Goal: Task Accomplishment & Management: Manage account settings

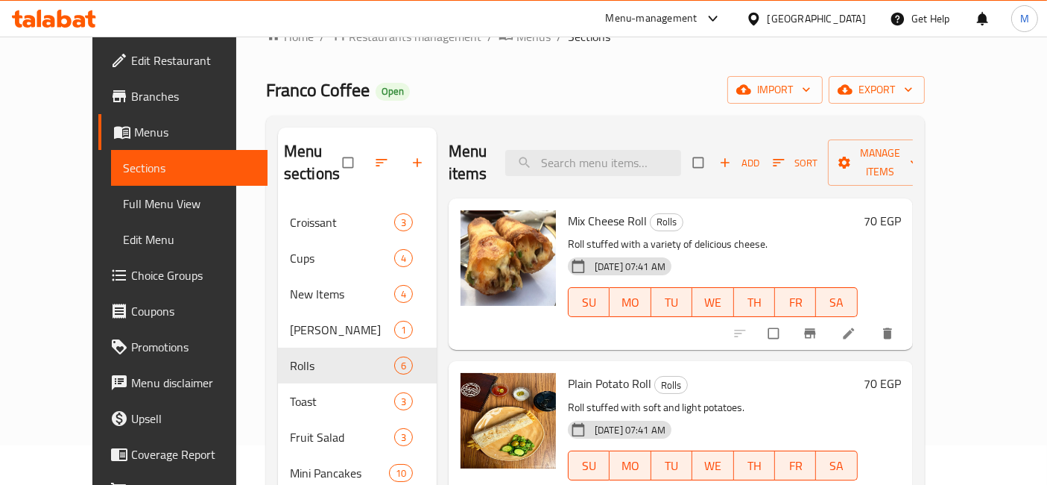
scroll to position [40, 0]
click at [86, 28] on div at bounding box center [54, 19] width 108 height 30
click at [86, 23] on icon at bounding box center [54, 19] width 84 height 18
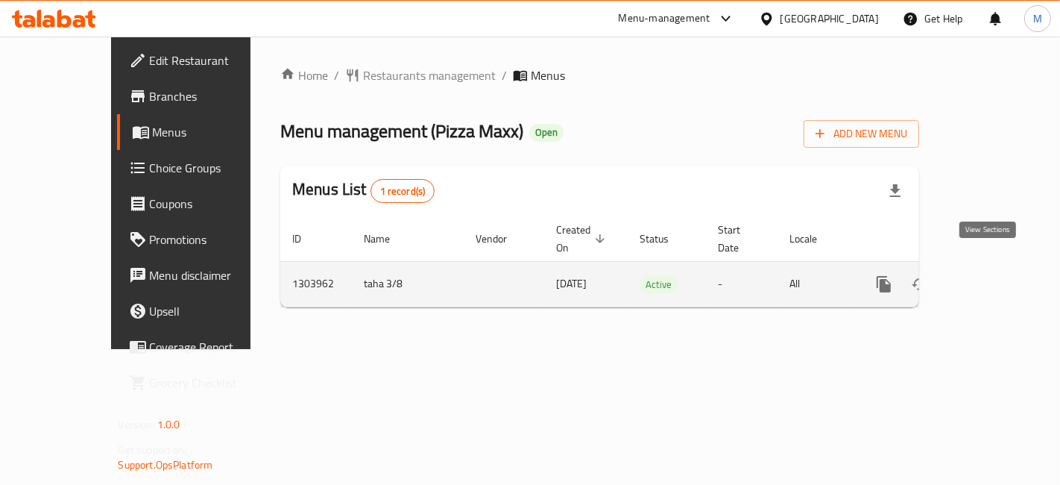
click at [1009, 271] on link "enhanced table" at bounding box center [992, 284] width 36 height 36
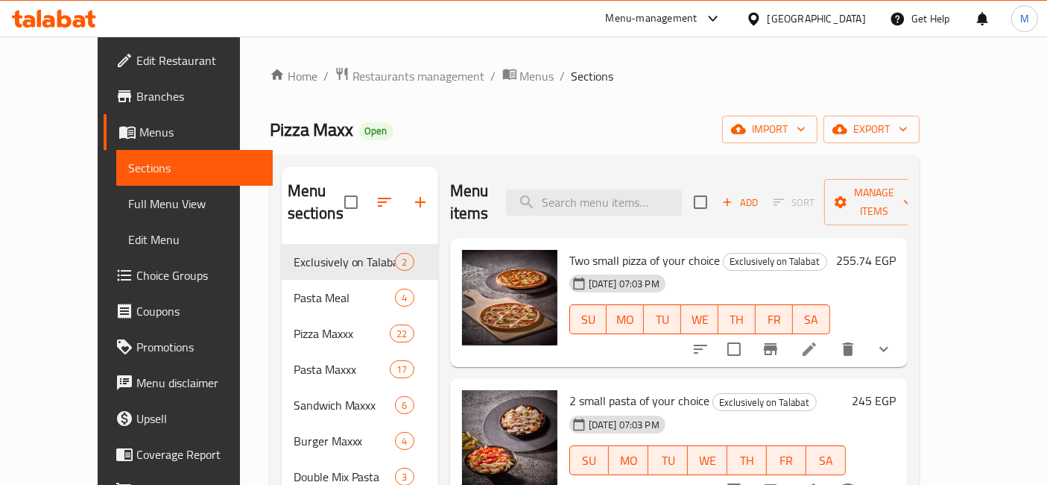
click at [896, 250] on h6 "255.74 EGP" at bounding box center [866, 260] width 60 height 21
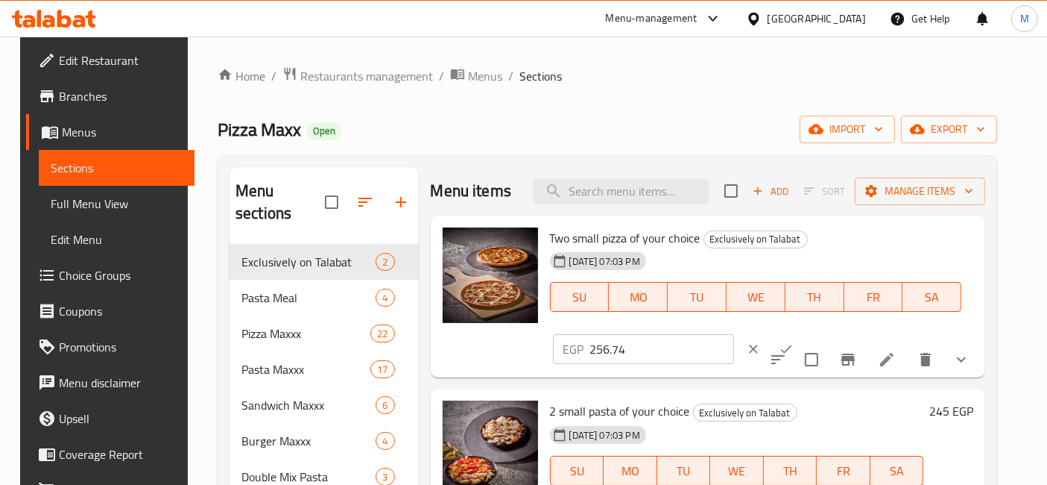
click at [734, 334] on input "256.74" at bounding box center [662, 349] width 144 height 30
click at [734, 334] on input "257.74" at bounding box center [662, 349] width 144 height 30
click at [734, 334] on input "258.74" at bounding box center [662, 349] width 144 height 30
click at [734, 334] on input "259.74" at bounding box center [662, 349] width 144 height 30
click at [734, 334] on input "260.74" at bounding box center [662, 349] width 144 height 30
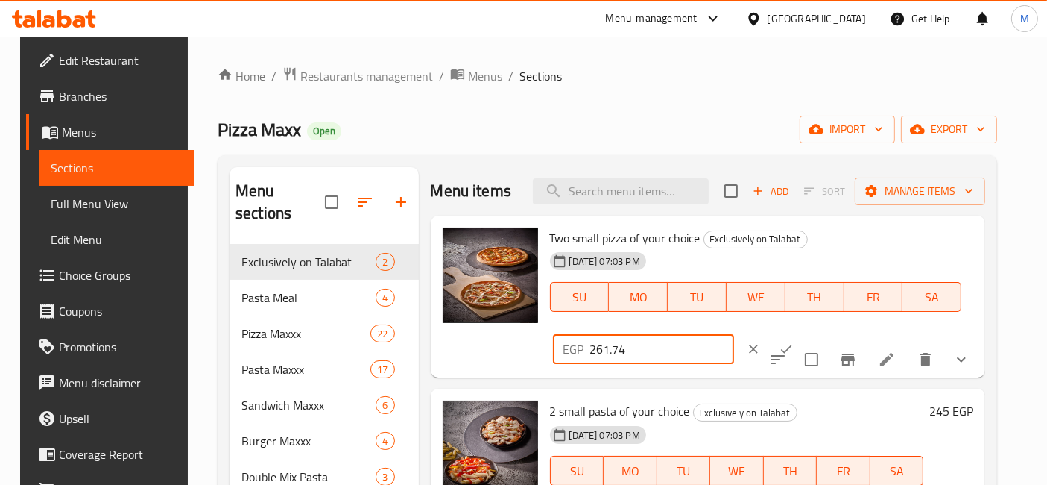
click at [734, 334] on input "261.74" at bounding box center [662, 349] width 144 height 30
click at [734, 334] on input "262.74" at bounding box center [662, 349] width 144 height 30
click at [734, 334] on input "263.74" at bounding box center [662, 349] width 144 height 30
click at [734, 334] on input "264.74" at bounding box center [662, 349] width 144 height 30
type input "265.74"
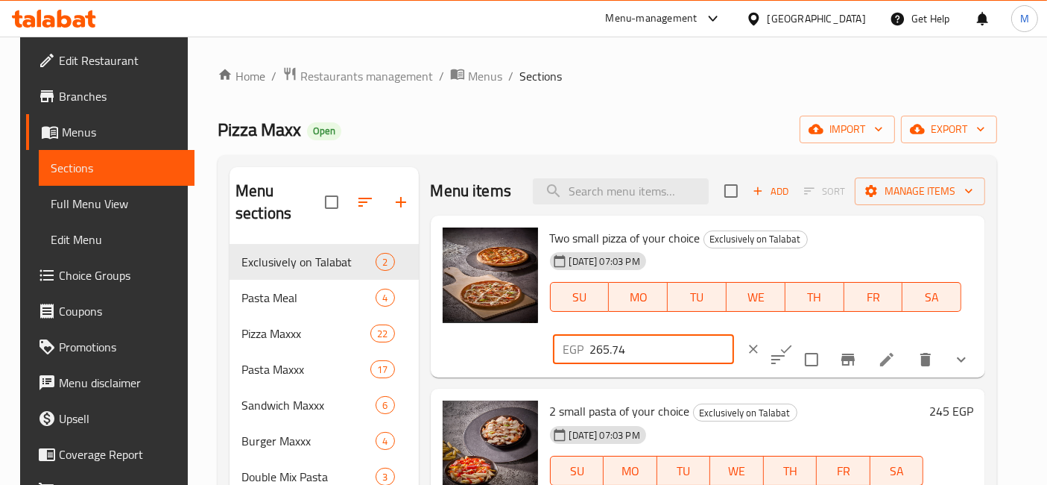
click at [734, 334] on input "265.74" at bounding box center [662, 349] width 144 height 30
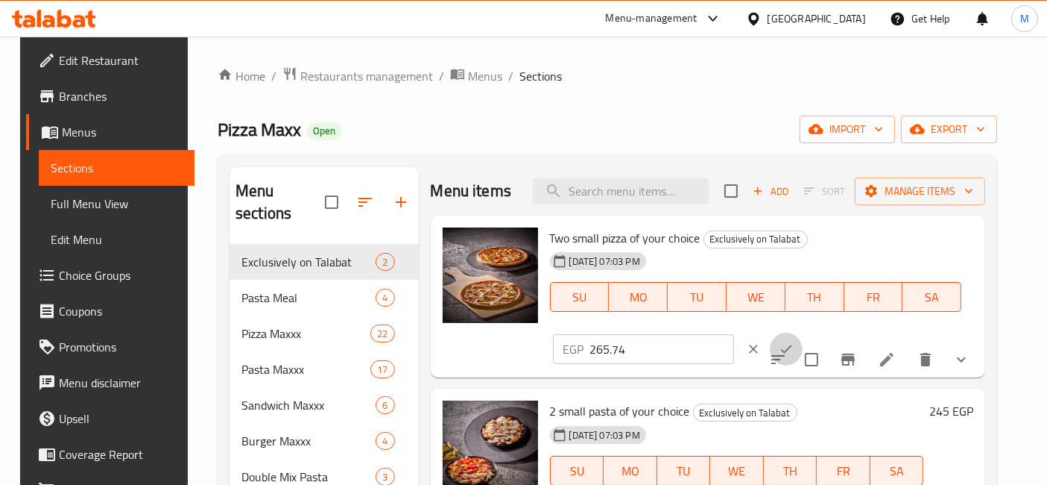
click at [794, 341] on icon "ok" at bounding box center [786, 348] width 15 height 15
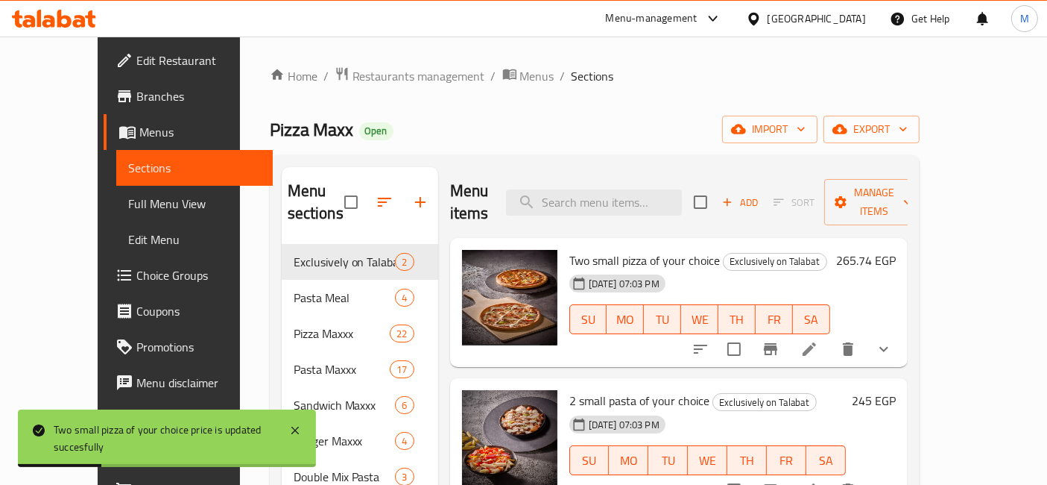
click at [896, 390] on h6 "245 EGP" at bounding box center [874, 400] width 44 height 21
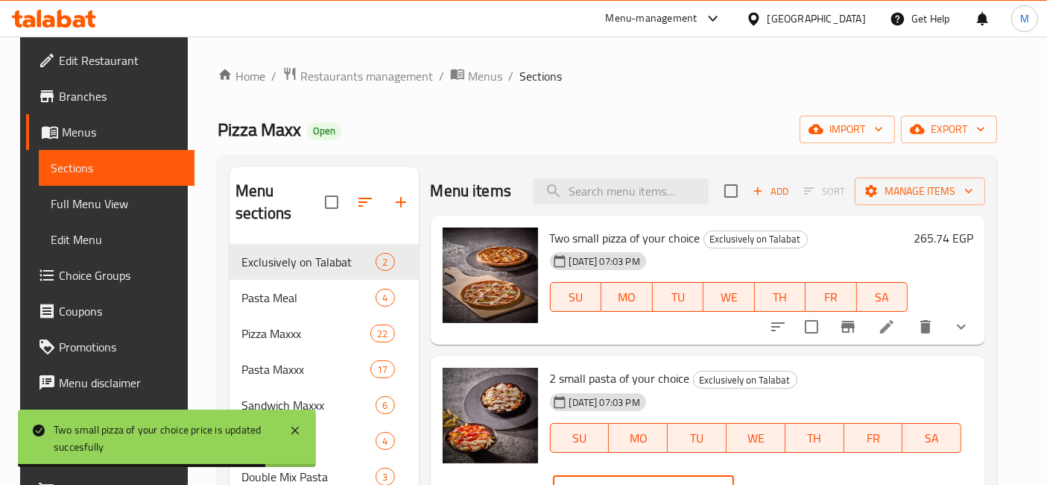
click at [734, 475] on input "244" at bounding box center [662, 490] width 144 height 30
click at [734, 475] on input "243" at bounding box center [662, 490] width 144 height 30
click at [734, 475] on input "242" at bounding box center [662, 490] width 144 height 30
click at [734, 475] on input "241" at bounding box center [662, 490] width 144 height 30
click at [734, 475] on input "240" at bounding box center [662, 490] width 144 height 30
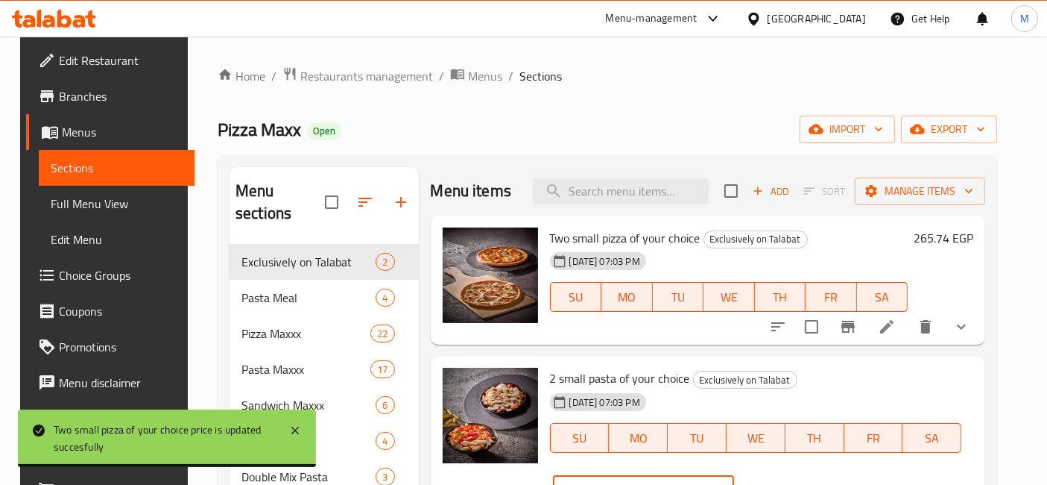
click at [734, 475] on input "239" at bounding box center [662, 490] width 144 height 30
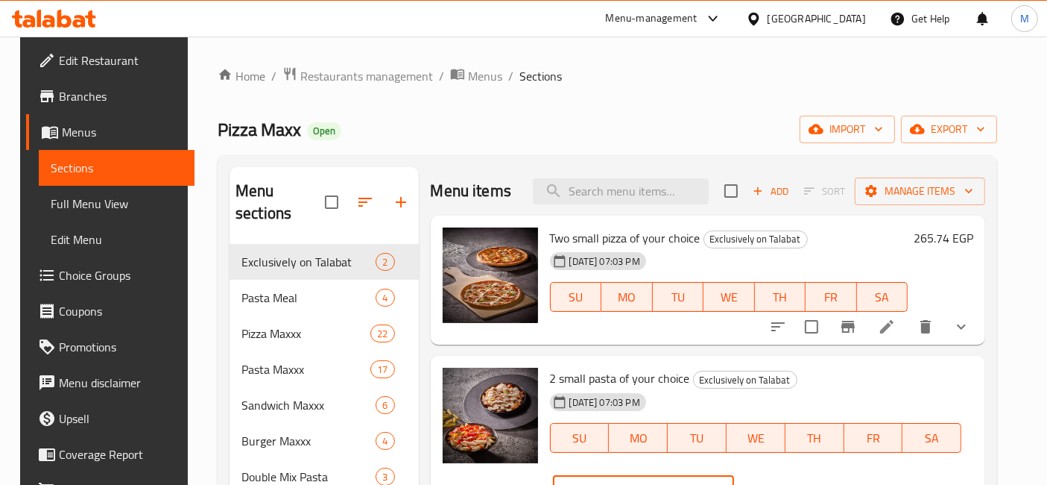
click at [734, 475] on input "238" at bounding box center [662, 490] width 144 height 30
click at [734, 475] on input "237" at bounding box center [662, 490] width 144 height 30
click at [734, 475] on input "236" at bounding box center [662, 490] width 144 height 30
type input "235"
click at [734, 475] on input "235" at bounding box center [662, 490] width 144 height 30
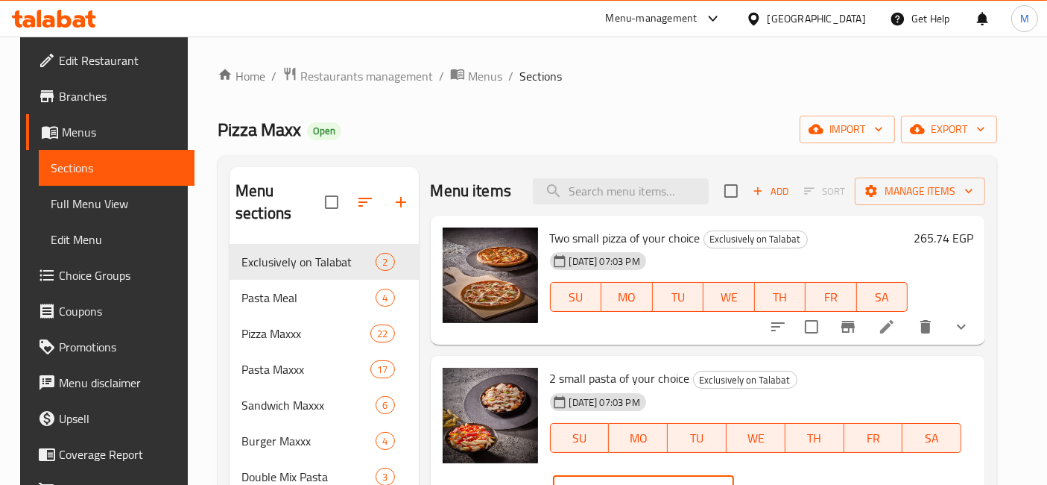
click at [794, 482] on icon "ok" at bounding box center [786, 489] width 15 height 15
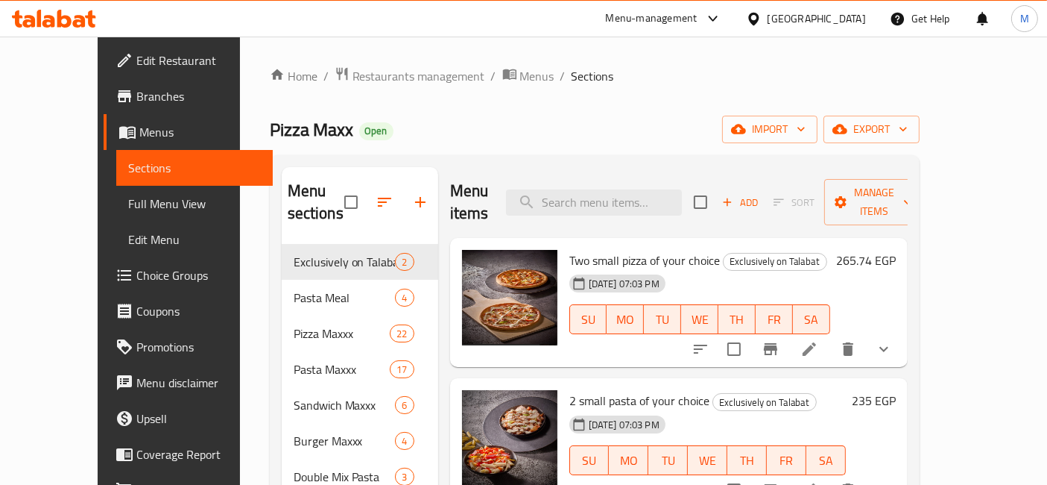
click at [896, 250] on h6 "265.74 EGP" at bounding box center [866, 260] width 60 height 21
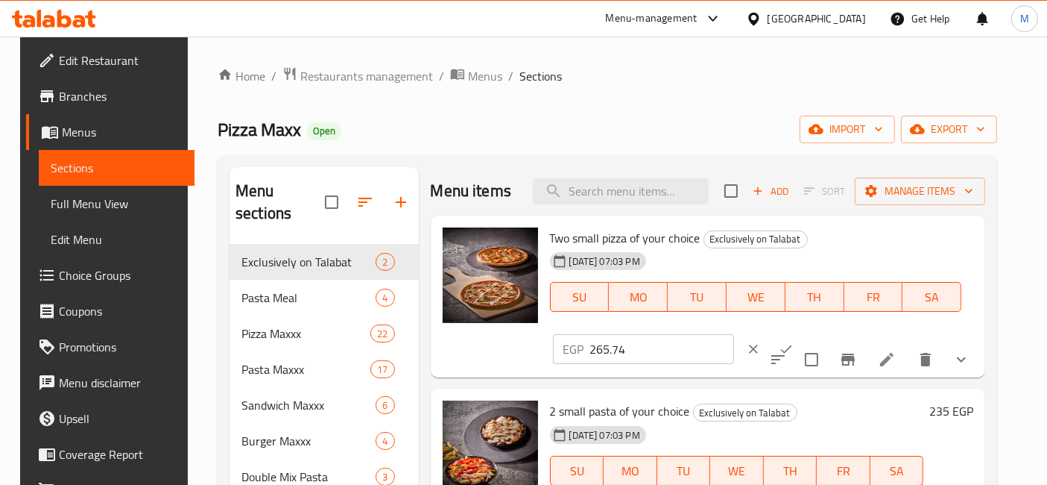
click at [803, 332] on button "ok" at bounding box center [786, 348] width 33 height 33
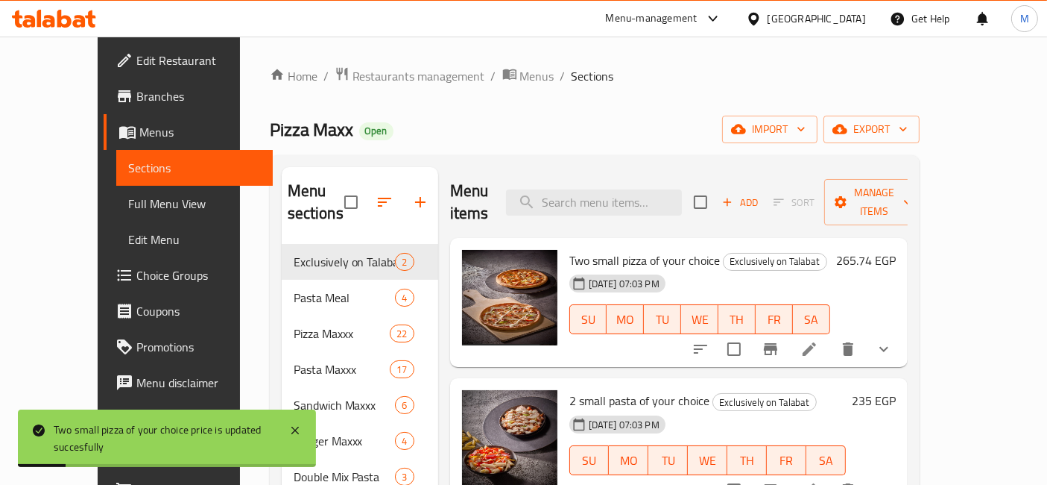
click at [896, 250] on h6 "265.74 EGP" at bounding box center [866, 260] width 60 height 21
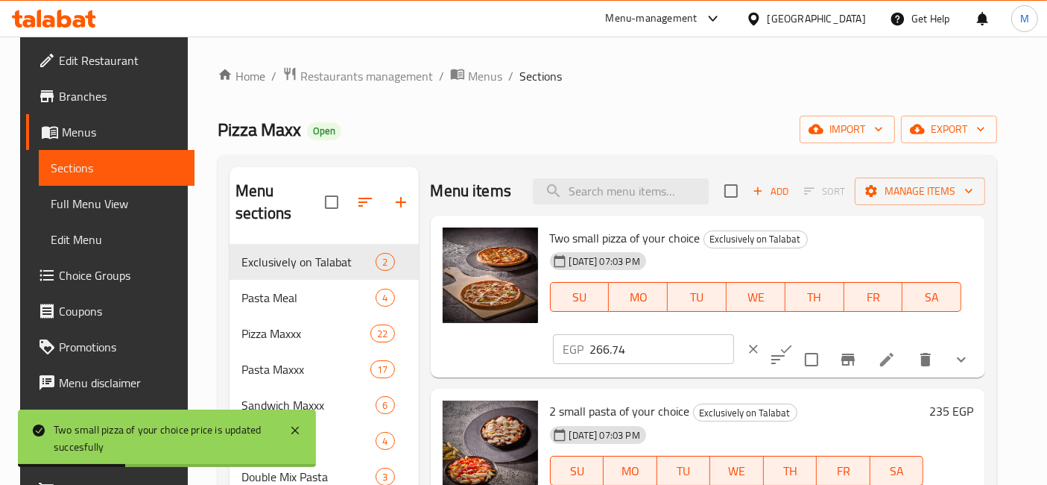
click at [734, 334] on input "266.74" at bounding box center [662, 349] width 144 height 30
type input "267.74"
click at [734, 334] on input "267.74" at bounding box center [662, 349] width 144 height 30
click at [803, 332] on button "ok" at bounding box center [786, 348] width 33 height 33
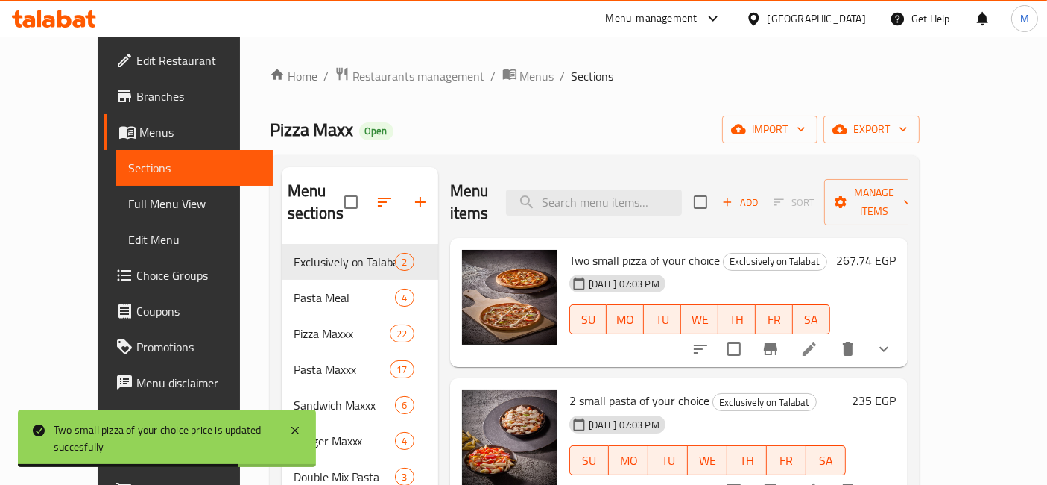
click at [896, 390] on h6 "235 EGP" at bounding box center [874, 400] width 44 height 21
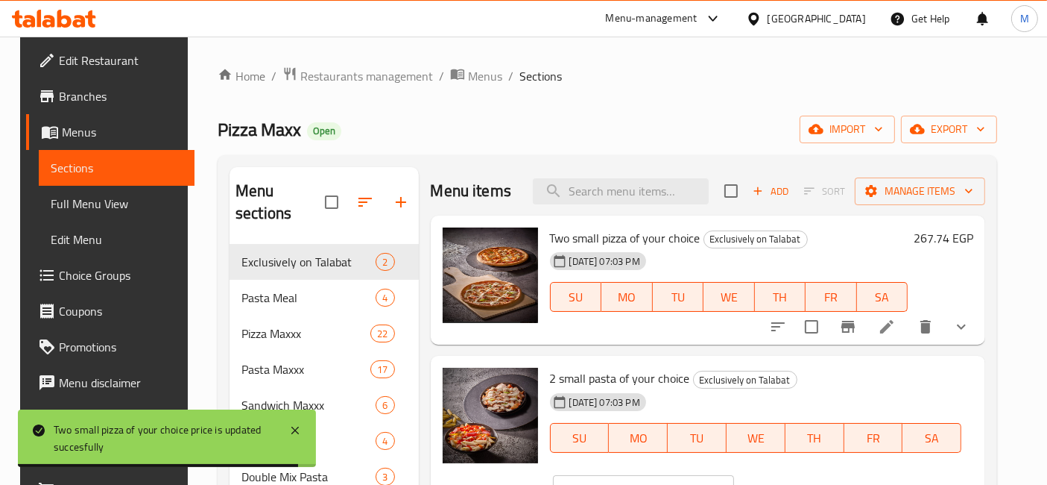
click at [734, 475] on input "235" at bounding box center [662, 490] width 144 height 30
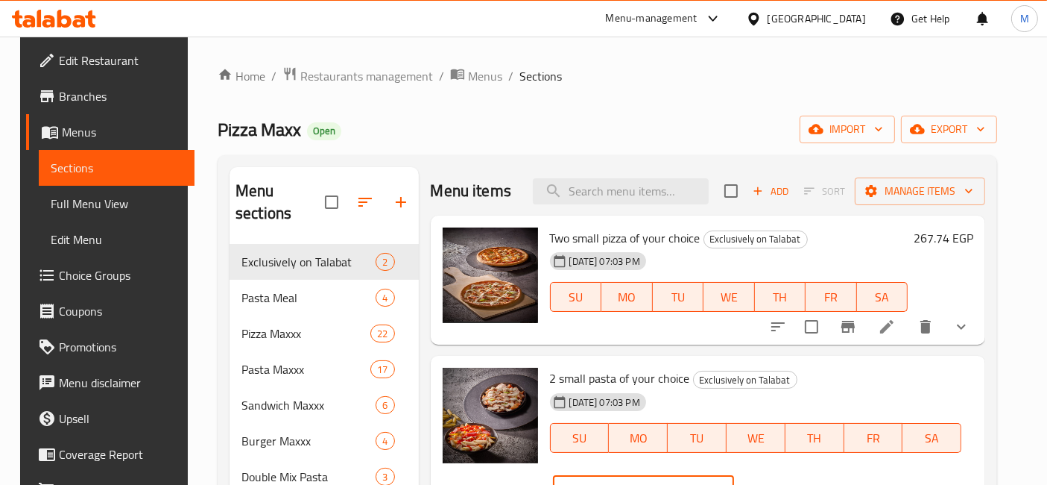
click at [734, 475] on input "227" at bounding box center [662, 490] width 144 height 30
click at [734, 475] on input "226" at bounding box center [662, 490] width 144 height 30
type input "225"
click at [734, 475] on input "225" at bounding box center [662, 490] width 144 height 30
click at [794, 482] on icon "ok" at bounding box center [786, 489] width 15 height 15
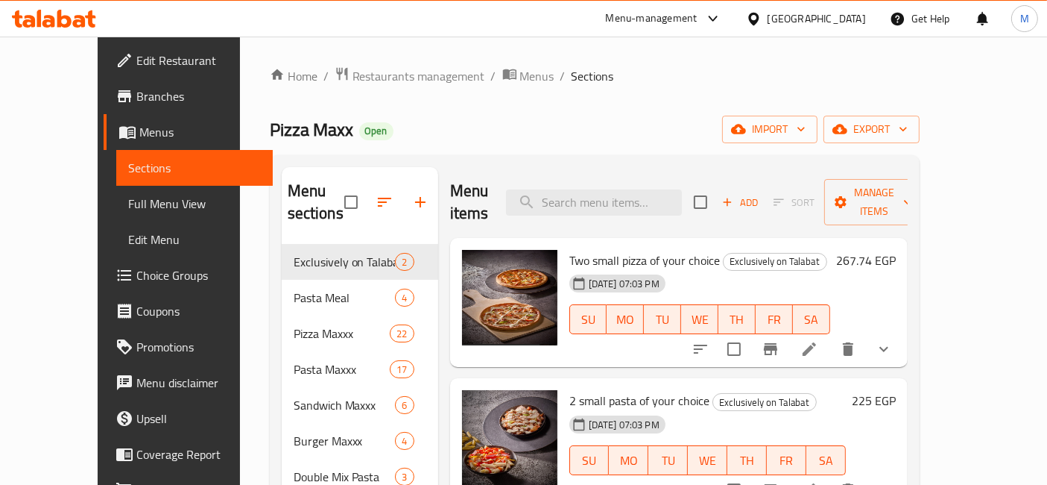
click at [59, 16] on icon at bounding box center [64, 19] width 14 height 18
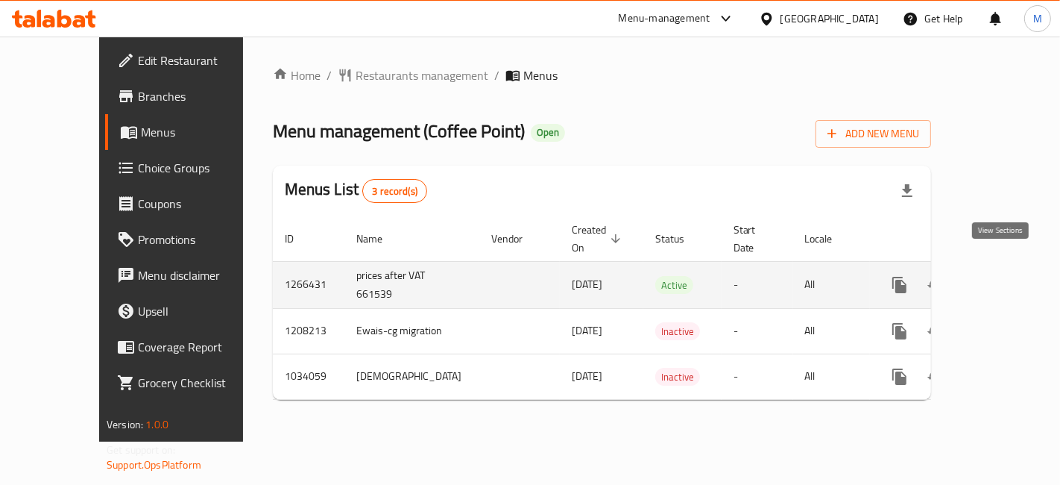
click at [1003, 276] on icon "enhanced table" at bounding box center [1007, 285] width 18 height 18
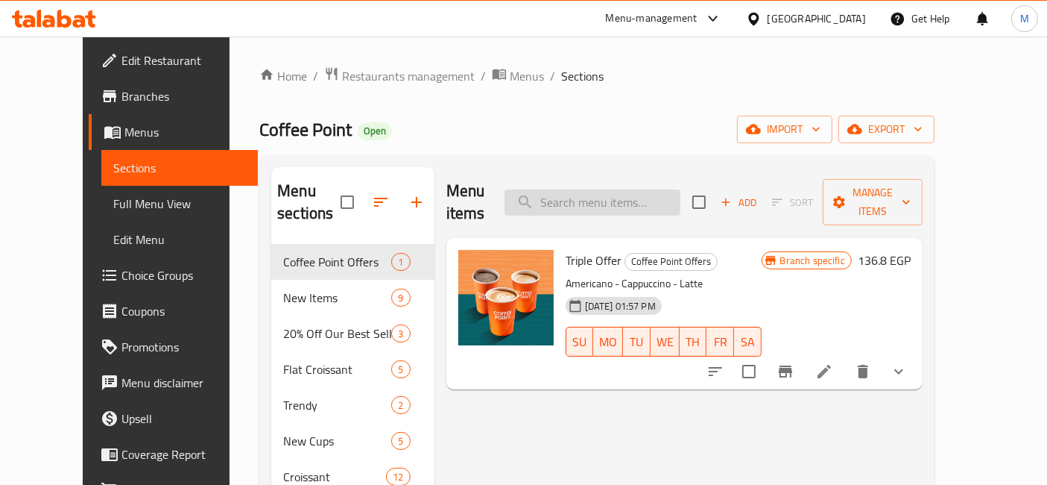
click at [628, 189] on input "search" at bounding box center [593, 202] width 176 height 26
paste input "Raffaello cake"
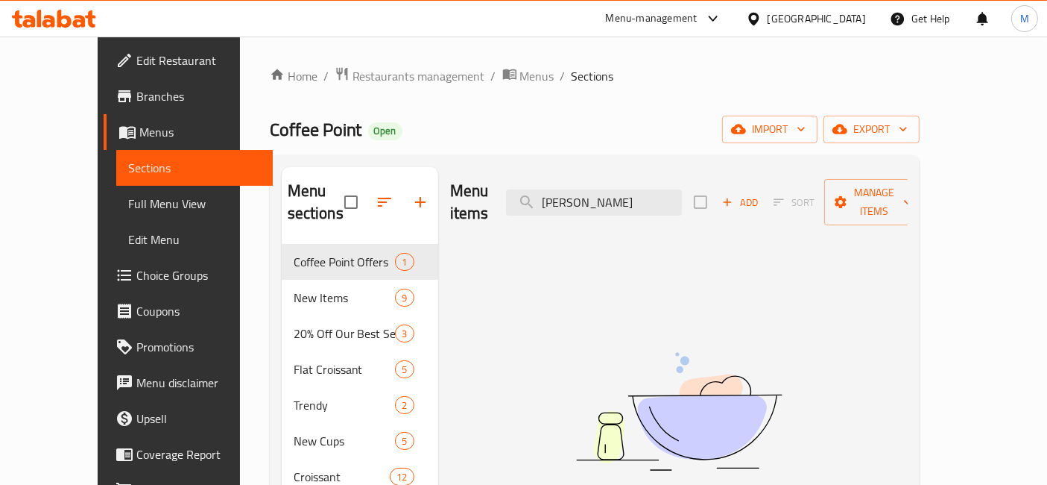
type input "Raff"
click at [622, 189] on input "Raff" at bounding box center [594, 202] width 176 height 26
type input "ق"
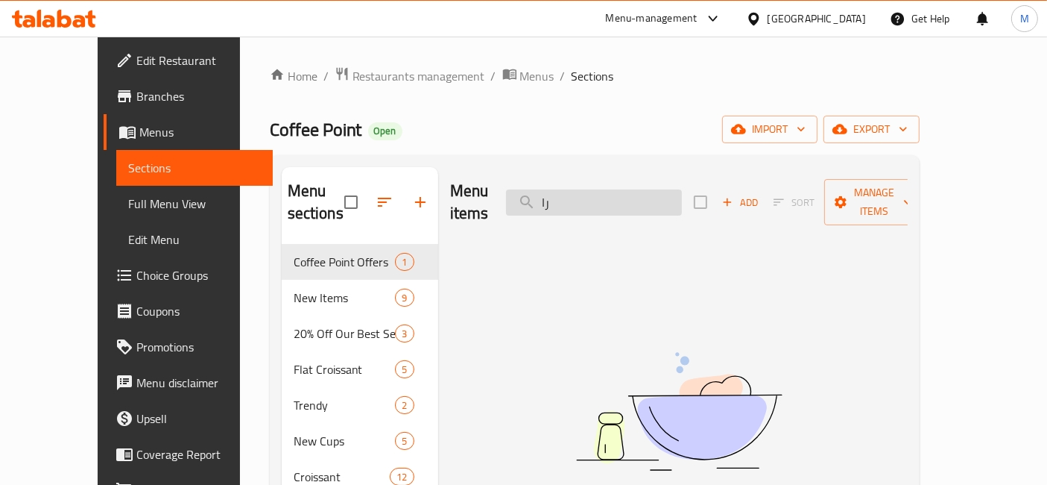
type input "ر"
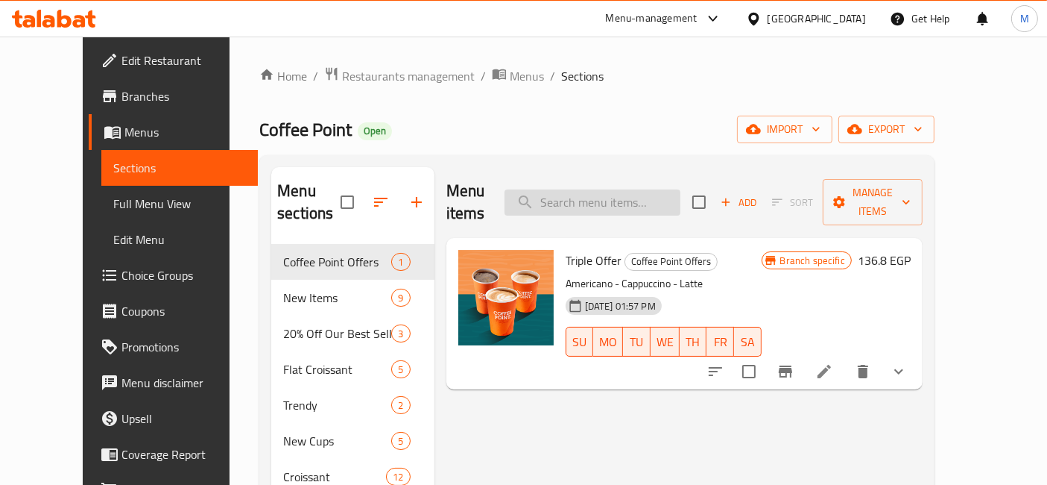
type input "T"
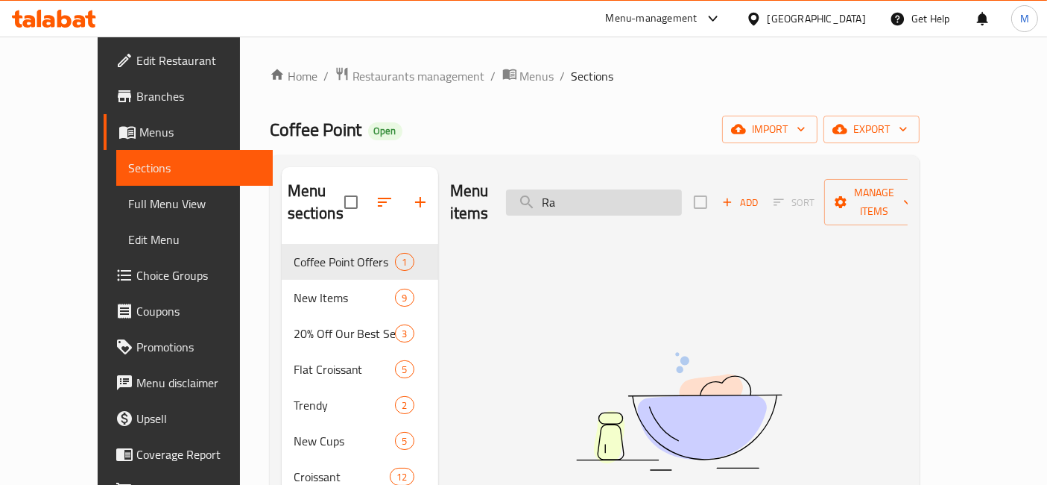
type input "R"
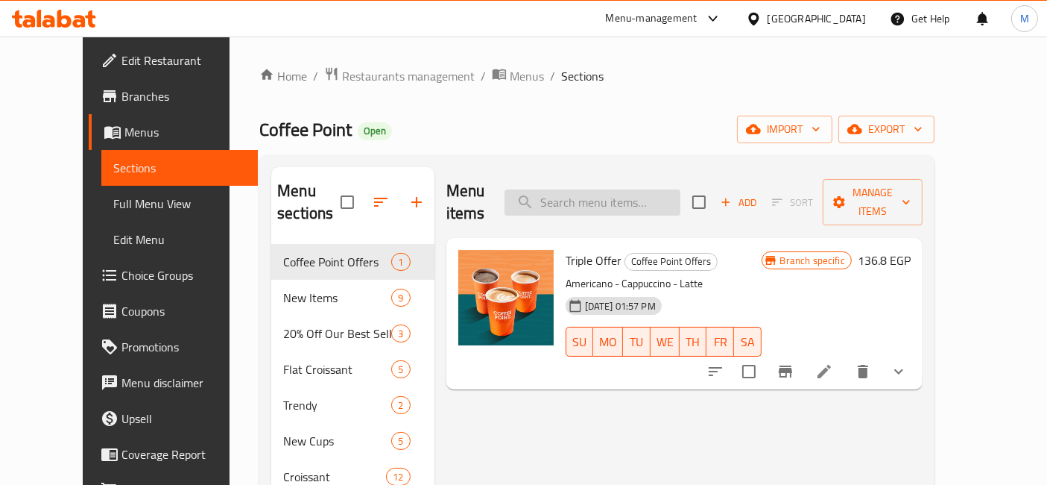
paste input "Ferrero Rocher cake"
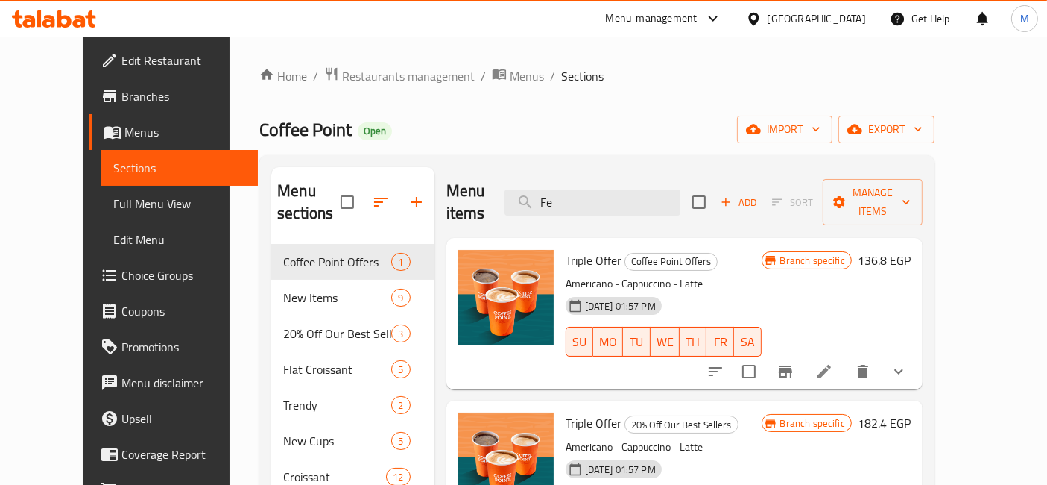
type input "F"
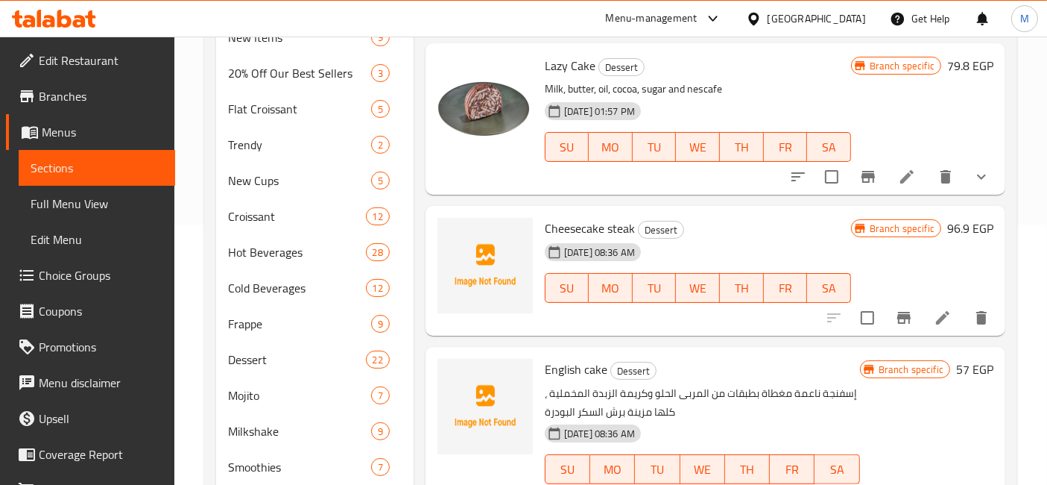
scroll to position [331, 0]
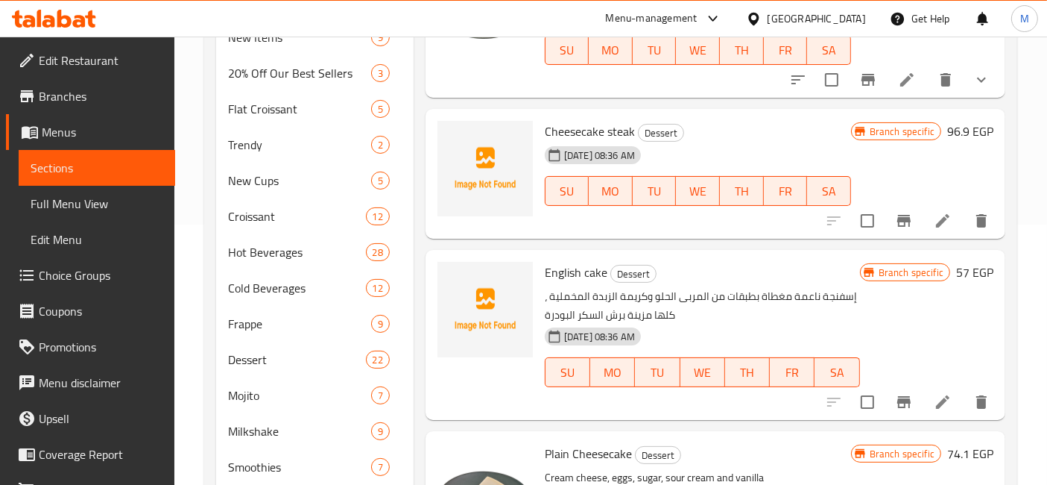
type input "cake"
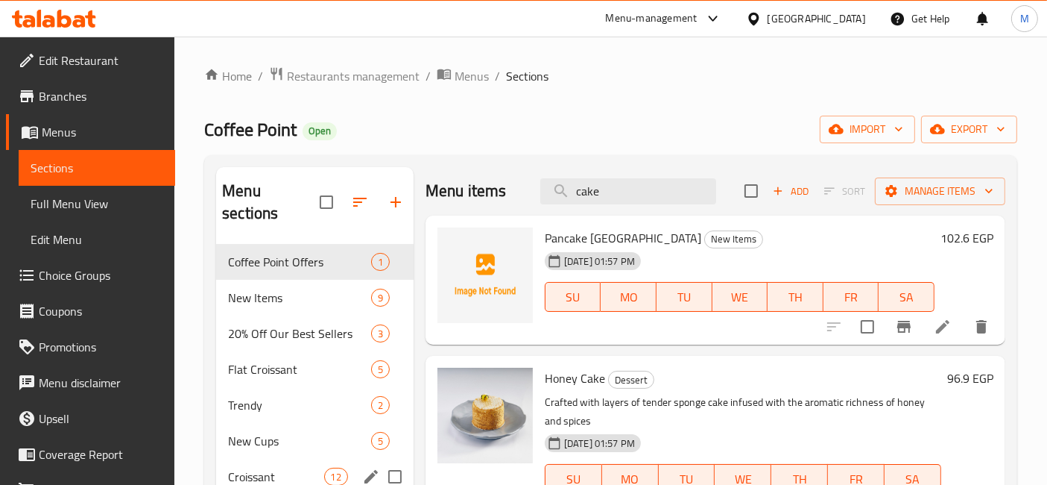
scroll to position [414, 0]
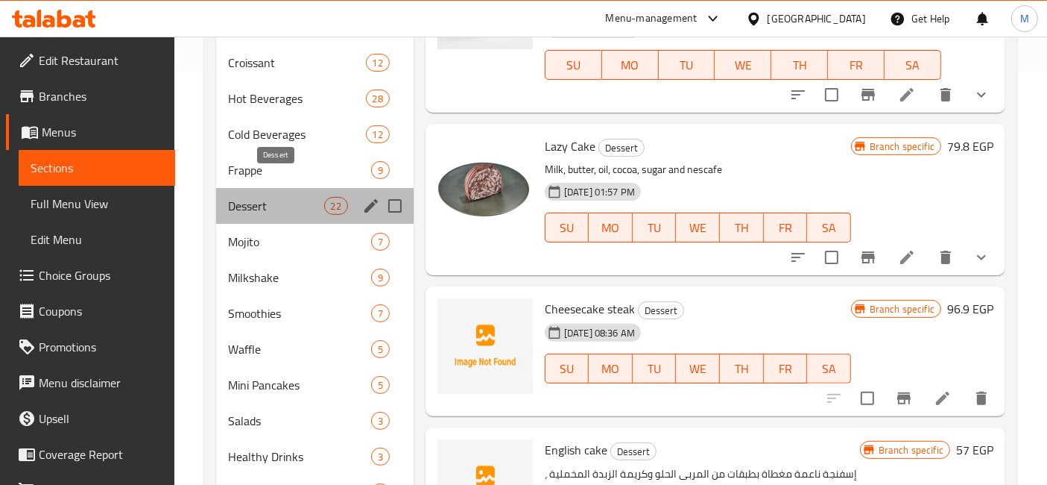
click at [280, 197] on span "Dessert" at bounding box center [275, 206] width 95 height 18
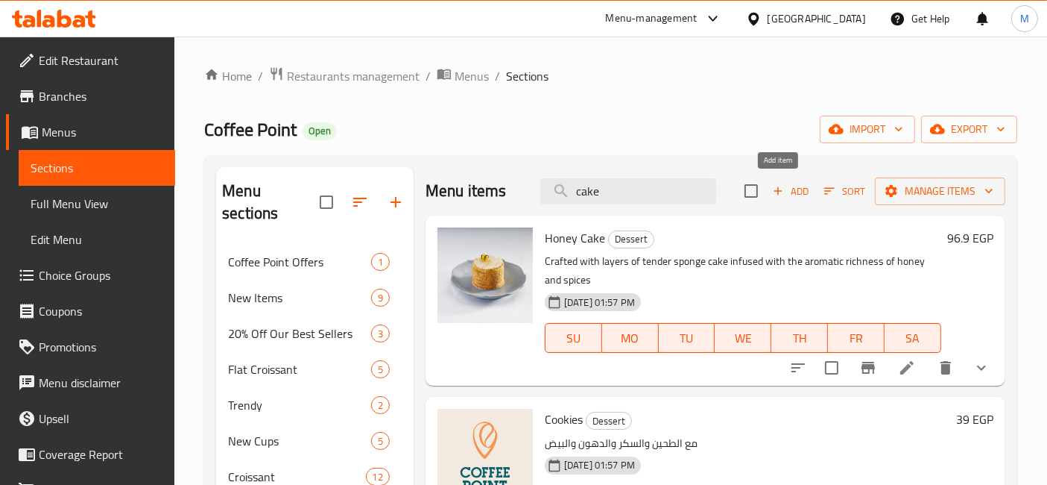
click at [791, 197] on span "Add" at bounding box center [791, 191] width 40 height 17
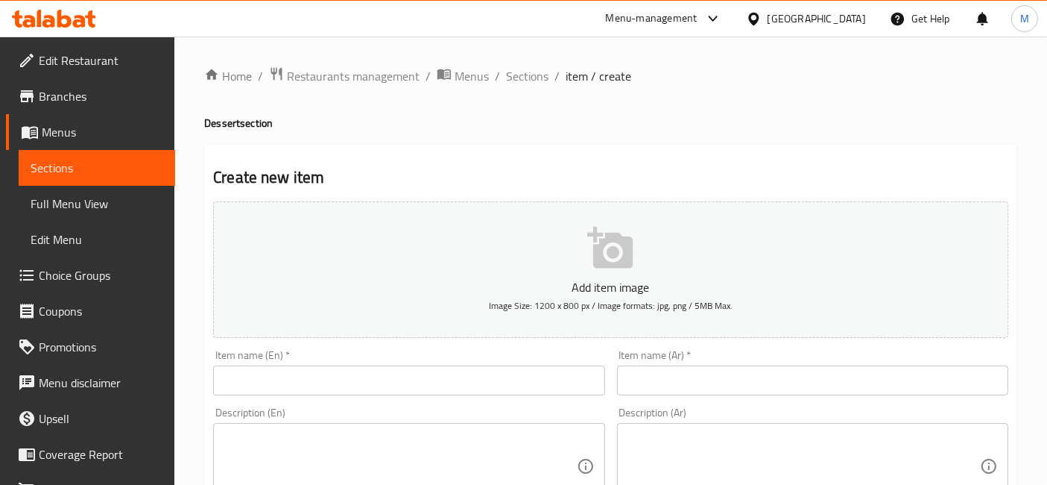
click at [564, 369] on input "text" at bounding box center [408, 380] width 391 height 30
paste input "Raffaello cake"
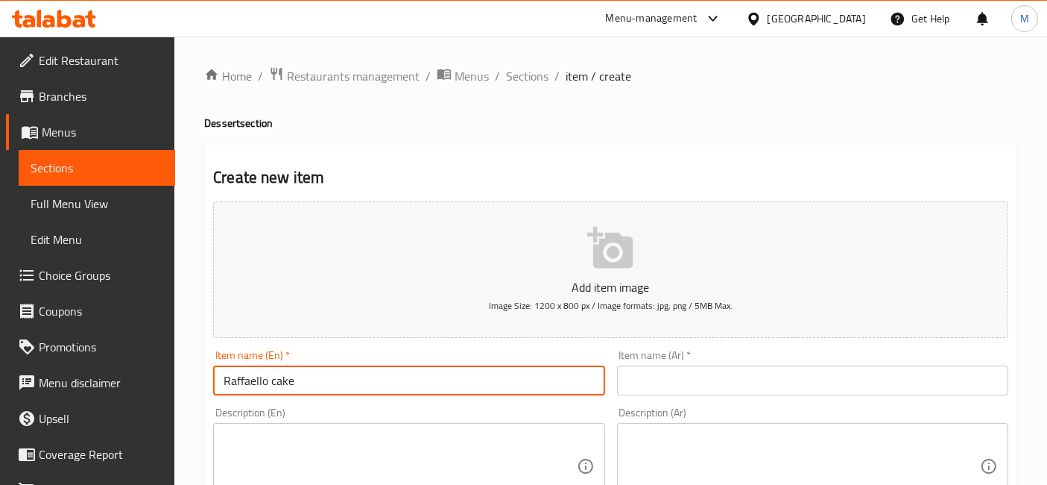
type input "Raffaello cake"
click at [704, 385] on input "text" at bounding box center [812, 380] width 391 height 30
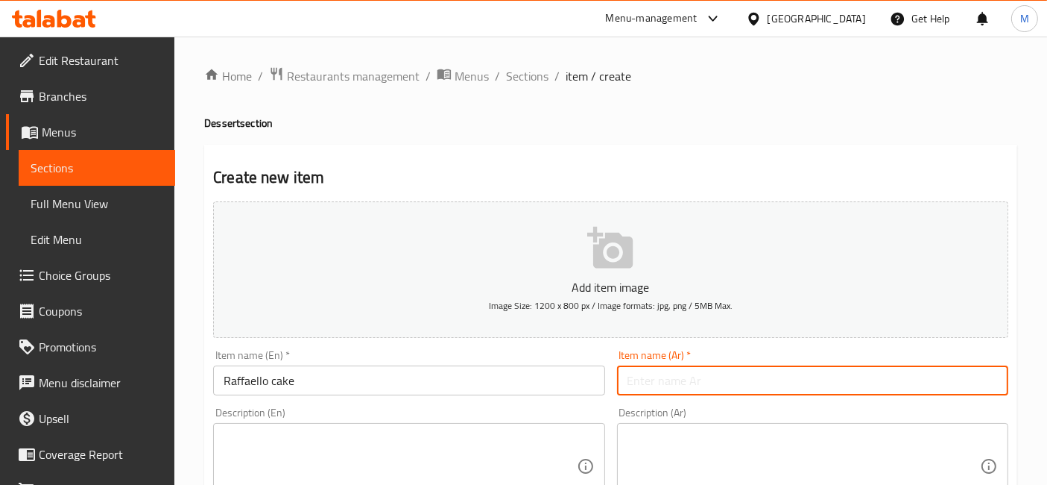
type input "v"
click at [420, 376] on input "Raffaello cake" at bounding box center [408, 380] width 391 height 30
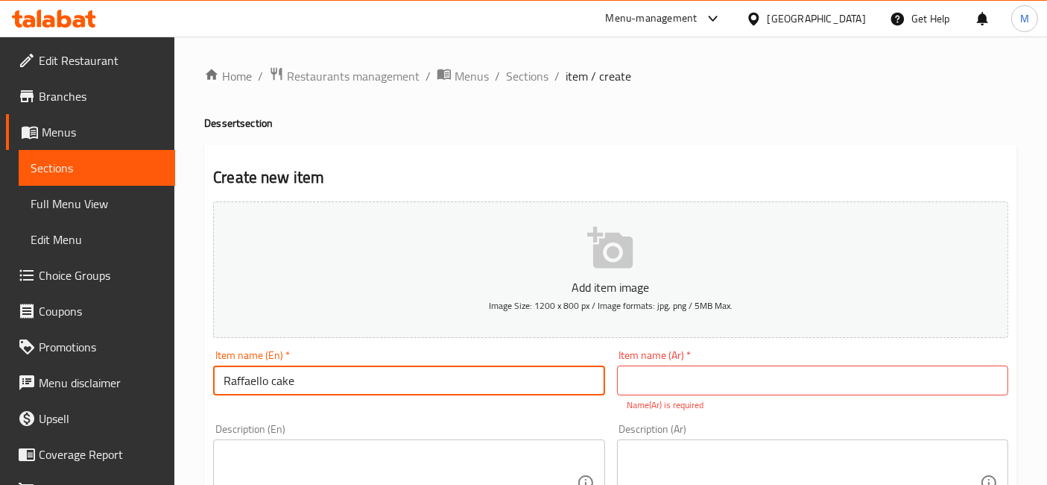
click at [420, 376] on input "Raffaello cake" at bounding box center [408, 380] width 391 height 30
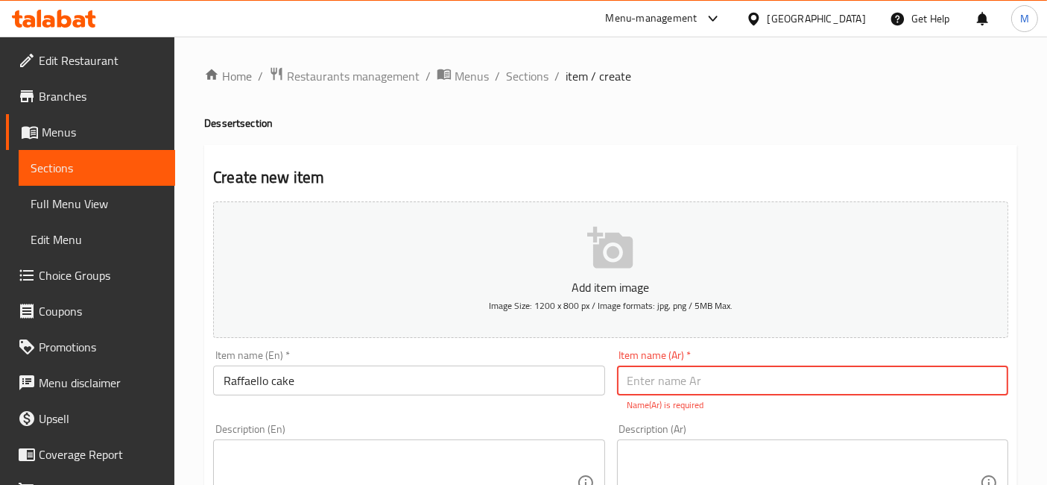
click at [658, 389] on input "text" at bounding box center [812, 380] width 391 height 30
type input ";"
type input "ك"
type input "ؤ"
type input "رافاليو كيك"
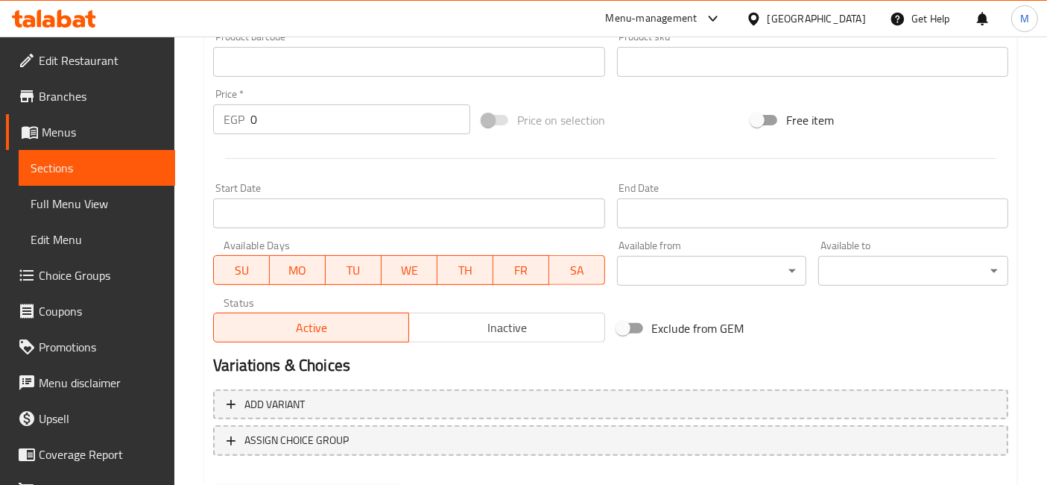
scroll to position [496, 0]
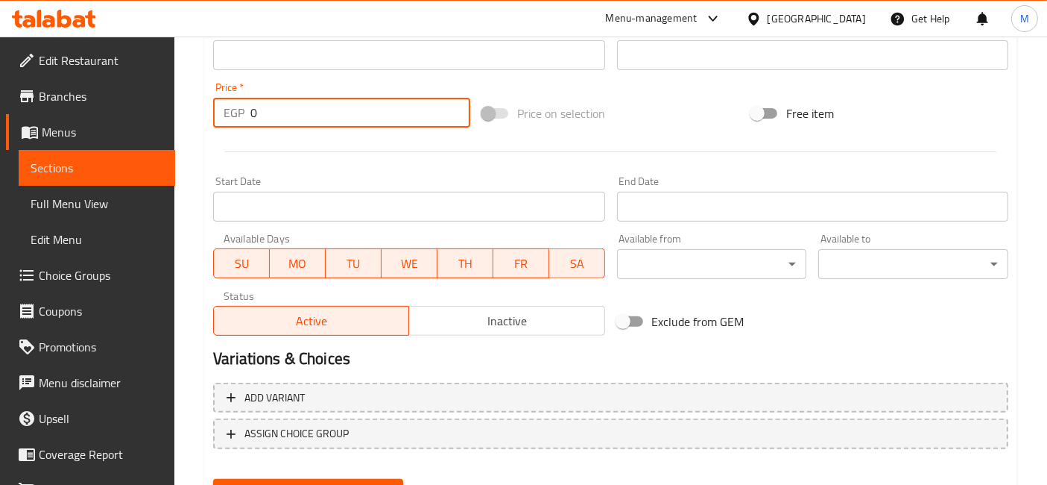
drag, startPoint x: 260, startPoint y: 113, endPoint x: 242, endPoint y: 110, distance: 18.3
click at [245, 110] on div "EGP 0 Price *" at bounding box center [341, 113] width 257 height 30
paste input "108"
type input "108"
click at [213, 479] on button "Create" at bounding box center [308, 493] width 190 height 28
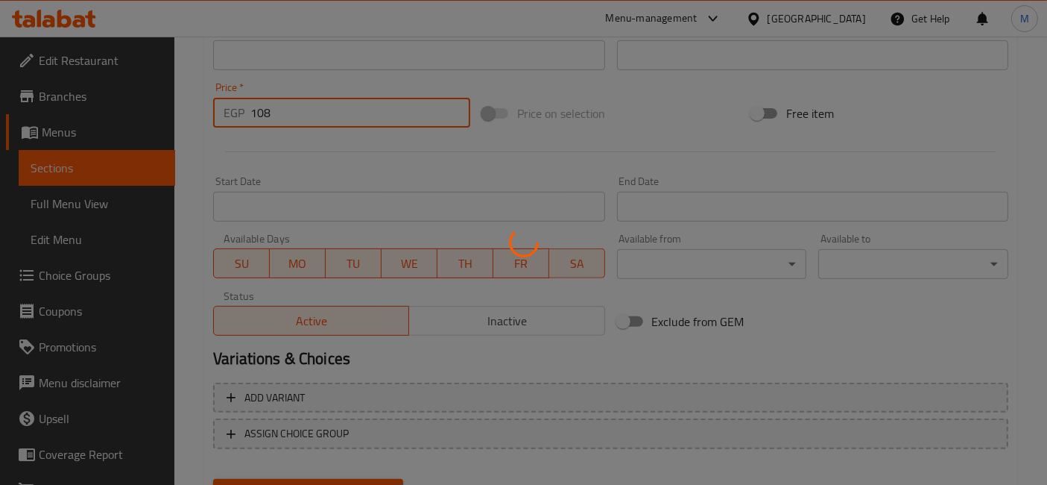
type input "0"
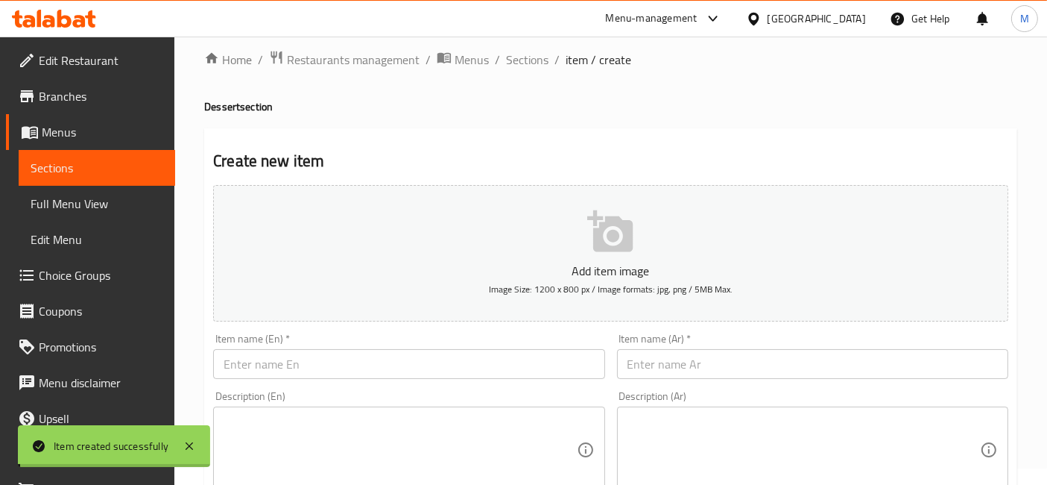
scroll to position [0, 0]
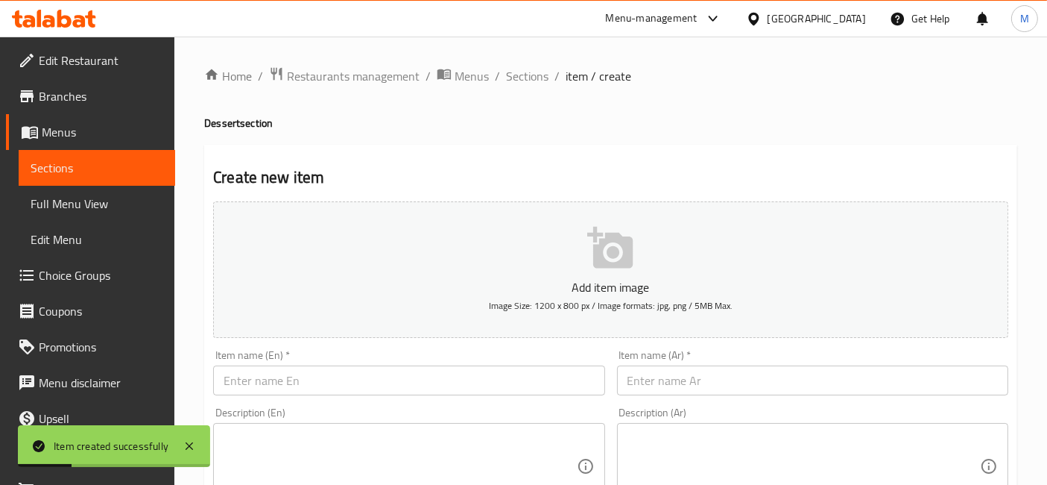
drag, startPoint x: 642, startPoint y: 371, endPoint x: 568, endPoint y: 378, distance: 74.2
click at [642, 371] on input "text" at bounding box center [812, 380] width 391 height 30
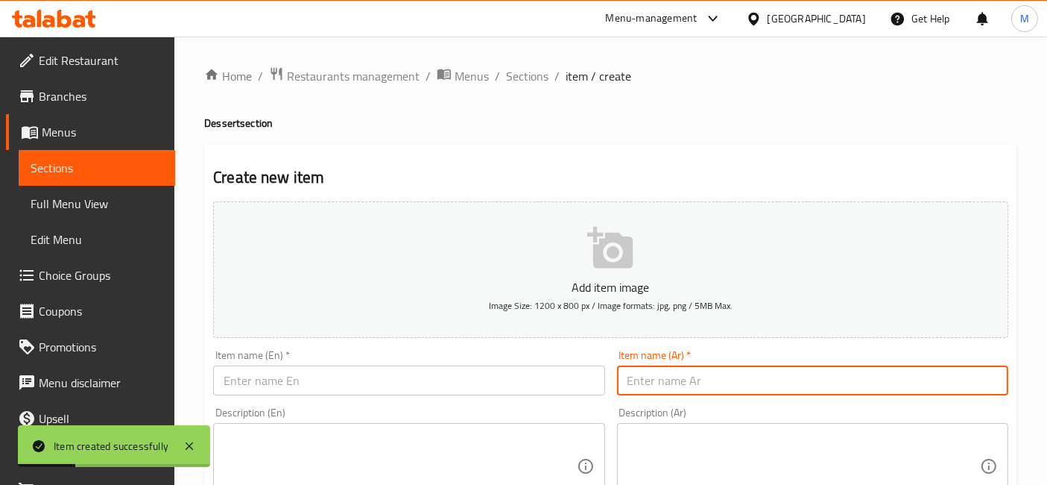
click at [568, 378] on input "text" at bounding box center [408, 380] width 391 height 30
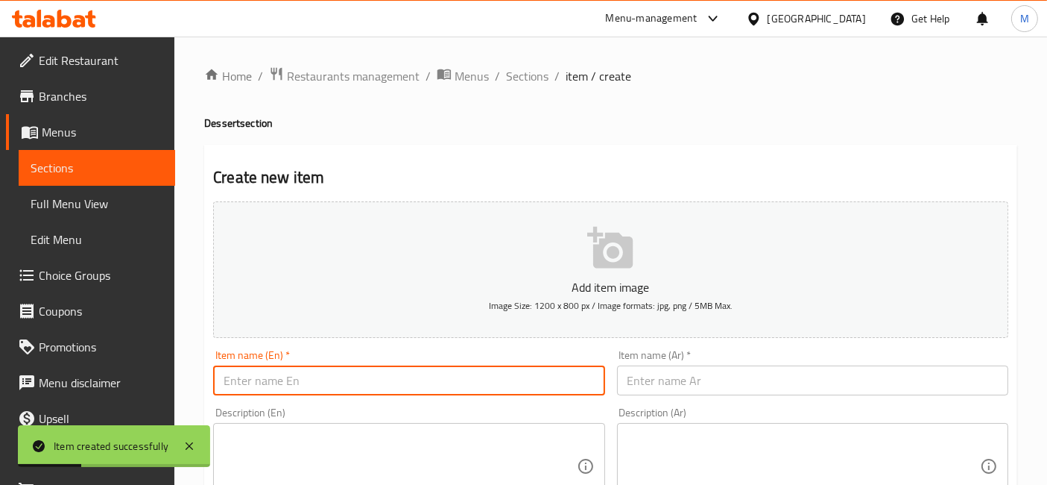
paste input "Ferrero Rocher cake"
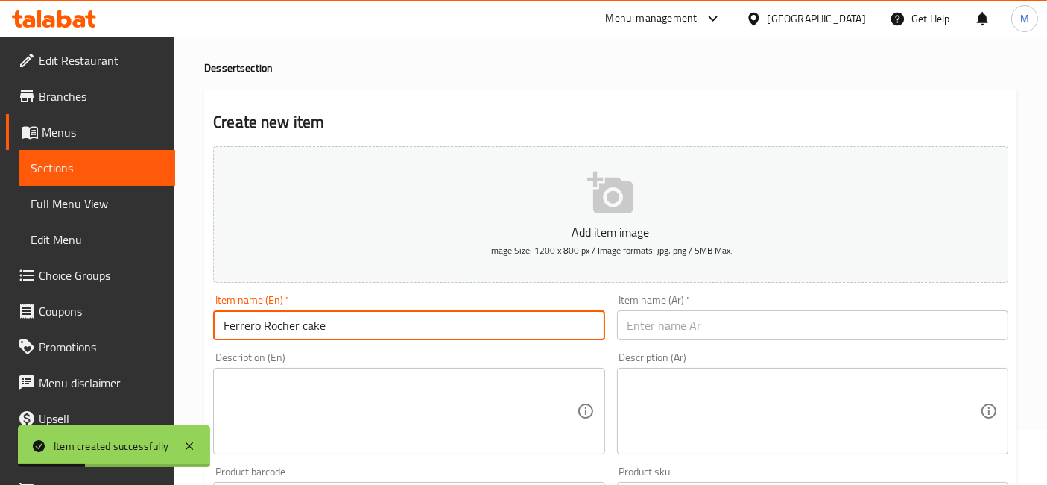
scroll to position [165, 0]
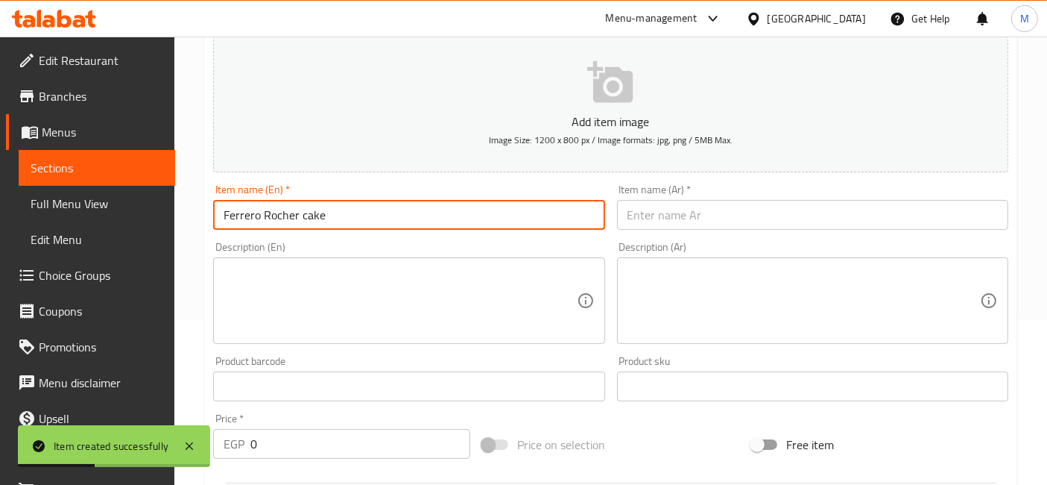
type input "Ferrero Rocher cake"
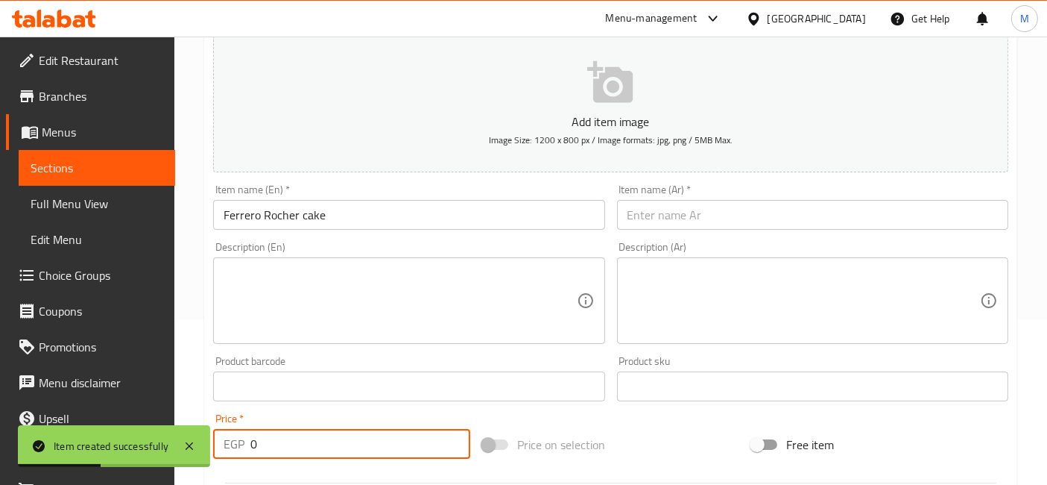
drag, startPoint x: 283, startPoint y: 448, endPoint x: 219, endPoint y: 446, distance: 64.2
click at [246, 449] on div "EGP 0 Price *" at bounding box center [341, 444] width 257 height 30
type input "108"
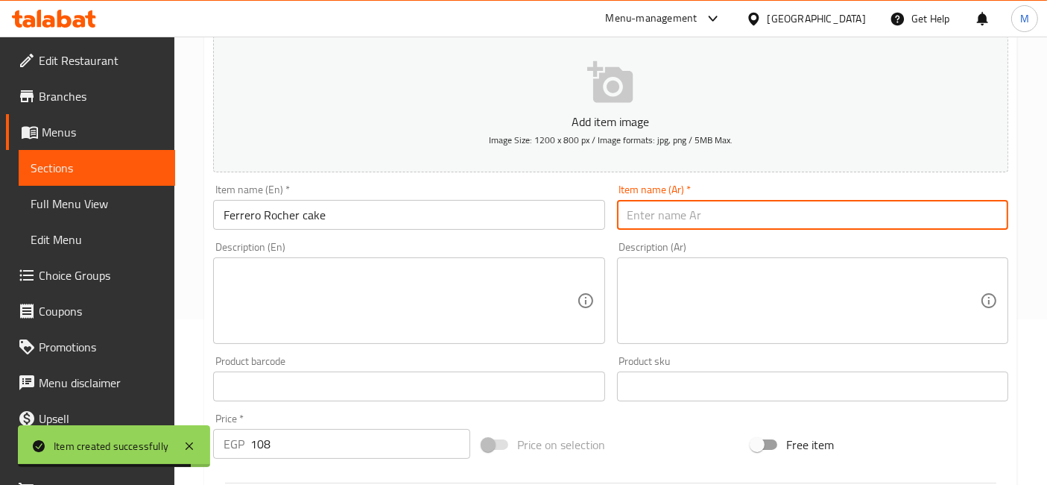
click at [657, 207] on input "text" at bounding box center [812, 215] width 391 height 30
paste input "كعكة فيريرو روشيه"
click at [714, 212] on input "كعكة فيريرو روشيه" at bounding box center [812, 215] width 391 height 30
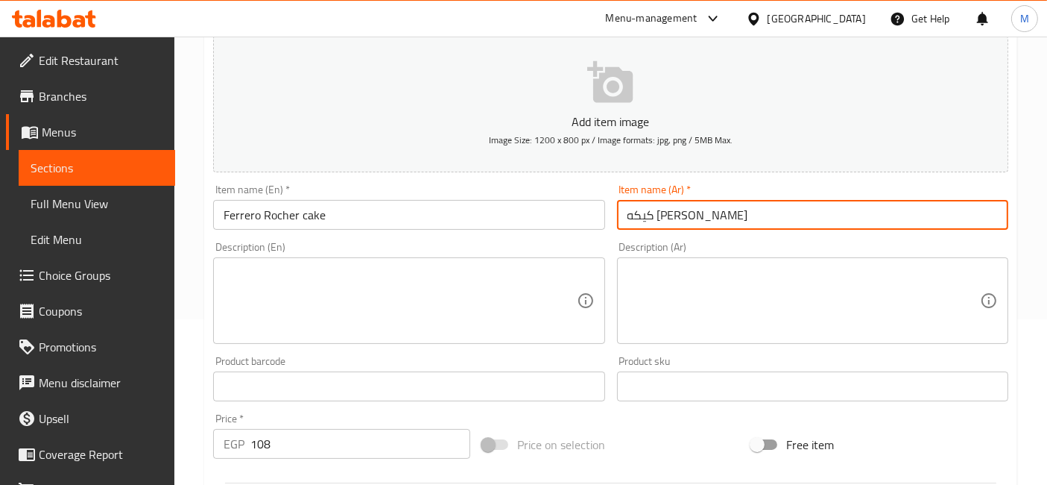
type input "كيكه فيريرو روشيه"
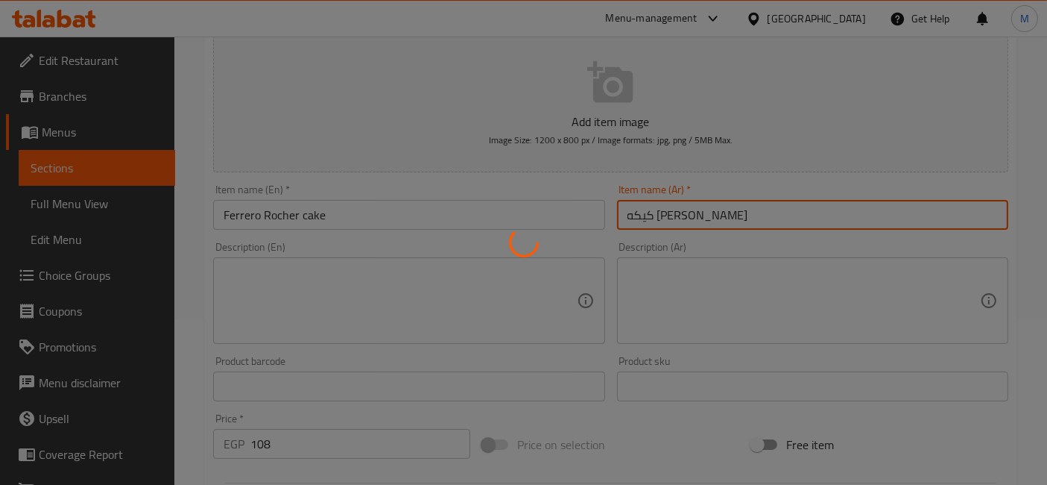
type input "0"
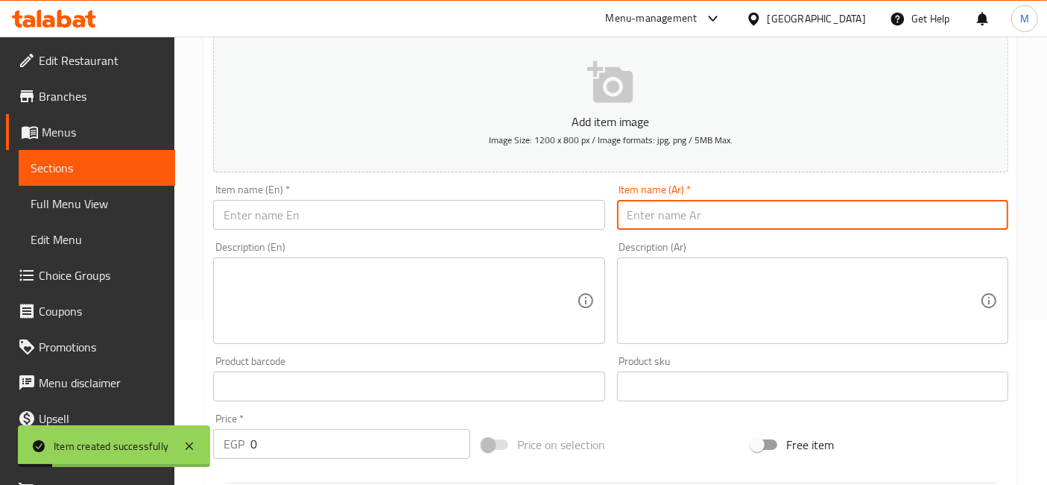
scroll to position [0, 0]
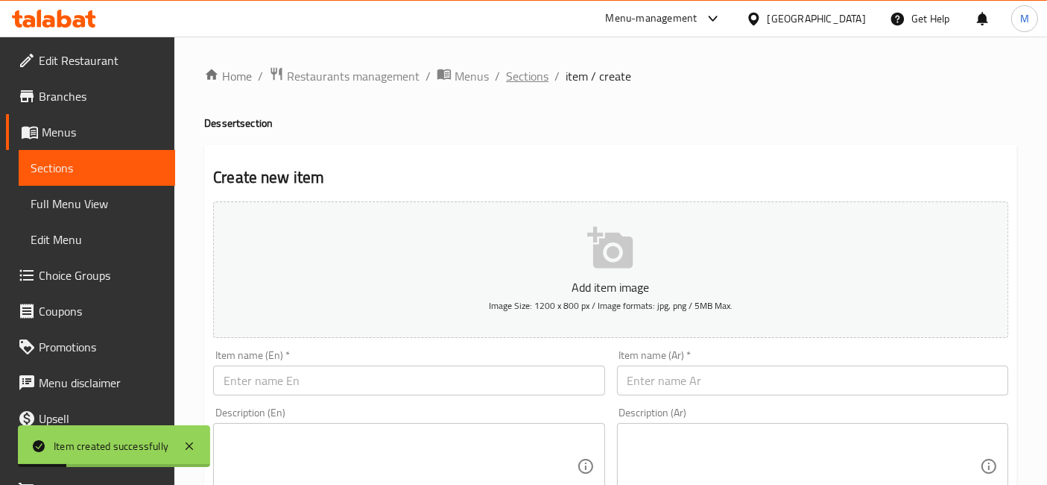
click at [529, 67] on span "Sections" at bounding box center [527, 76] width 42 height 18
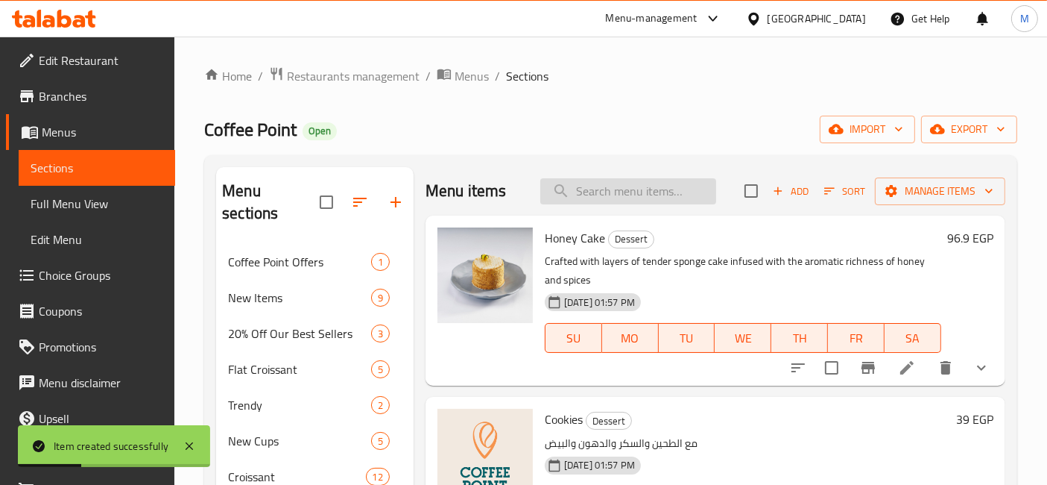
click at [666, 180] on input "search" at bounding box center [628, 191] width 176 height 26
type input "ق"
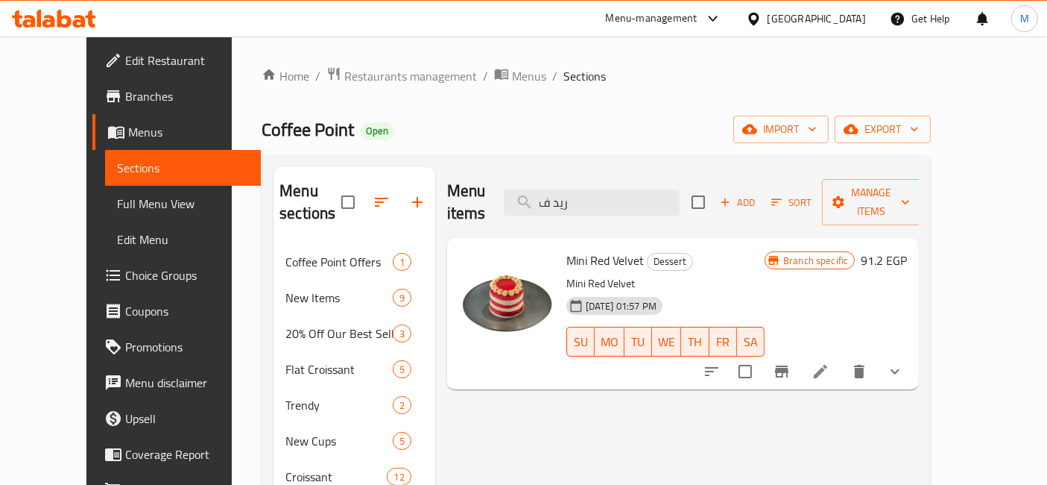
type input "ريد ف"
click at [791, 362] on icon "Branch-specific-item" at bounding box center [782, 371] width 18 height 18
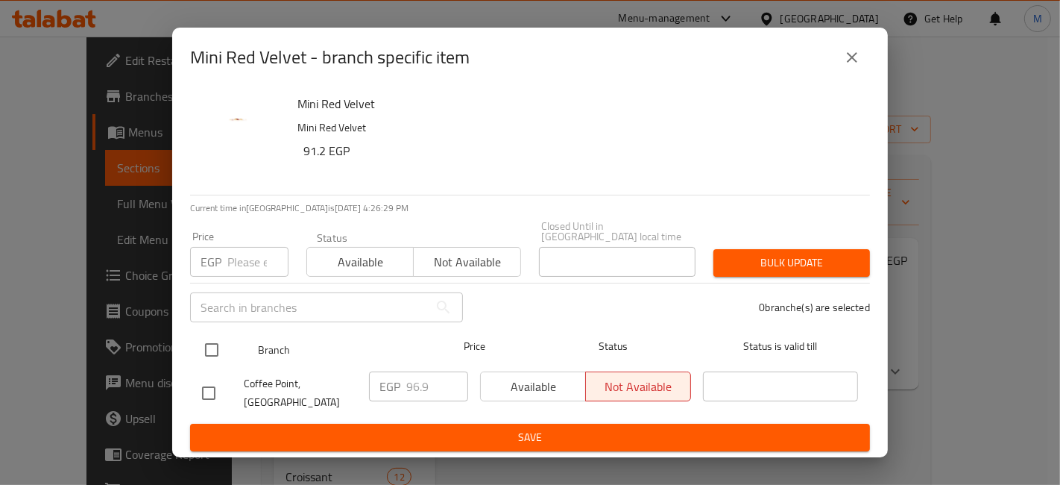
click at [224, 350] on input "checkbox" at bounding box center [211, 349] width 31 height 31
checkbox input "true"
click at [215, 348] on input "checkbox" at bounding box center [211, 349] width 31 height 31
checkbox input "false"
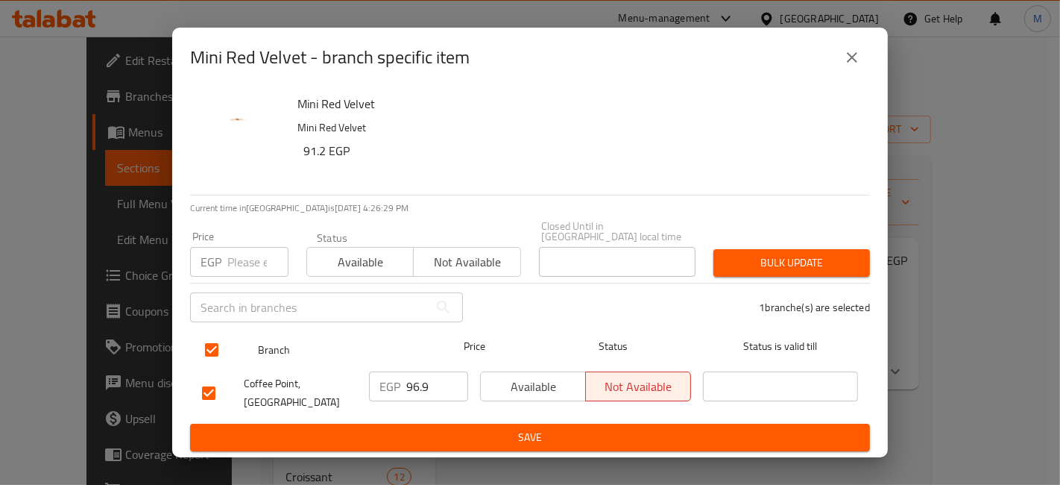
checkbox input "false"
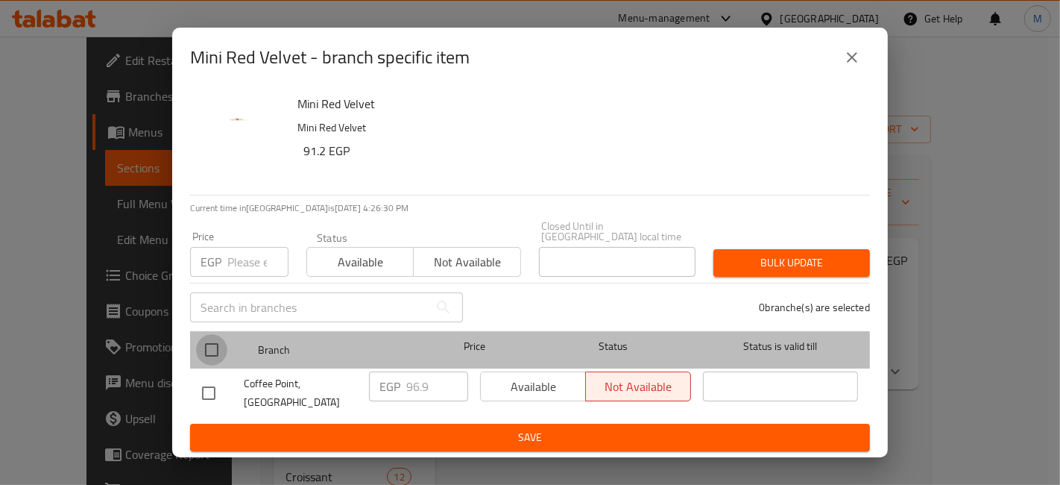
click at [214, 347] on input "checkbox" at bounding box center [211, 349] width 31 height 31
checkbox input "true"
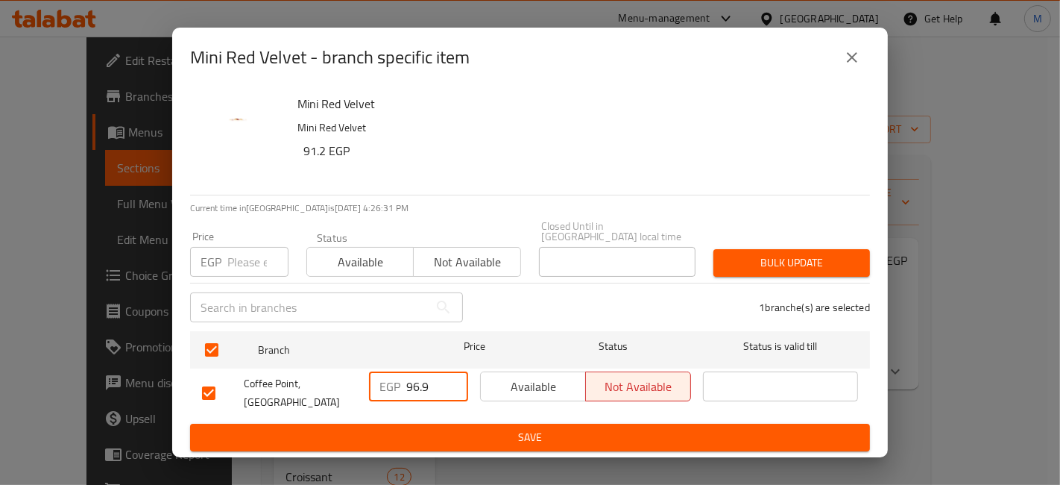
click at [416, 388] on input "96.9" at bounding box center [437, 386] width 62 height 30
paste input "7"
type input "97"
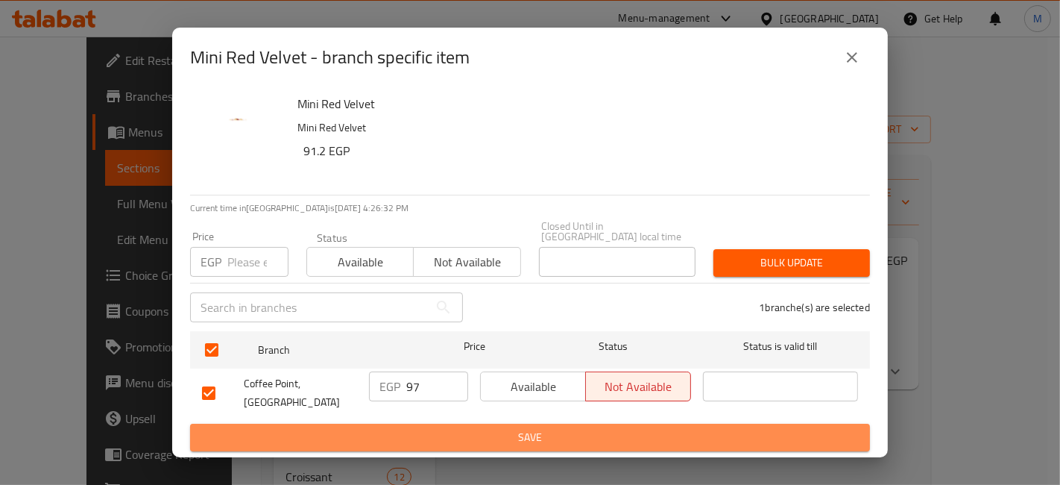
click at [428, 432] on span "Save" at bounding box center [530, 437] width 656 height 19
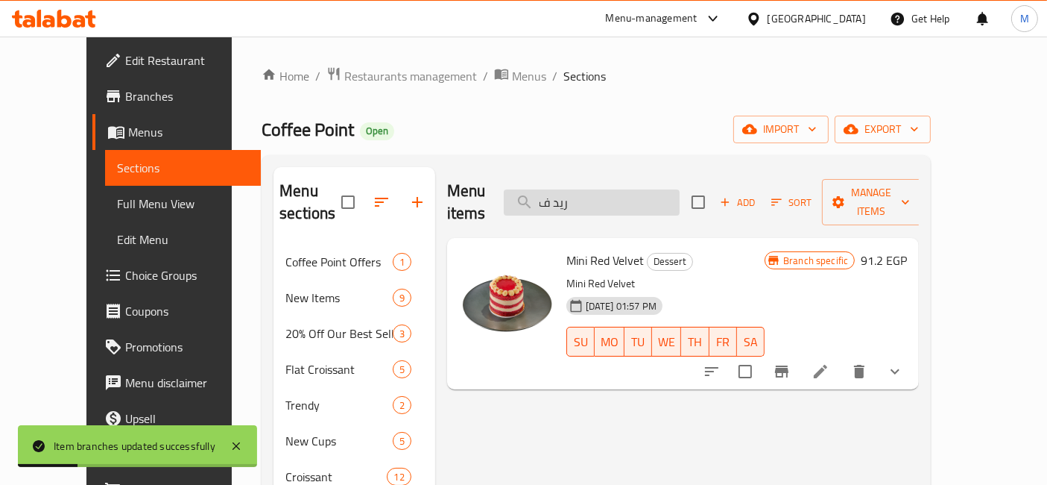
click at [680, 192] on input "ريد ف" at bounding box center [592, 202] width 176 height 26
paste input "Suprano Blueberry cake"
click at [680, 192] on input "ريد Suprano Blueberry cake" at bounding box center [592, 202] width 176 height 26
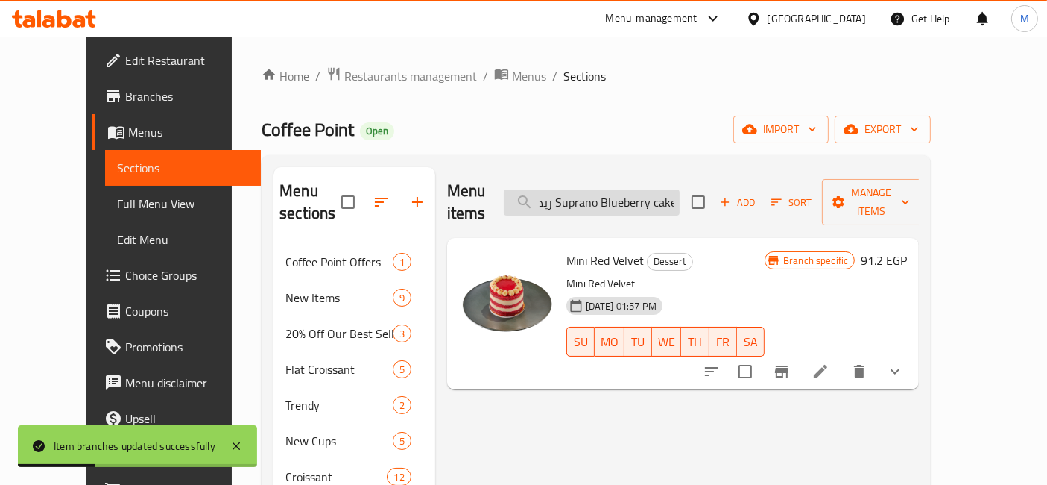
click at [680, 192] on input "ريد Suprano Blueberry cake" at bounding box center [592, 202] width 176 height 26
paste input "search"
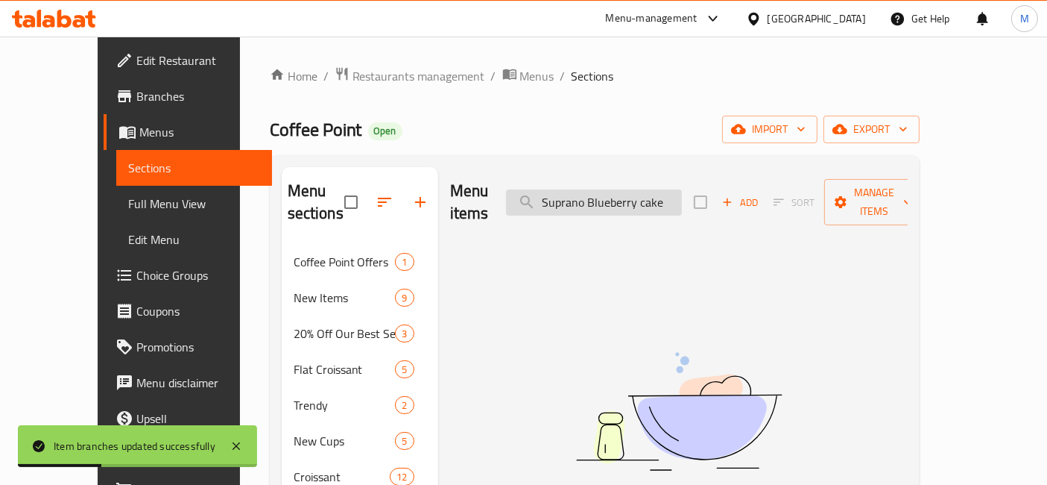
scroll to position [0, 0]
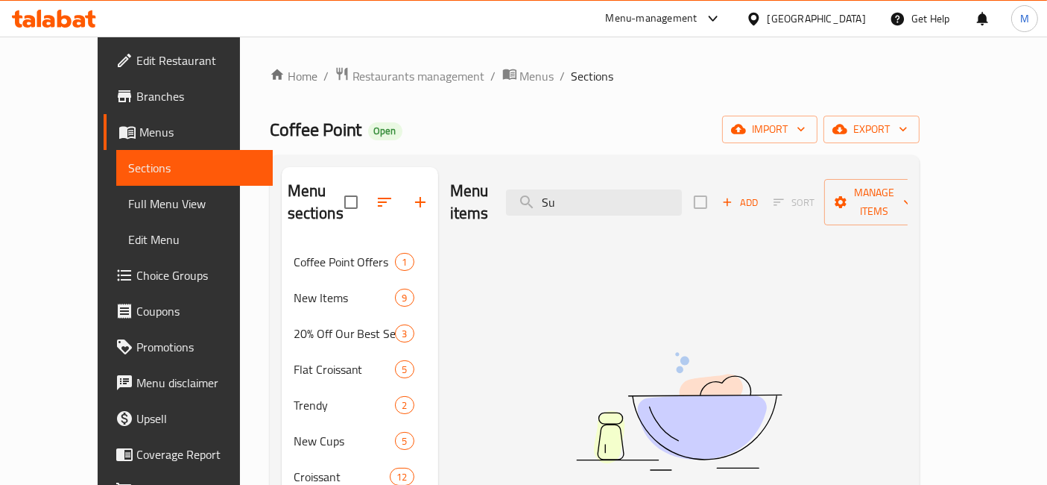
type input "S"
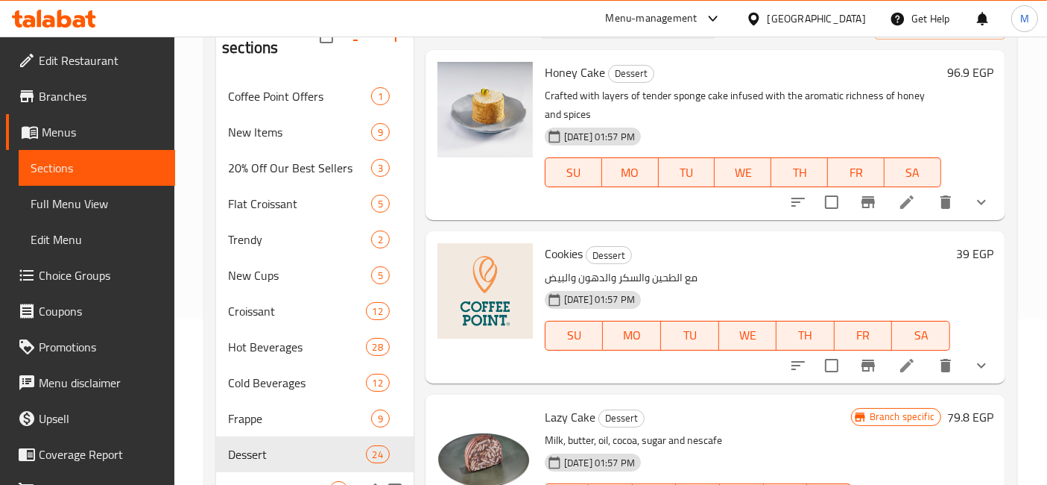
scroll to position [331, 0]
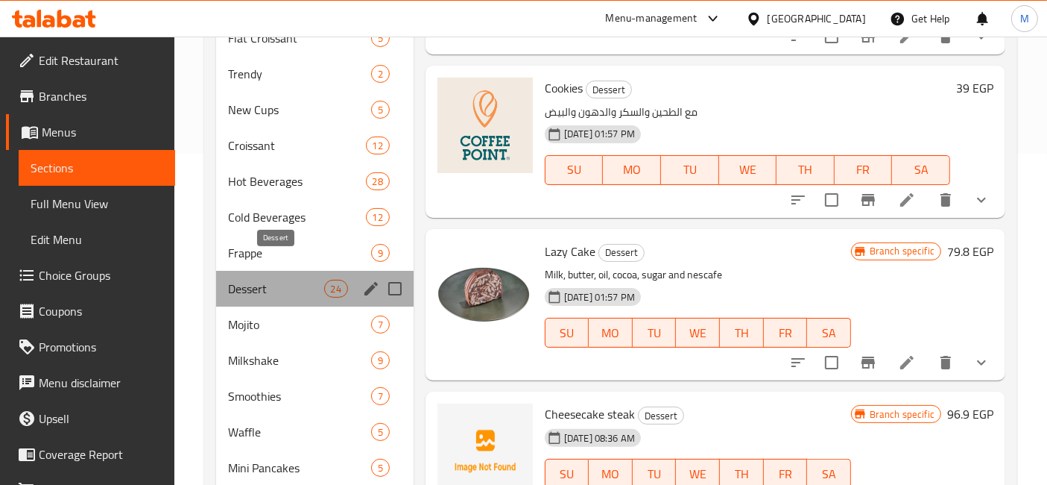
click at [262, 280] on span "Dessert" at bounding box center [275, 289] width 95 height 18
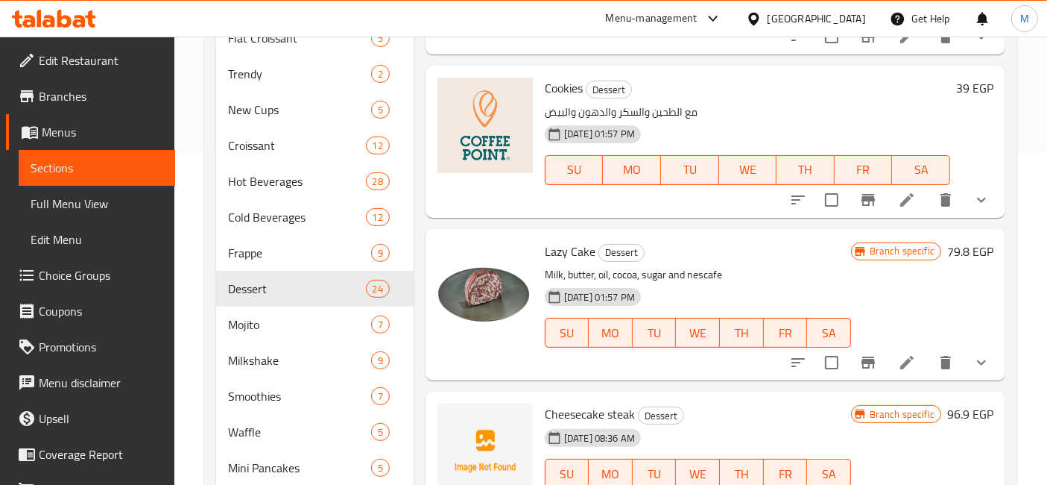
scroll to position [0, 0]
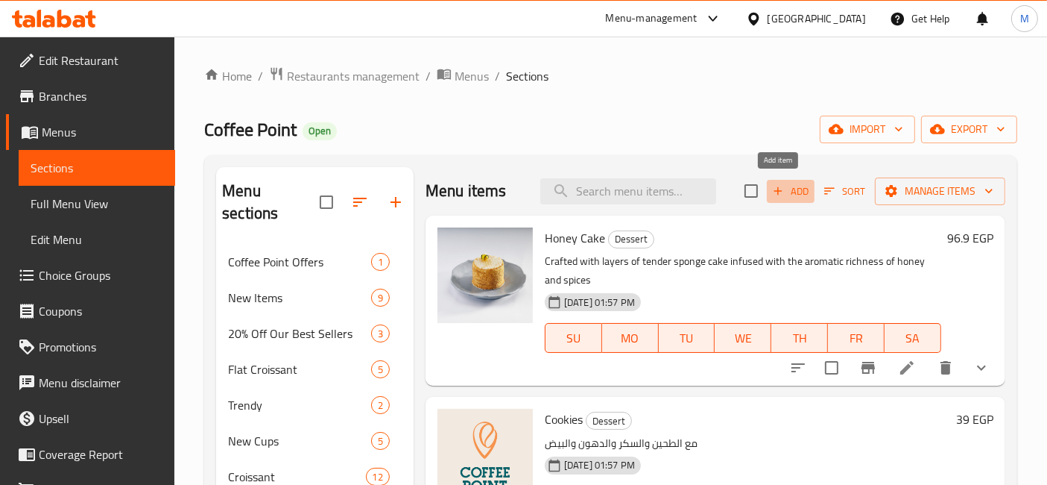
click at [785, 192] on span "Add" at bounding box center [791, 191] width 40 height 17
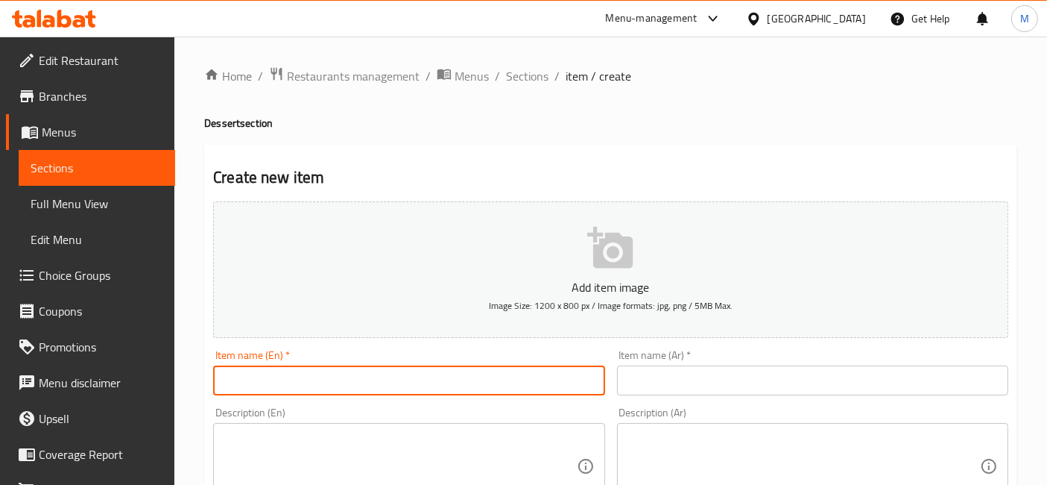
click at [541, 388] on input "text" at bounding box center [408, 380] width 391 height 30
paste input "Suprano Blueberry cake"
type input "Suprano Blueberry cake"
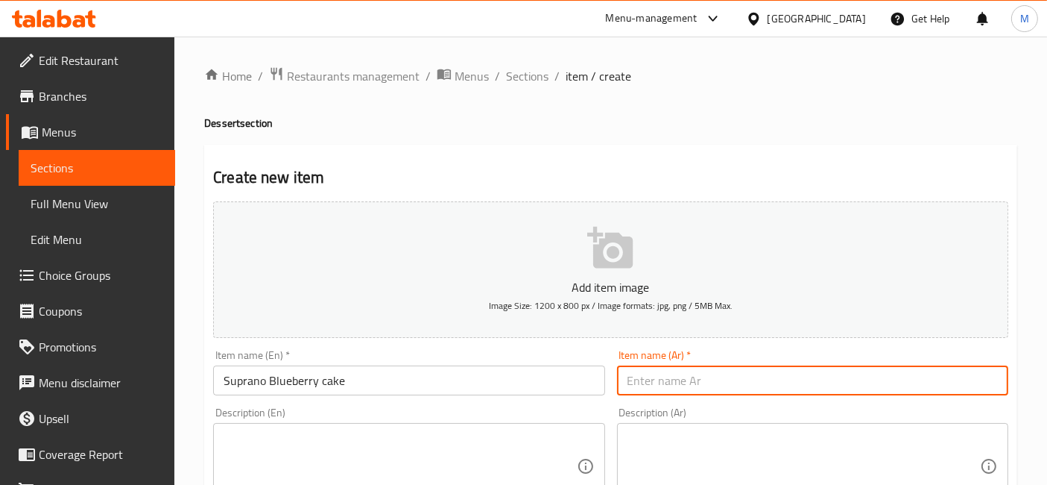
click at [662, 368] on input "text" at bounding box center [812, 380] width 391 height 30
type input "سوبرانو بلوبيري كيك"
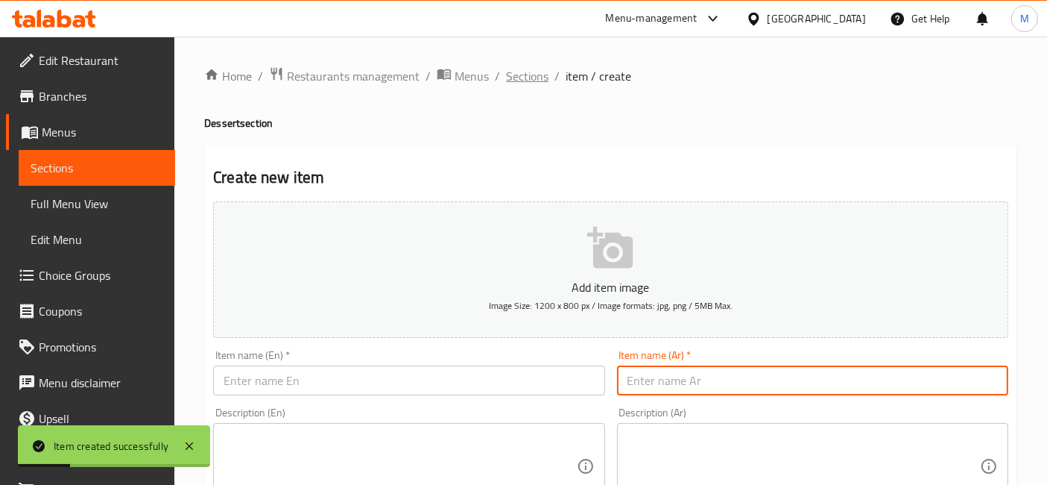
click at [537, 75] on span "Sections" at bounding box center [527, 76] width 42 height 18
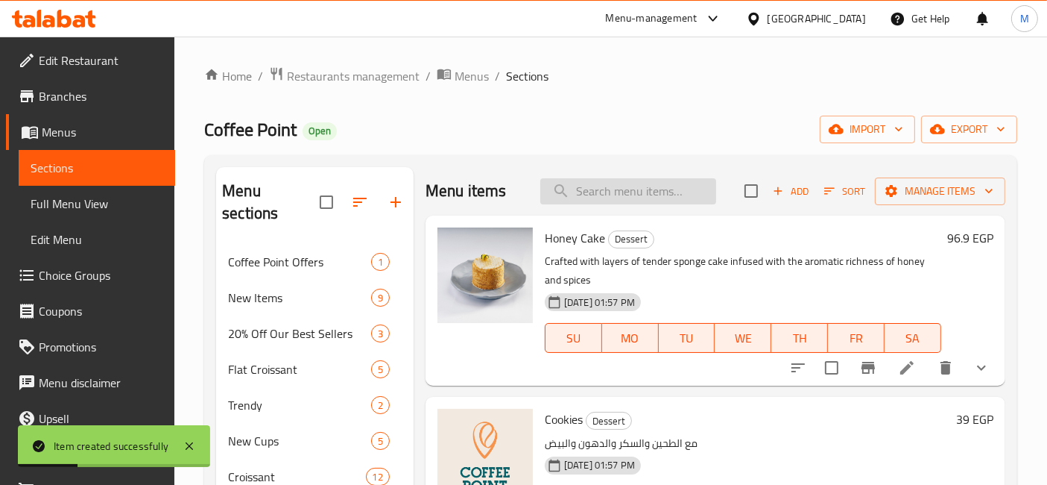
click at [631, 180] on input "search" at bounding box center [628, 191] width 176 height 26
paste input "Suprano Blueberry cake"
type input "Suprano Blueberry cake"
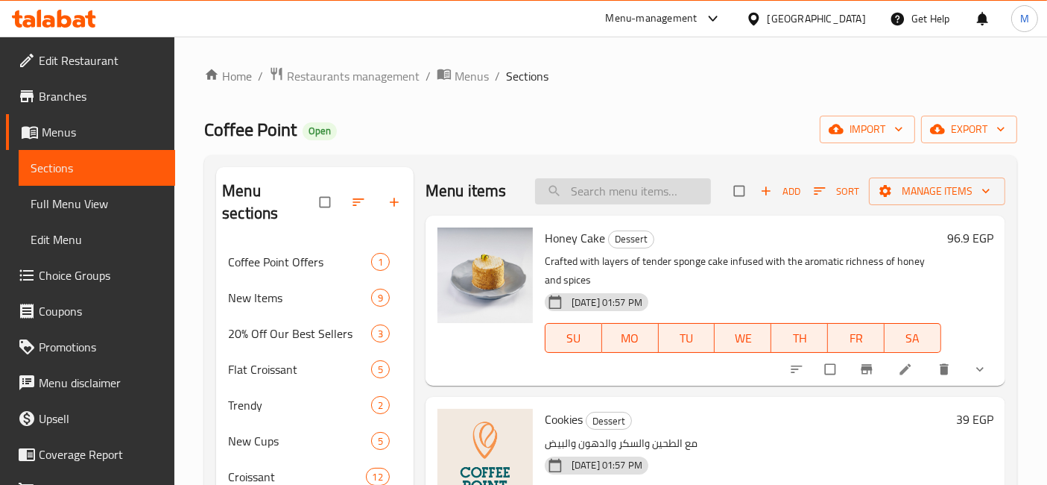
click at [576, 186] on input "search" at bounding box center [623, 191] width 176 height 26
paste input "Suprano Blueberry cake"
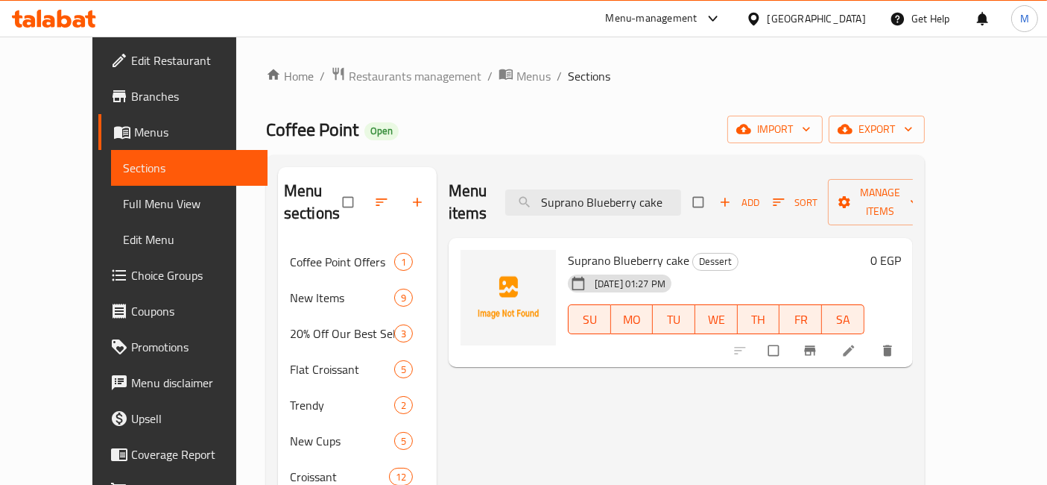
type input "Suprano Blueberry cake"
click at [901, 250] on h6 "0 EGP" at bounding box center [886, 260] width 31 height 21
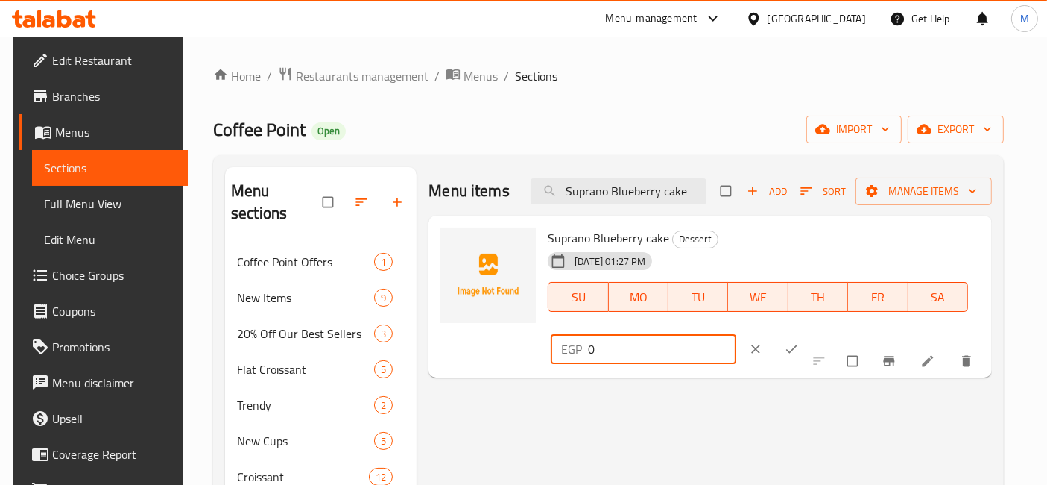
drag, startPoint x: 828, startPoint y: 239, endPoint x: 742, endPoint y: 239, distance: 86.5
click at [742, 332] on div "EGP 0 ​" at bounding box center [688, 348] width 281 height 33
type input "103"
click at [799, 341] on icon "ok" at bounding box center [791, 348] width 15 height 15
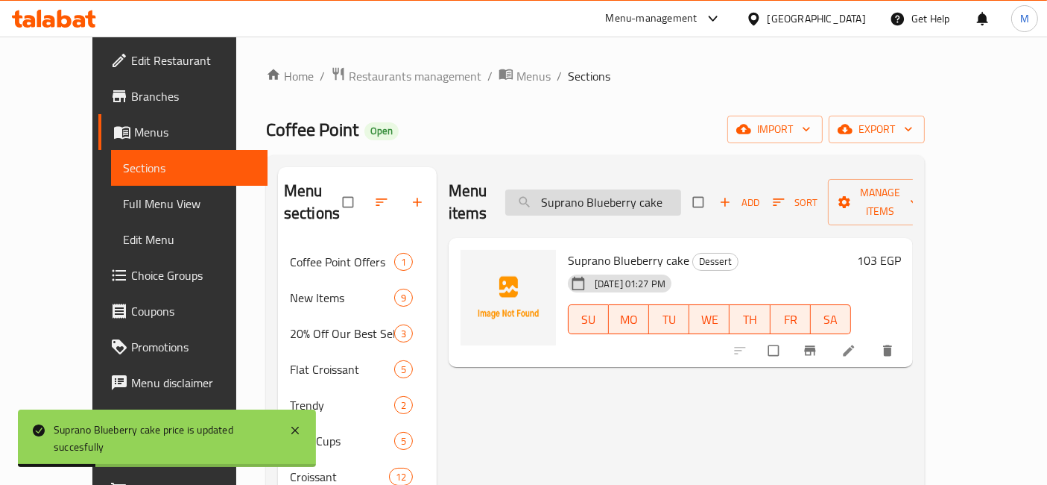
click at [637, 189] on input "Suprano Blueberry cake" at bounding box center [593, 202] width 176 height 26
paste input "alty Caramel"
type input "Salty Caramel cake"
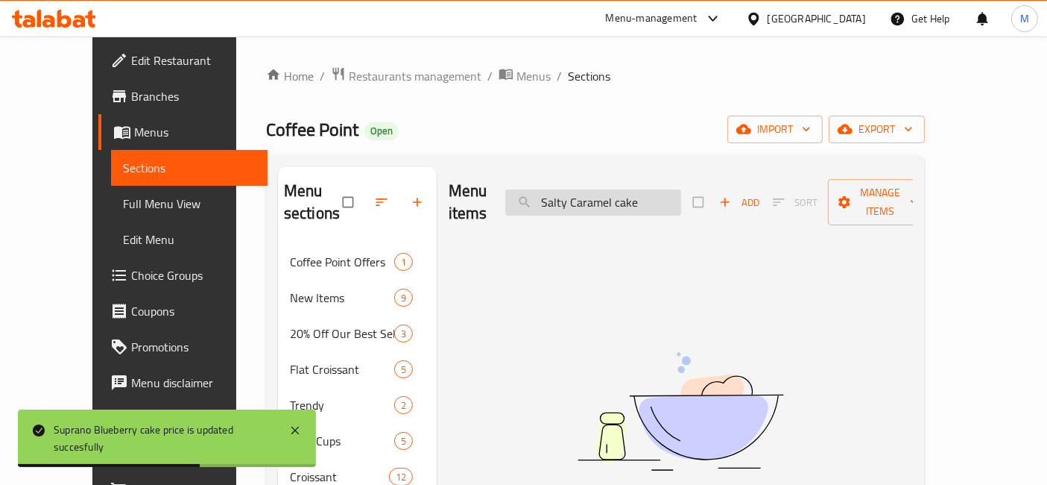
click at [637, 190] on input "Salty Caramel cake" at bounding box center [593, 202] width 176 height 26
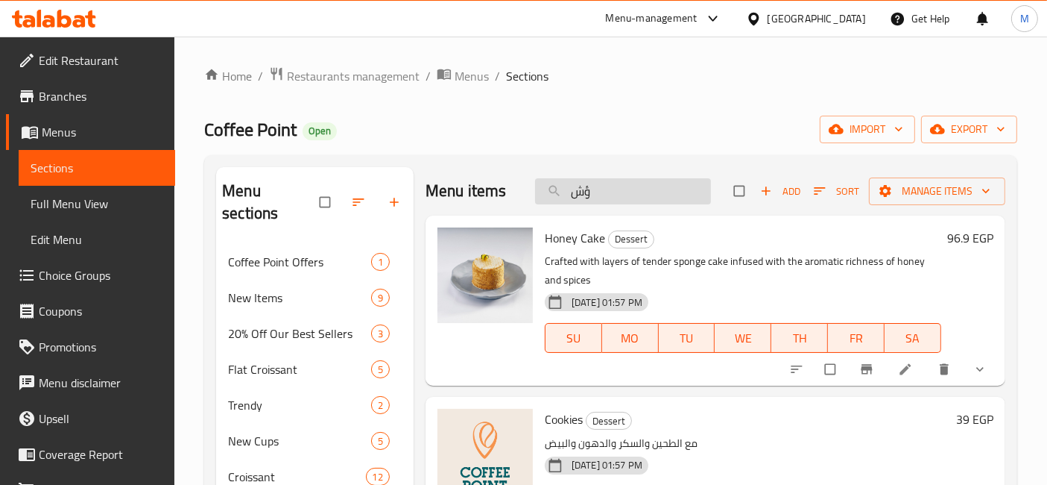
type input "ؤ"
type input "ك"
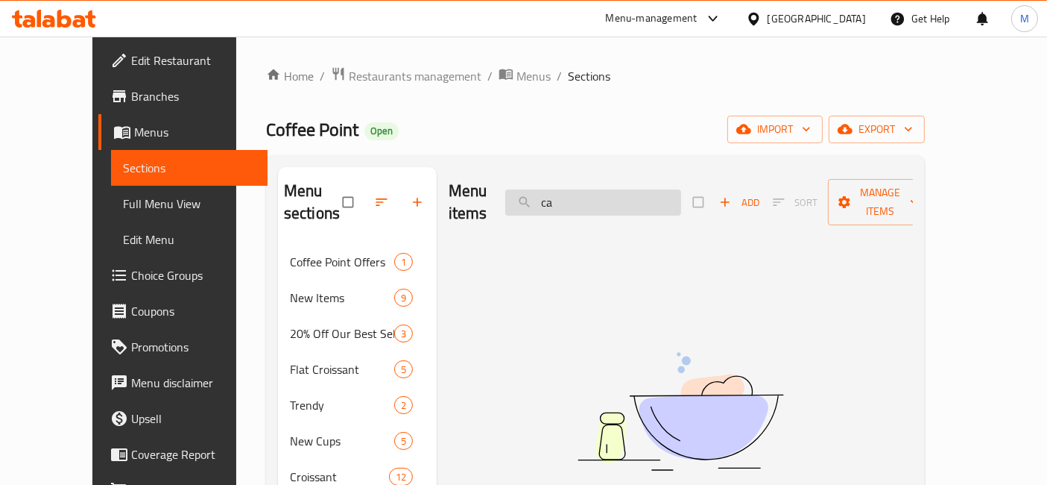
type input "c"
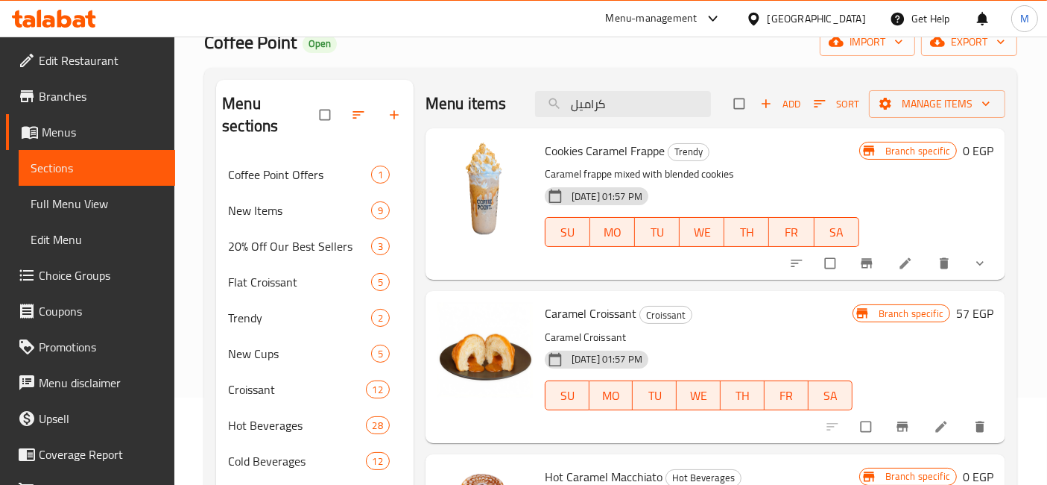
scroll to position [38, 0]
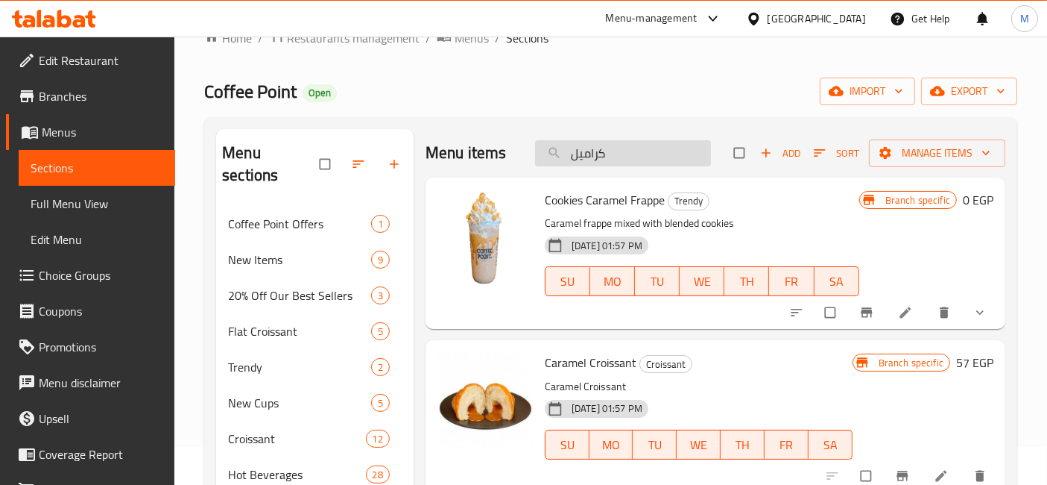
click at [562, 158] on input "كراميل" at bounding box center [623, 153] width 176 height 26
paste input "Fudge cake"
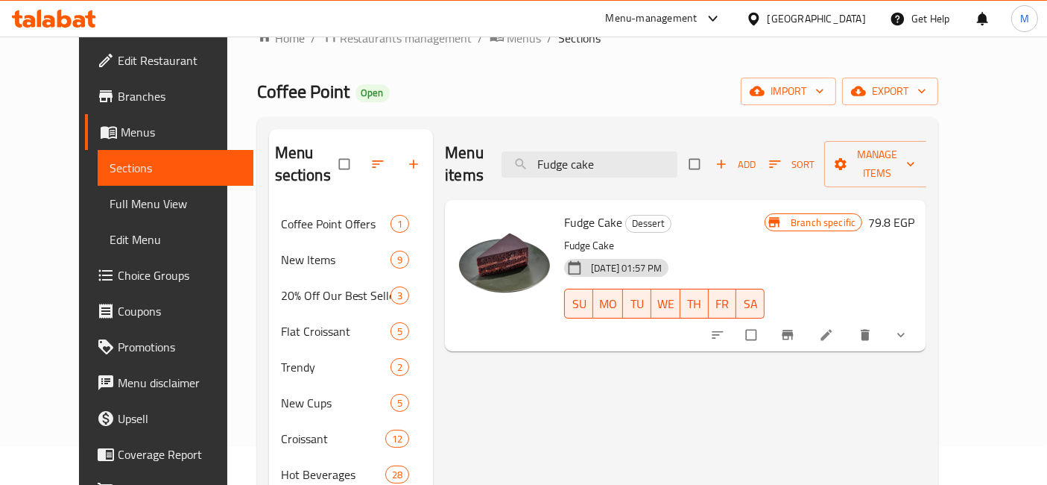
type input "Fudge cake"
click at [795, 327] on icon "Branch-specific-item" at bounding box center [788, 334] width 15 height 15
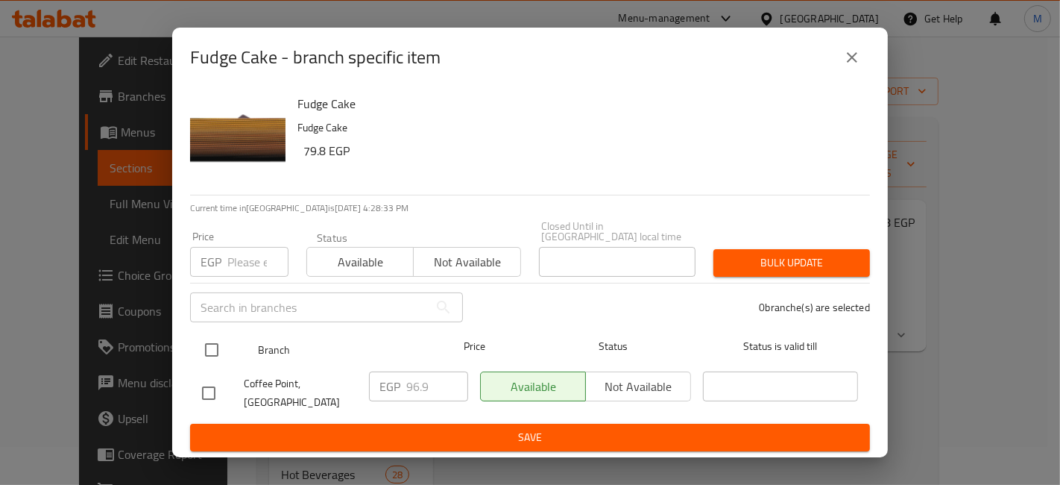
click at [227, 343] on div at bounding box center [224, 349] width 56 height 43
click at [223, 350] on input "checkbox" at bounding box center [211, 349] width 31 height 31
checkbox input "true"
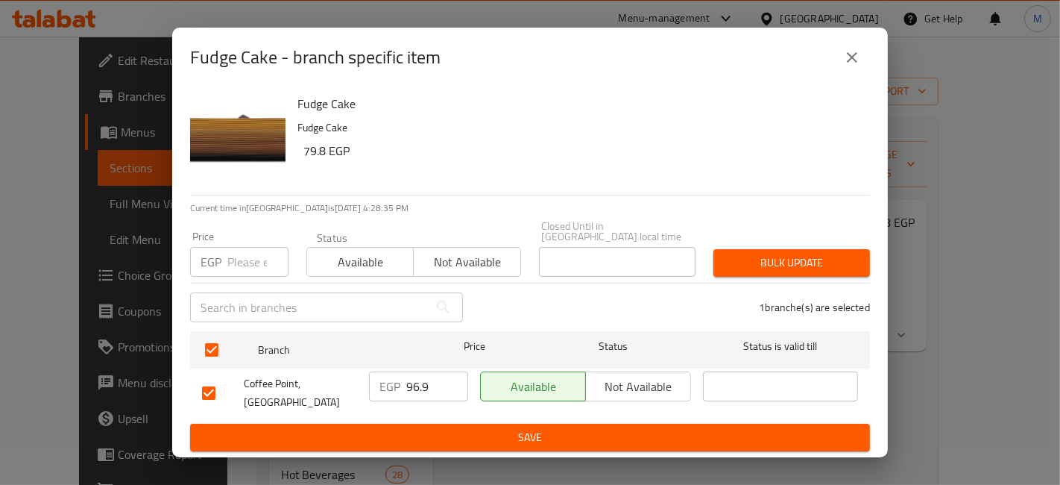
click at [404, 383] on div "EGP 96.9 ​" at bounding box center [418, 386] width 99 height 30
click at [410, 385] on input "96.9" at bounding box center [437, 386] width 62 height 30
type input "103"
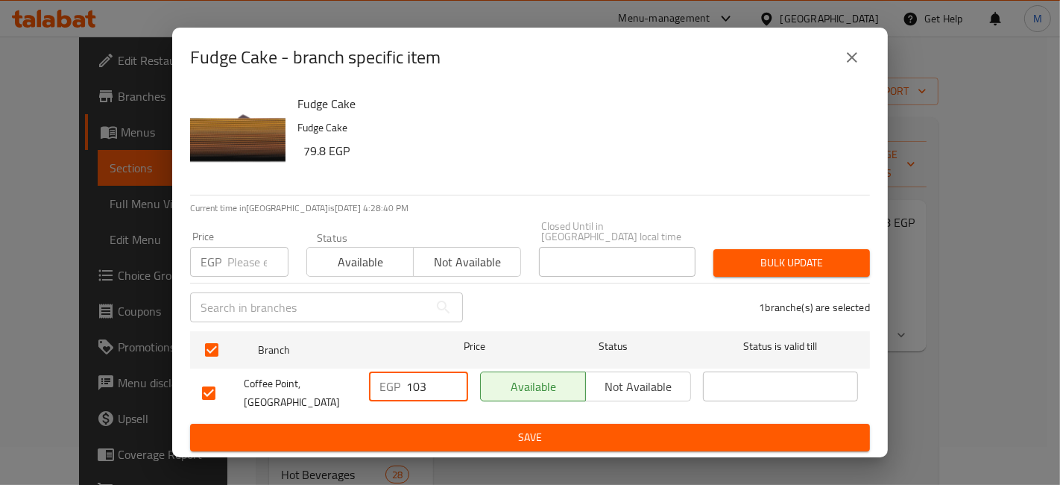
click at [470, 428] on span "Save" at bounding box center [530, 437] width 656 height 19
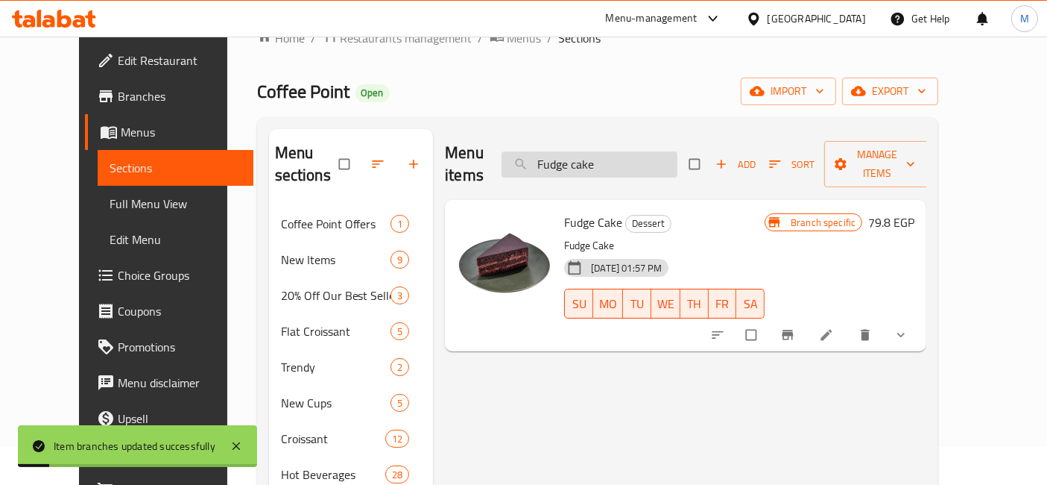
click at [602, 152] on input "Fudge cake" at bounding box center [590, 164] width 176 height 26
click at [602, 153] on input "Fudge cake" at bounding box center [590, 164] width 176 height 26
paste input "LotusCheesecake"
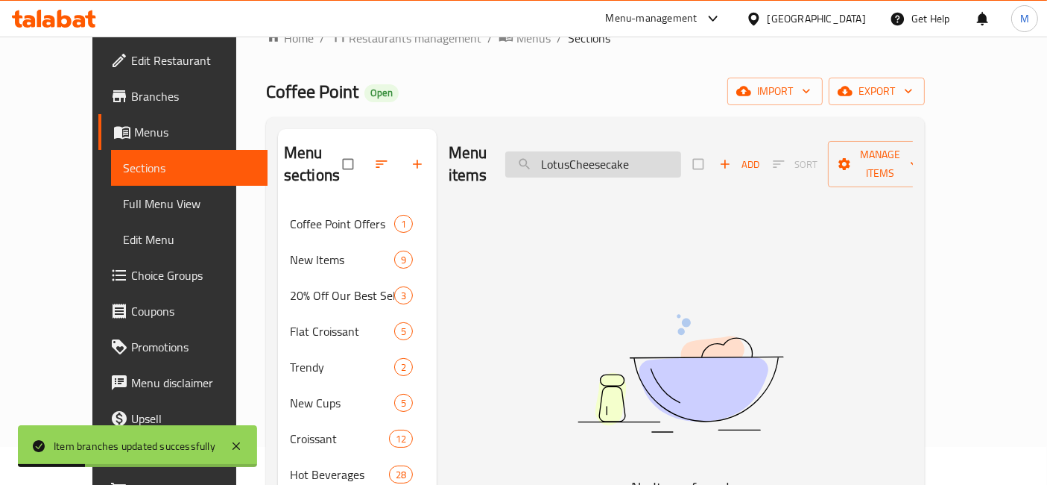
click at [596, 152] on input "LotusCheesecake" at bounding box center [593, 164] width 176 height 26
click at [587, 151] on input "Lotus Cheesecake" at bounding box center [593, 164] width 176 height 26
click at [631, 154] on input "Cheesecake" at bounding box center [593, 164] width 176 height 26
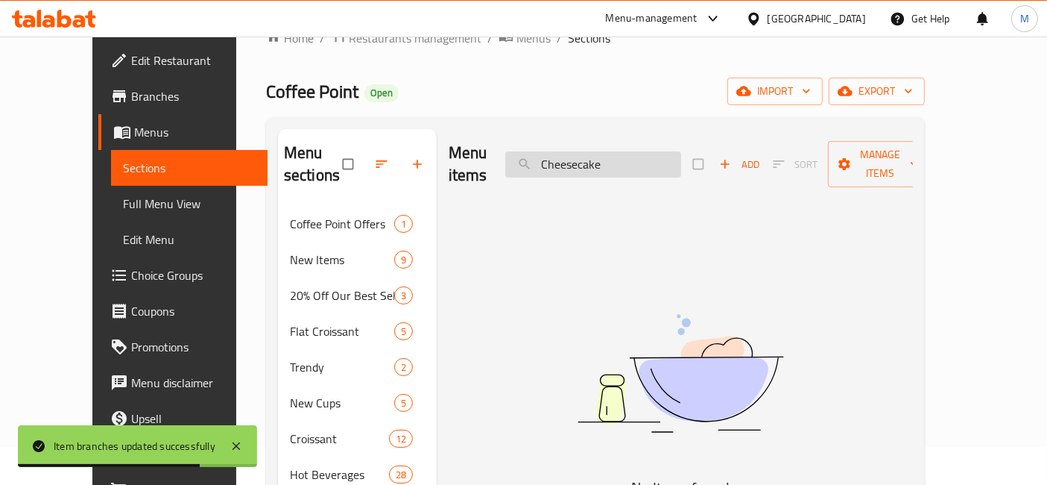
click at [631, 154] on input "Cheesecake" at bounding box center [593, 164] width 176 height 26
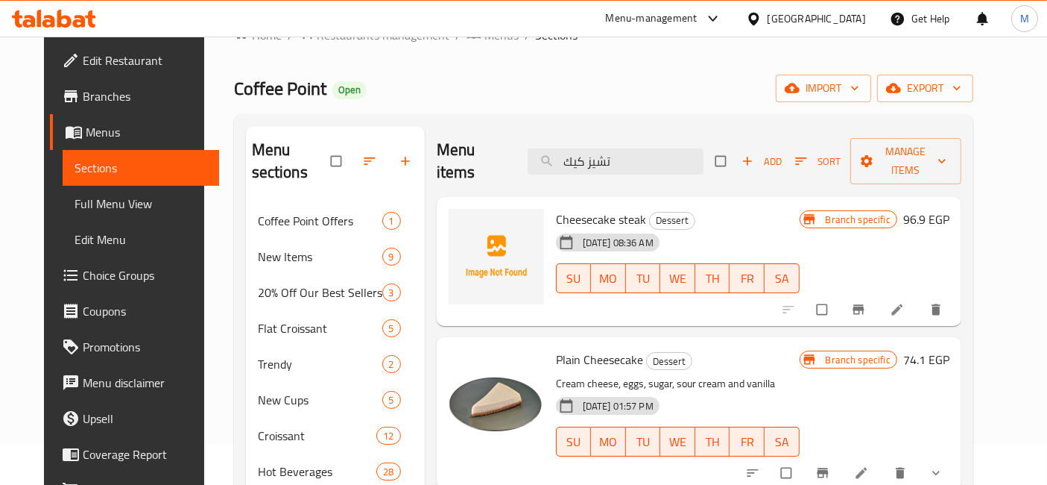
scroll to position [0, 0]
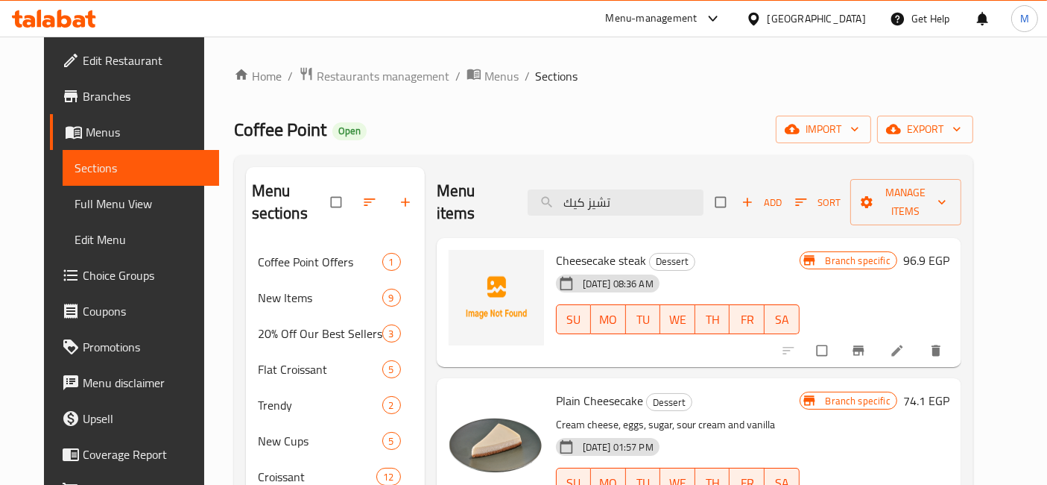
type input "تشيز كيك"
click at [782, 197] on span "Add" at bounding box center [762, 202] width 40 height 17
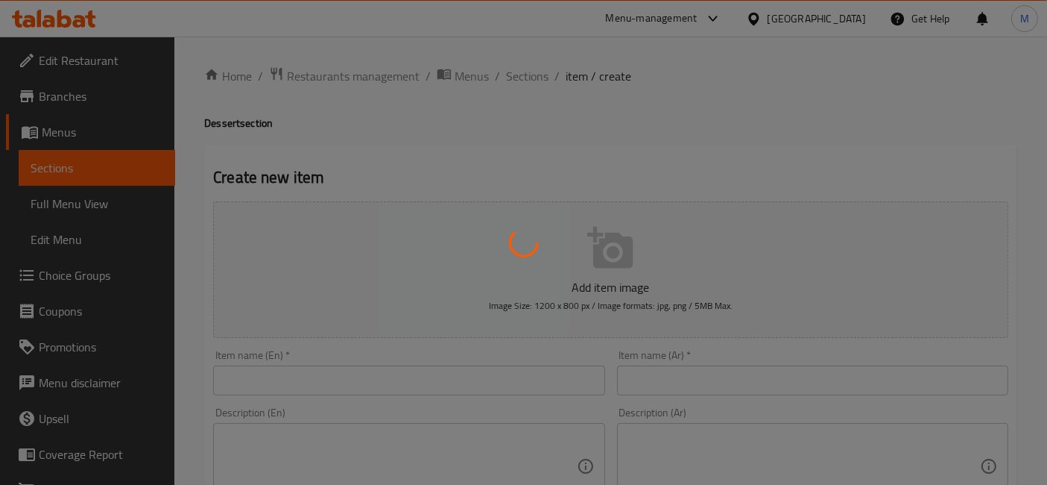
click at [433, 371] on div at bounding box center [523, 242] width 1047 height 485
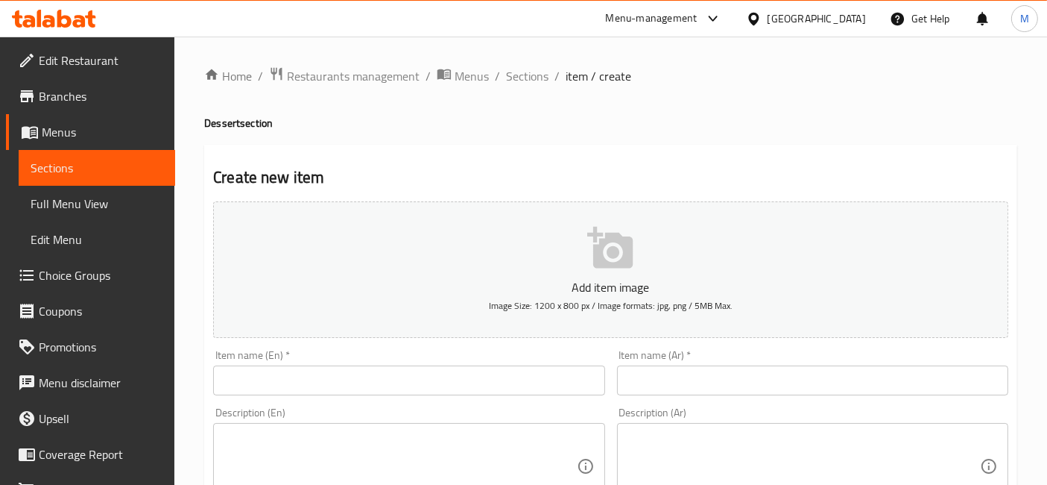
click at [435, 377] on input "text" at bounding box center [408, 380] width 391 height 30
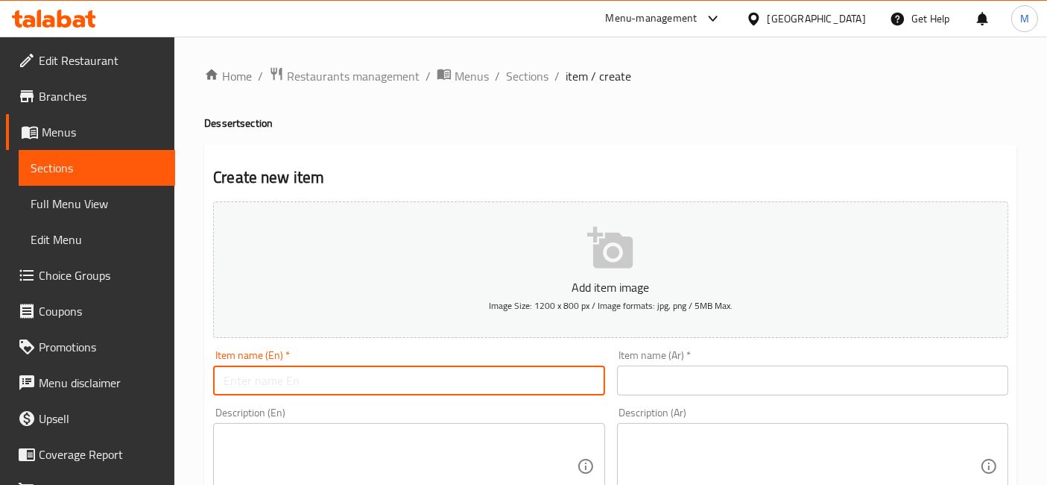
paste input "LotusCheesecake"
click at [253, 379] on input "LotusCheesecake" at bounding box center [408, 380] width 391 height 30
type input "Lotus Cheesecake"
click at [668, 384] on input "text" at bounding box center [812, 380] width 391 height 30
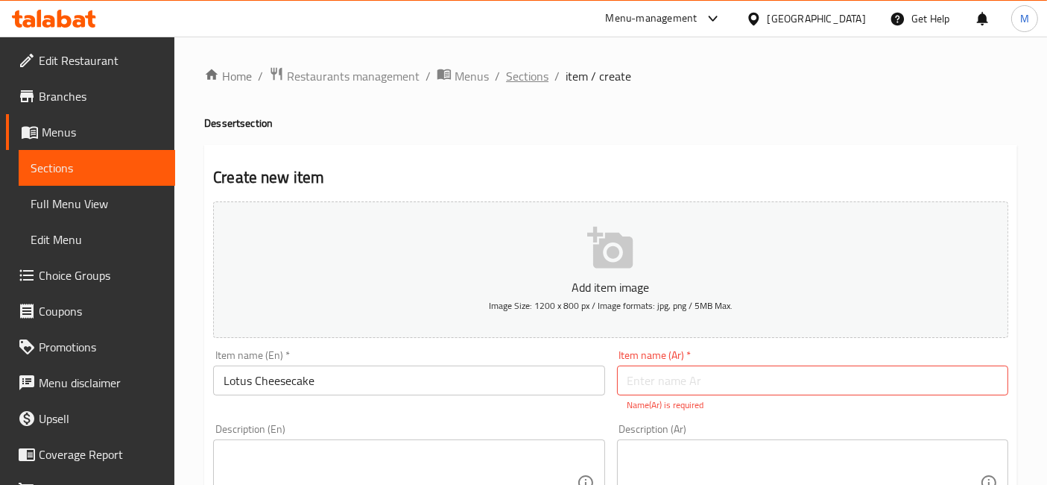
click at [519, 78] on span "Sections" at bounding box center [527, 76] width 42 height 18
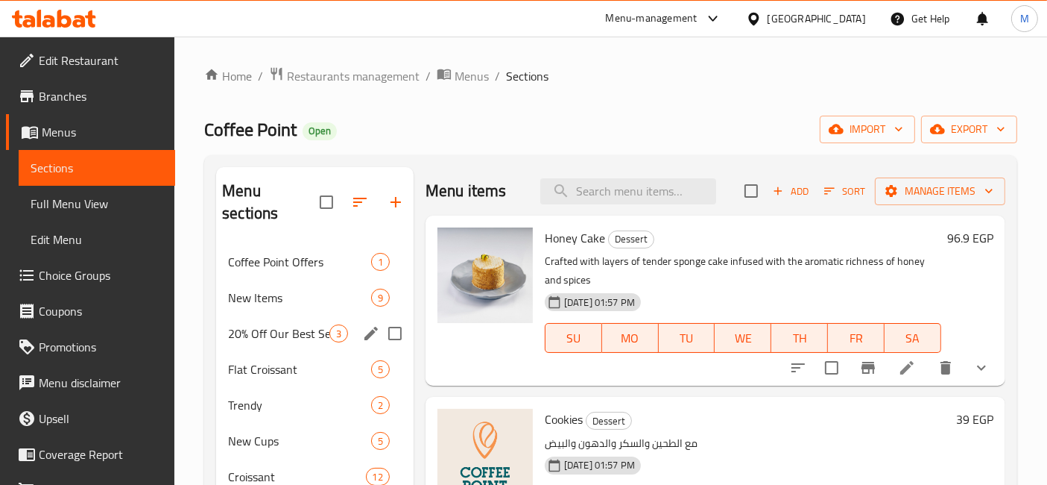
scroll to position [83, 0]
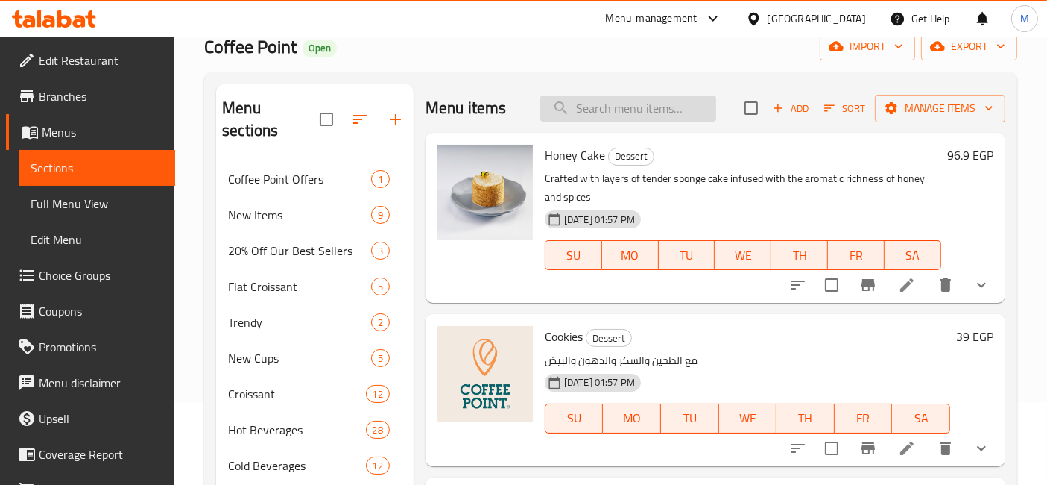
click at [607, 111] on input "search" at bounding box center [628, 108] width 176 height 26
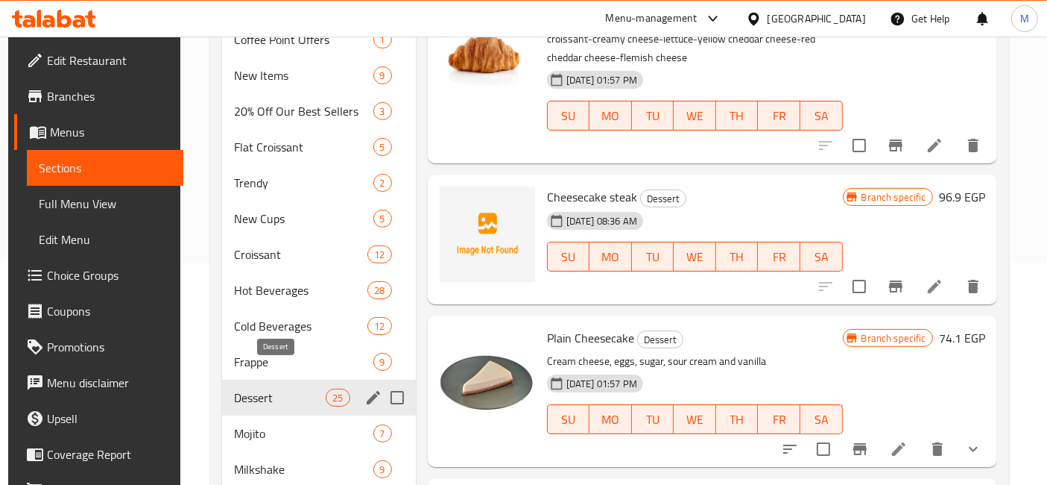
scroll to position [248, 0]
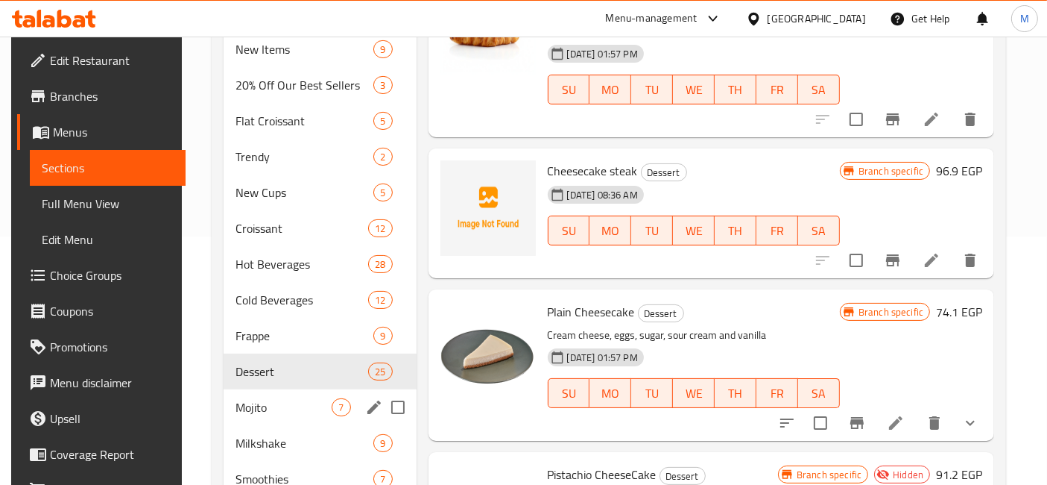
type input "تشيز"
click at [279, 389] on div "Mojito 7" at bounding box center [320, 407] width 193 height 36
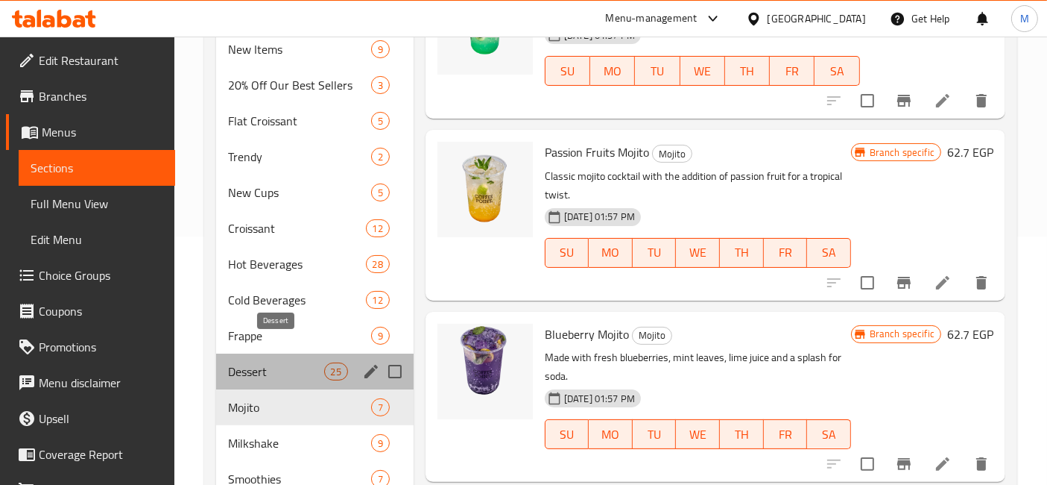
click at [285, 362] on span "Dessert" at bounding box center [275, 371] width 95 height 18
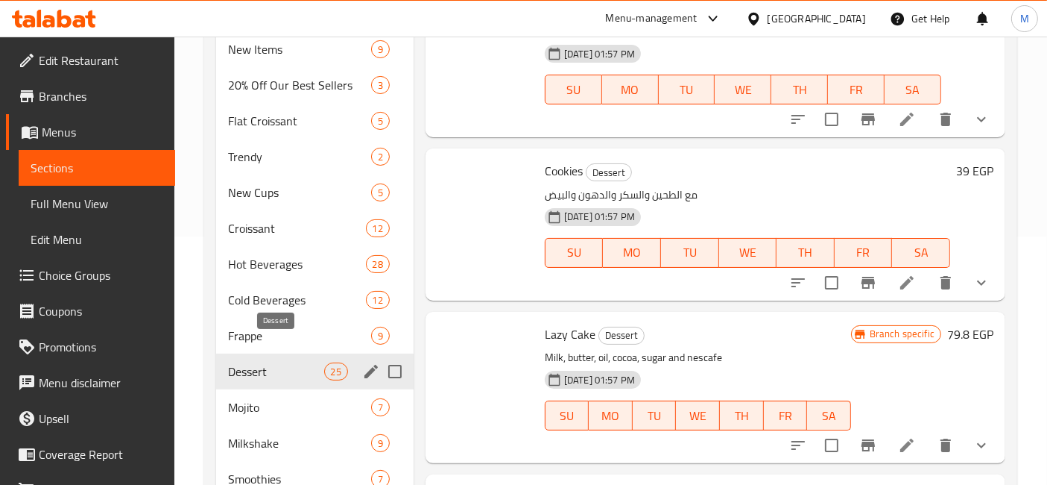
click at [285, 362] on span "Dessert" at bounding box center [275, 371] width 95 height 18
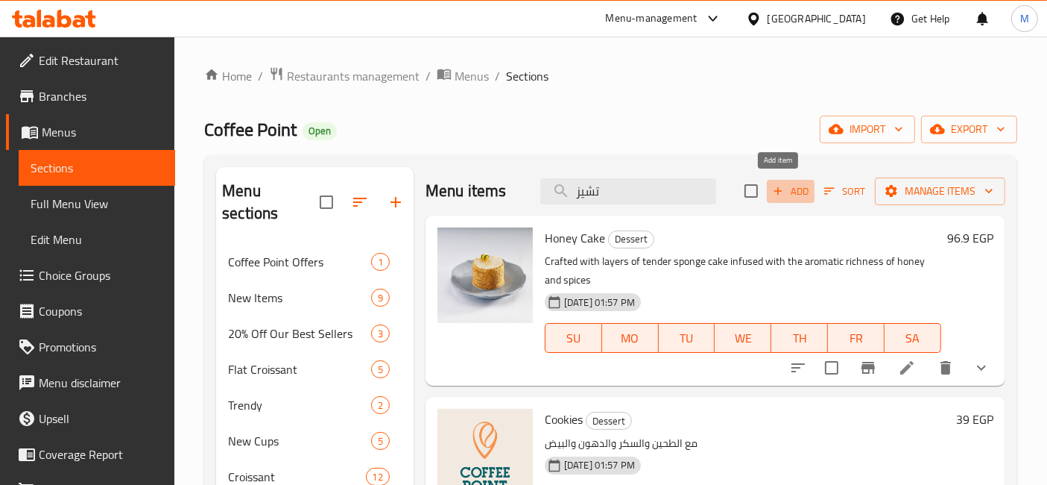
click at [789, 183] on span "Add" at bounding box center [791, 191] width 40 height 17
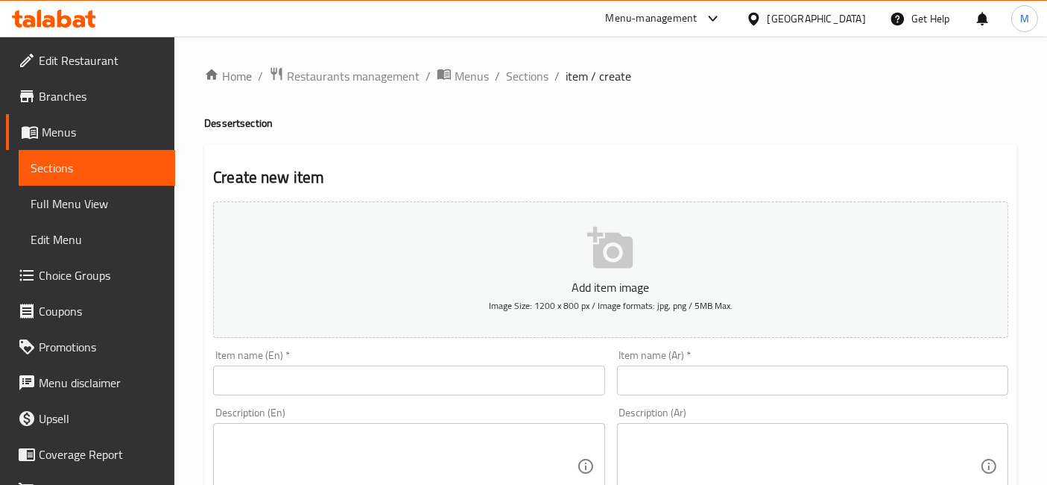
click at [438, 381] on input "text" at bounding box center [408, 380] width 391 height 30
paste input "LotusCheesecake"
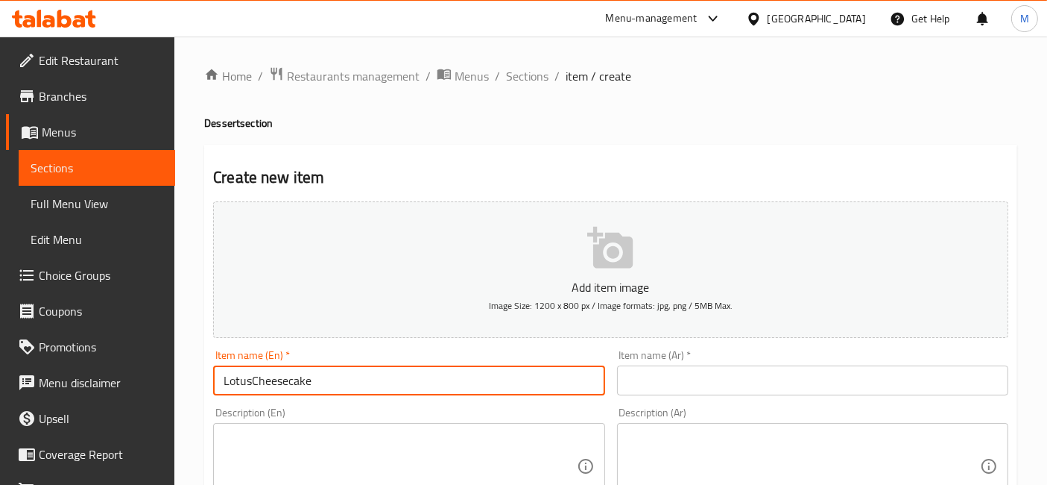
drag, startPoint x: 253, startPoint y: 370, endPoint x: 287, endPoint y: 371, distance: 34.3
click at [253, 371] on input "LotusCheesecake" at bounding box center [408, 380] width 391 height 30
type input "Lotus Cheesecake"
click at [764, 382] on input "text" at bounding box center [812, 380] width 391 height 30
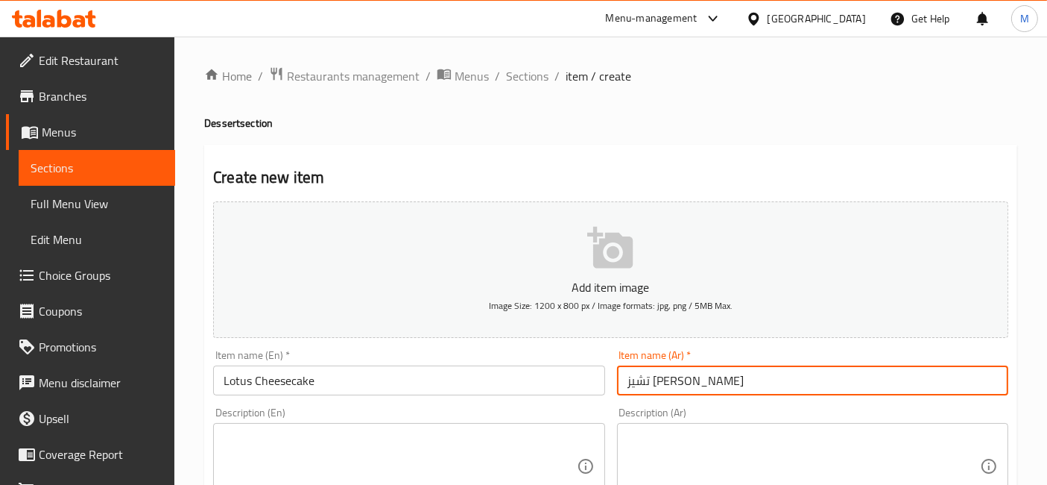
type input "تشيز كيك لوتس"
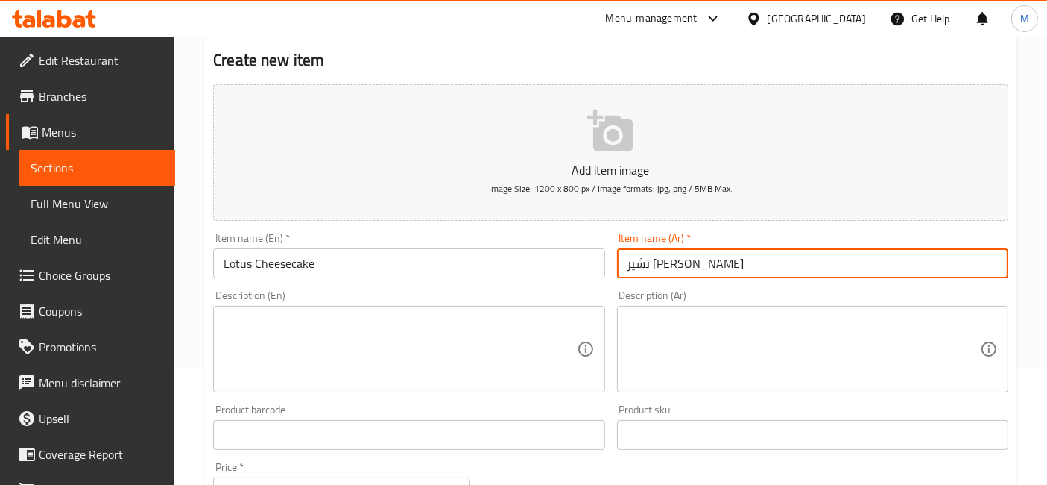
scroll to position [165, 0]
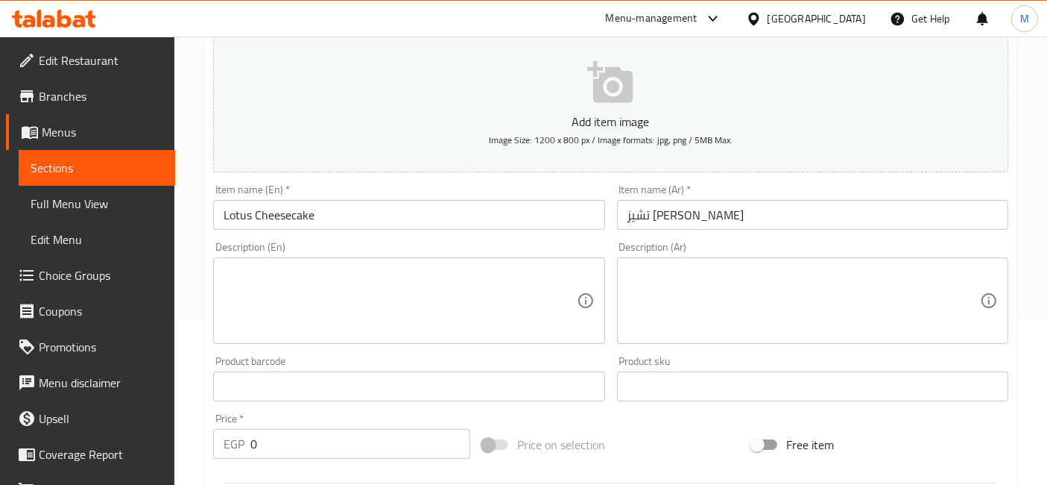
drag, startPoint x: 266, startPoint y: 461, endPoint x: 253, endPoint y: 440, distance: 24.4
click at [253, 441] on div "Price   * EGP 0 Price *" at bounding box center [341, 435] width 269 height 57
drag, startPoint x: 253, startPoint y: 440, endPoint x: 239, endPoint y: 438, distance: 15.0
click at [239, 438] on div "EGP 0 Price *" at bounding box center [341, 444] width 257 height 30
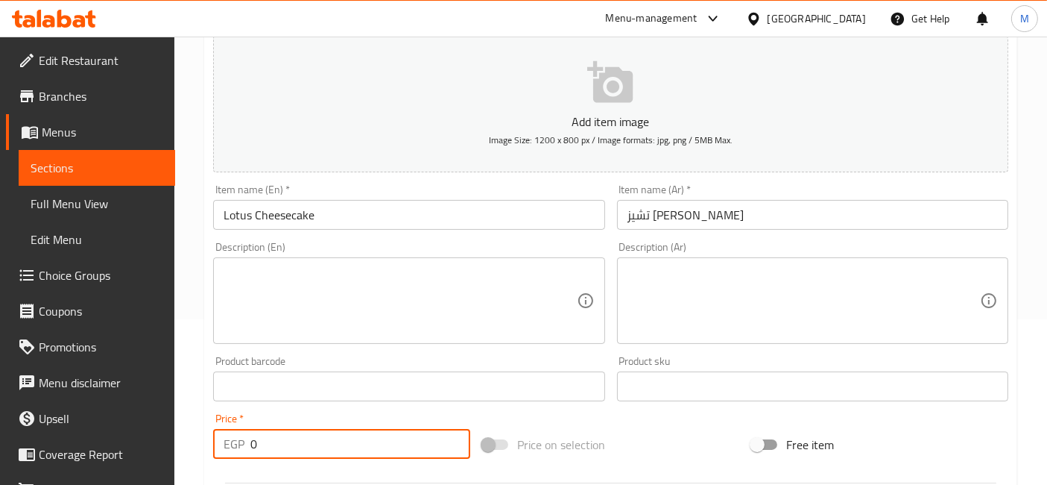
drag, startPoint x: 266, startPoint y: 444, endPoint x: 245, endPoint y: 444, distance: 21.6
click at [245, 444] on div "EGP 0 Price *" at bounding box center [341, 444] width 257 height 30
type input "114"
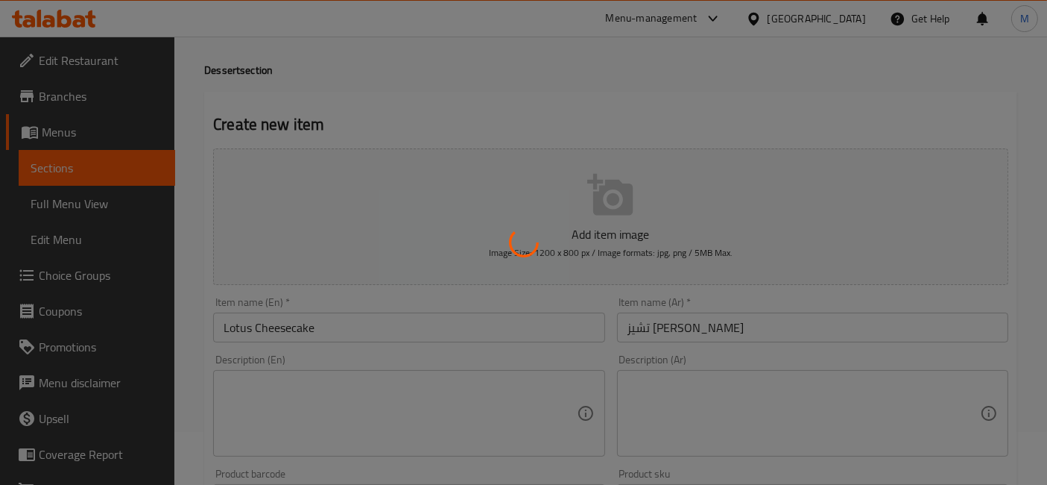
scroll to position [0, 0]
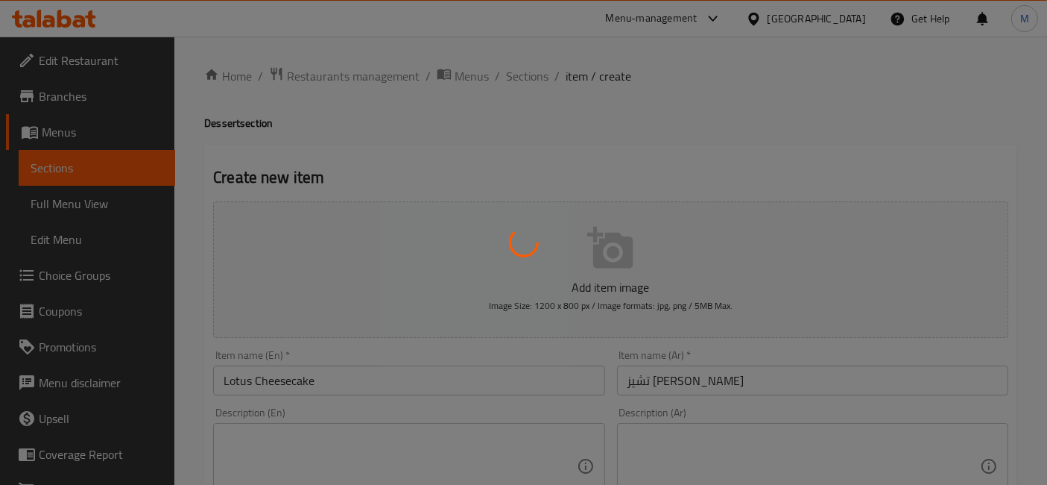
type input "0"
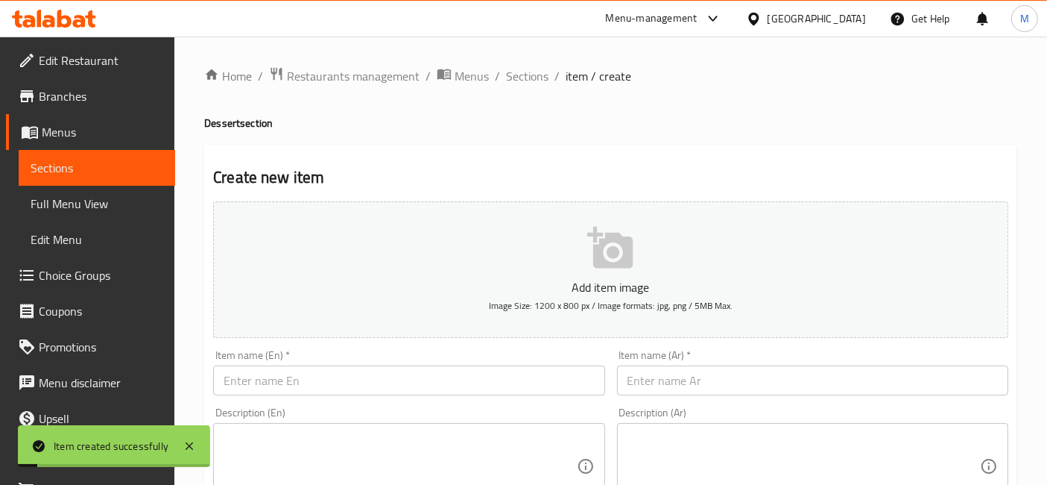
drag, startPoint x: 534, startPoint y: 75, endPoint x: 395, endPoint y: 4, distance: 156.0
click at [534, 75] on span "Sections" at bounding box center [527, 76] width 42 height 18
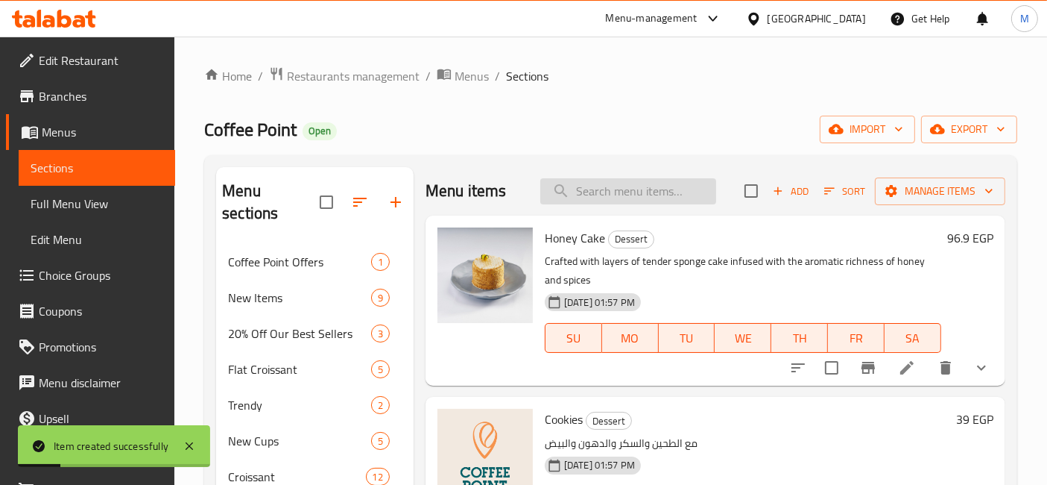
click at [642, 192] on input "search" at bounding box center [628, 191] width 176 height 26
paste input "Strwberry Cheesecake"
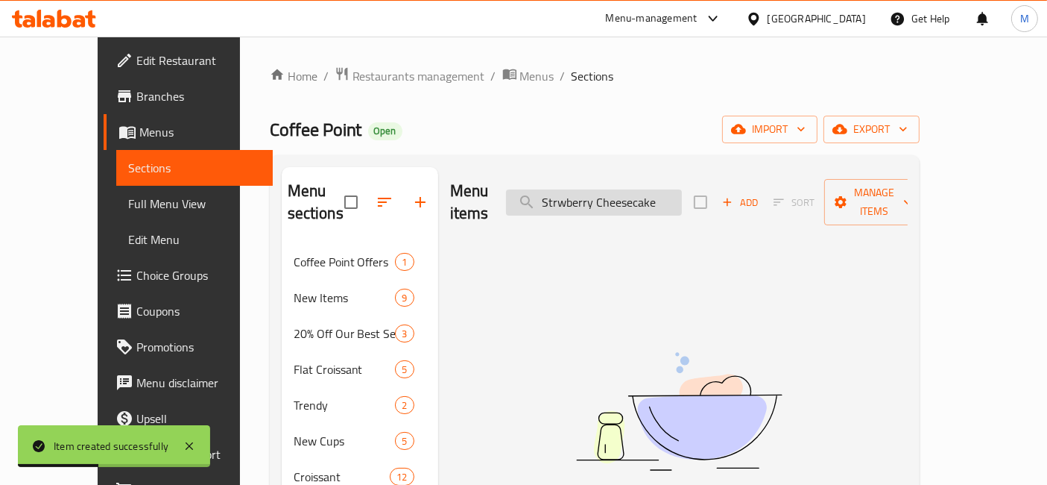
click at [643, 191] on input "Strwberry Cheesecake" at bounding box center [594, 202] width 176 height 26
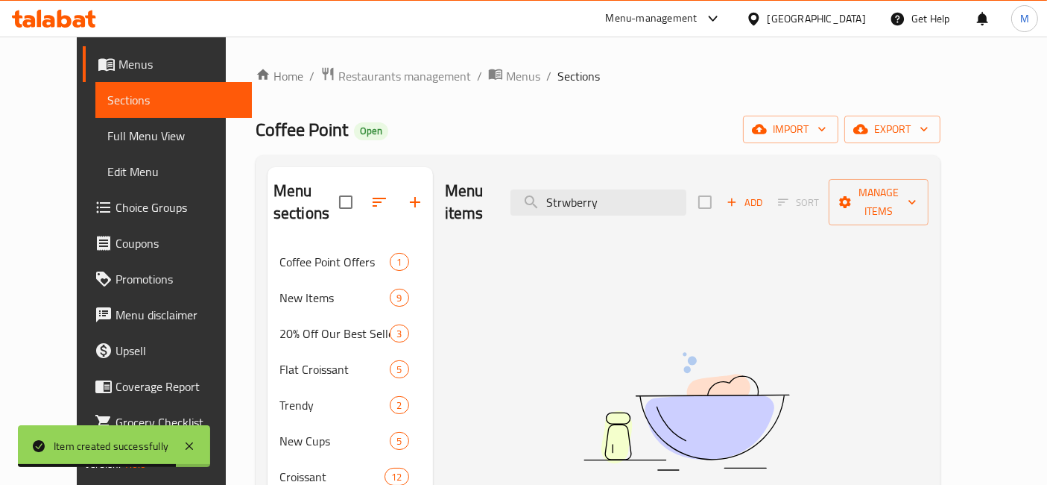
scroll to position [165, 0]
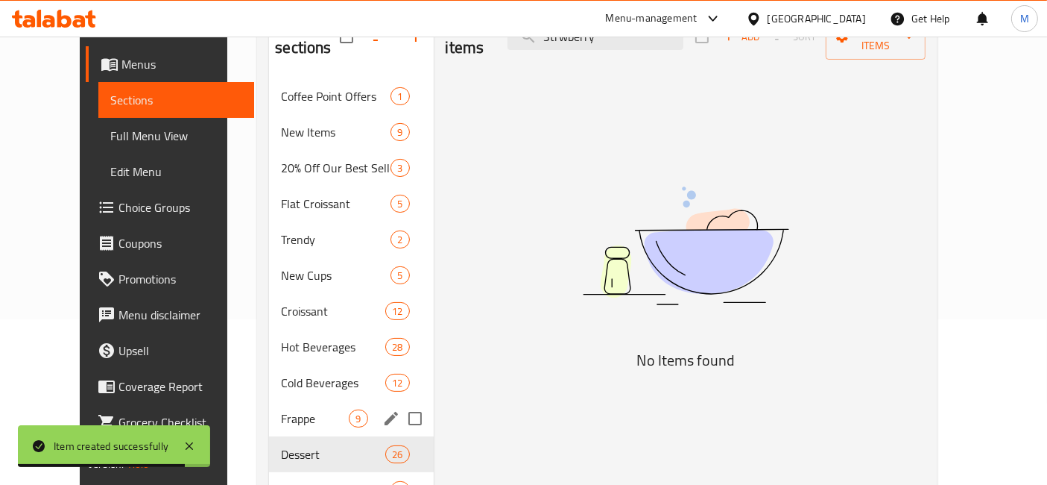
type input "Strwberry"
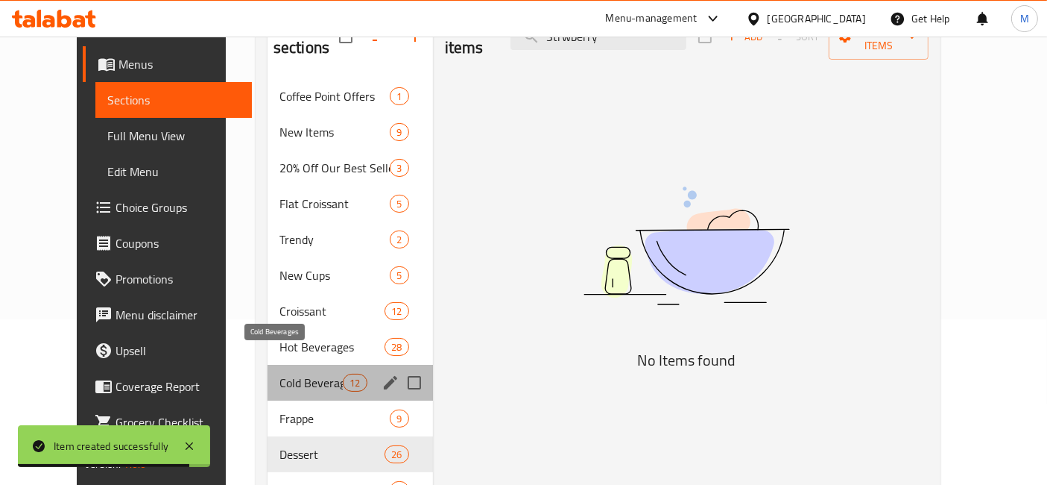
click at [294, 373] on span "Cold Beverages" at bounding box center [311, 382] width 63 height 18
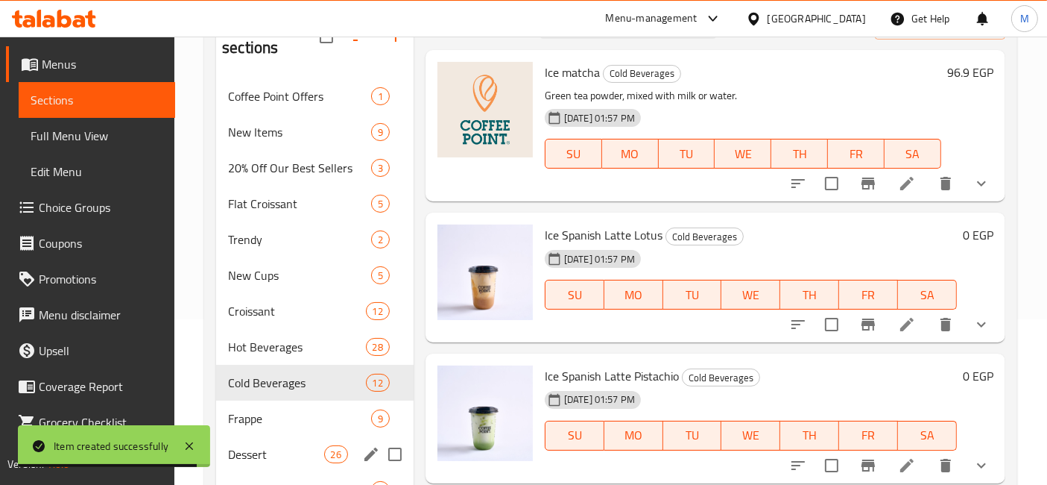
click at [300, 440] on div "Dessert 26" at bounding box center [315, 454] width 198 height 36
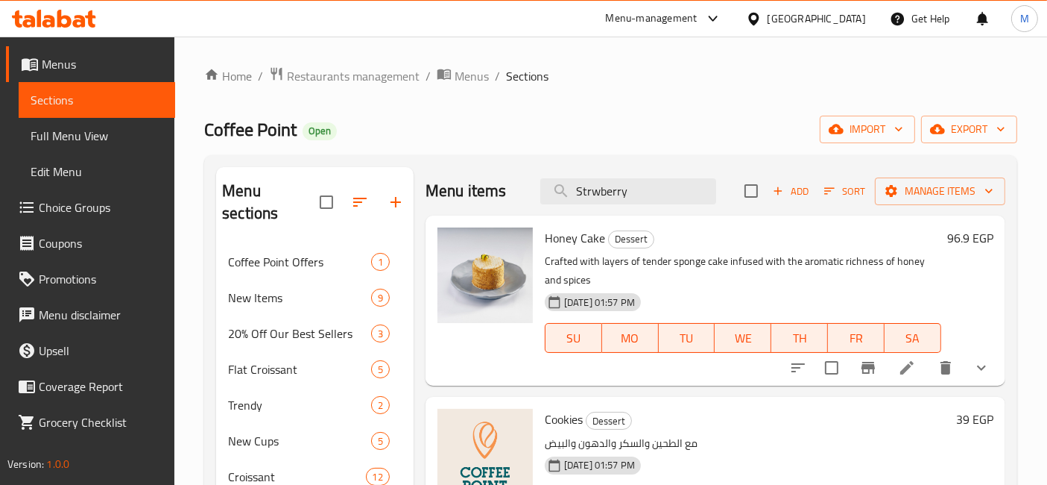
click at [794, 198] on span "Add" at bounding box center [791, 191] width 40 height 17
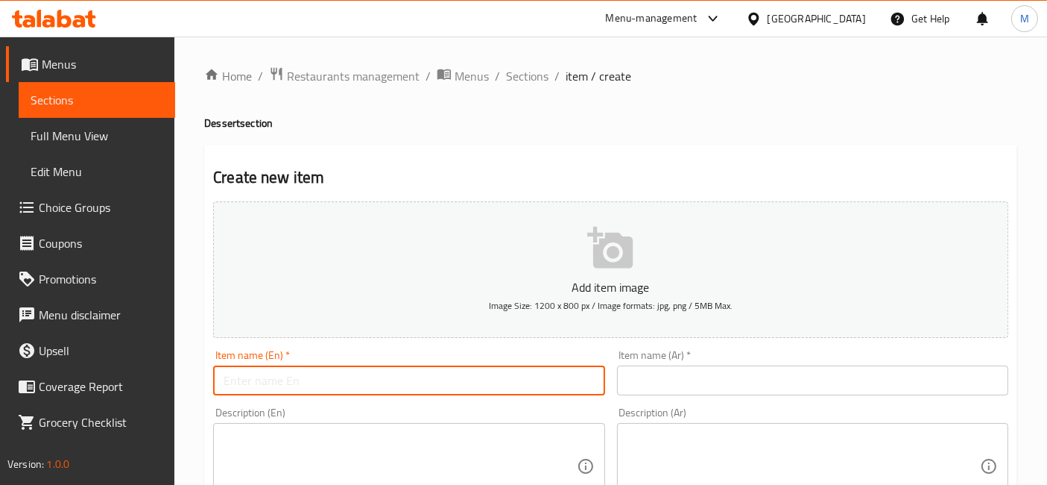
click at [522, 373] on input "text" at bounding box center [408, 380] width 391 height 30
paste input "Strwberry Cheesecake"
type input "Strwberry Cheesecake"
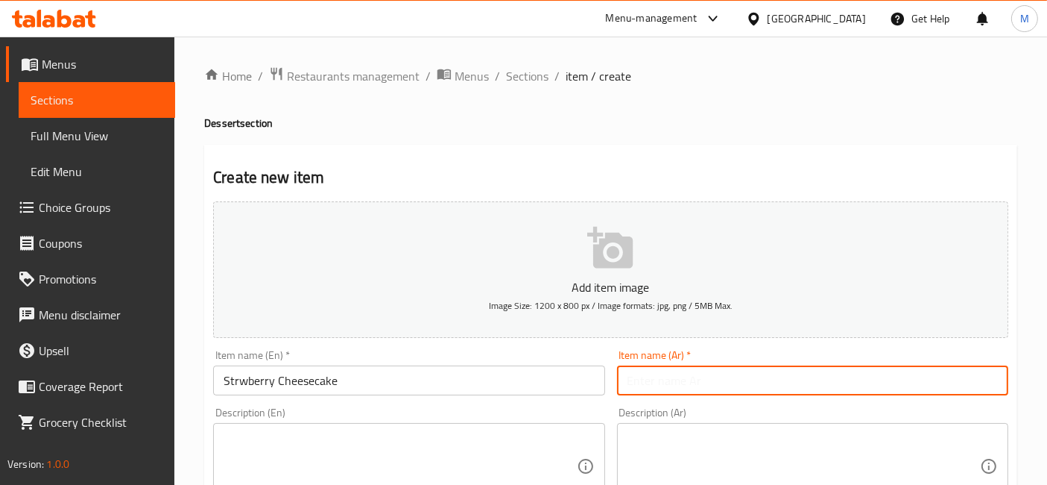
click at [833, 391] on input "text" at bounding box center [812, 380] width 391 height 30
type input "تشيز كيك فراوله"
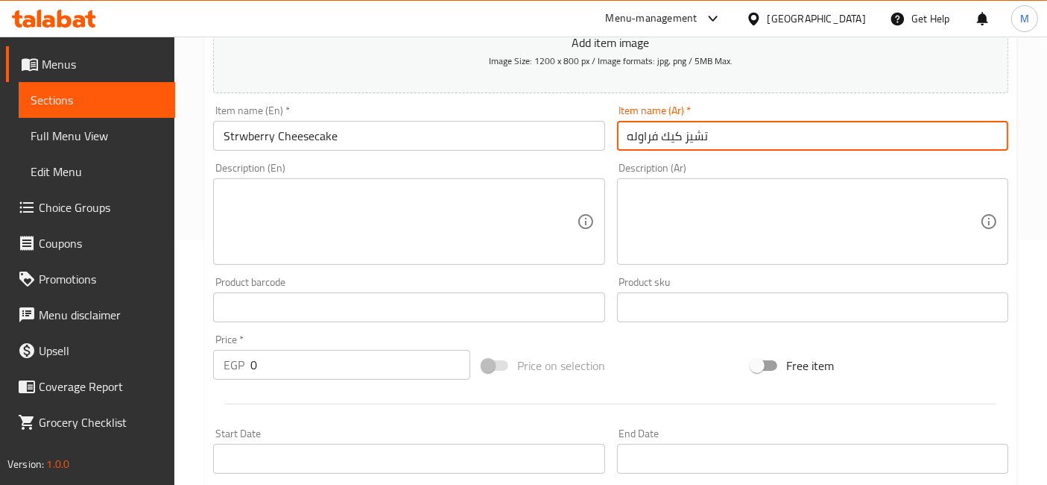
scroll to position [248, 0]
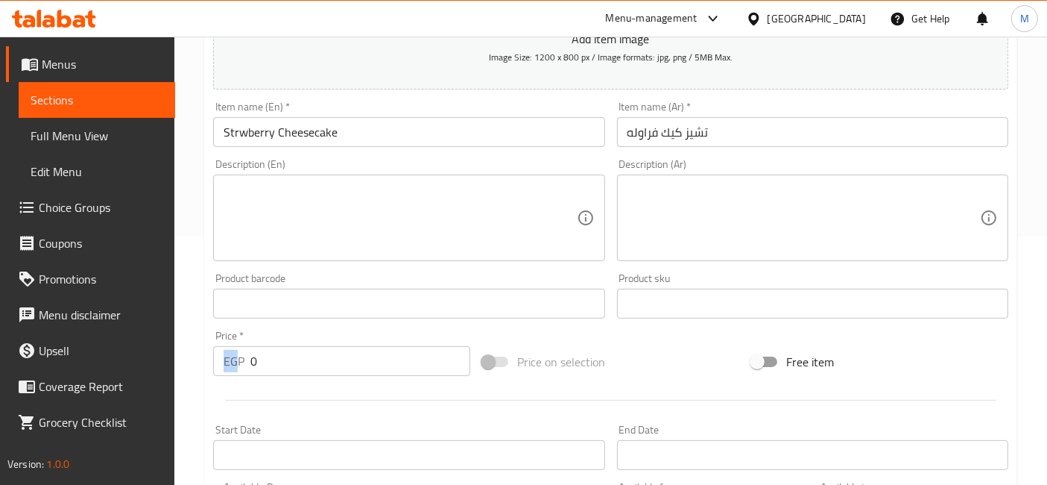
drag, startPoint x: 302, startPoint y: 339, endPoint x: 232, endPoint y: 352, distance: 71.2
click at [232, 352] on div "Price   * EGP 0 Price *" at bounding box center [341, 352] width 257 height 45
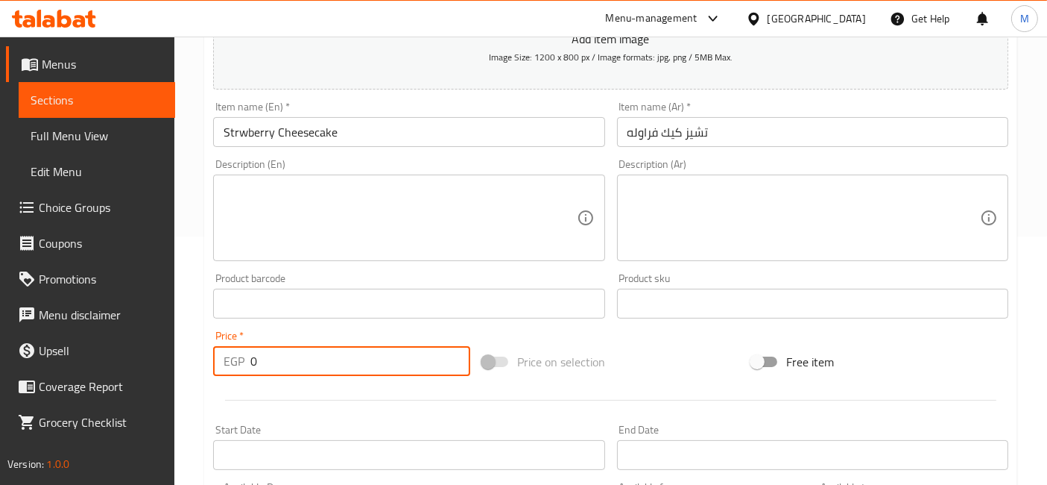
drag, startPoint x: 262, startPoint y: 361, endPoint x: 228, endPoint y: 354, distance: 34.9
click at [228, 354] on div "EGP 0 Price *" at bounding box center [341, 361] width 257 height 30
type input "114"
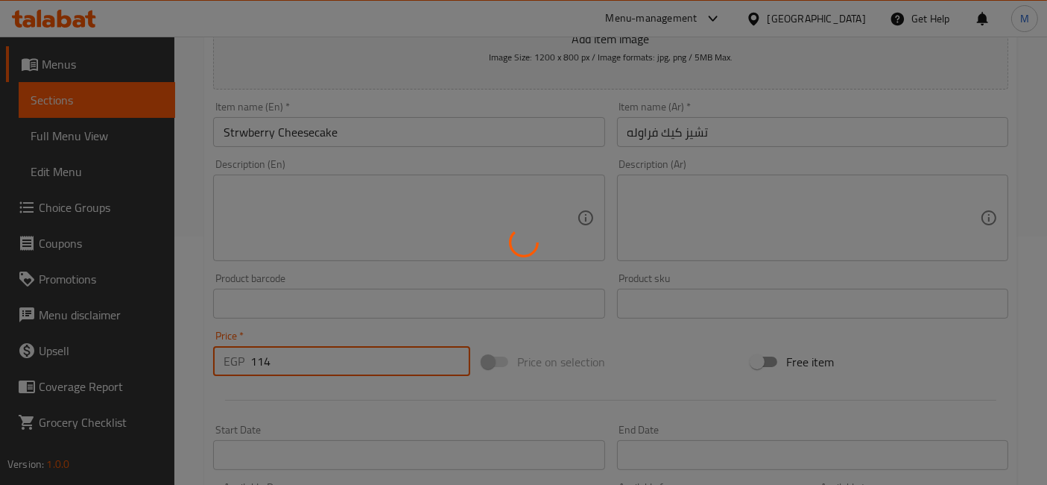
type input "0"
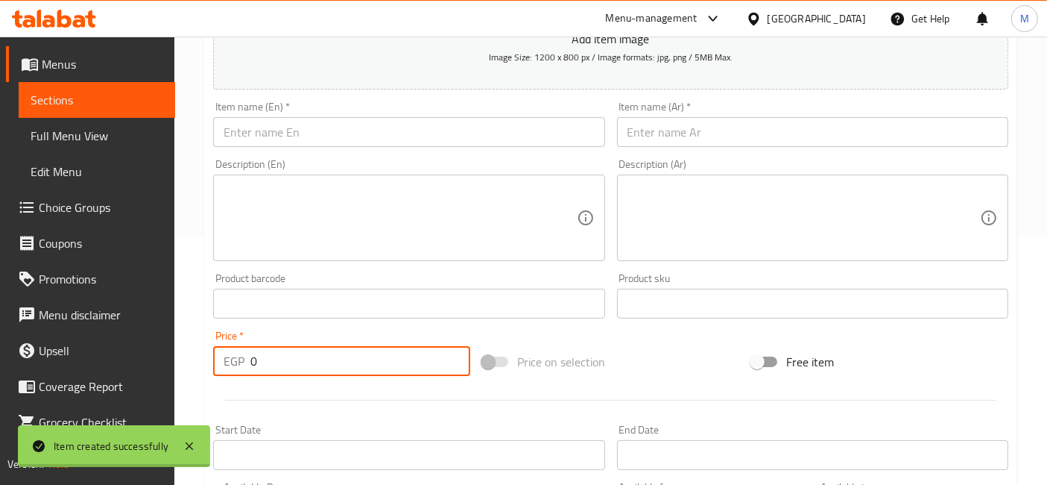
scroll to position [0, 0]
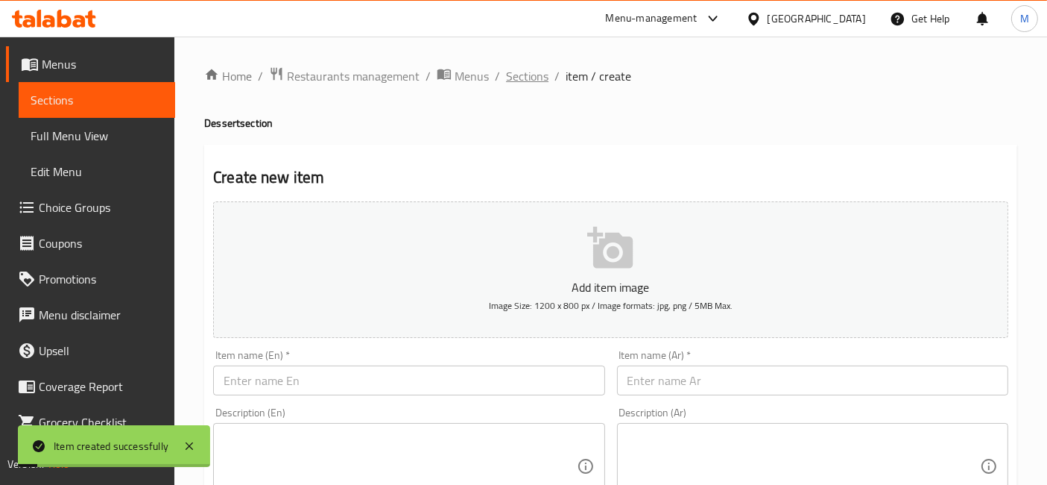
click at [530, 78] on span "Sections" at bounding box center [527, 76] width 42 height 18
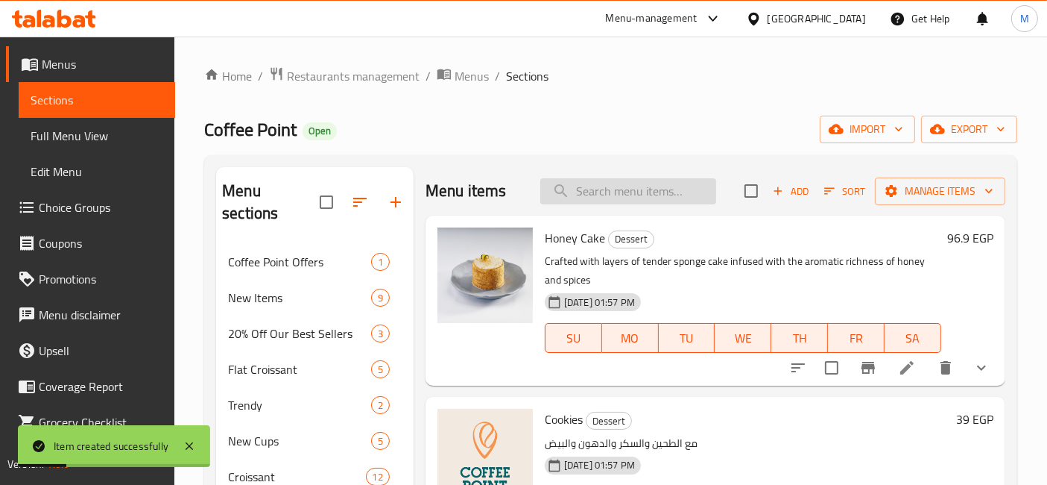
click at [642, 191] on input "search" at bounding box center [628, 191] width 176 height 26
paste input "Honey corn Cheesecake"
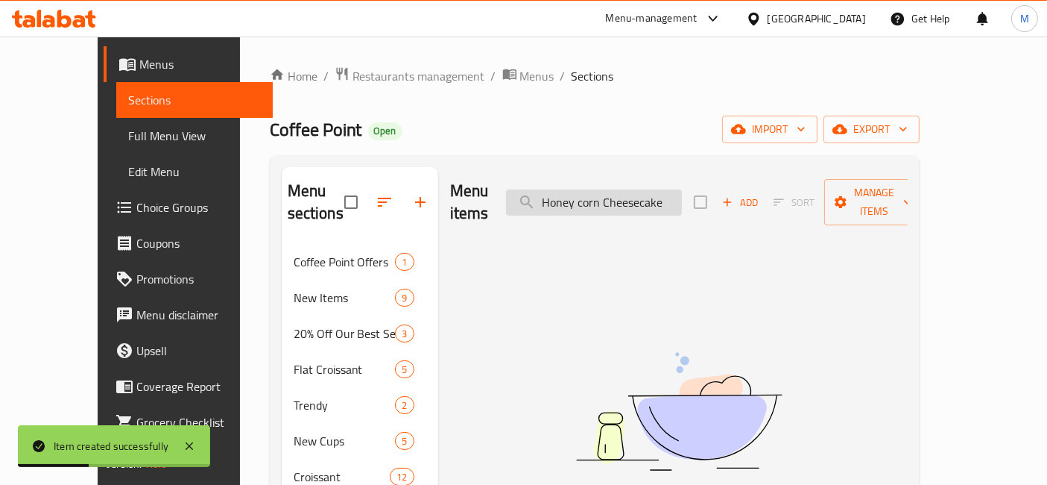
click at [628, 190] on input "Honey corn Cheesecake" at bounding box center [594, 202] width 176 height 26
type input "Honey Cheesecake"
click at [764, 191] on button "Add" at bounding box center [740, 202] width 48 height 23
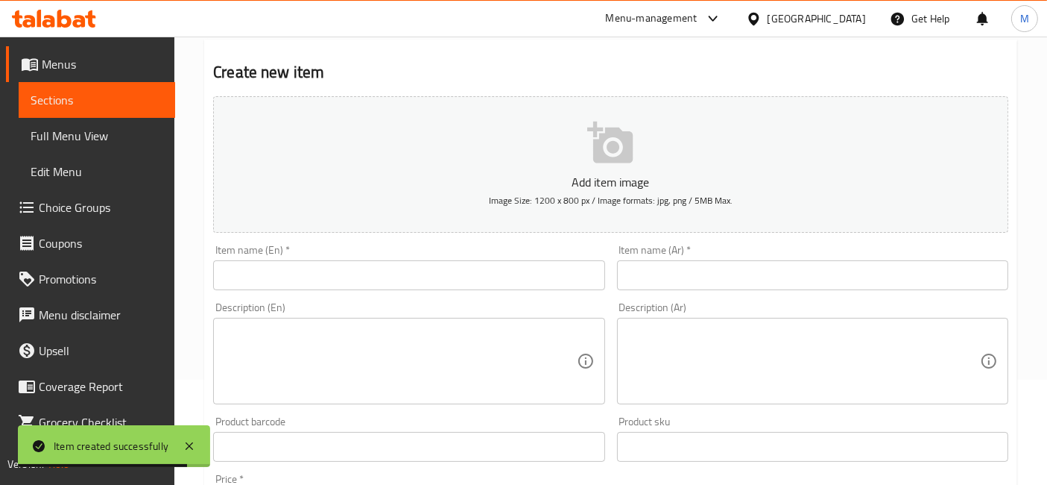
scroll to position [165, 0]
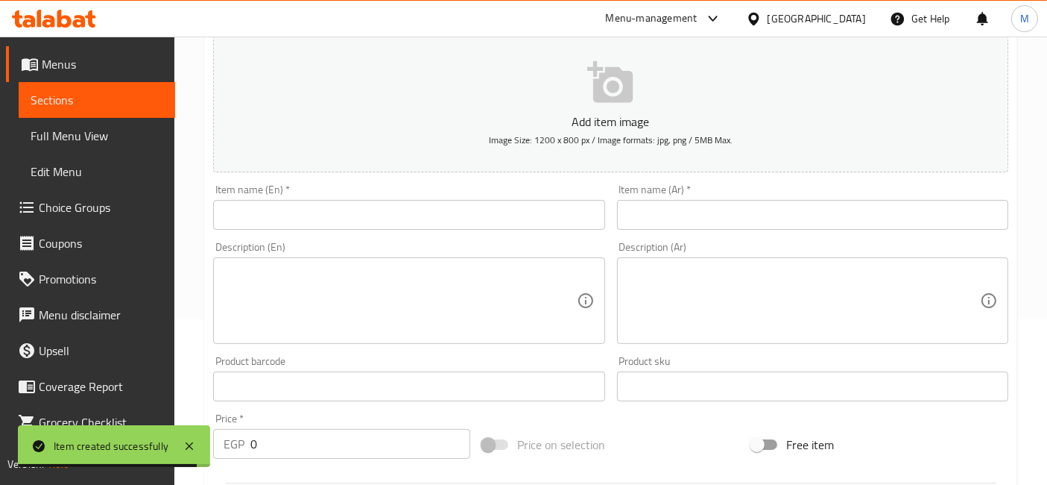
click at [358, 217] on input "text" at bounding box center [408, 215] width 391 height 30
paste input "Honey corn Cheesecake"
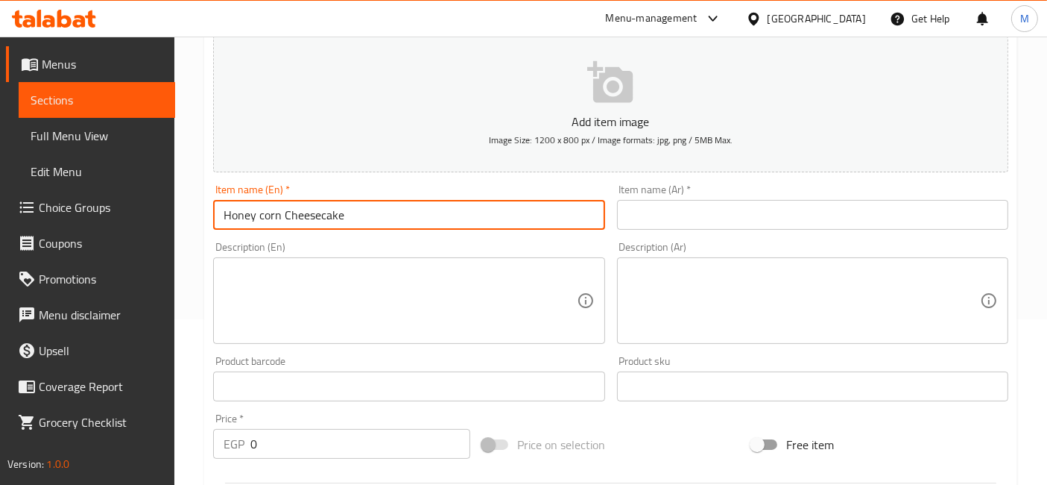
type input "Honey corn Cheesecake"
click at [678, 226] on input "text" at bounding box center [812, 215] width 391 height 30
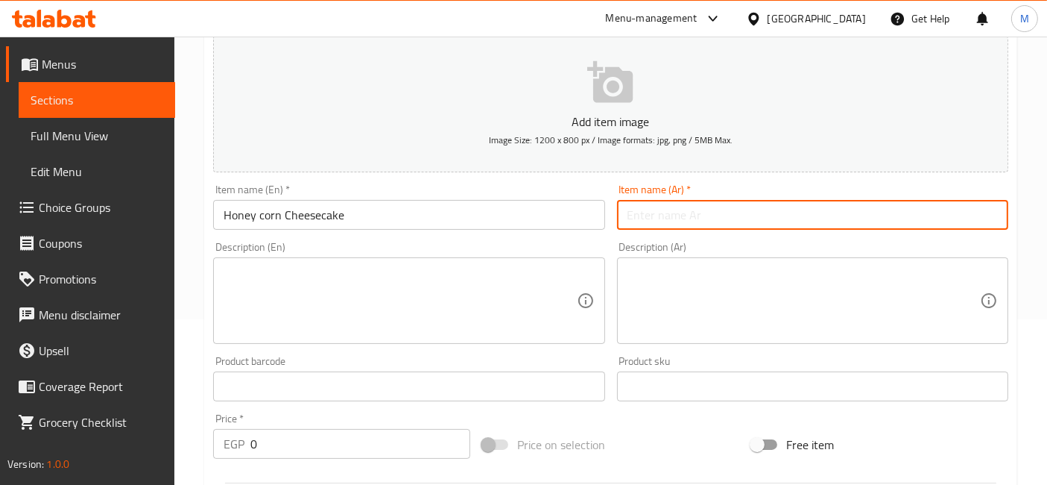
paste input "تشيز كيك العسل والذرة"
type input "تشيز كيك العسل والذرة"
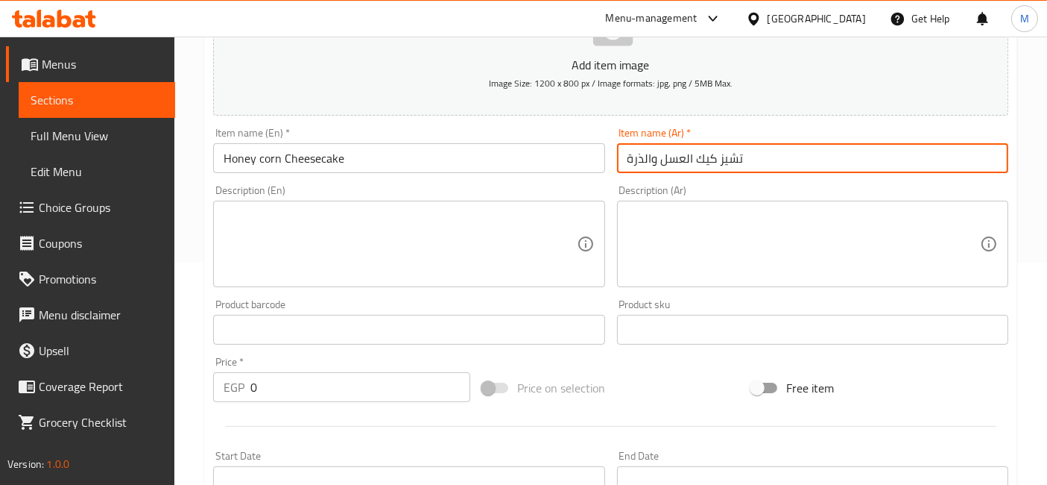
scroll to position [248, 0]
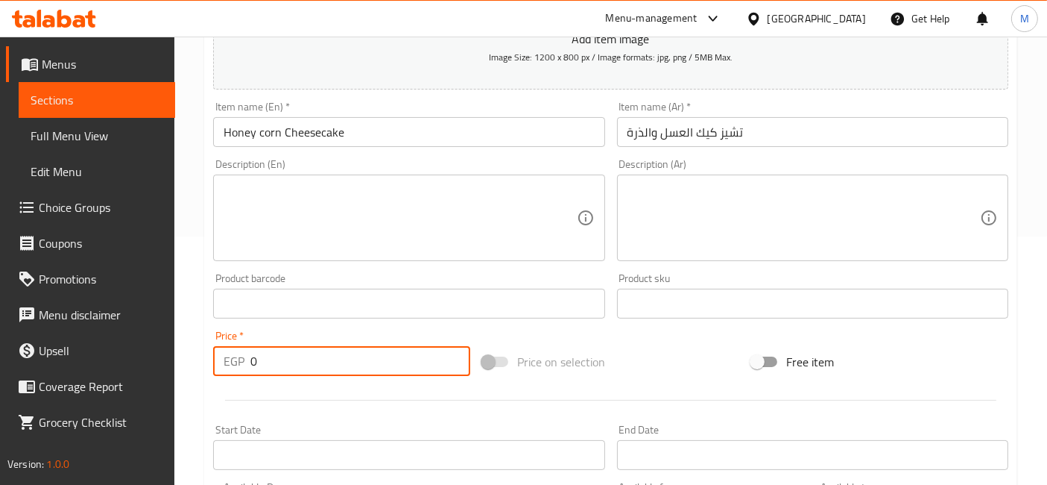
drag, startPoint x: 294, startPoint y: 365, endPoint x: 242, endPoint y: 371, distance: 52.5
click at [244, 371] on div "EGP 0 Price *" at bounding box center [341, 361] width 257 height 30
type input "114"
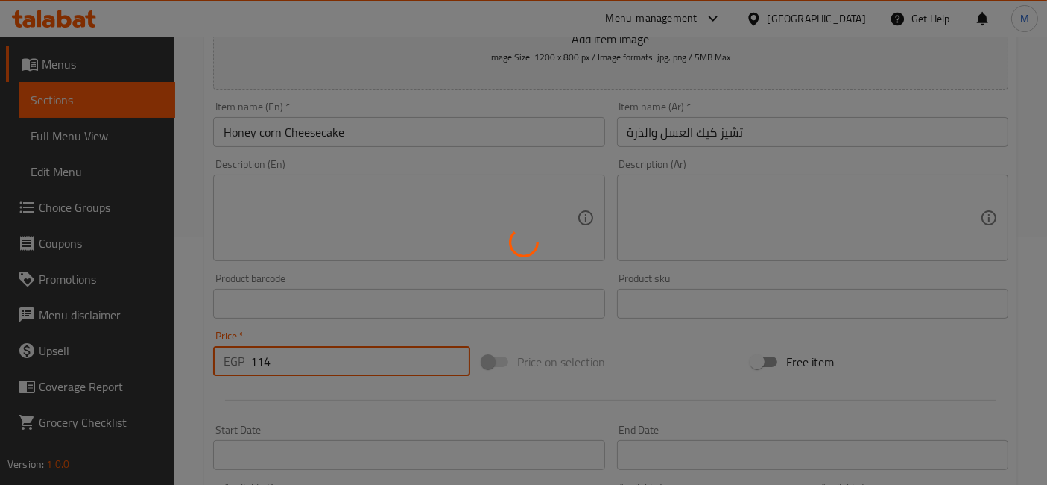
scroll to position [0, 0]
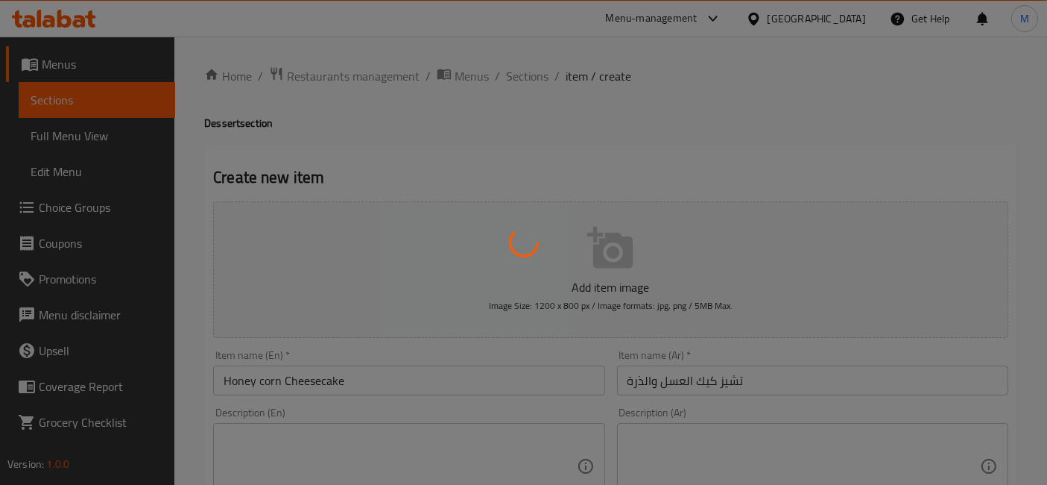
type input "0"
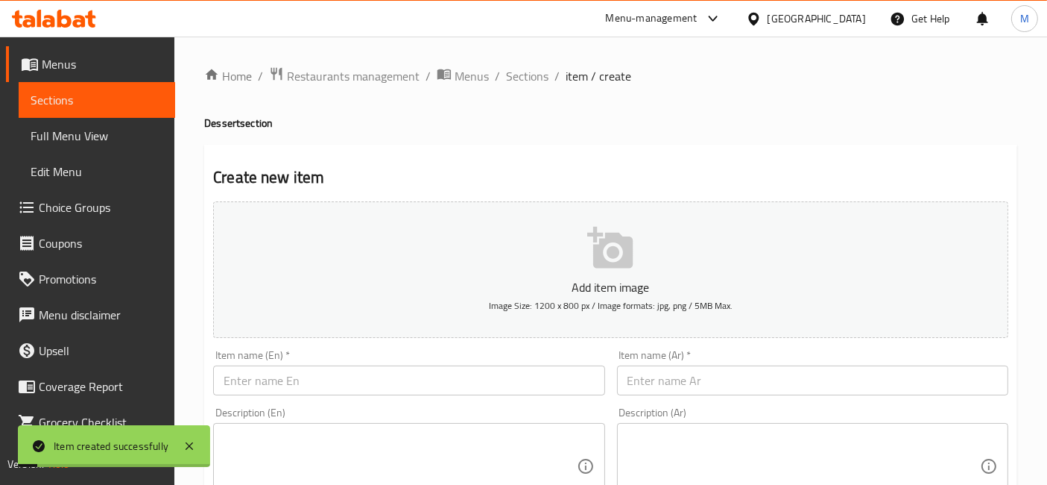
drag, startPoint x: 526, startPoint y: 81, endPoint x: 425, endPoint y: 1, distance: 128.4
click at [526, 81] on span "Sections" at bounding box center [527, 76] width 42 height 18
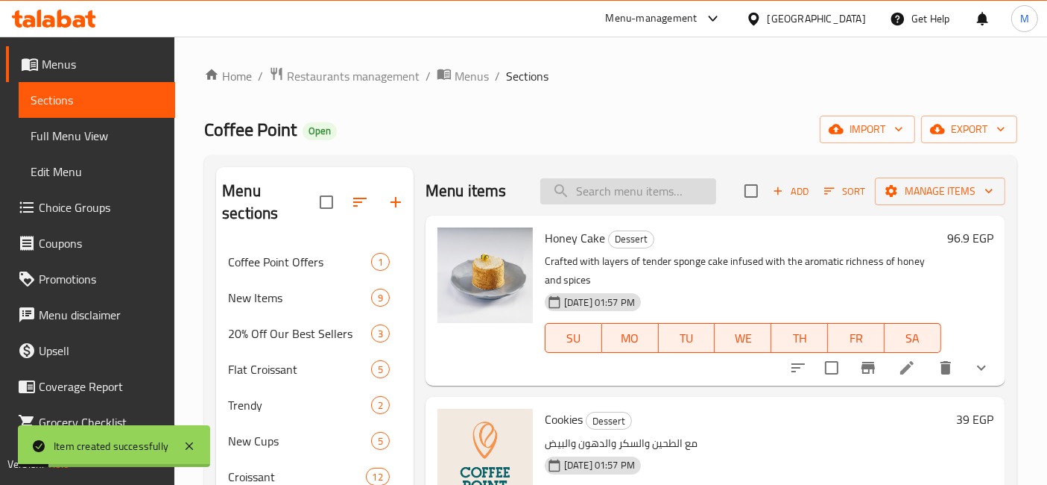
click at [655, 190] on input "search" at bounding box center [628, 191] width 176 height 26
paste input "San Sebastian"
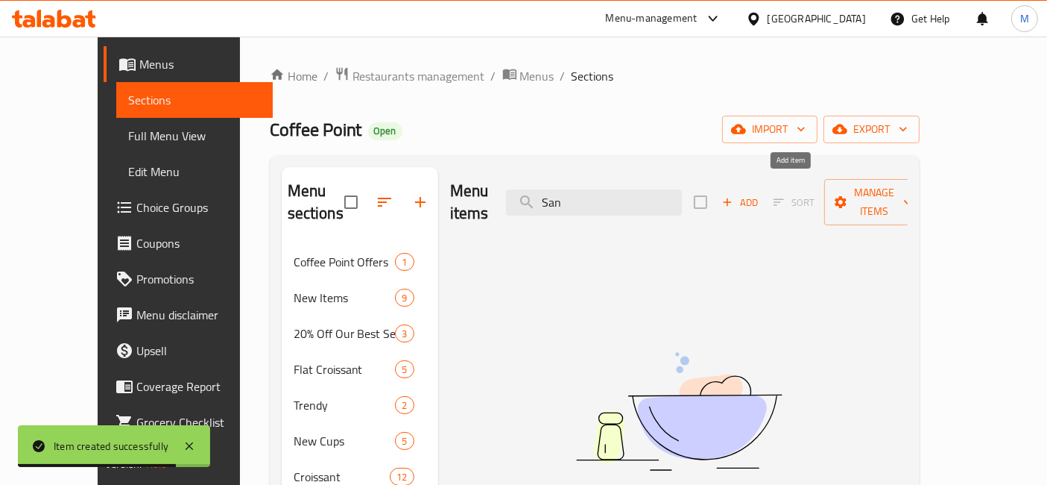
type input "San"
click at [760, 198] on span "Add" at bounding box center [740, 202] width 40 height 17
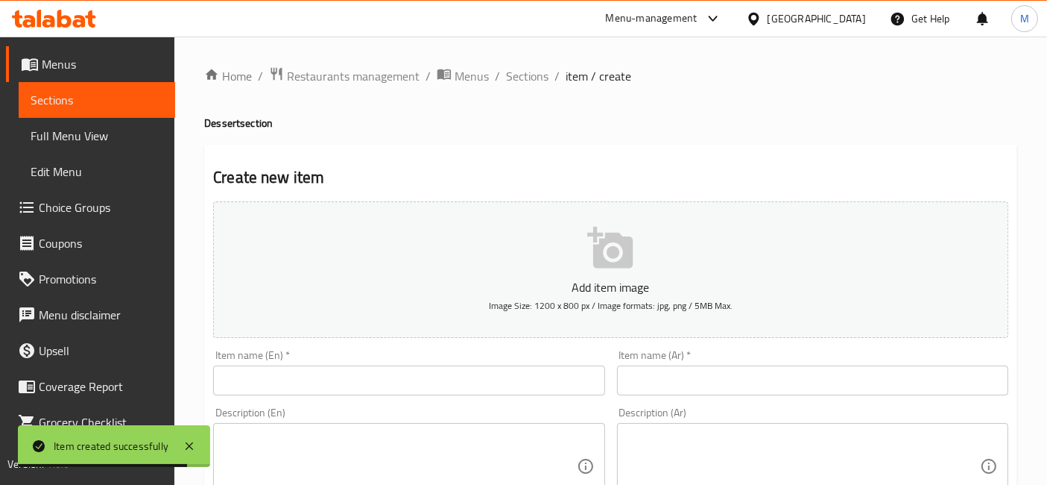
click at [400, 346] on div "Item name (En)   * Item name (En) *" at bounding box center [408, 372] width 403 height 57
click at [411, 387] on input "text" at bounding box center [408, 380] width 391 height 30
paste input "San Sebastian"
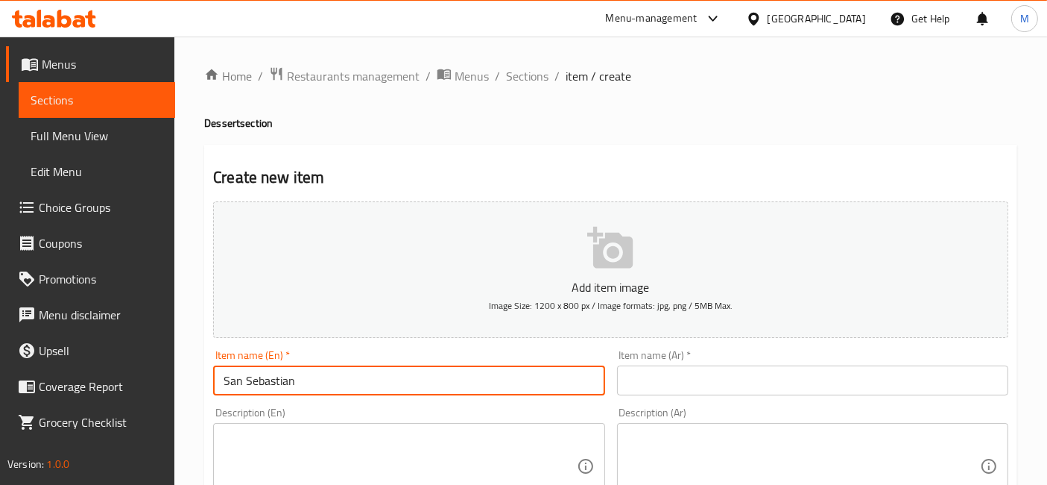
type input "San Sebastian"
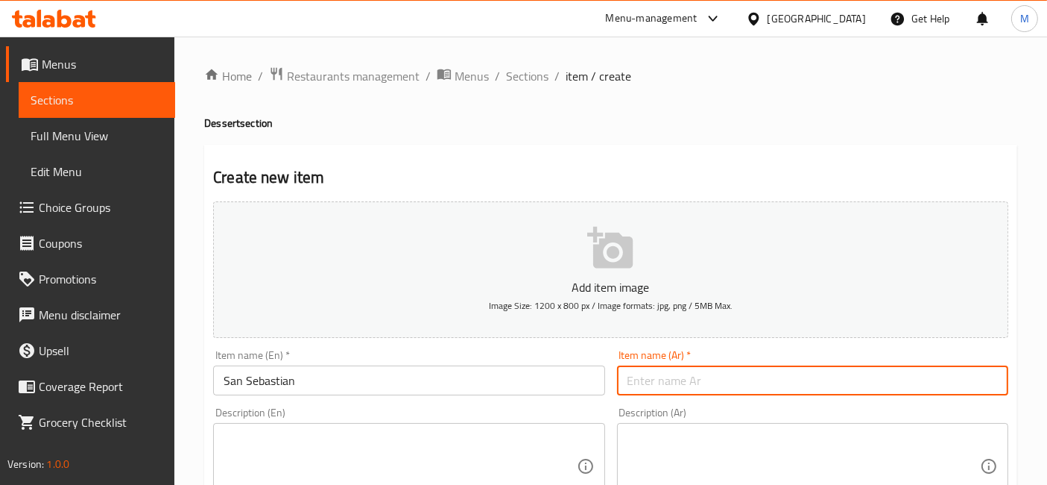
click at [648, 379] on input "text" at bounding box center [812, 380] width 391 height 30
paste input "سان سيباستيان"
type input "سان سيباستيان"
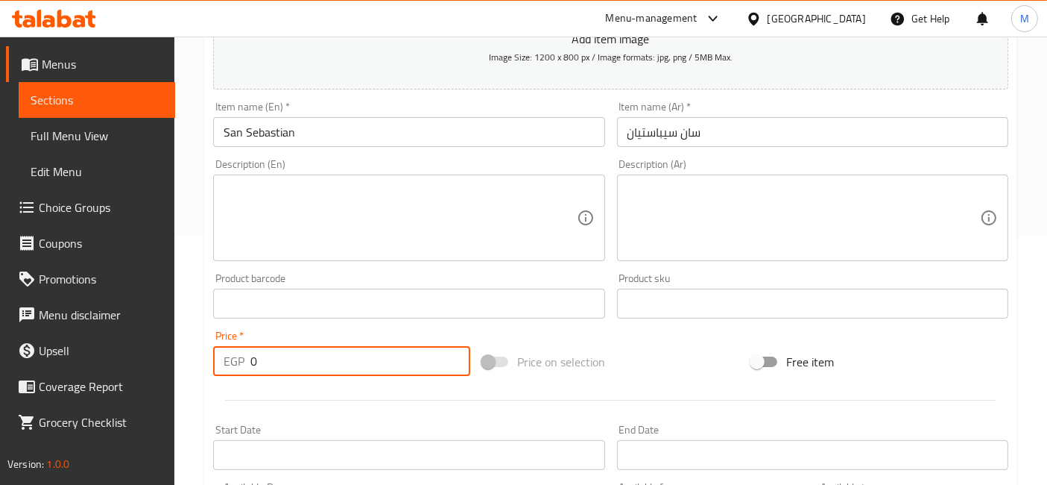
drag, startPoint x: 270, startPoint y: 367, endPoint x: 176, endPoint y: 359, distance: 94.3
click at [176, 359] on div "Home / Restaurants management / Menus / Sections / item / create Dessert sectio…" at bounding box center [610, 296] width 873 height 1017
type input "114"
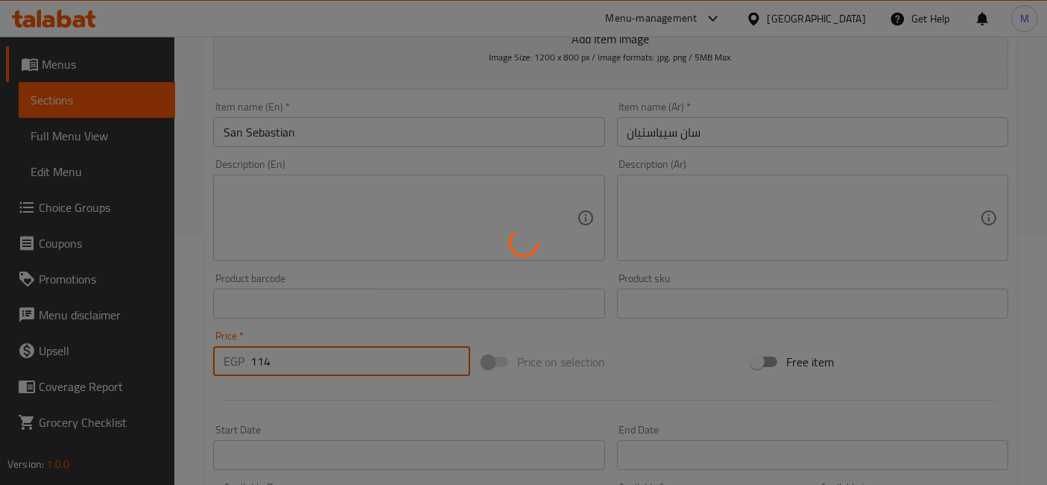
type input "0"
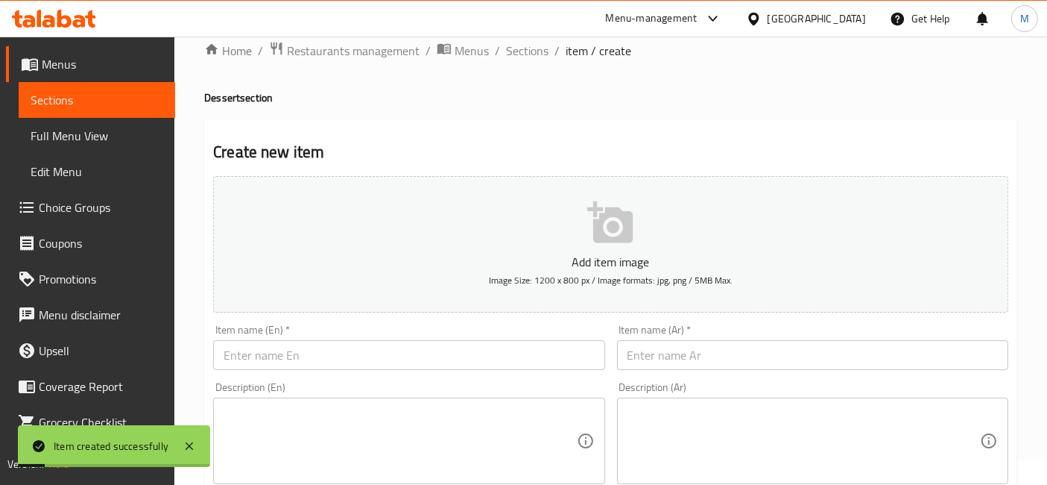
scroll to position [0, 0]
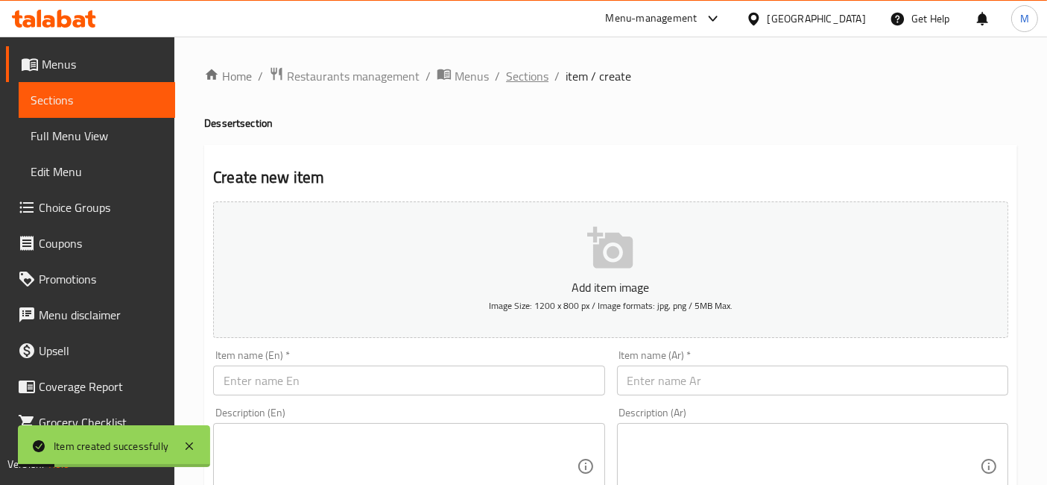
click at [527, 71] on span "Sections" at bounding box center [527, 76] width 42 height 18
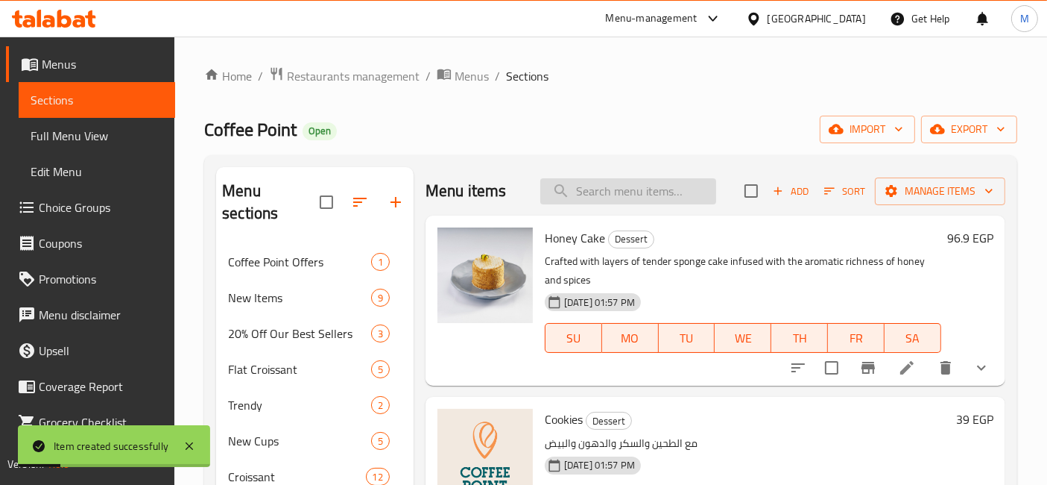
click at [643, 198] on input "search" at bounding box center [628, 191] width 176 height 26
paste input "Espresso Brownies Cheesecake"
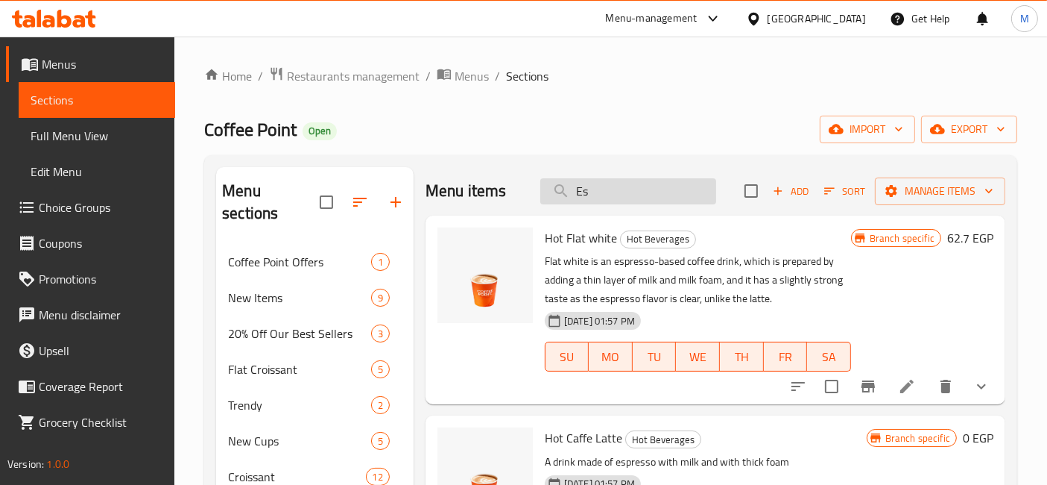
type input "E"
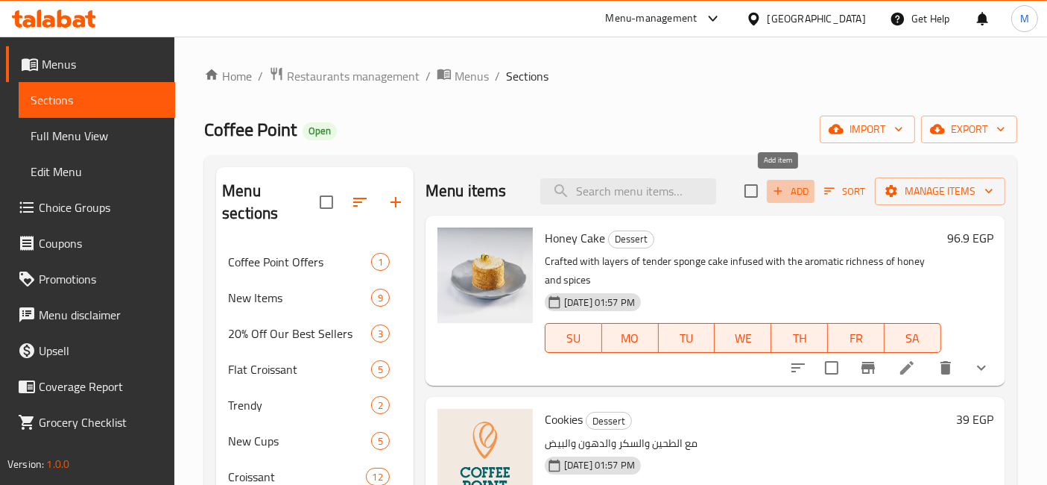
click at [784, 195] on span "Add" at bounding box center [791, 191] width 40 height 17
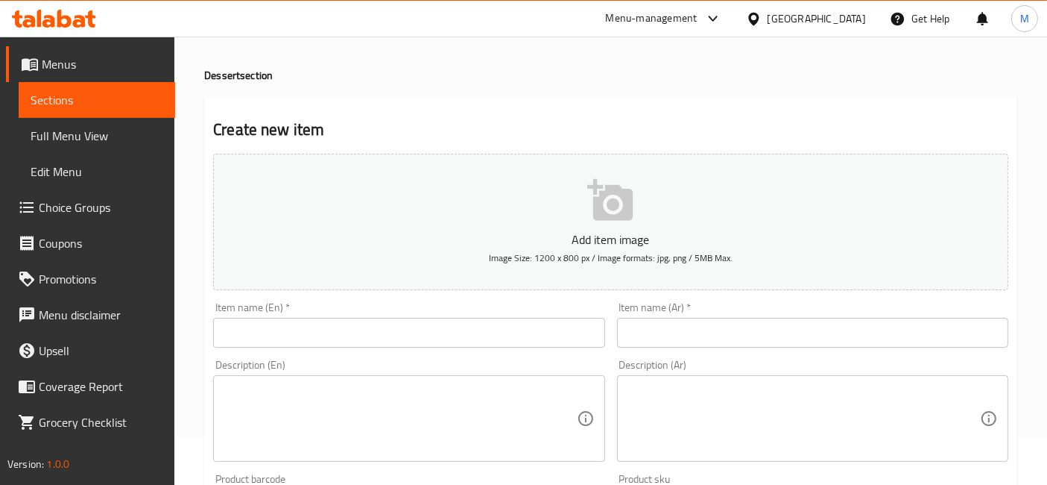
scroll to position [83, 0]
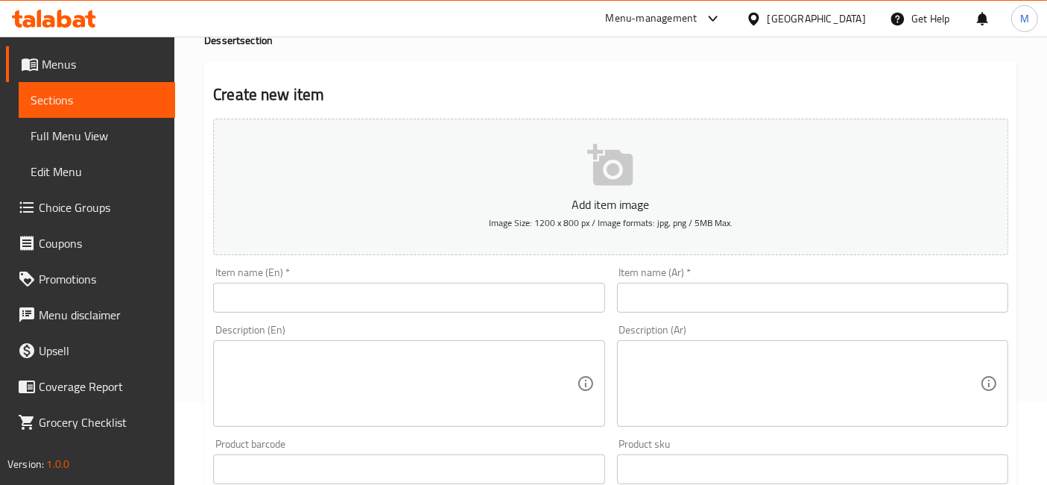
drag, startPoint x: 326, startPoint y: 279, endPoint x: 326, endPoint y: 288, distance: 8.9
click at [326, 281] on div "Item name (En)   * Item name (En) *" at bounding box center [408, 289] width 391 height 45
click at [328, 300] on input "text" at bounding box center [408, 298] width 391 height 30
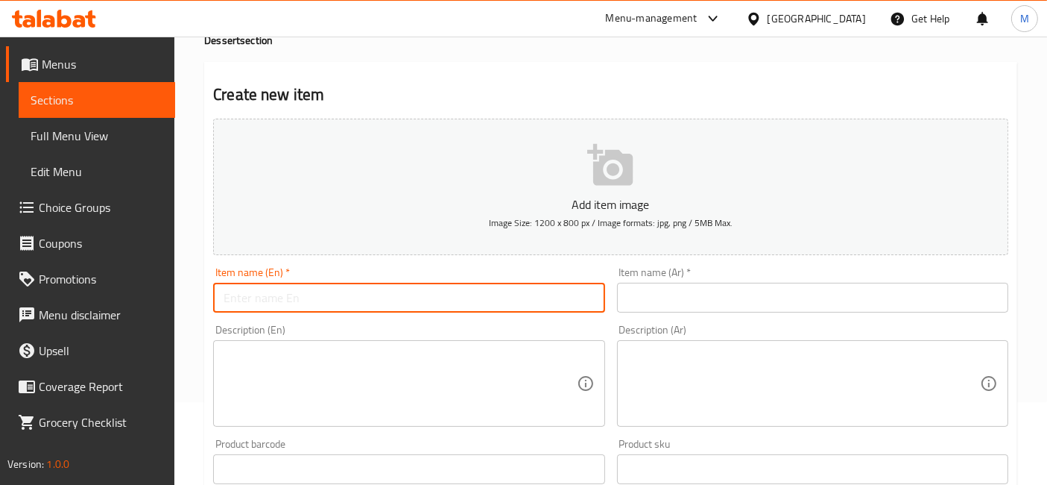
paste input "Espresso Brownies Cheesecake"
type input "Espresso Brownies Cheesecake"
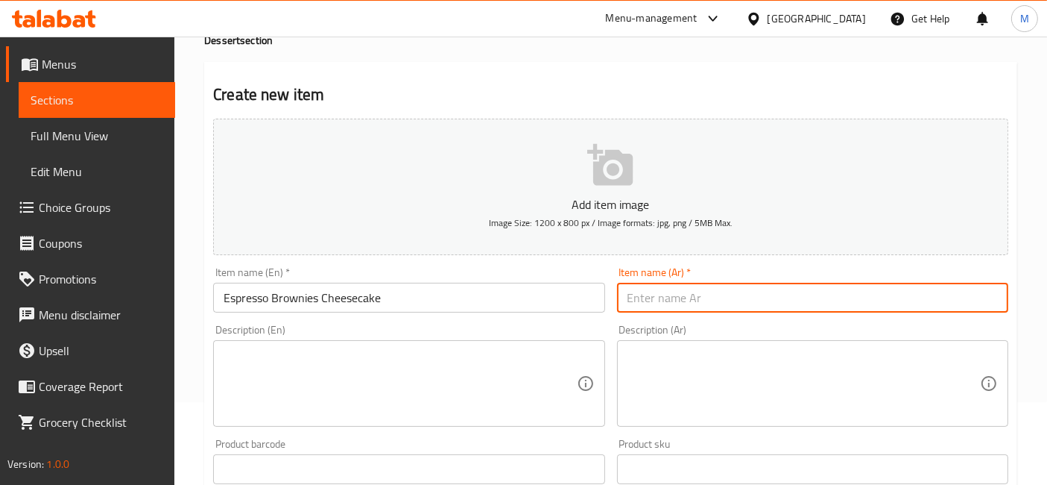
click at [728, 295] on input "text" at bounding box center [812, 298] width 391 height 30
paste input "تشيز كيك براونيز الإسبريسو"
click at [649, 302] on input "تشيز كيك براونيز الإسبريسو" at bounding box center [812, 298] width 391 height 30
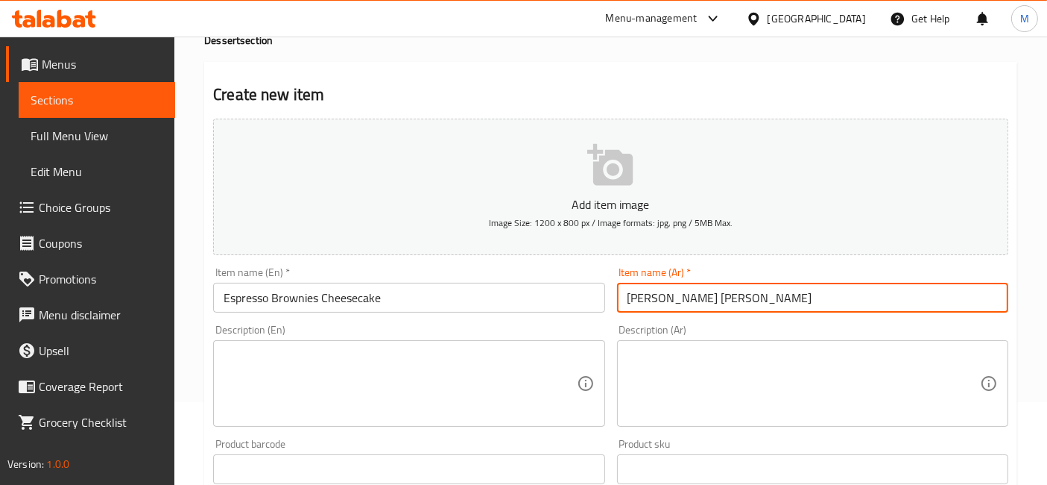
type input "سبرسو براونيز تشيز كيك"
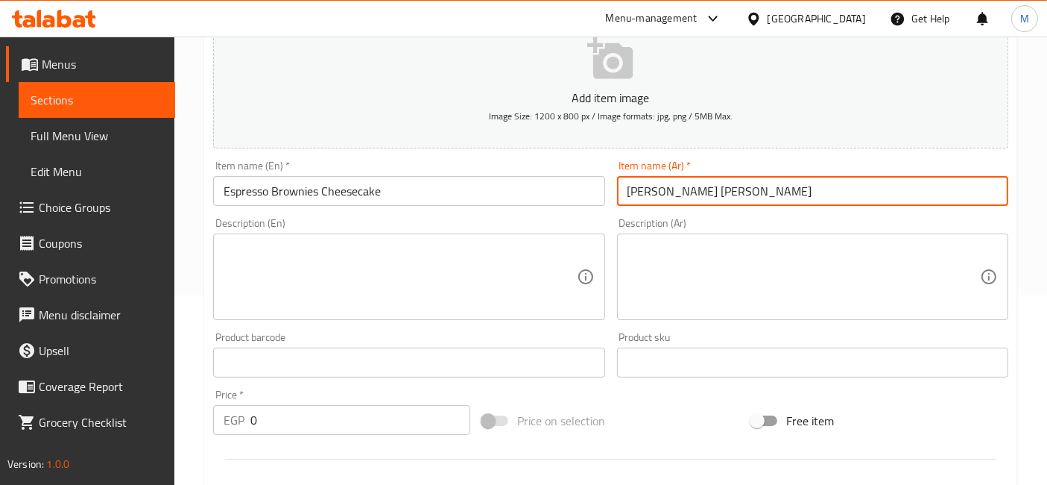
scroll to position [248, 0]
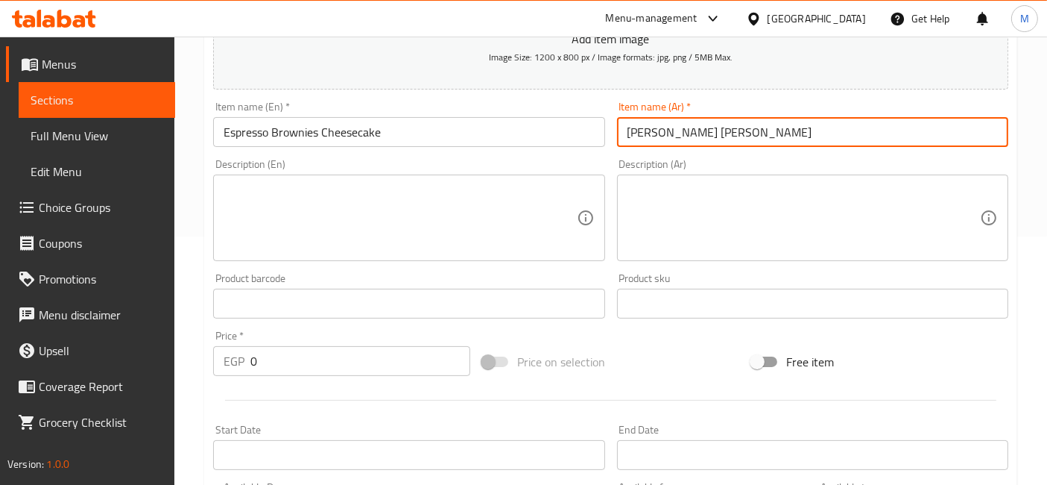
drag, startPoint x: 332, startPoint y: 354, endPoint x: 195, endPoint y: 357, distance: 137.2
click at [195, 357] on div "Home / Restaurants management / Menus / Sections / item / create Dessert sectio…" at bounding box center [610, 296] width 873 height 1017
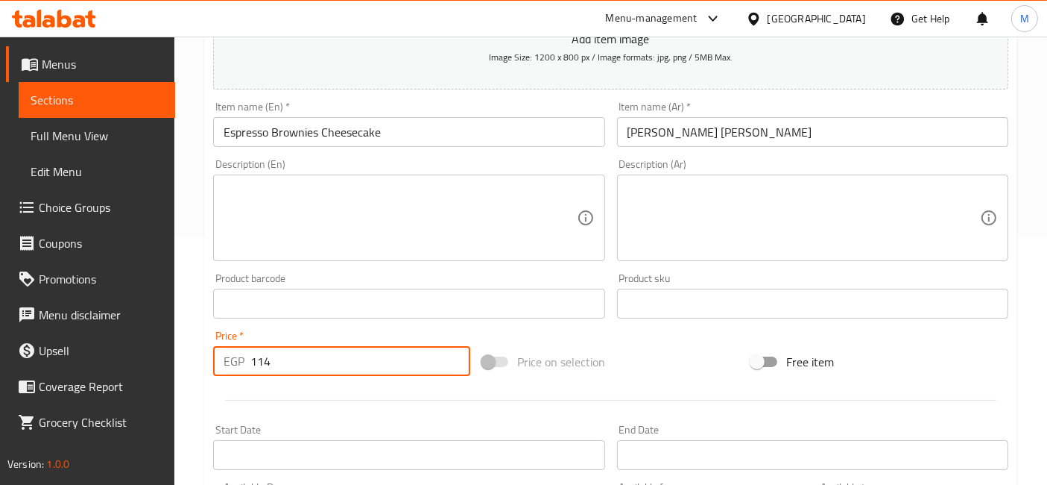
type input "114"
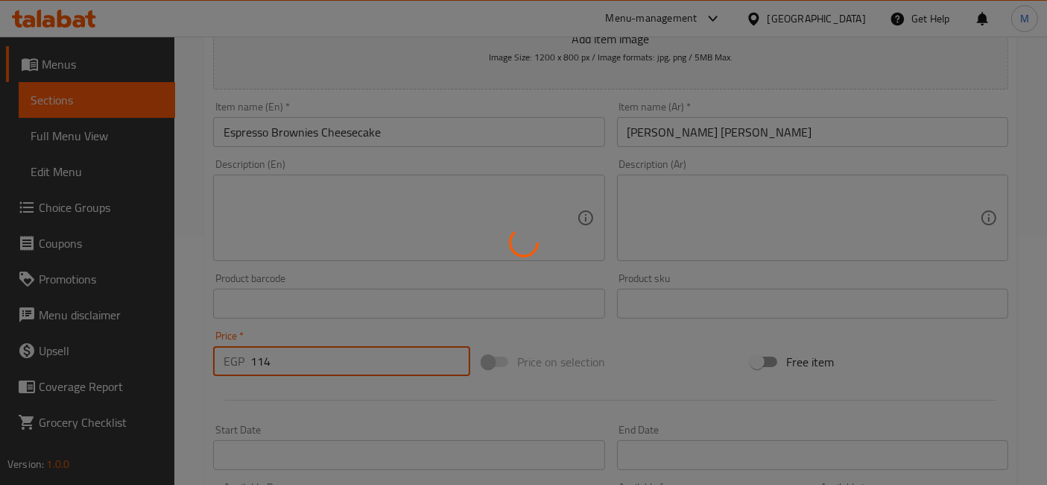
type input "0"
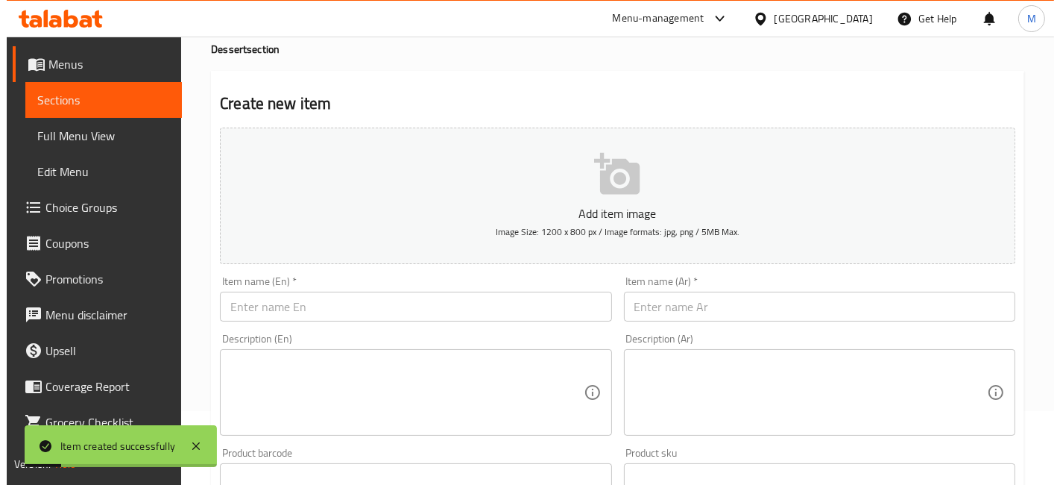
scroll to position [0, 0]
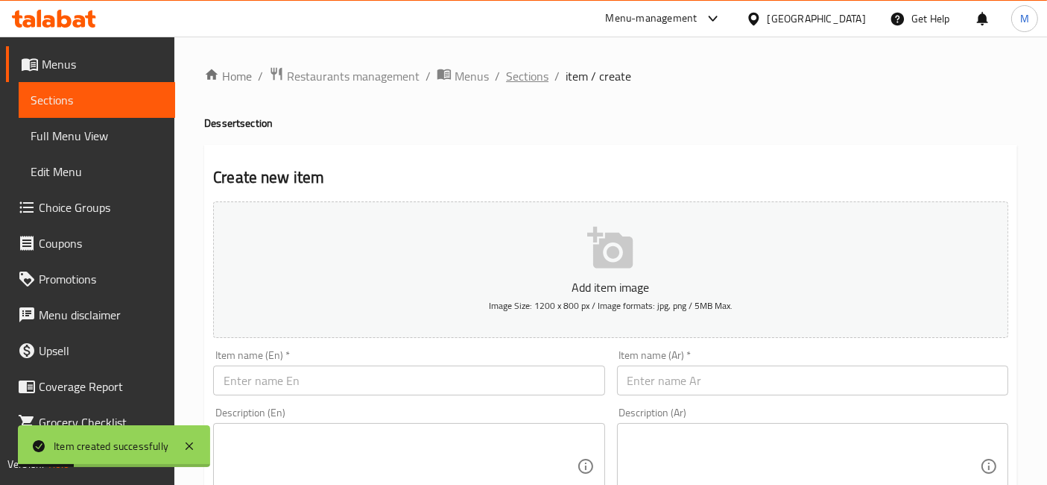
click at [511, 75] on span "Sections" at bounding box center [527, 76] width 42 height 18
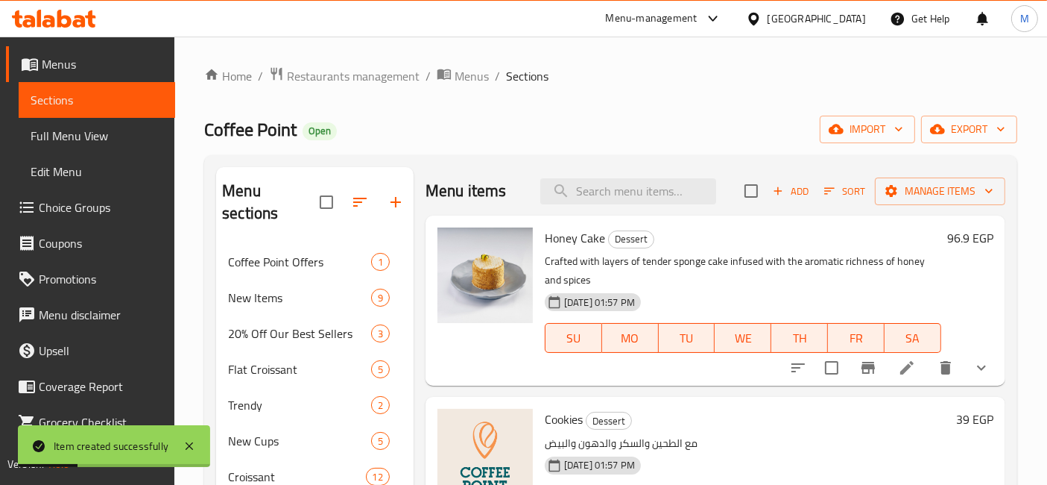
click at [622, 184] on input "search" at bounding box center [628, 191] width 176 height 26
paste input "Tiramisu cake"
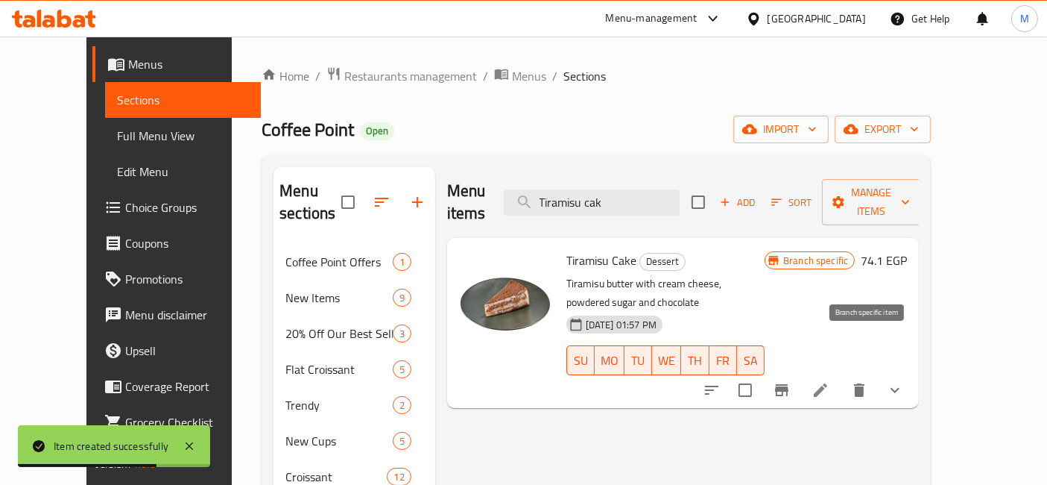
type input "Tiramisu cak"
click at [789, 384] on icon "Branch-specific-item" at bounding box center [781, 390] width 13 height 12
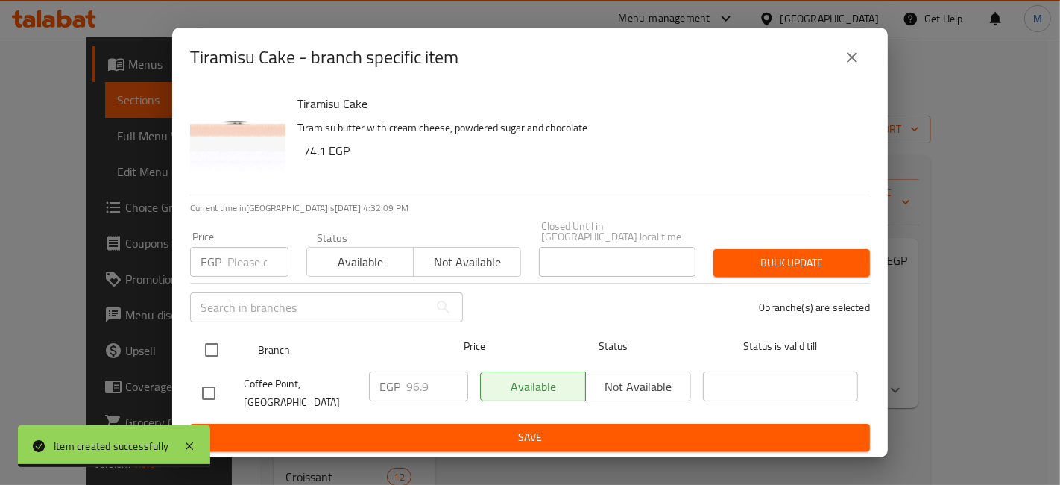
click at [215, 362] on input "checkbox" at bounding box center [211, 349] width 31 height 31
checkbox input "true"
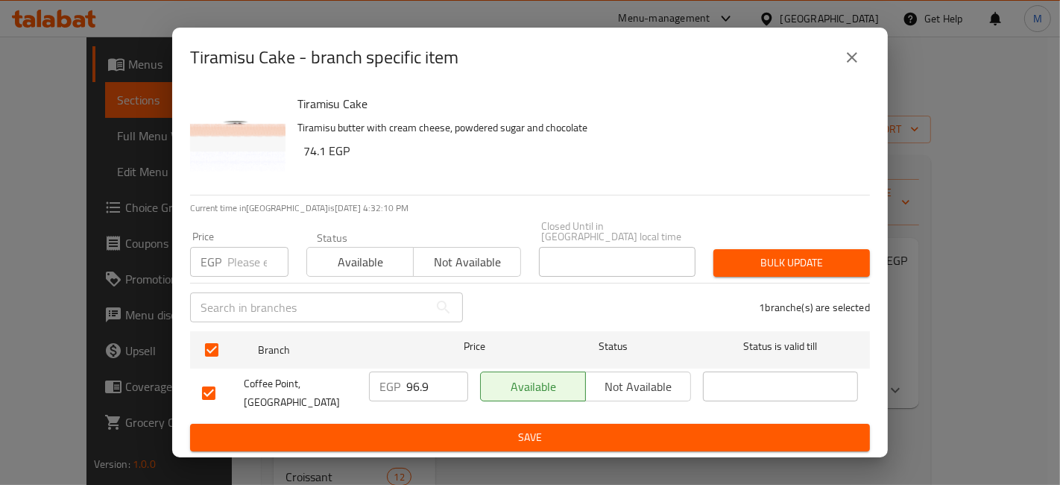
click at [420, 392] on input "96.9" at bounding box center [437, 386] width 62 height 30
click at [420, 393] on input "96.9" at bounding box center [437, 386] width 62 height 30
type input "114"
drag, startPoint x: 436, startPoint y: 456, endPoint x: 438, endPoint y: 440, distance: 16.6
click at [436, 455] on div "Tiramisu Cake - branch specific item Tiramisu Cake Tiramisu butter with cream c…" at bounding box center [530, 242] width 1060 height 485
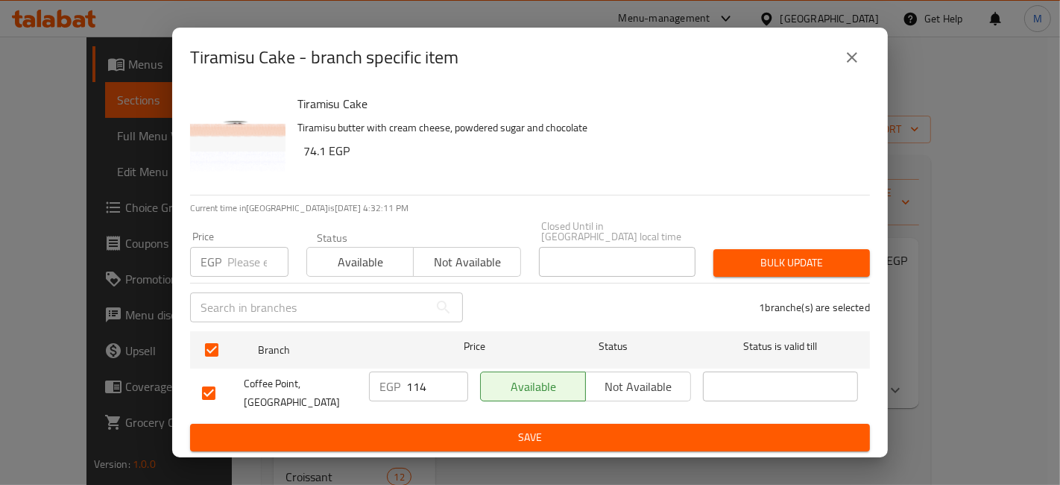
click at [445, 428] on span "Save" at bounding box center [530, 437] width 656 height 19
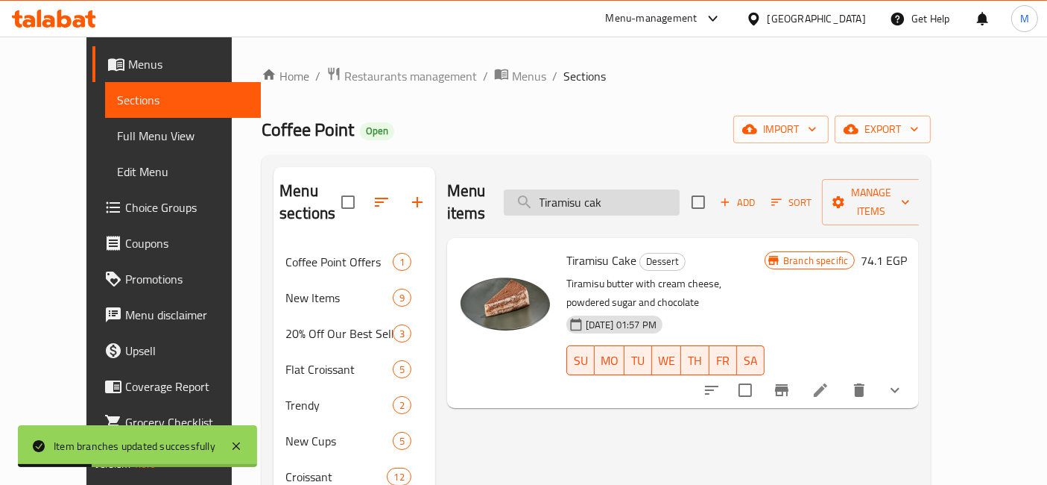
click at [680, 196] on input "Tiramisu cak" at bounding box center [592, 202] width 176 height 26
paste input "Lazy Cake"
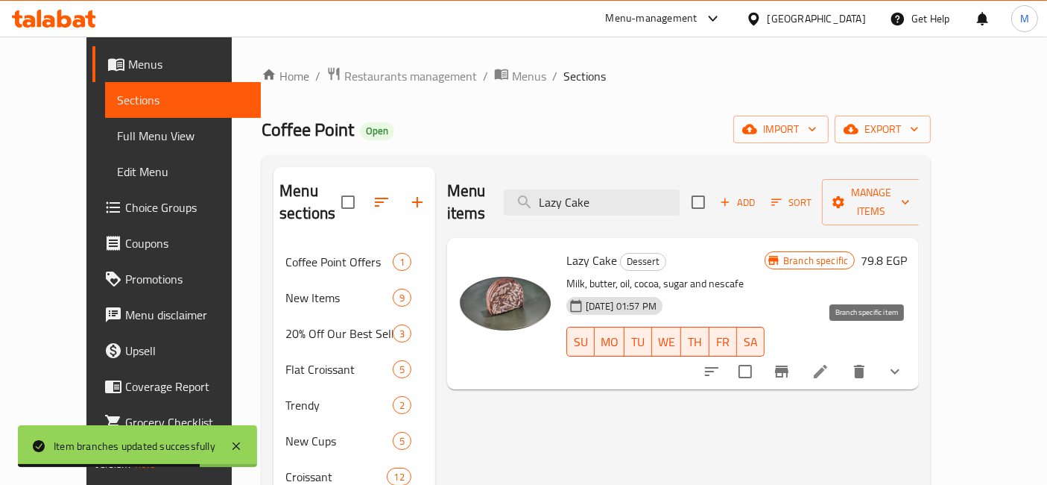
type input "Lazy Cake"
click at [791, 362] on icon "Branch-specific-item" at bounding box center [782, 371] width 18 height 18
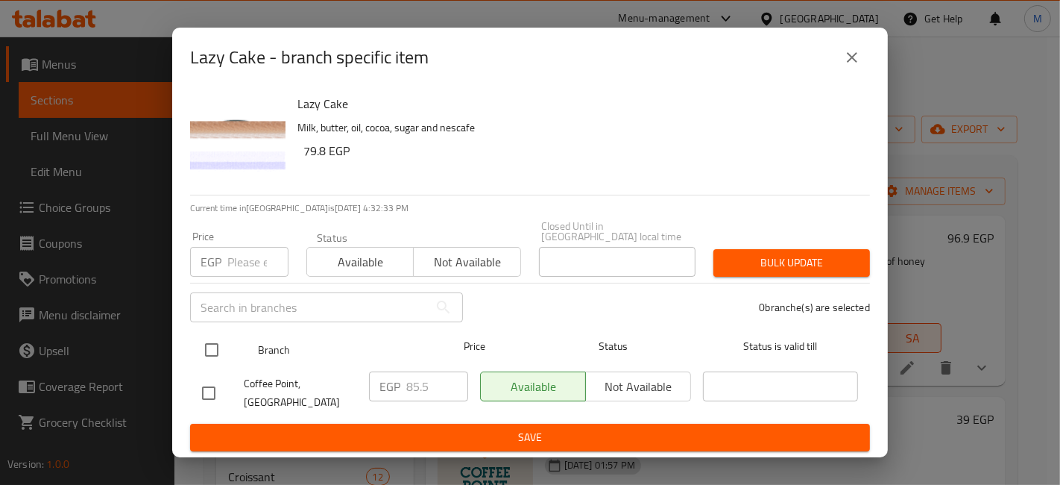
click at [200, 350] on input "checkbox" at bounding box center [211, 349] width 31 height 31
checkbox input "true"
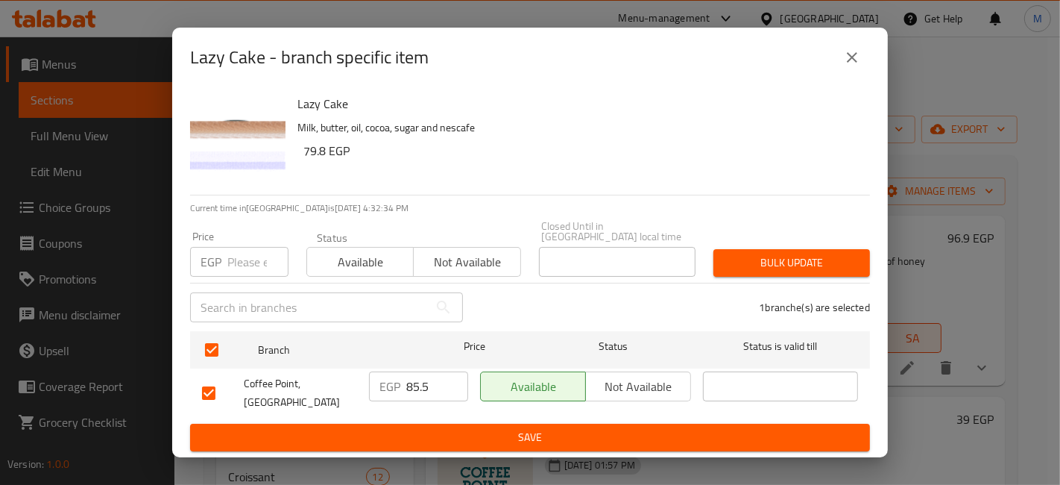
click at [411, 394] on input "85.5" at bounding box center [437, 386] width 62 height 30
type input "97"
click at [462, 436] on button "Save" at bounding box center [530, 437] width 680 height 28
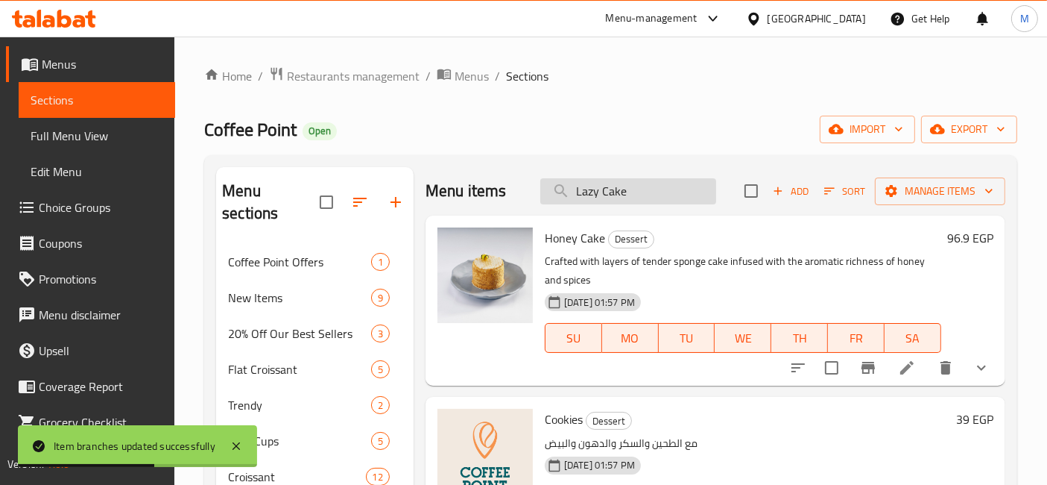
click at [622, 201] on input "Lazy Cake" at bounding box center [628, 191] width 176 height 26
paste input "Apple Tart"
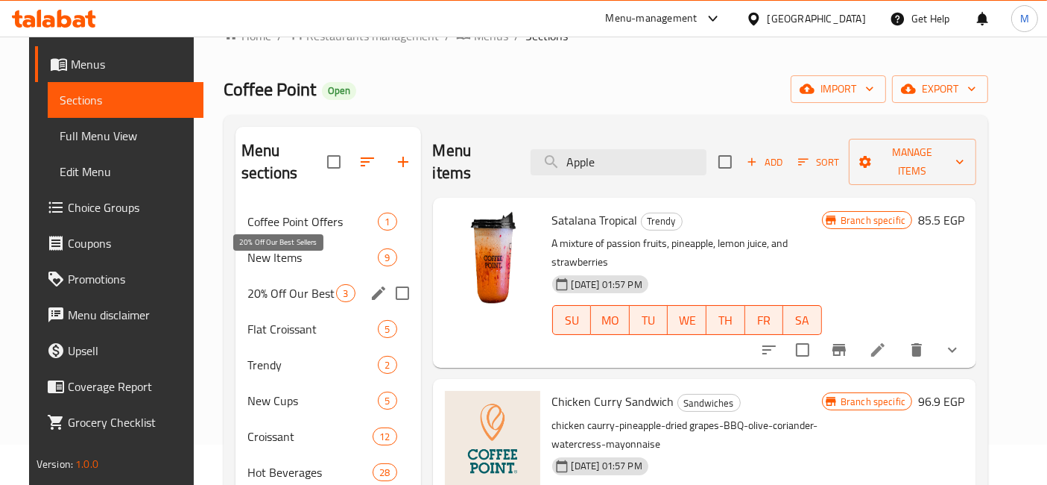
scroll to position [165, 0]
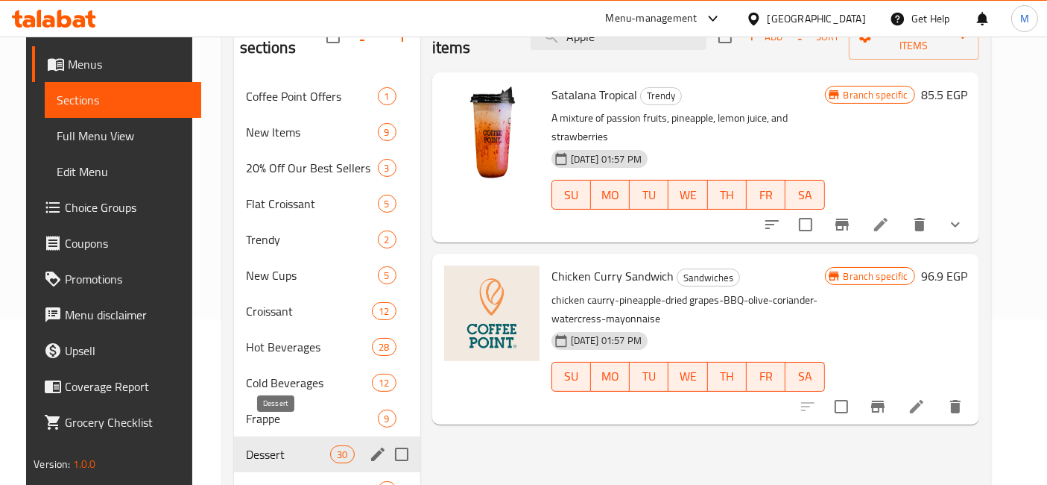
type input "Apple"
click at [311, 445] on span "Dessert" at bounding box center [288, 454] width 85 height 18
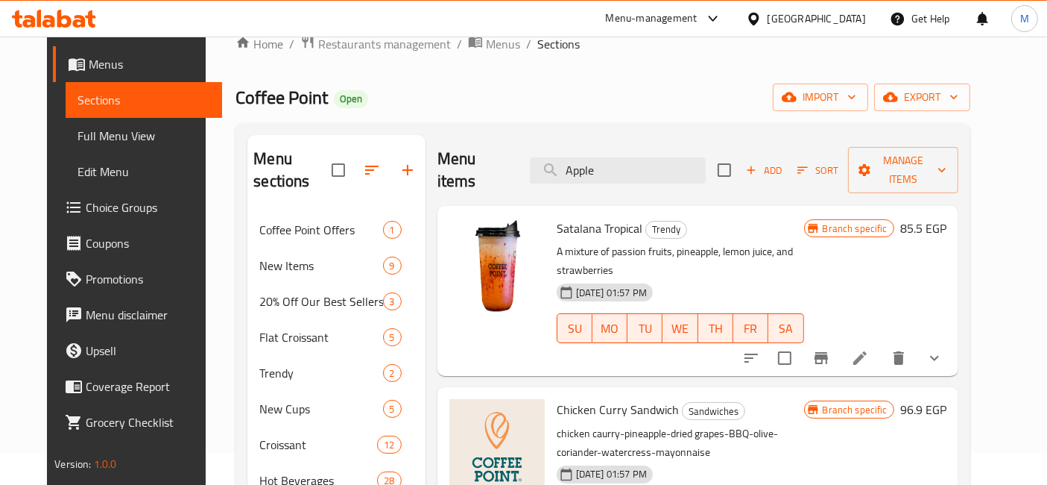
scroll to position [0, 0]
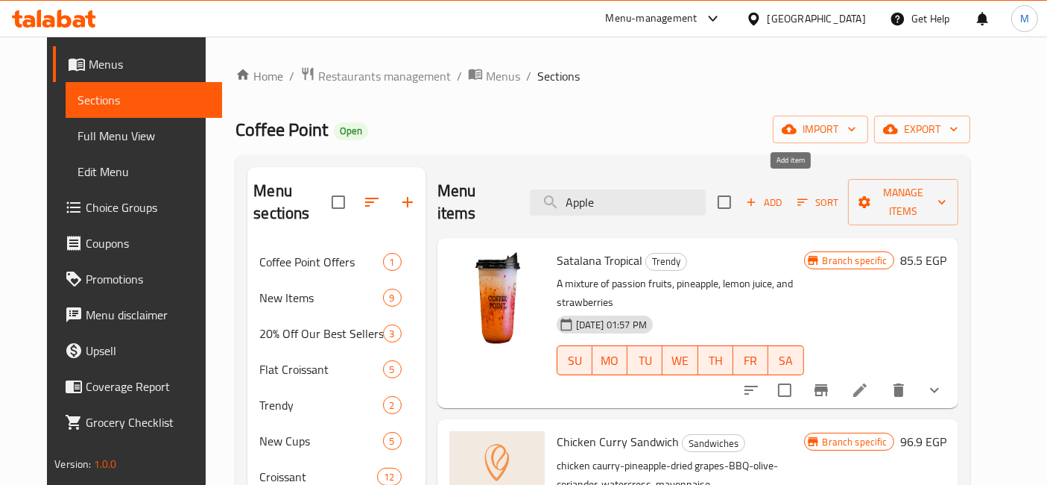
click at [784, 194] on span "Add" at bounding box center [764, 202] width 40 height 17
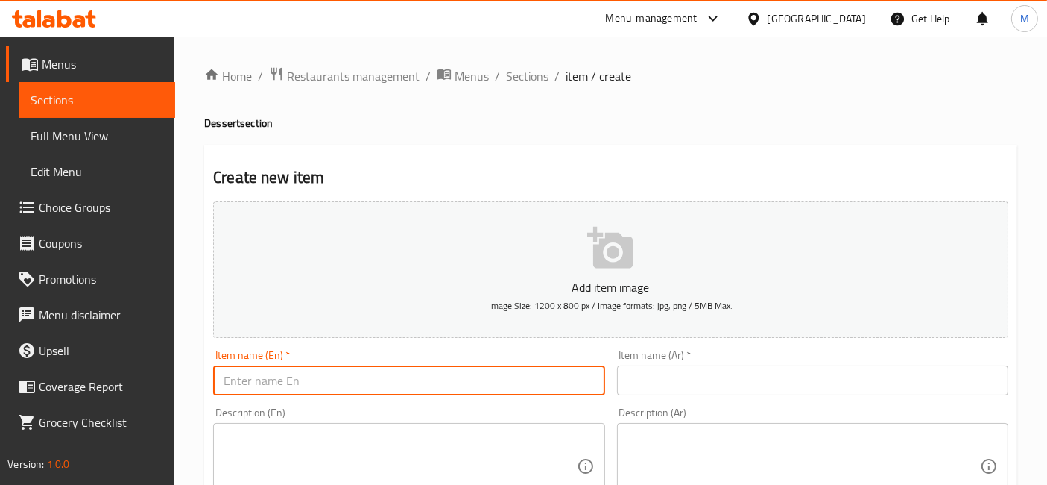
click at [507, 383] on input "text" at bounding box center [408, 380] width 391 height 30
paste input "Apple Tart"
type input "Apple Tart"
click at [693, 385] on input "text" at bounding box center [812, 380] width 391 height 30
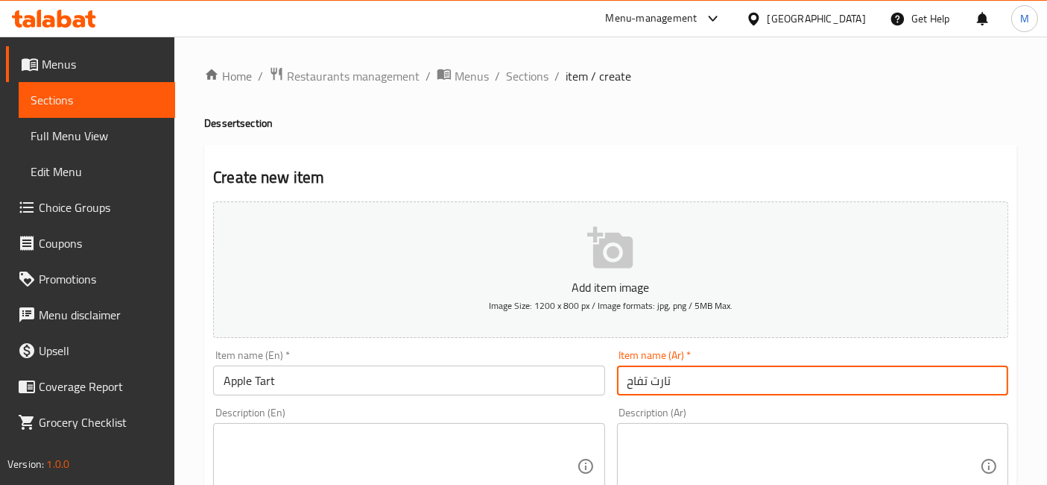
type input "تارت تفاح"
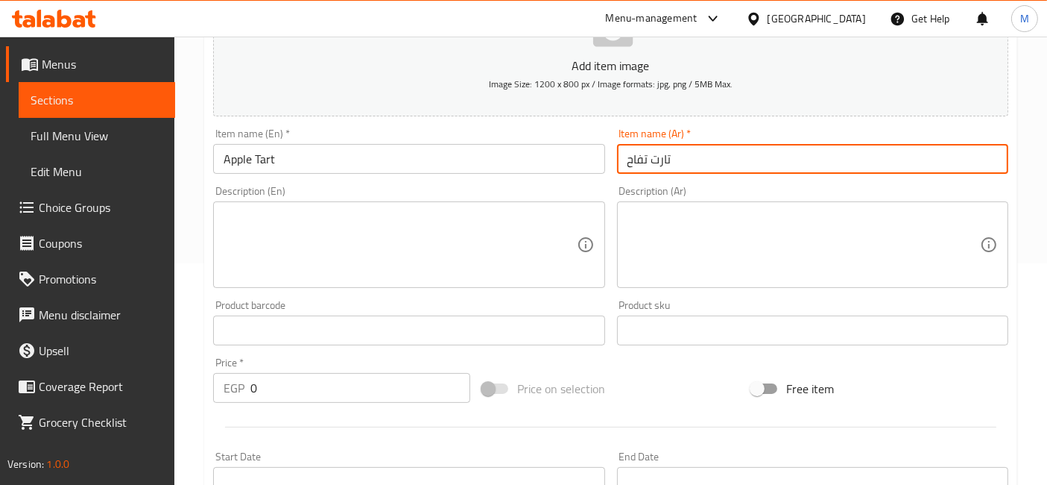
scroll to position [248, 0]
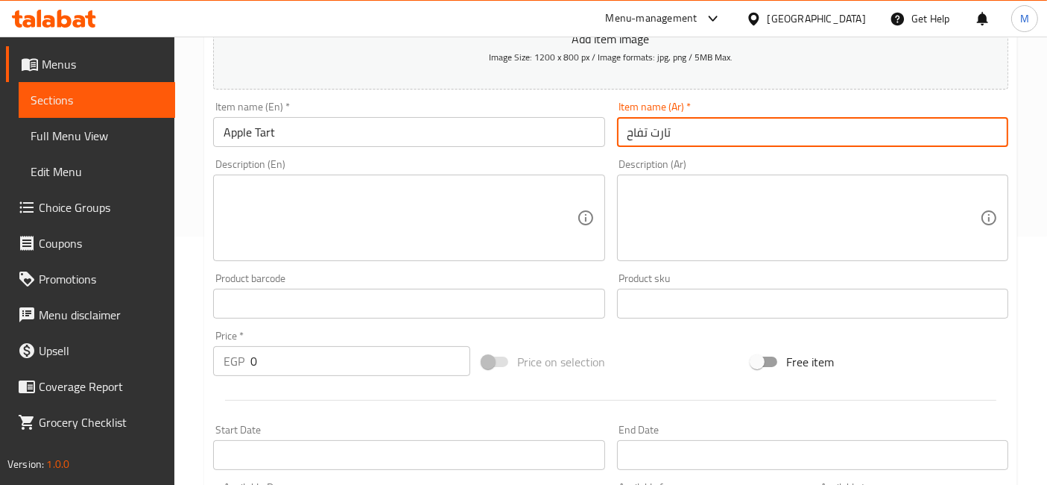
drag, startPoint x: 276, startPoint y: 363, endPoint x: 228, endPoint y: 359, distance: 47.9
click at [228, 359] on div "EGP 0 Price *" at bounding box center [341, 361] width 257 height 30
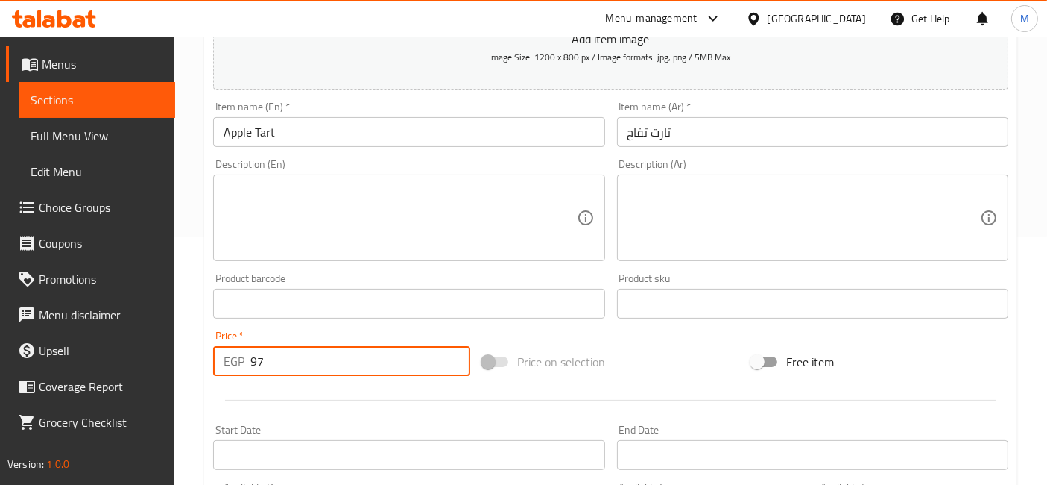
type input "97"
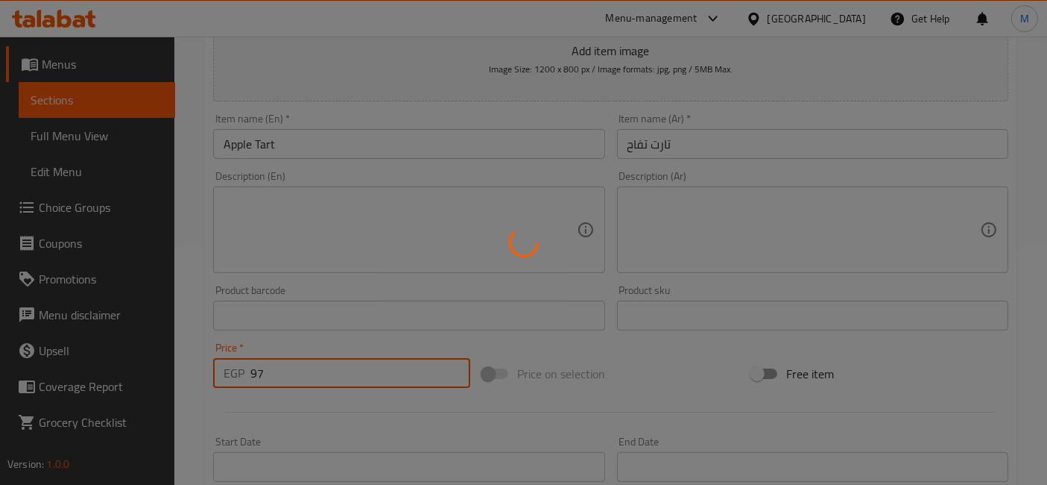
scroll to position [0, 0]
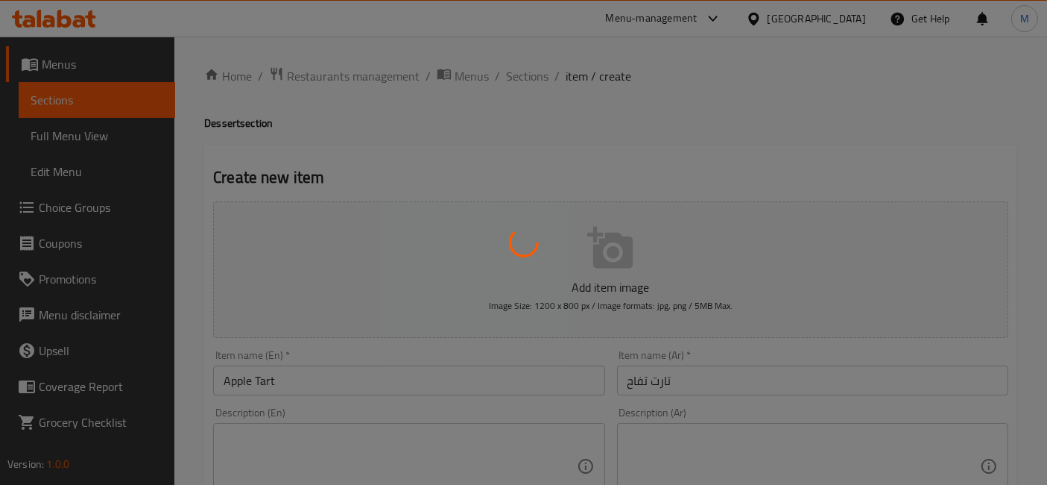
type input "0"
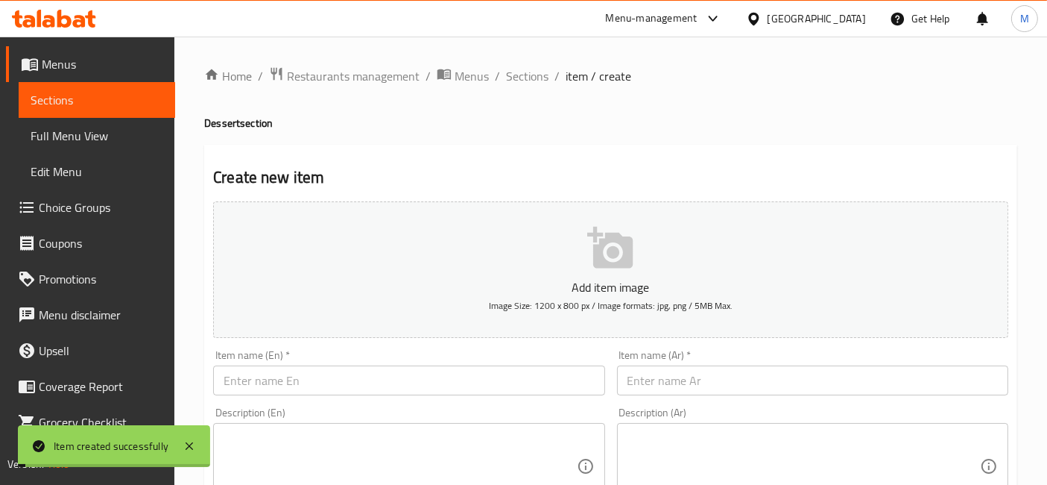
drag, startPoint x: 514, startPoint y: 86, endPoint x: 368, endPoint y: 1, distance: 168.0
click at [514, 85] on span "Sections" at bounding box center [527, 76] width 42 height 18
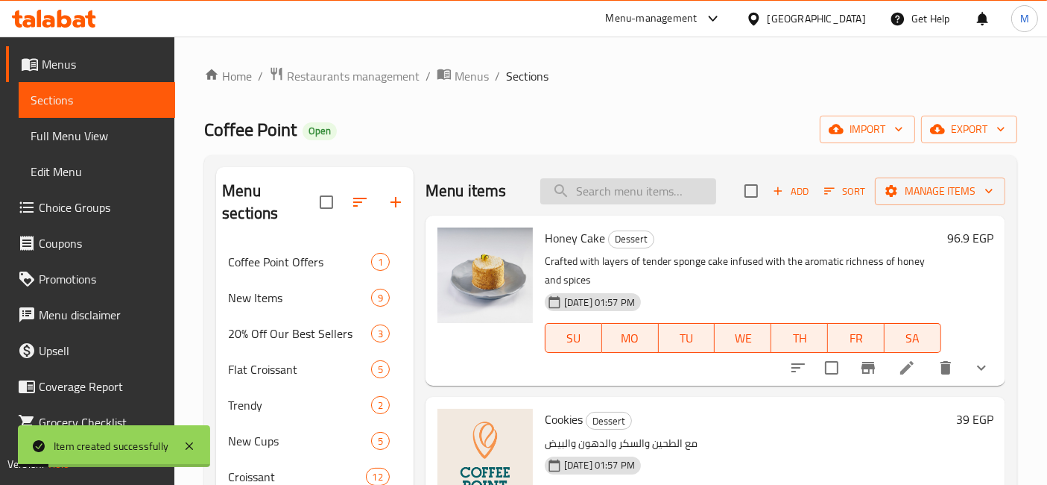
paste input "Chocolate Molten"
click at [649, 199] on input "search" at bounding box center [628, 191] width 176 height 26
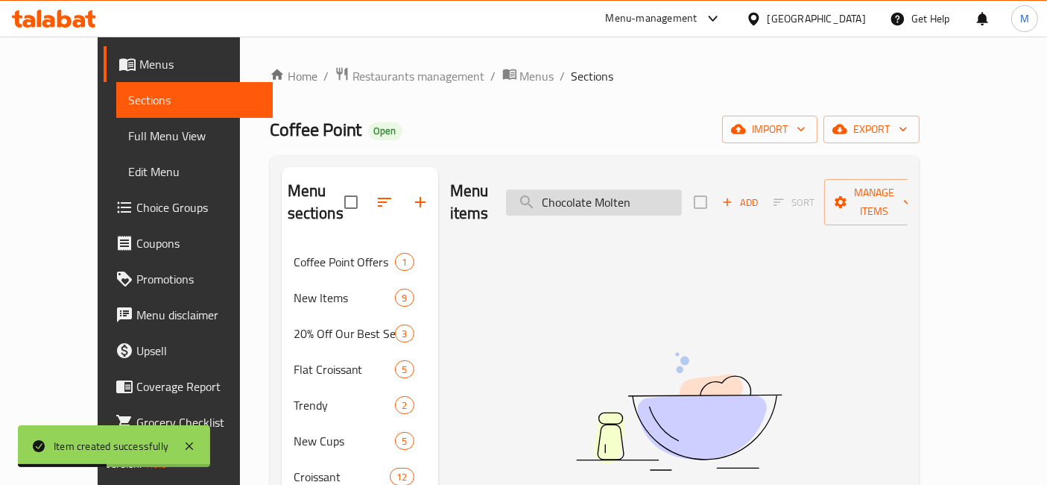
click at [617, 197] on input "Chocolate Molten" at bounding box center [594, 202] width 176 height 26
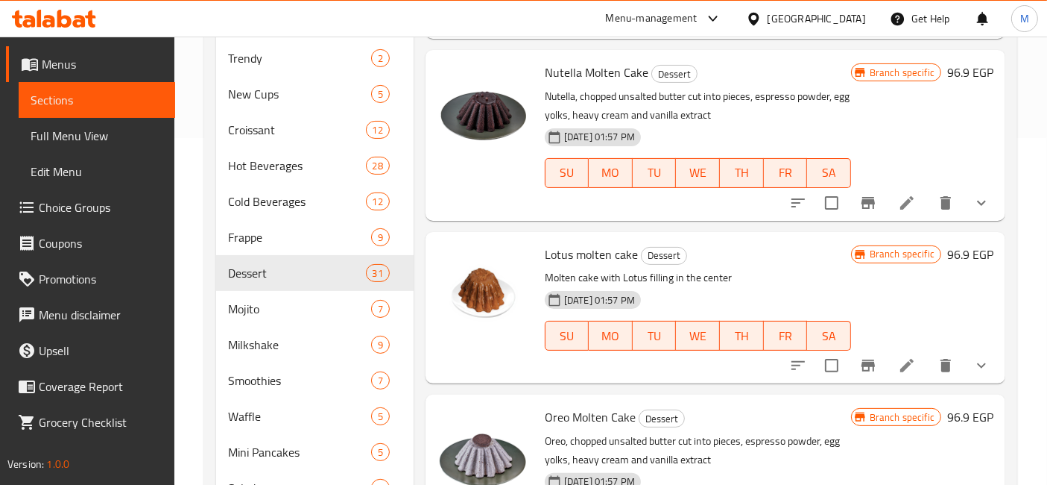
scroll to position [331, 0]
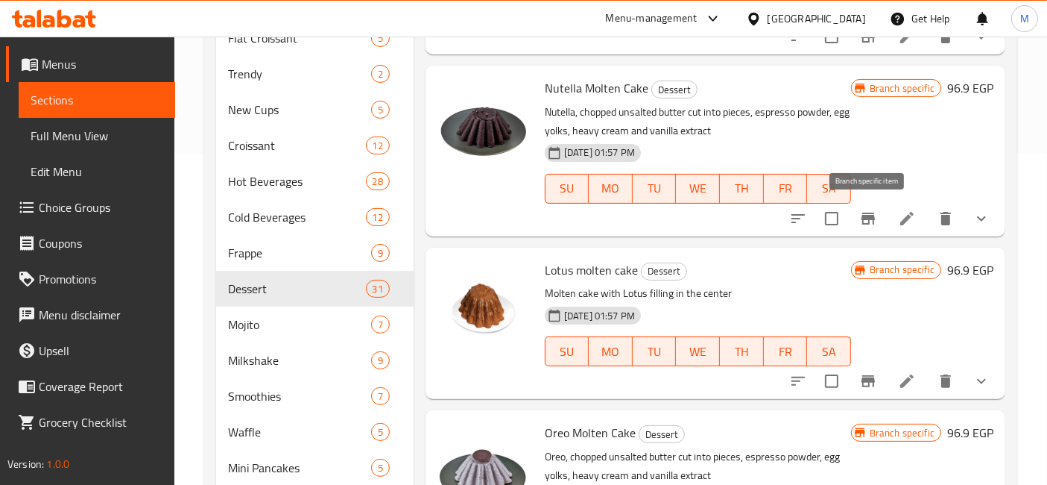
type input "Molten"
click at [872, 221] on icon "Branch-specific-item" at bounding box center [869, 218] width 18 height 18
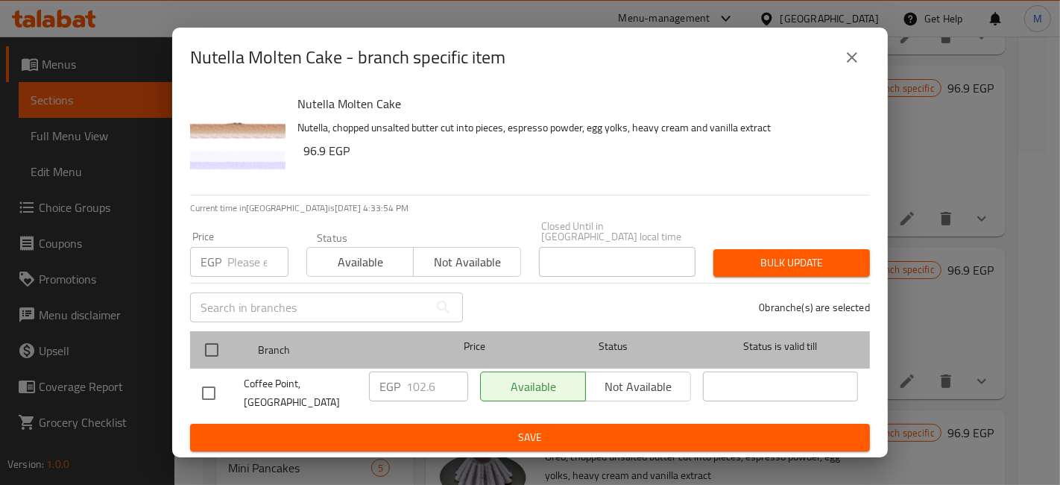
click at [233, 359] on div at bounding box center [224, 349] width 56 height 43
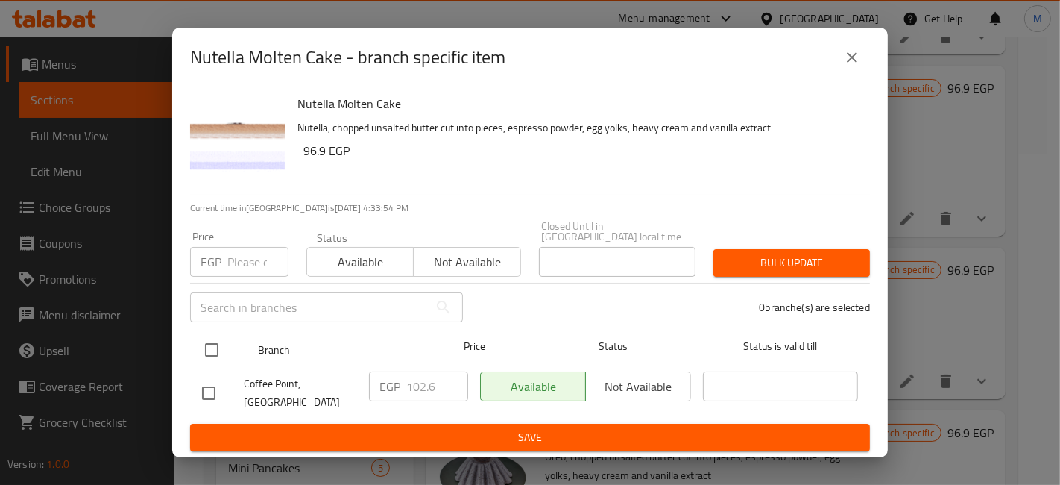
click at [204, 350] on input "checkbox" at bounding box center [211, 349] width 31 height 31
checkbox input "true"
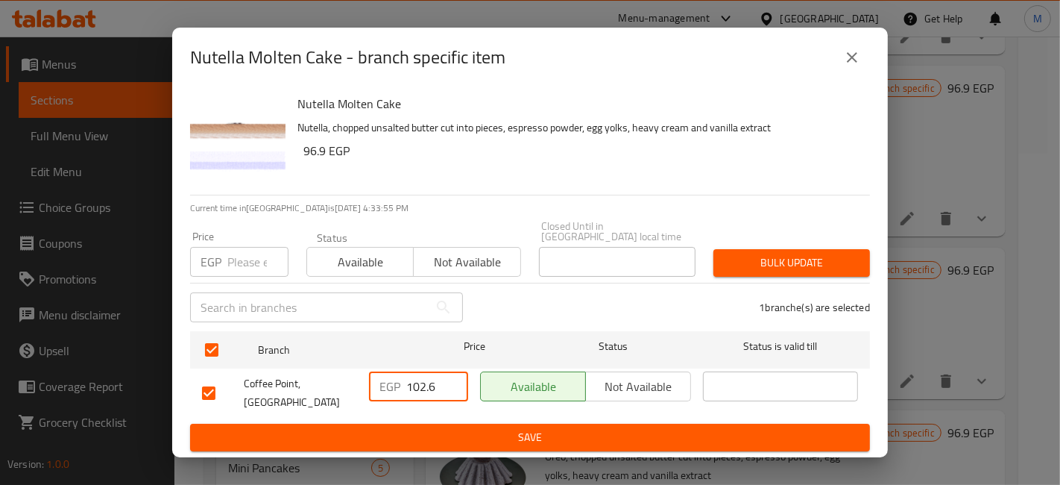
click at [413, 387] on input "102.6" at bounding box center [437, 386] width 62 height 30
type input "114"
click at [421, 430] on span "Save" at bounding box center [530, 437] width 656 height 19
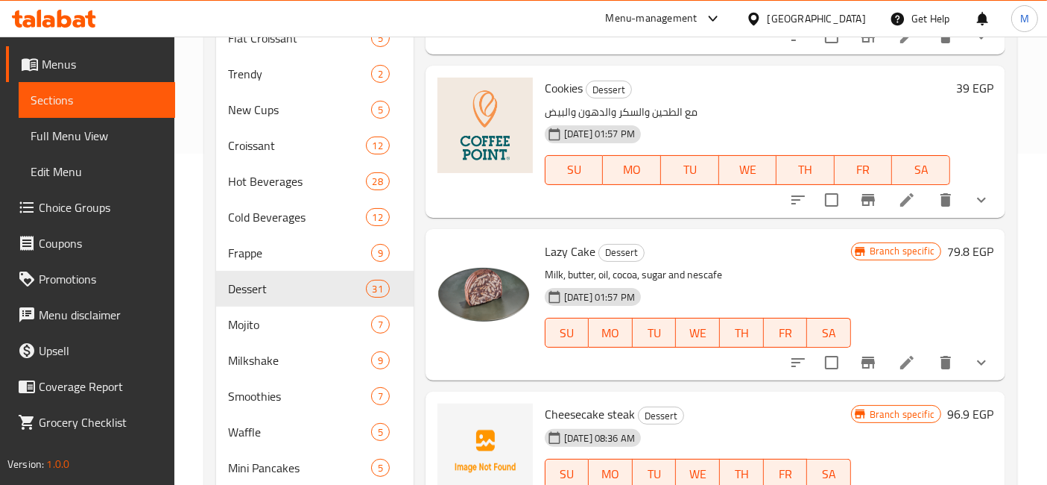
scroll to position [0, 0]
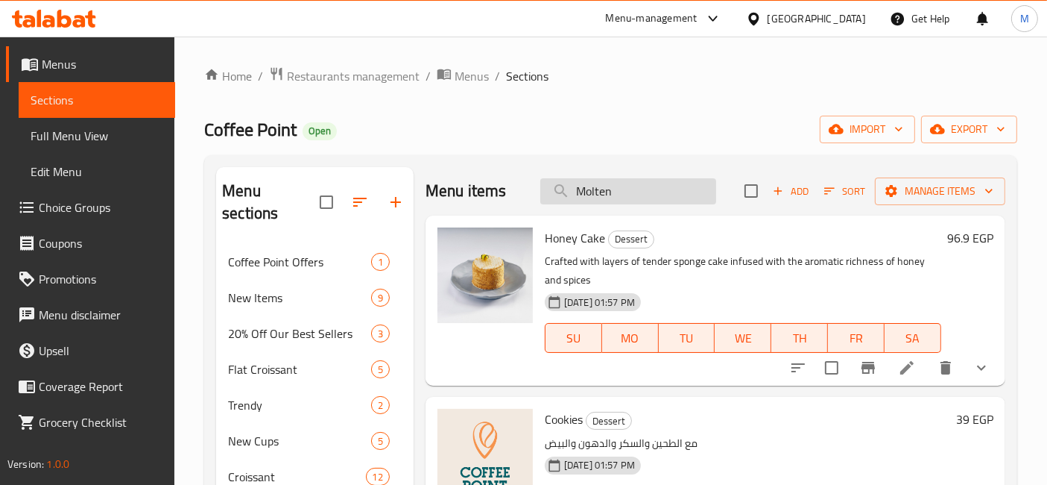
click at [649, 183] on input "Molten" at bounding box center [628, 191] width 176 height 26
paste input "Nutella Volcano"
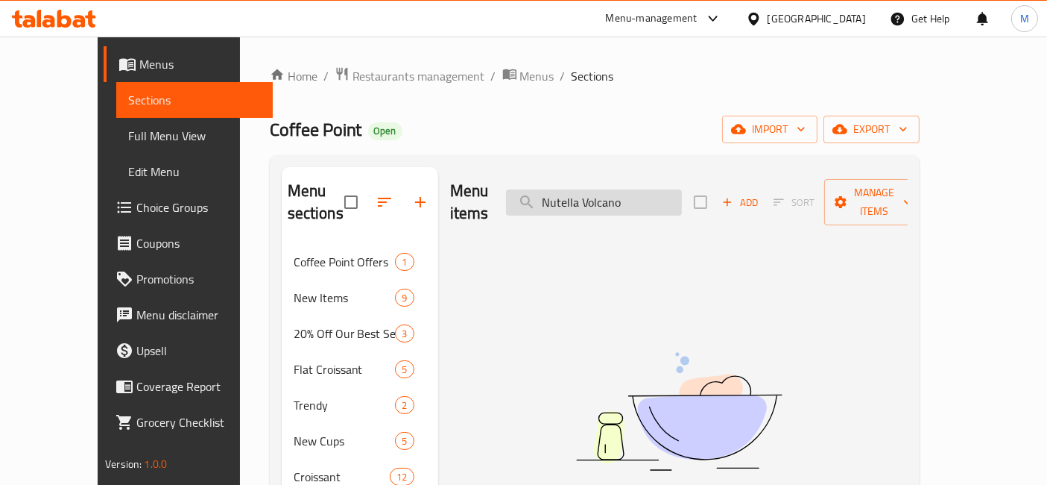
click at [634, 197] on input "Nutella Volcano" at bounding box center [594, 202] width 176 height 26
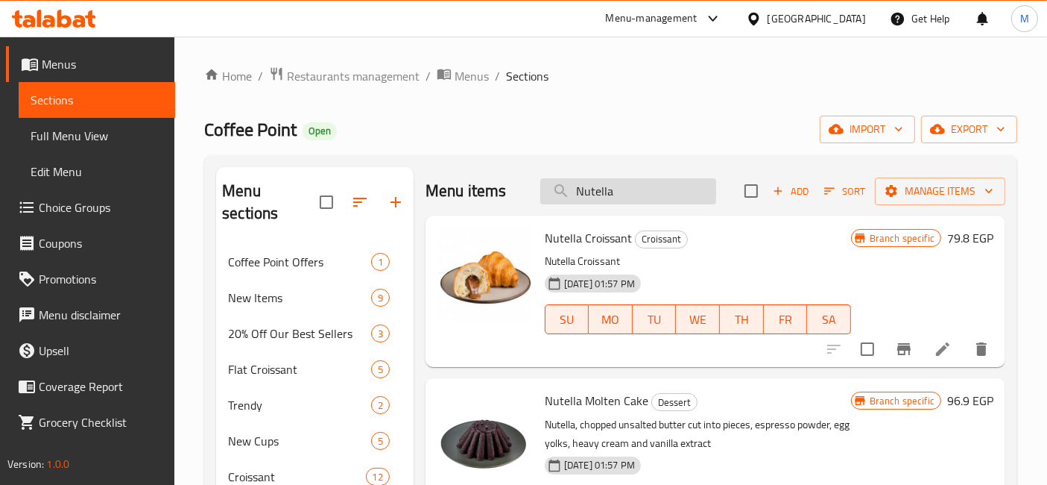
click at [610, 196] on input "Nutella" at bounding box center [628, 191] width 176 height 26
click at [609, 197] on input "Nutella" at bounding box center [628, 191] width 176 height 26
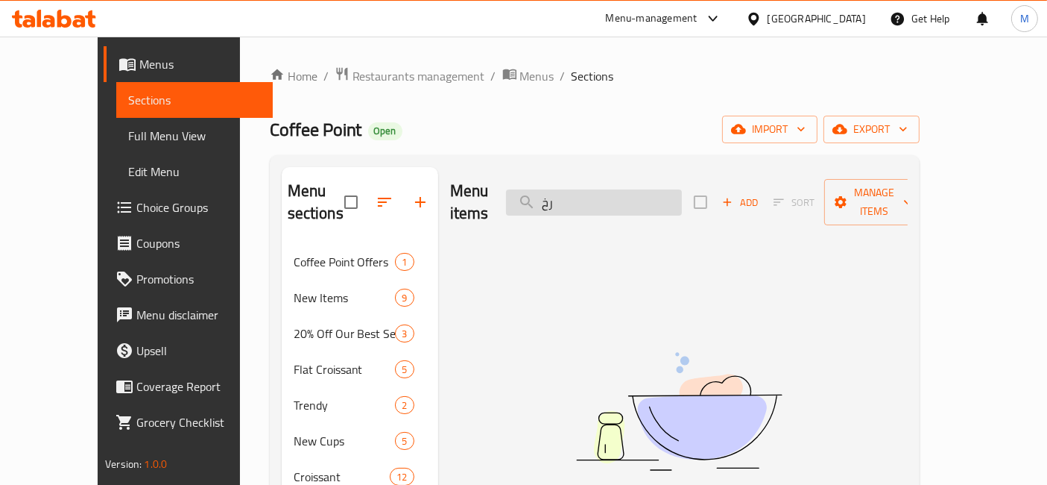
type input "ر"
click at [604, 195] on input "volc" at bounding box center [594, 202] width 176 height 26
type input "volc"
click at [760, 194] on span "Add" at bounding box center [740, 202] width 40 height 17
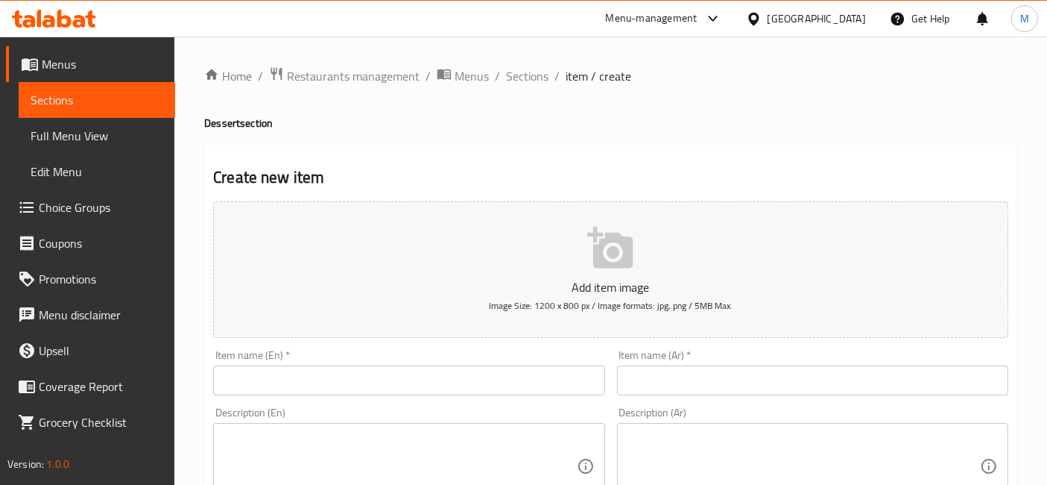
click at [414, 371] on input "text" at bounding box center [408, 380] width 391 height 30
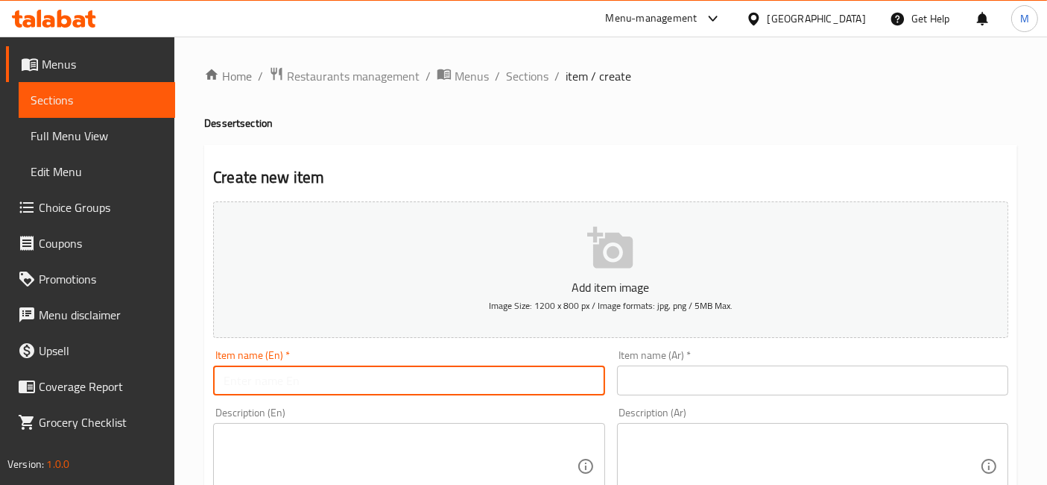
paste input "Nutella Volcano"
type input "Nutella Volcano"
drag, startPoint x: 666, startPoint y: 381, endPoint x: 649, endPoint y: 387, distance: 17.5
click at [666, 381] on input "text" at bounding box center [812, 380] width 391 height 30
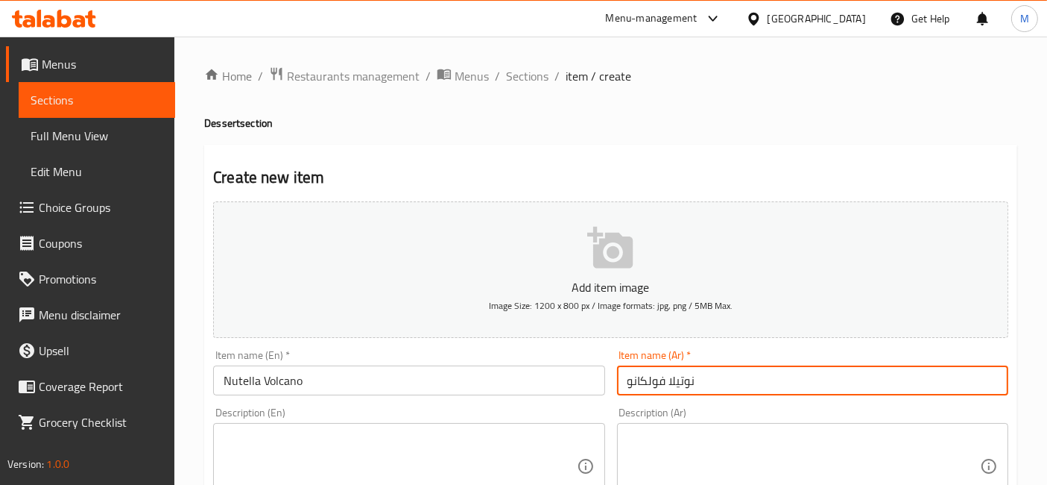
type input "نوتيلا فولكانو"
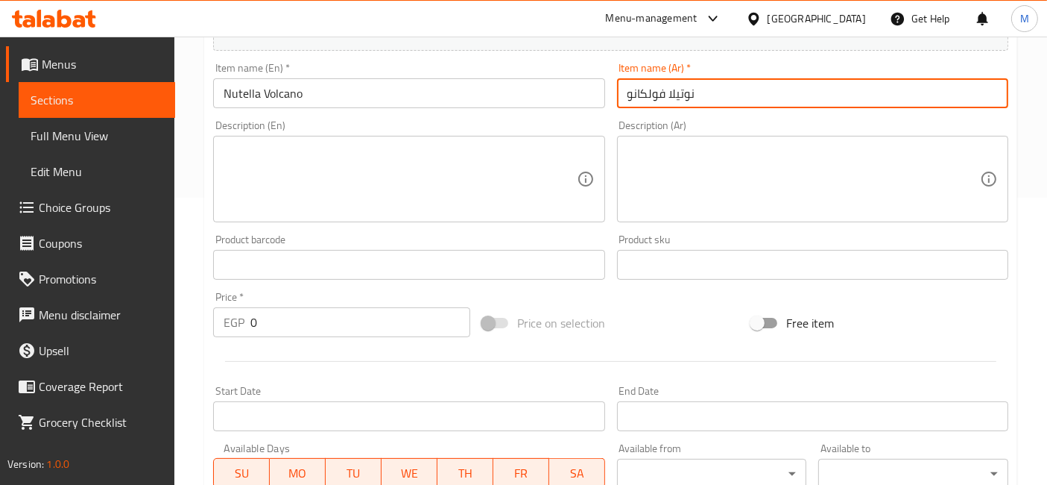
scroll to position [496, 0]
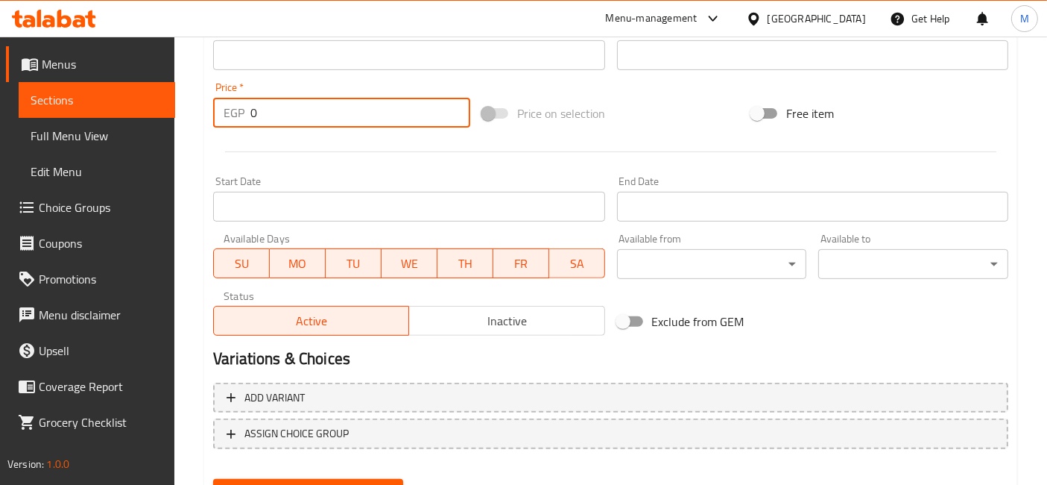
drag, startPoint x: 256, startPoint y: 120, endPoint x: 242, endPoint y: 116, distance: 13.9
click at [242, 116] on div "EGP 0 Price *" at bounding box center [341, 113] width 257 height 30
type input "108"
click at [213, 479] on button "Create" at bounding box center [308, 493] width 190 height 28
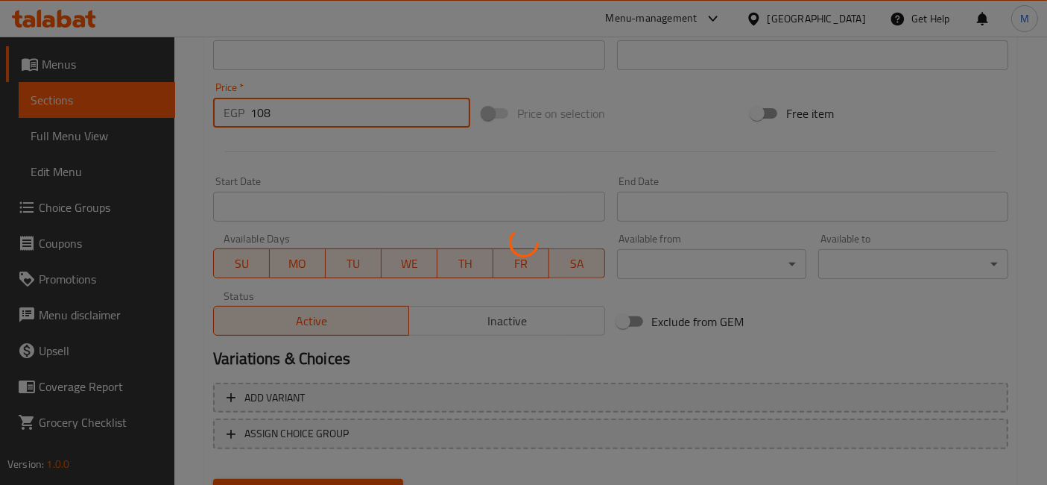
type input "0"
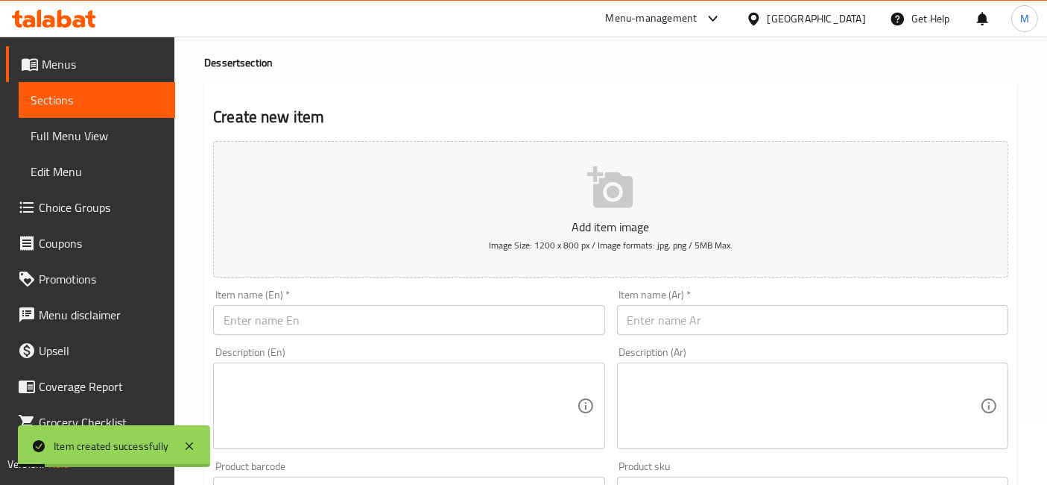
scroll to position [0, 0]
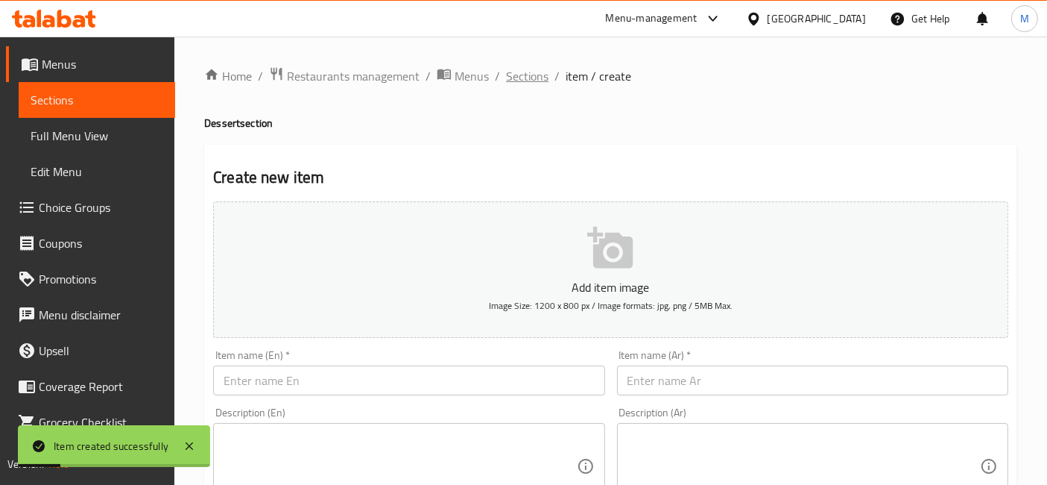
click at [525, 75] on span "Sections" at bounding box center [527, 76] width 42 height 18
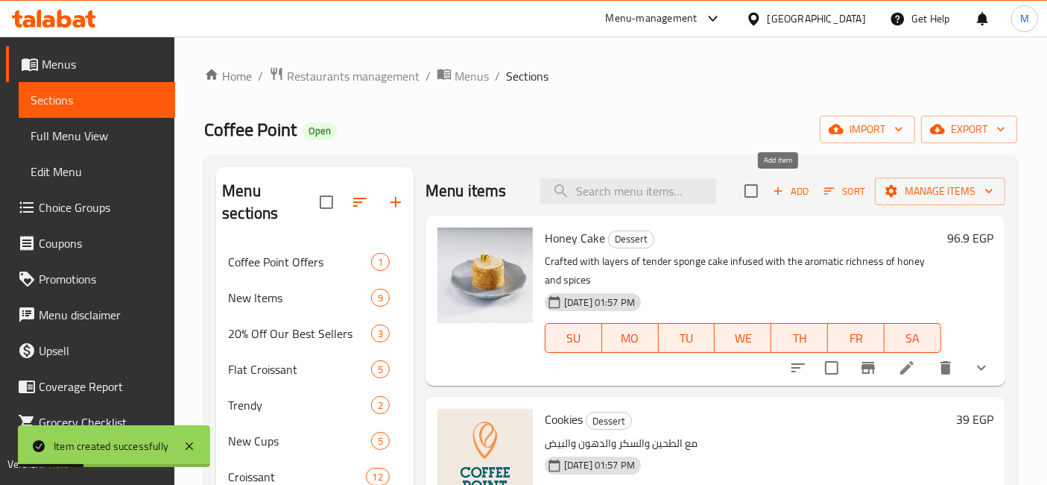
click at [788, 186] on span "Add" at bounding box center [791, 191] width 40 height 17
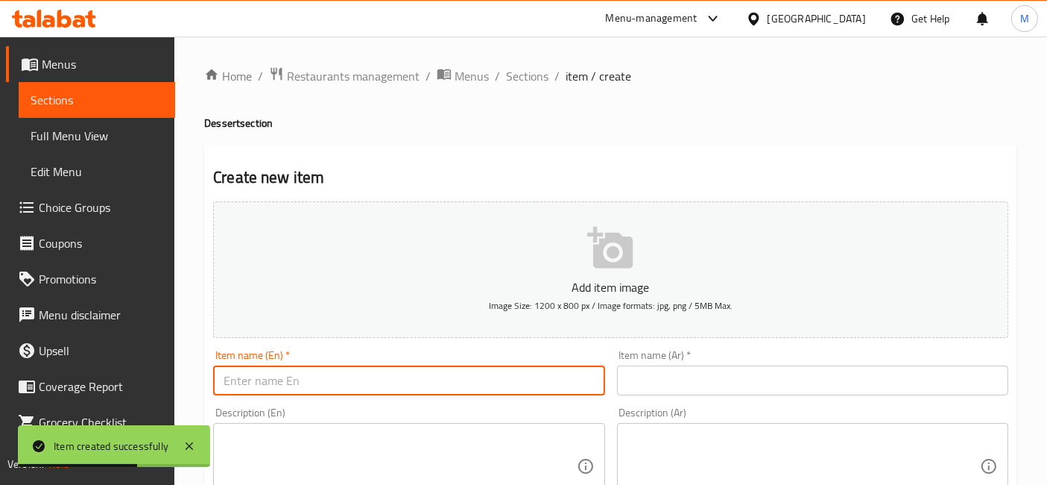
click at [485, 377] on input "text" at bounding box center [408, 380] width 391 height 30
paste input "Lotus Volcano"
type input "Lotus Volcano"
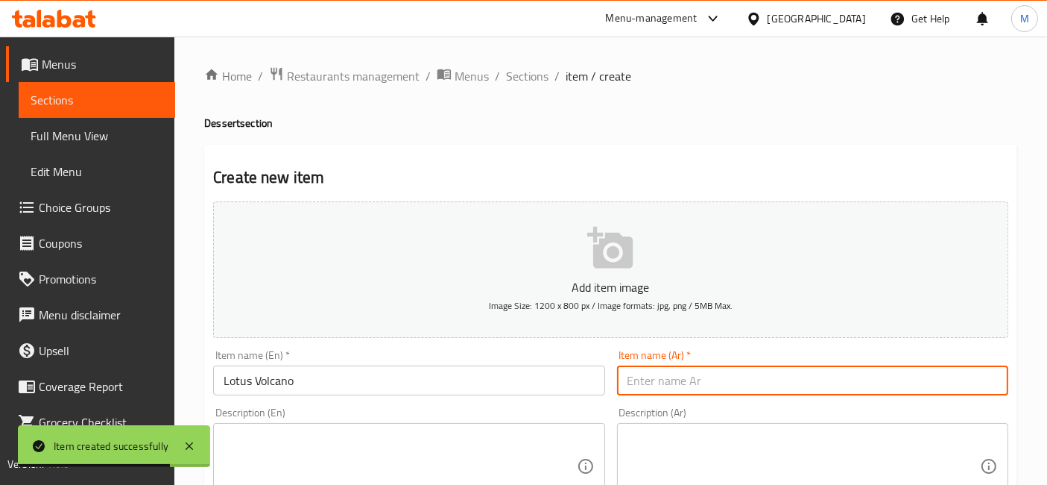
click at [750, 373] on input "text" at bounding box center [812, 380] width 391 height 30
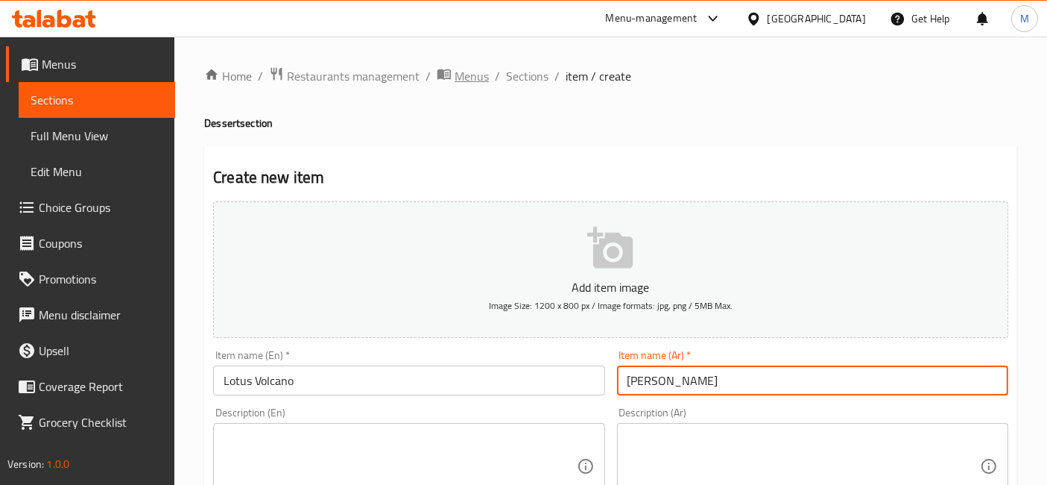
type input "لوتس فولكانو"
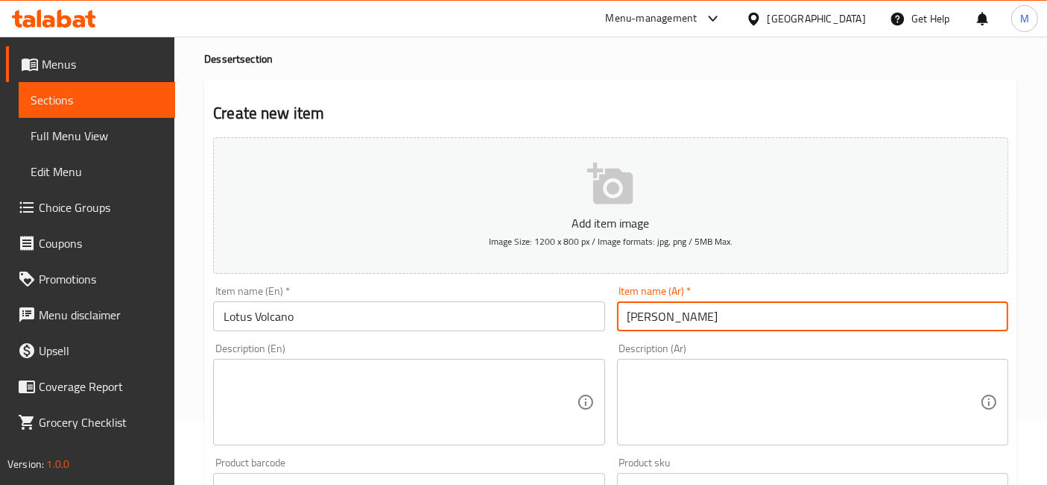
scroll to position [165, 0]
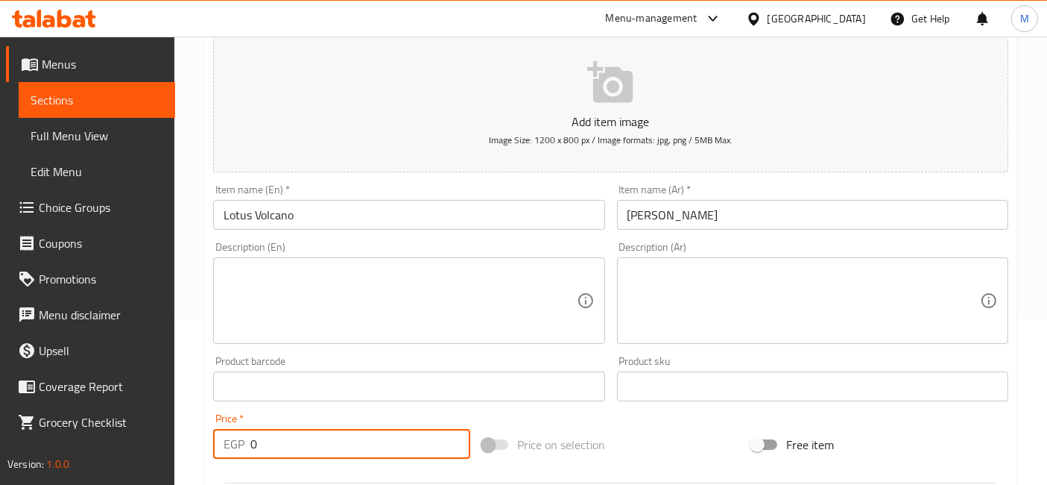
drag, startPoint x: 273, startPoint y: 457, endPoint x: 237, endPoint y: 450, distance: 36.4
click at [237, 450] on div "Price   * EGP 0 Price *" at bounding box center [341, 435] width 269 height 57
type input "108"
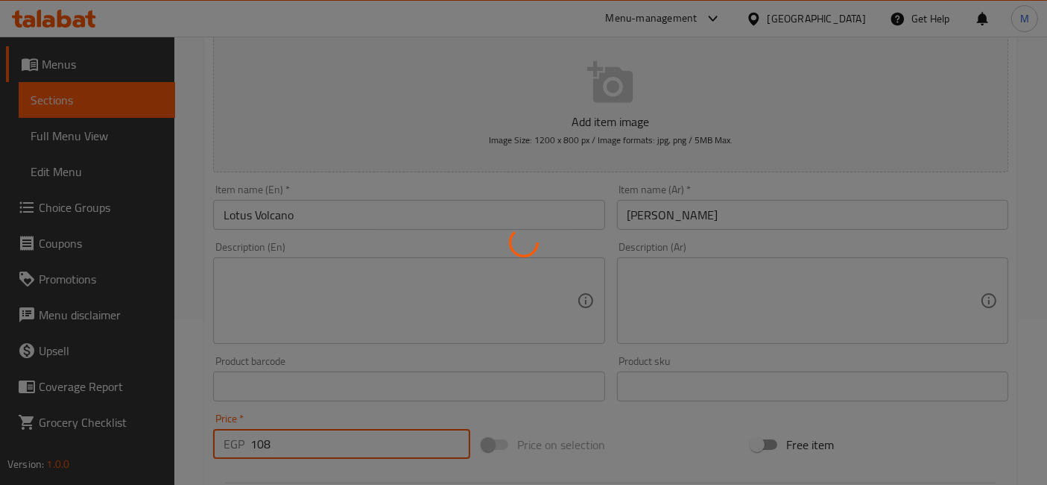
type input "0"
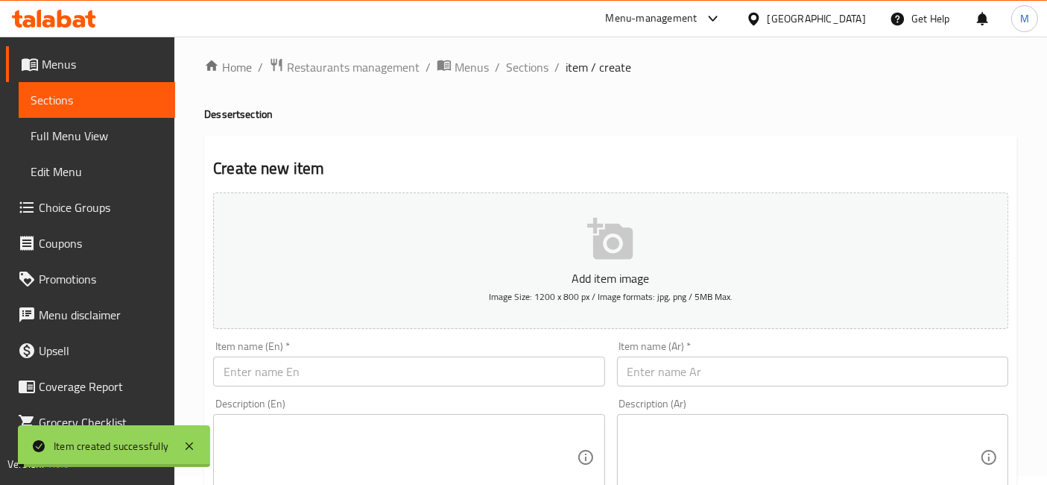
scroll to position [0, 0]
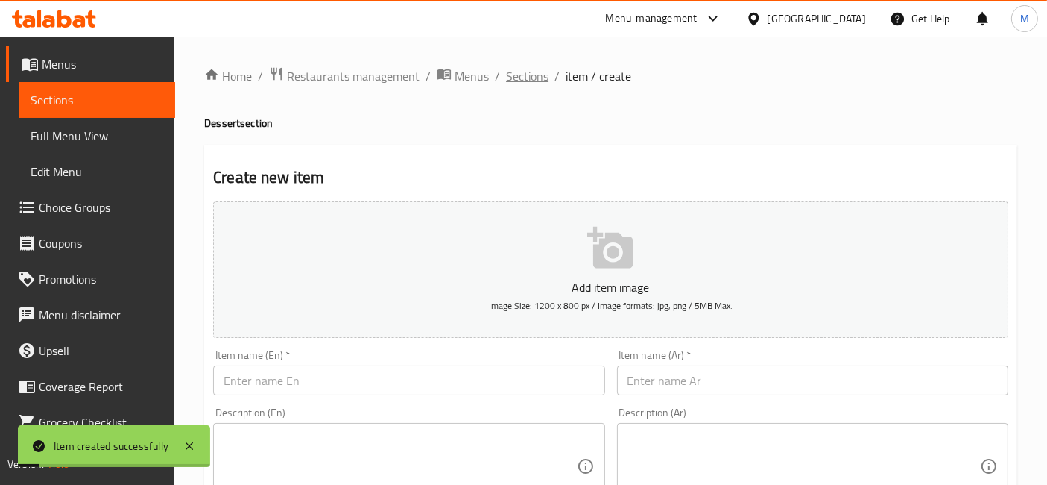
click at [523, 82] on span "Sections" at bounding box center [527, 76] width 42 height 18
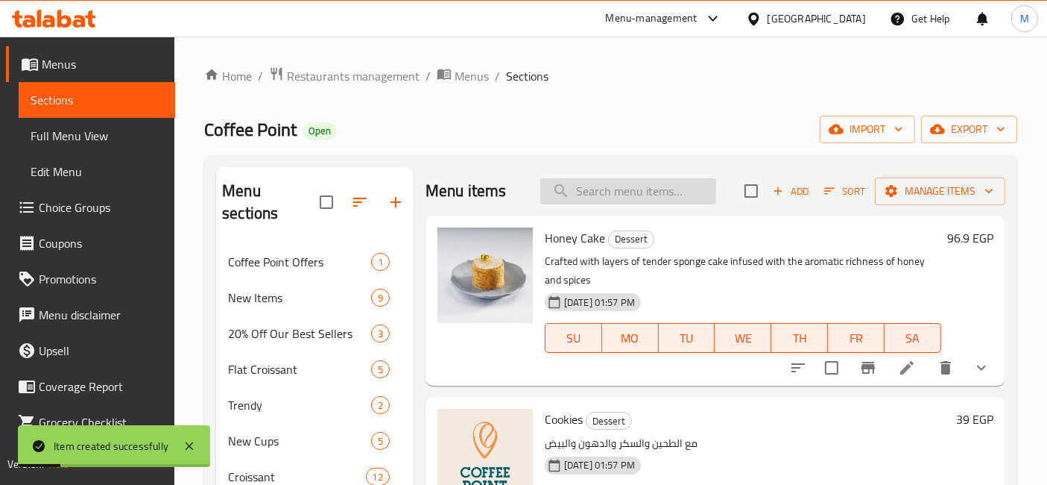
click at [622, 197] on input "search" at bounding box center [628, 191] width 176 height 26
paste input "Brownies"
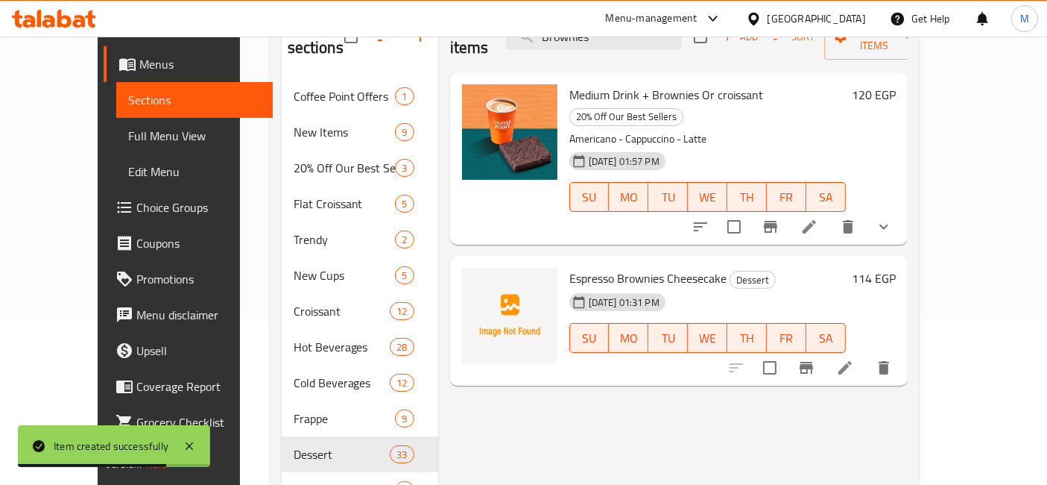
scroll to position [83, 0]
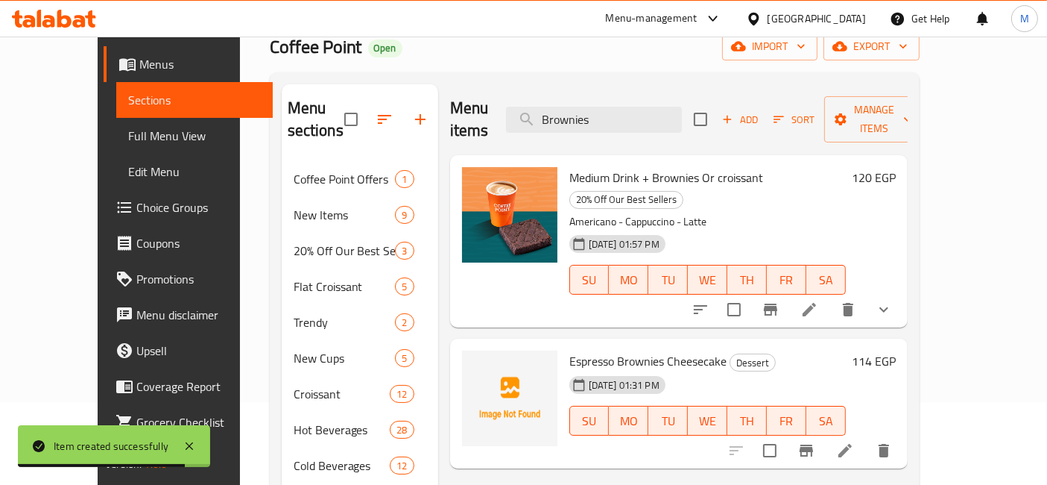
click at [661, 166] on span "Medium Drink + Brownies Or croissant" at bounding box center [667, 177] width 194 height 22
copy span "Brownies"
click at [618, 112] on input "Brownies" at bounding box center [594, 120] width 176 height 26
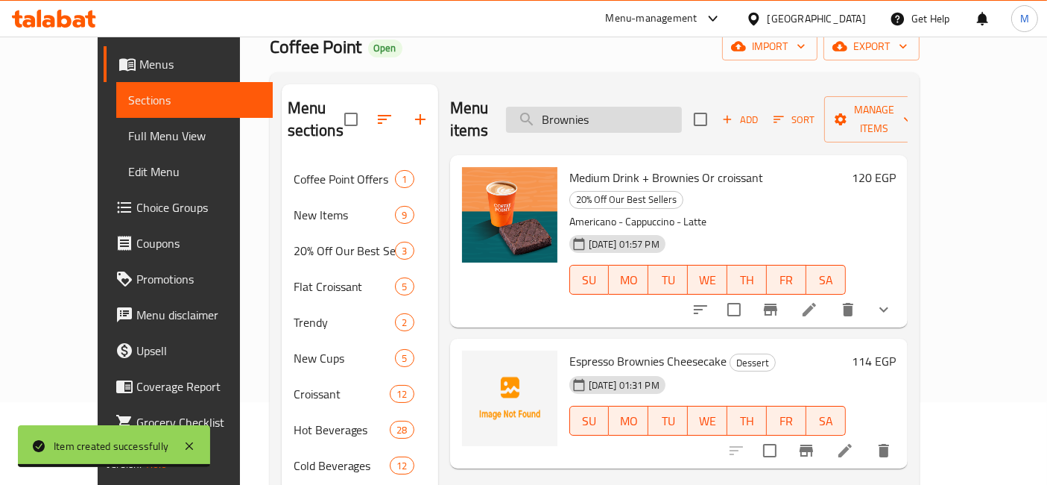
paste input "search"
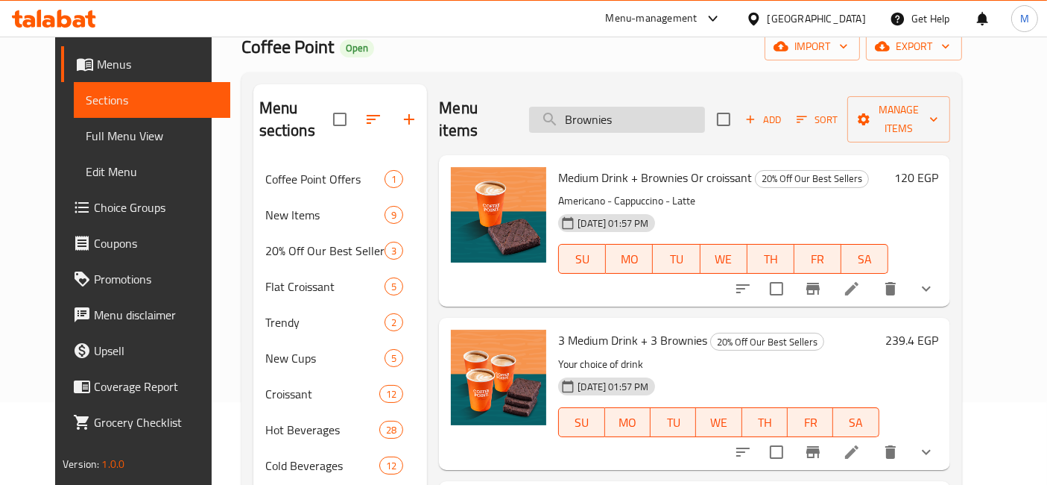
click at [605, 107] on input "Brownies" at bounding box center [617, 120] width 176 height 26
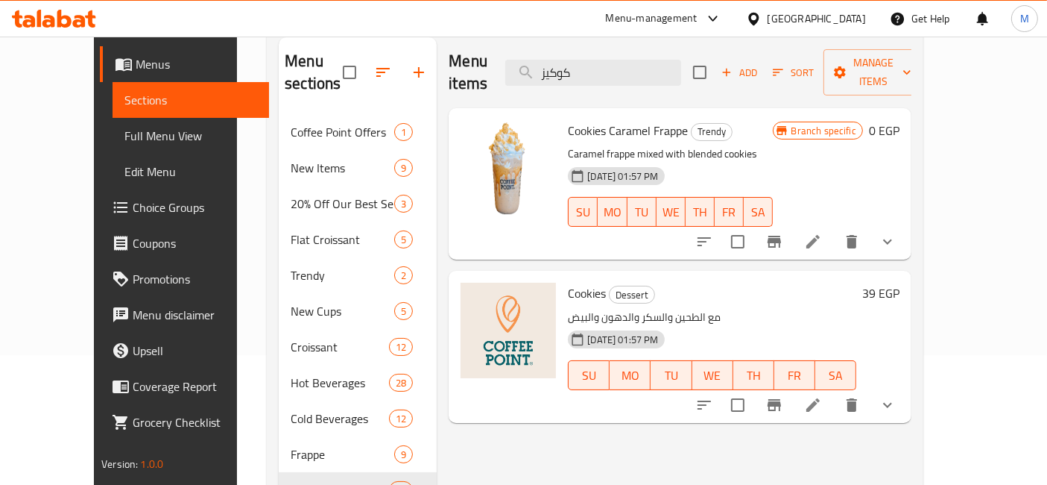
scroll to position [165, 0]
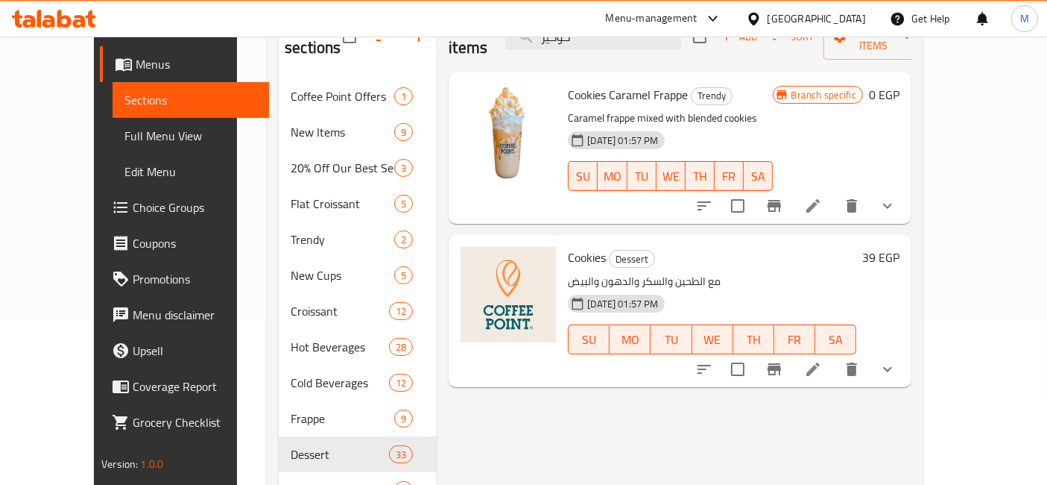
type input "كوكيز"
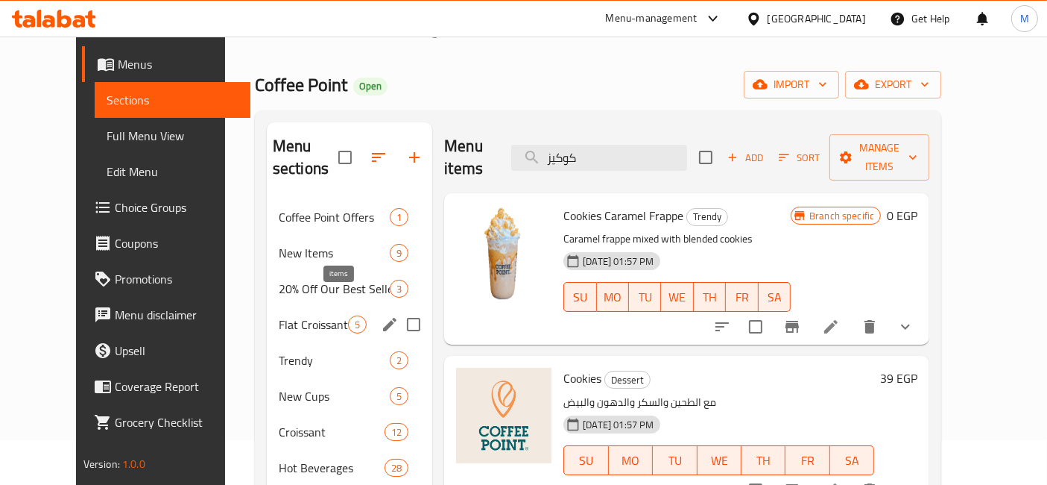
scroll to position [83, 0]
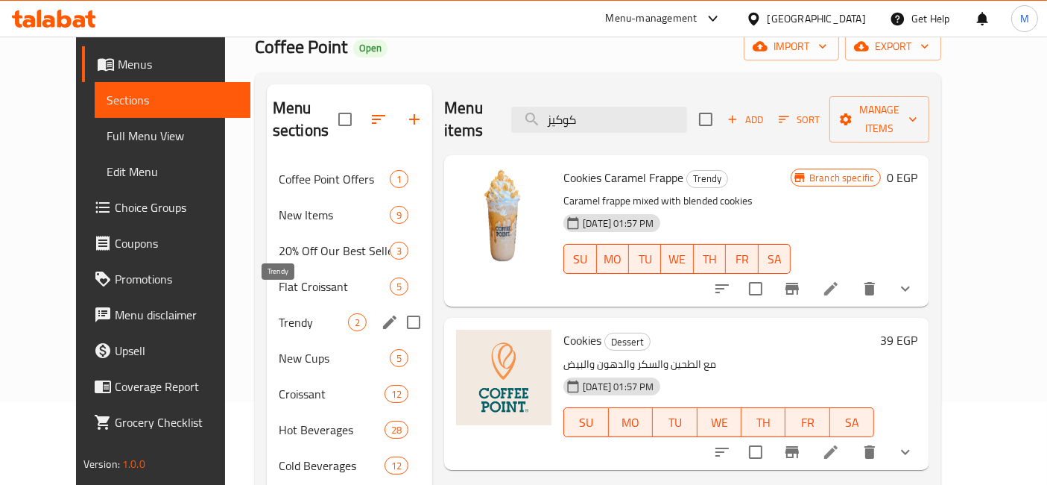
click at [315, 313] on span "Trendy" at bounding box center [313, 322] width 69 height 18
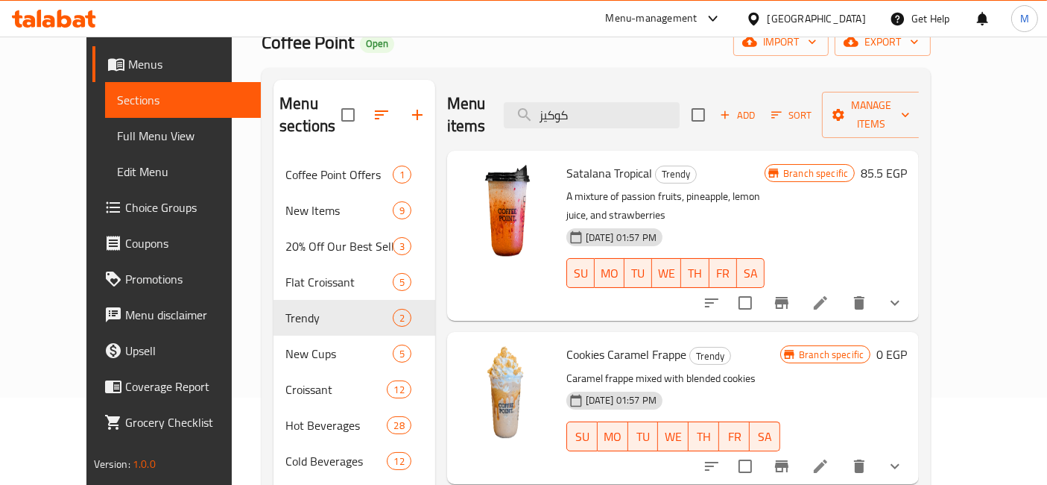
scroll to position [83, 0]
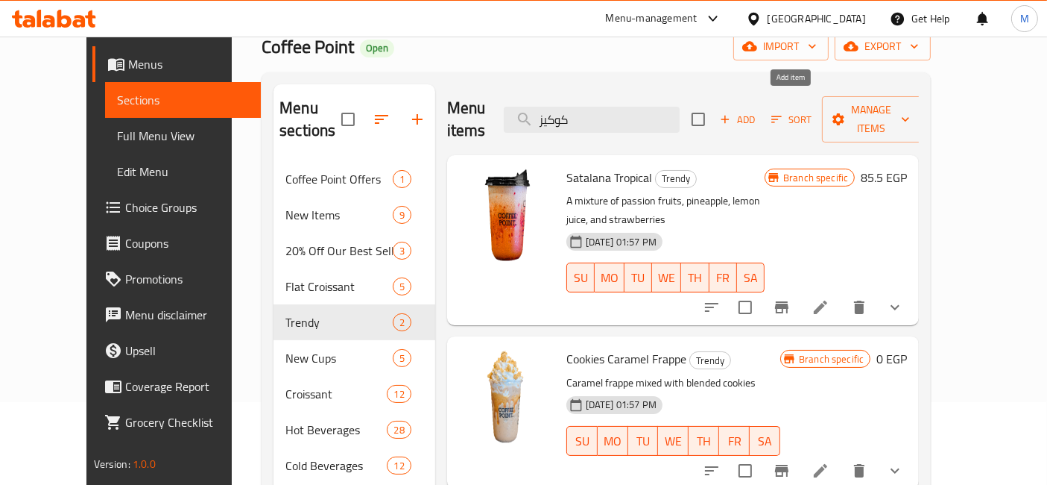
click at [758, 111] on span "Add" at bounding box center [738, 119] width 40 height 17
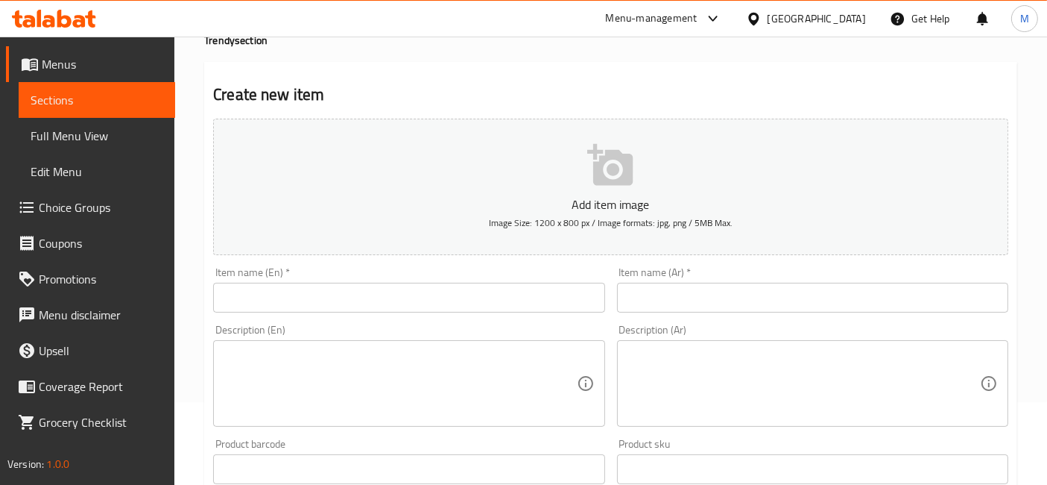
click at [581, 295] on input "text" at bounding box center [408, 298] width 391 height 30
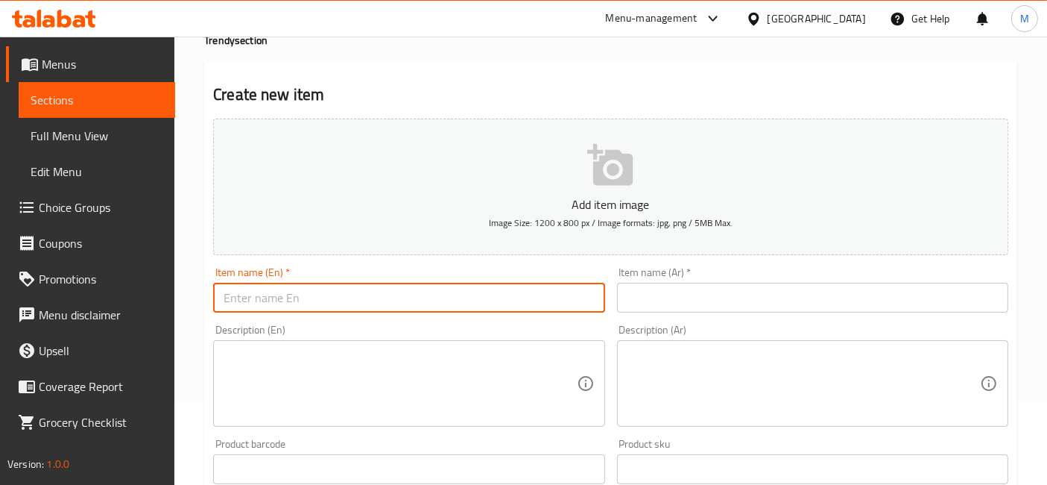
paste input "Cookies Chocolate"
type input "Cookies Chocolate"
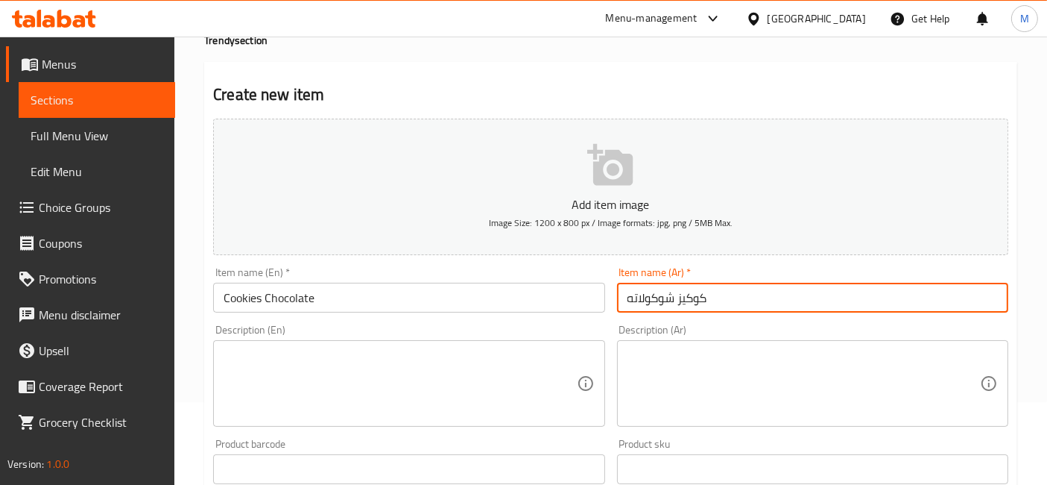
type input "كوكيز شوكولاته"
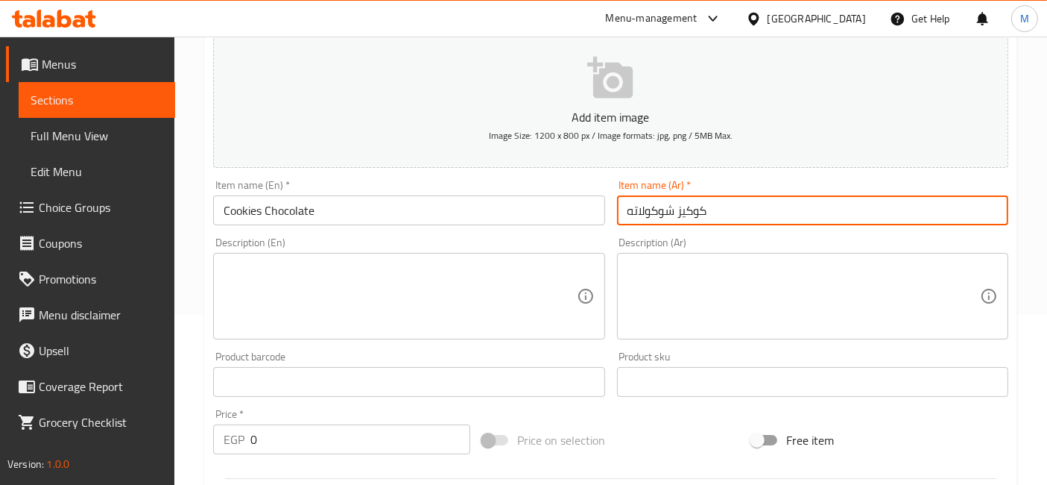
scroll to position [331, 0]
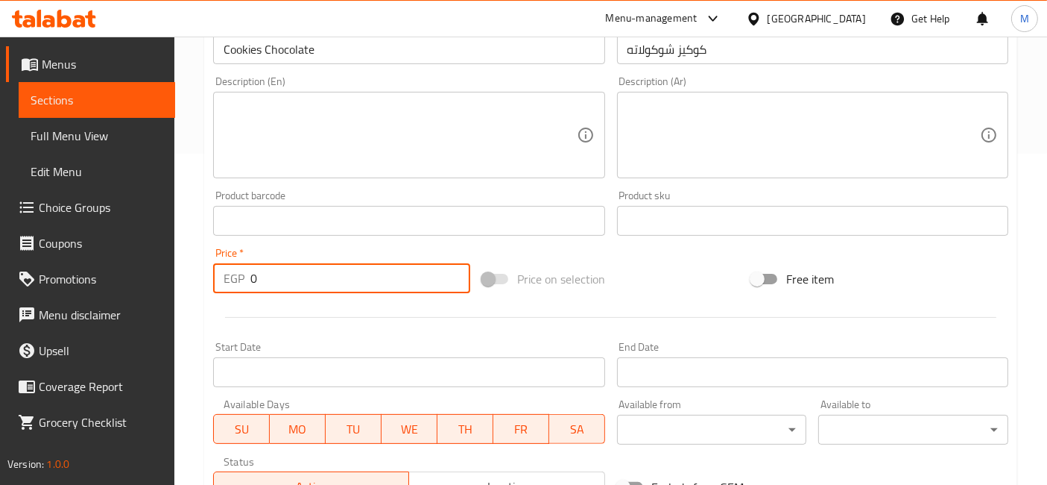
drag, startPoint x: 259, startPoint y: 289, endPoint x: 239, endPoint y: 284, distance: 21.3
click at [239, 284] on div "EGP 0 Price *" at bounding box center [341, 278] width 257 height 30
type input "74"
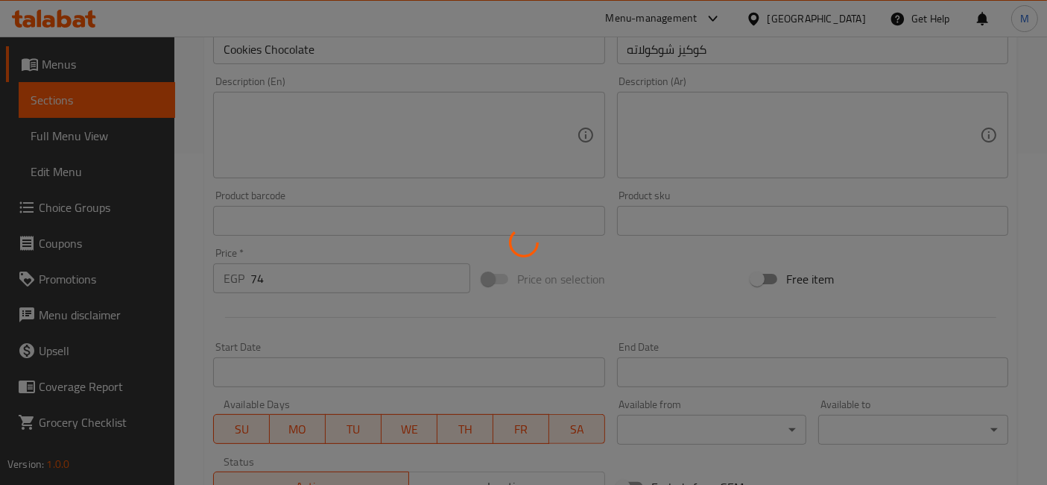
type input "0"
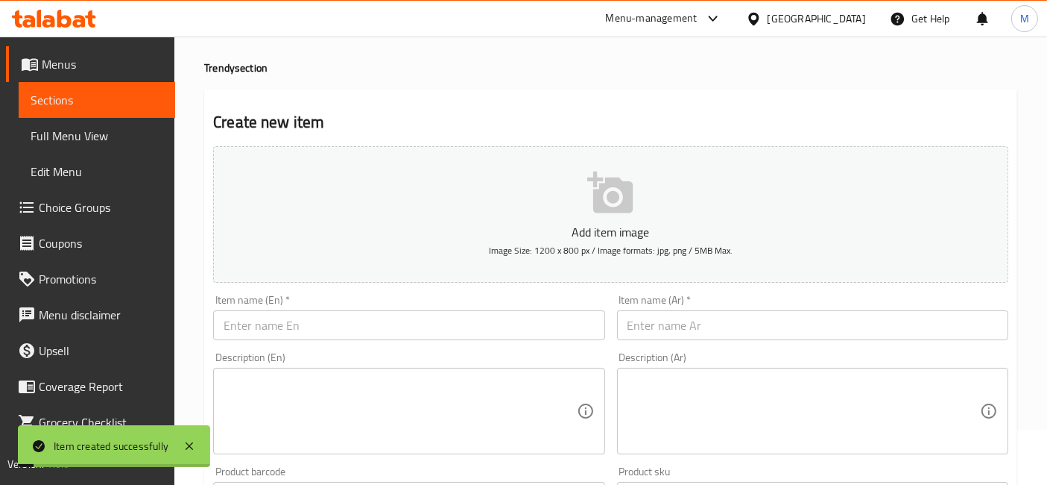
scroll to position [0, 0]
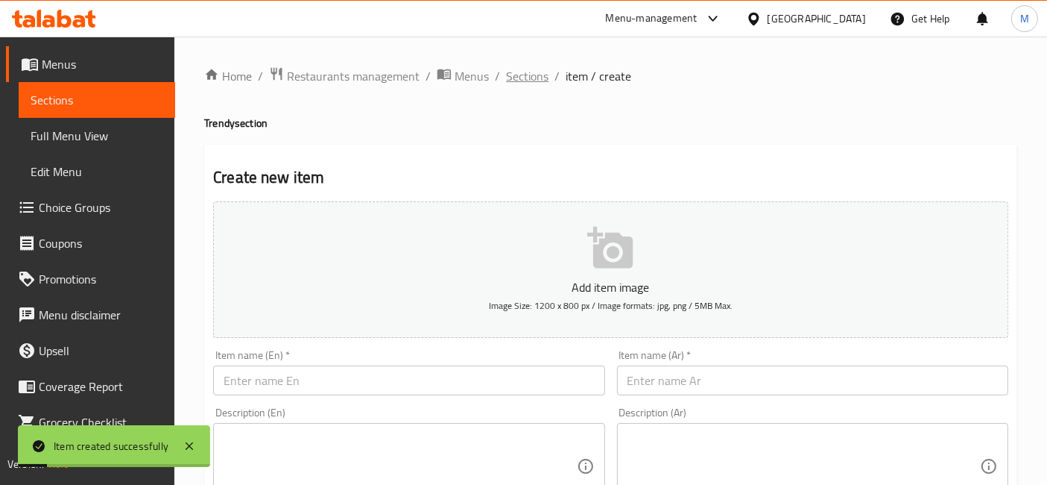
click at [527, 75] on span "Sections" at bounding box center [527, 76] width 42 height 18
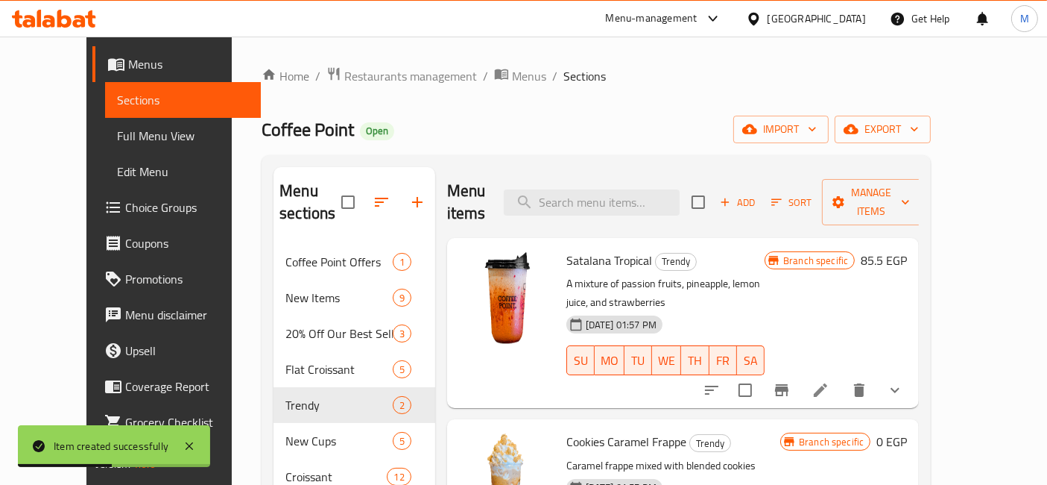
drag, startPoint x: 638, startPoint y: 169, endPoint x: 641, endPoint y: 184, distance: 15.2
click at [638, 171] on div "Menu items Add Sort Manage items" at bounding box center [683, 202] width 473 height 71
paste input "Chocolate Éclair"
click at [641, 189] on input "Chocolate Éclair" at bounding box center [592, 202] width 176 height 26
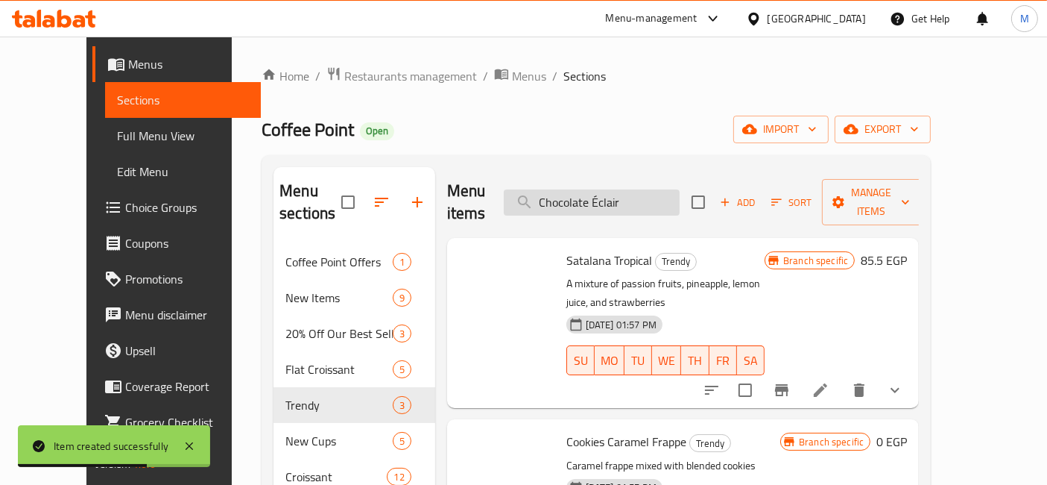
click at [589, 190] on input "Chocolate Éclair" at bounding box center [592, 202] width 176 height 26
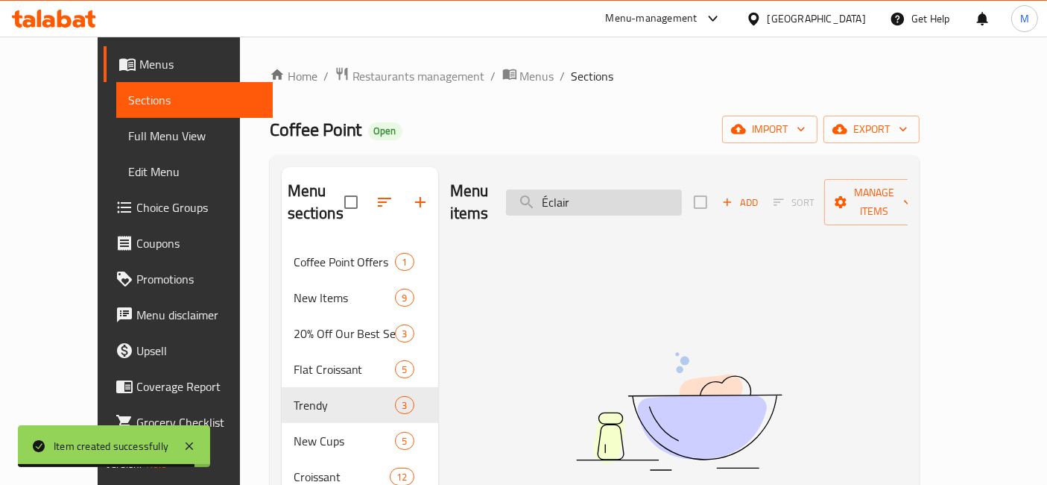
drag, startPoint x: 581, startPoint y: 185, endPoint x: 567, endPoint y: 181, distance: 15.4
click at [567, 189] on input "Éclair" at bounding box center [594, 202] width 176 height 26
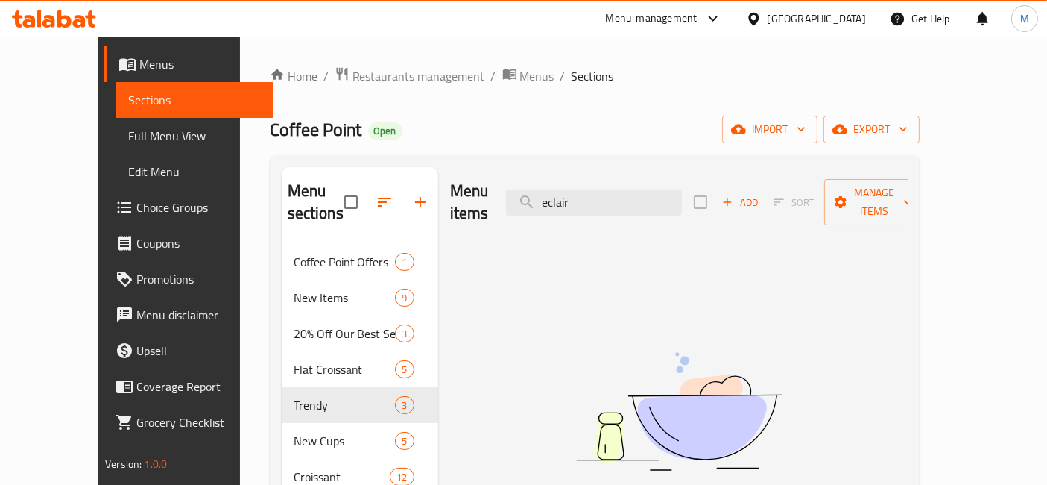
drag, startPoint x: 609, startPoint y: 206, endPoint x: 608, endPoint y: 194, distance: 12.0
click at [608, 205] on div "Menu items eclair Add Sort Manage items" at bounding box center [679, 202] width 458 height 71
click at [608, 194] on input "eclair" at bounding box center [594, 202] width 176 height 26
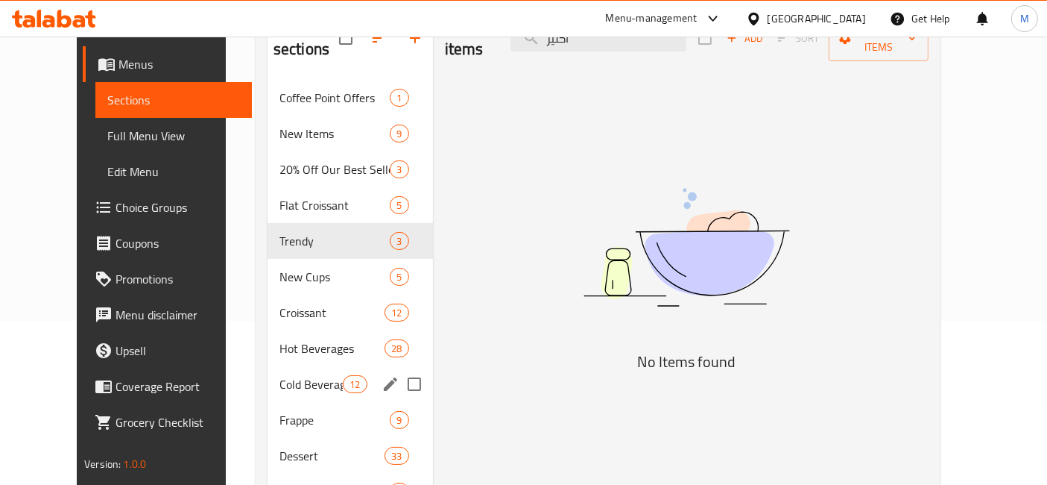
scroll to position [165, 0]
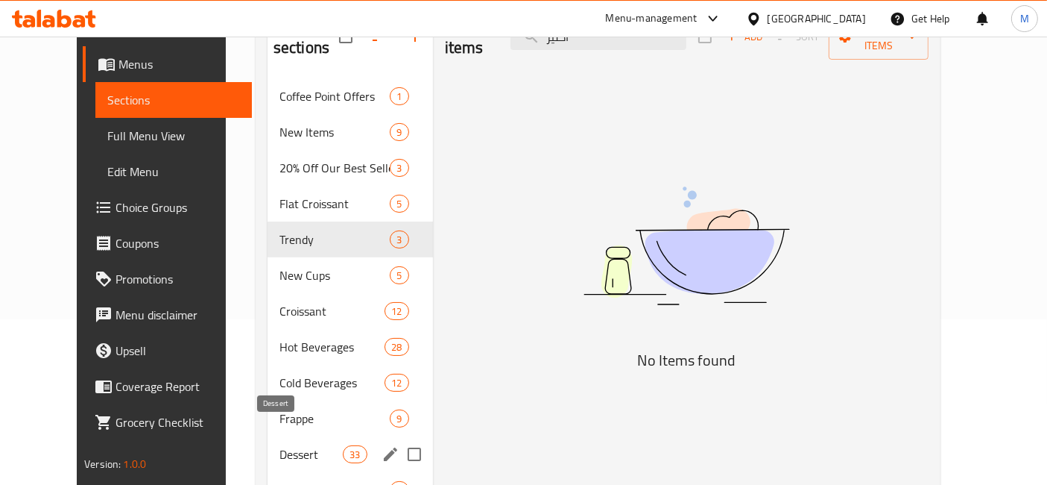
type input "اكلير"
click at [280, 445] on span "Dessert" at bounding box center [311, 454] width 63 height 18
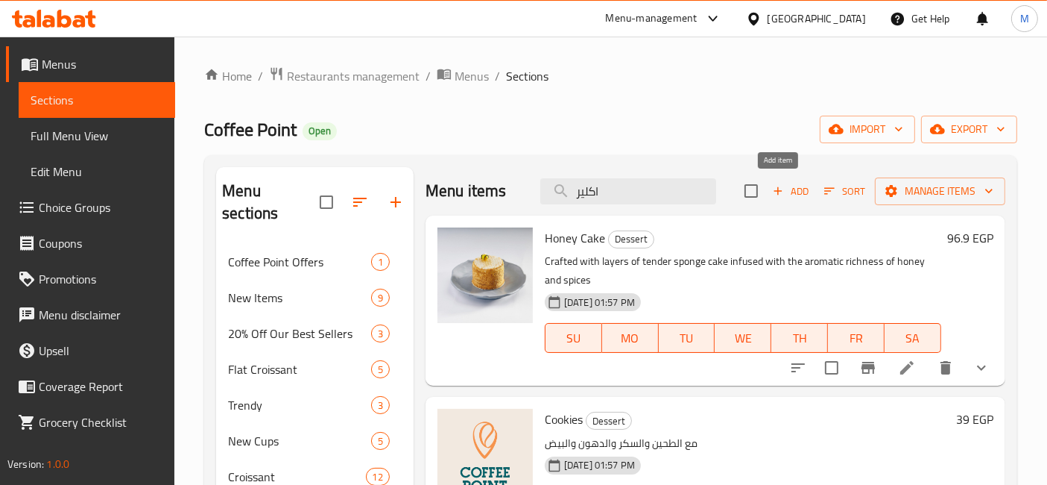
click at [799, 188] on button "Add" at bounding box center [791, 191] width 48 height 23
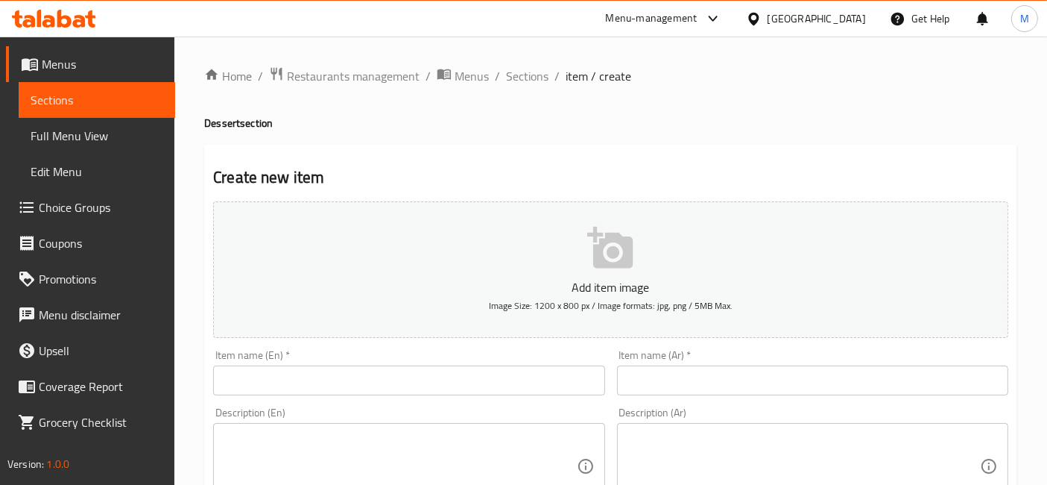
click at [558, 379] on input "text" at bounding box center [408, 380] width 391 height 30
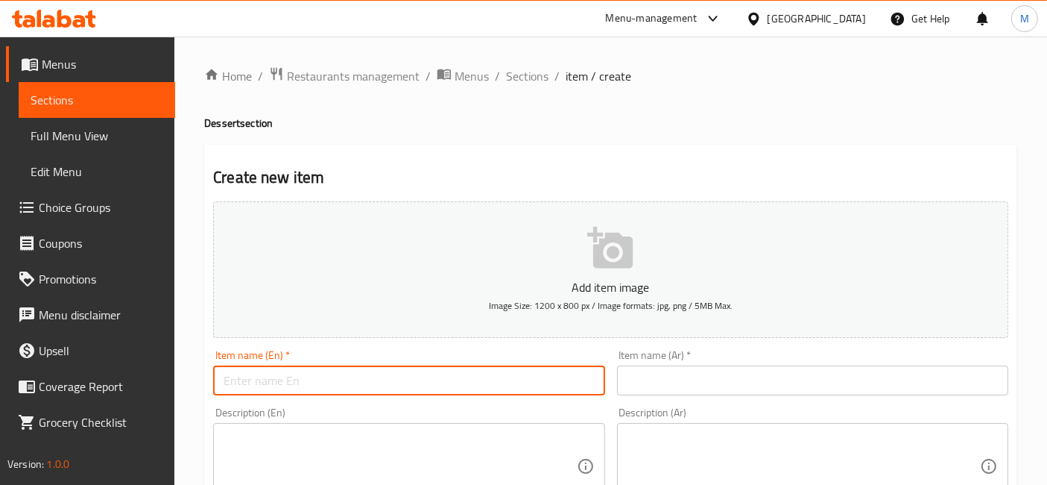
paste input "Chocolate Éclair"
type input "Chocolate Éclair"
click at [675, 382] on input "text" at bounding box center [812, 380] width 391 height 30
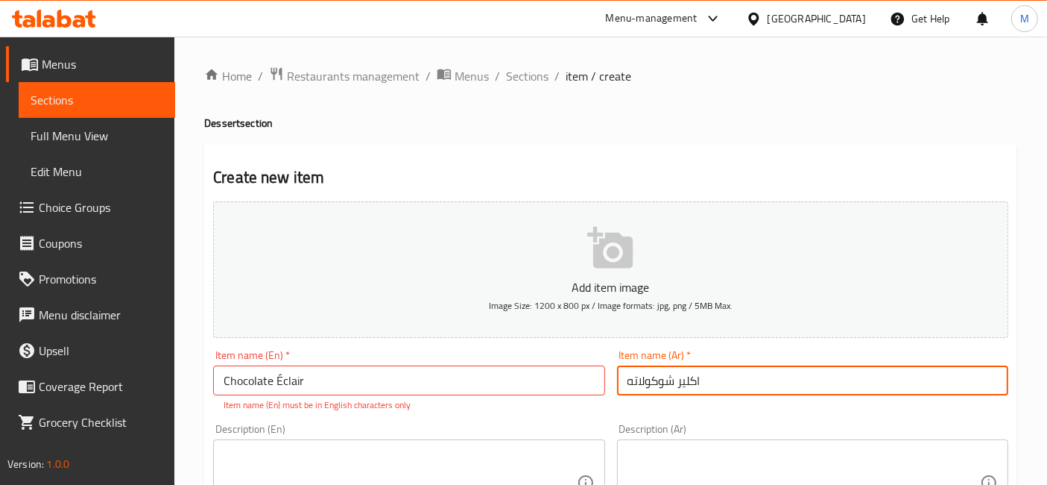
type input "اكلير شوكولاته"
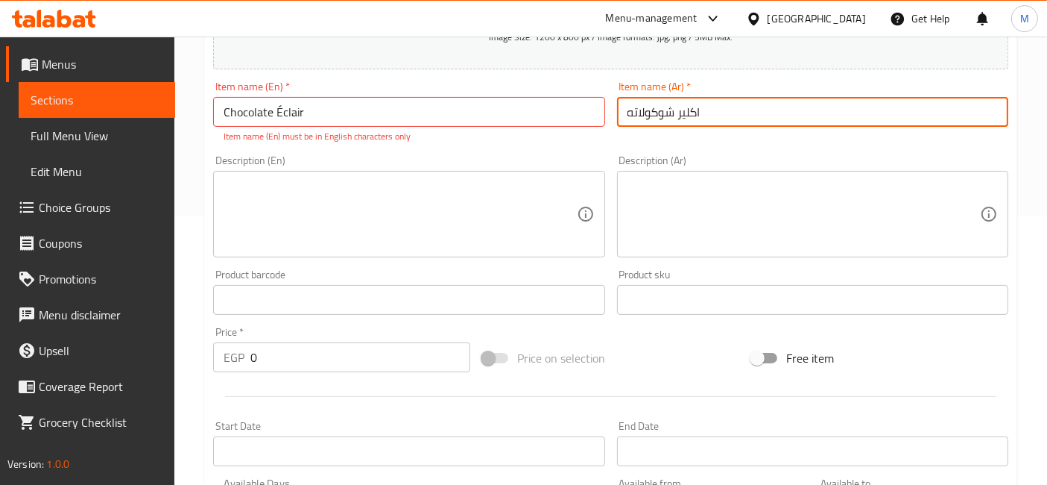
scroll to position [414, 0]
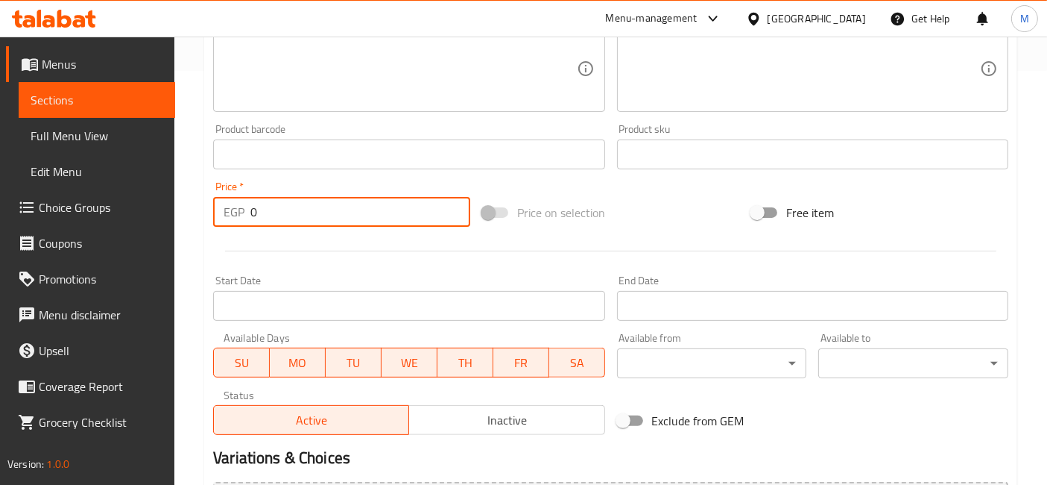
drag, startPoint x: 294, startPoint y: 222, endPoint x: 226, endPoint y: 215, distance: 68.2
click at [226, 215] on div "EGP 0 Price *" at bounding box center [341, 212] width 257 height 30
type input "80"
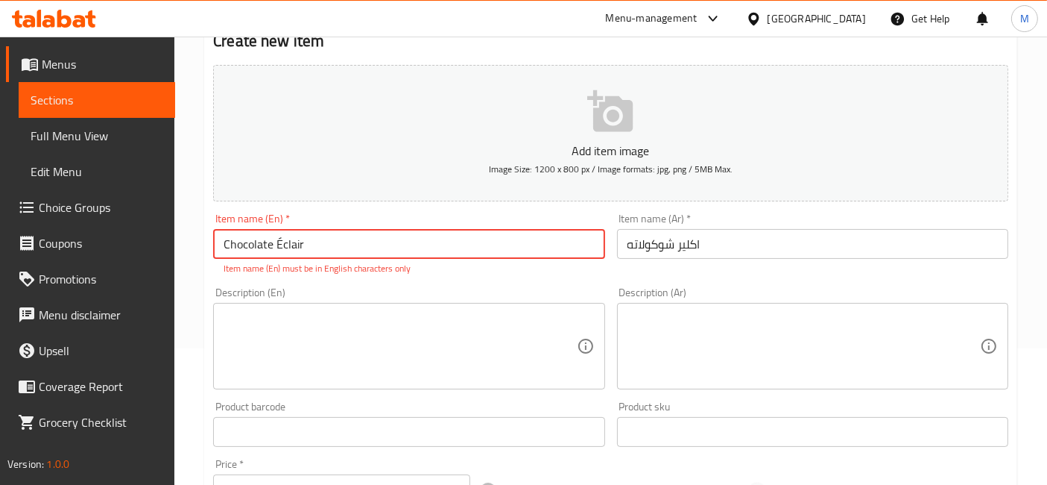
click at [280, 243] on input "Chocolate Éclair" at bounding box center [408, 244] width 391 height 30
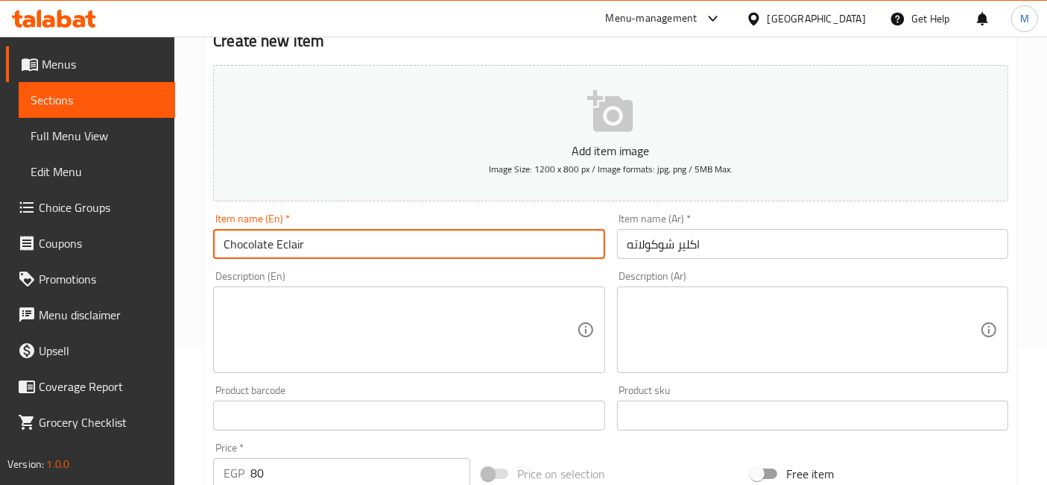
type input "Chocolate Eclair"
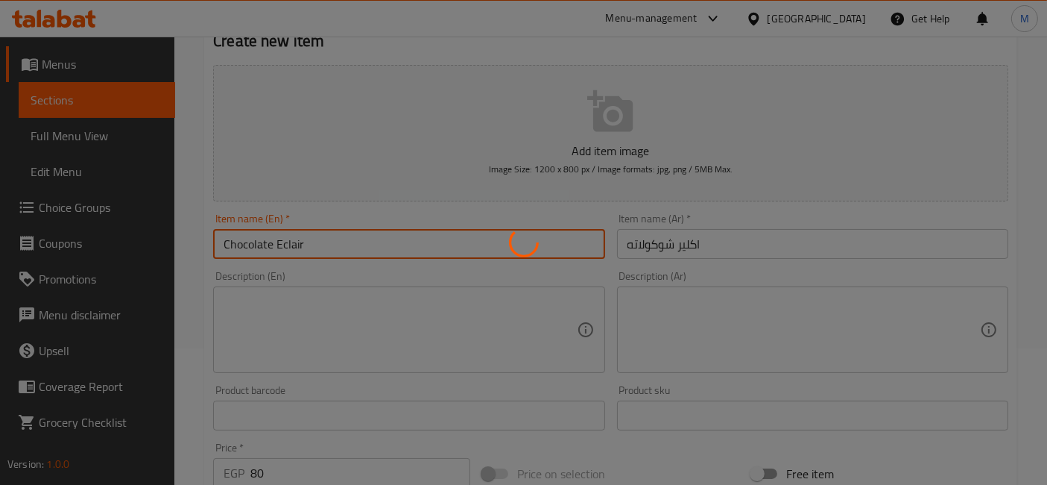
type input "0"
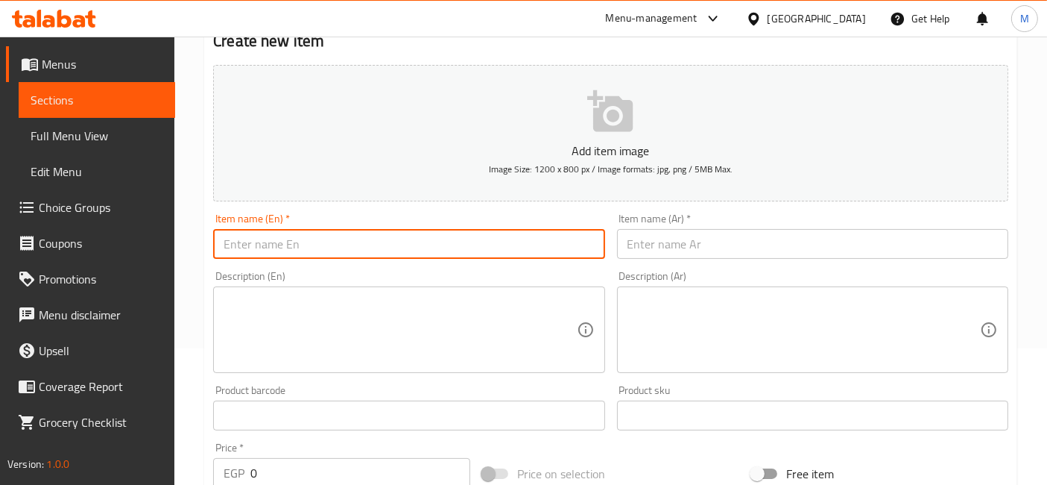
paste input "Lotus Éclair"
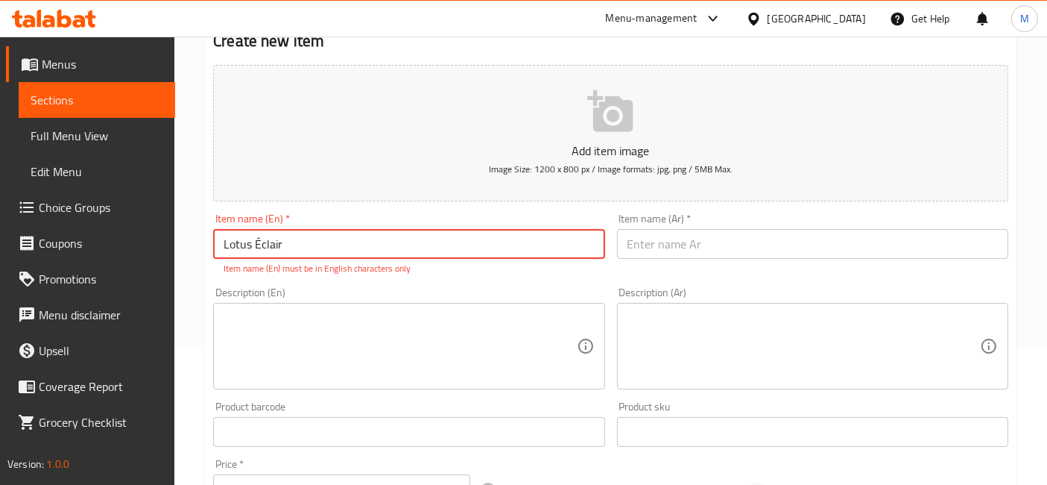
drag, startPoint x: 257, startPoint y: 245, endPoint x: 249, endPoint y: 242, distance: 8.7
click at [250, 242] on input "Lotus Éclair" at bounding box center [408, 244] width 391 height 30
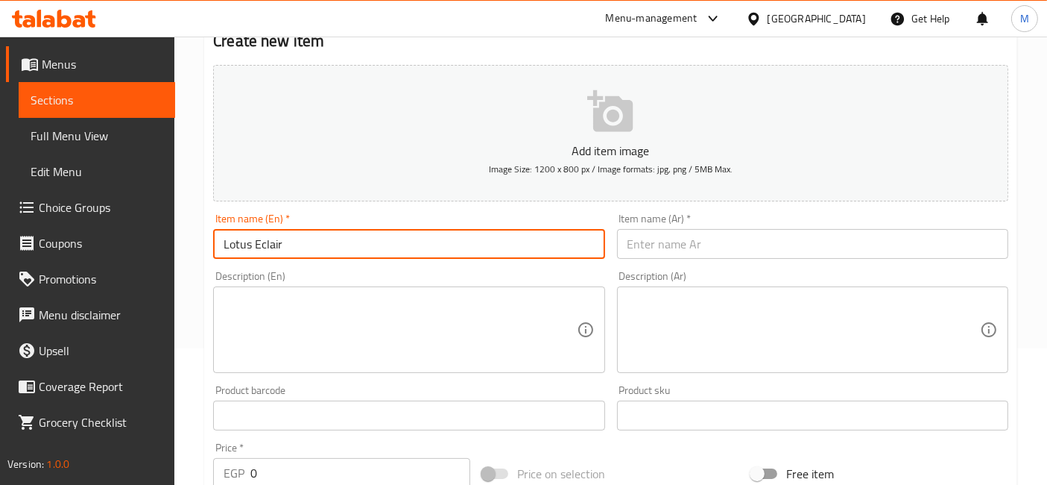
type input "Lotus Eclair"
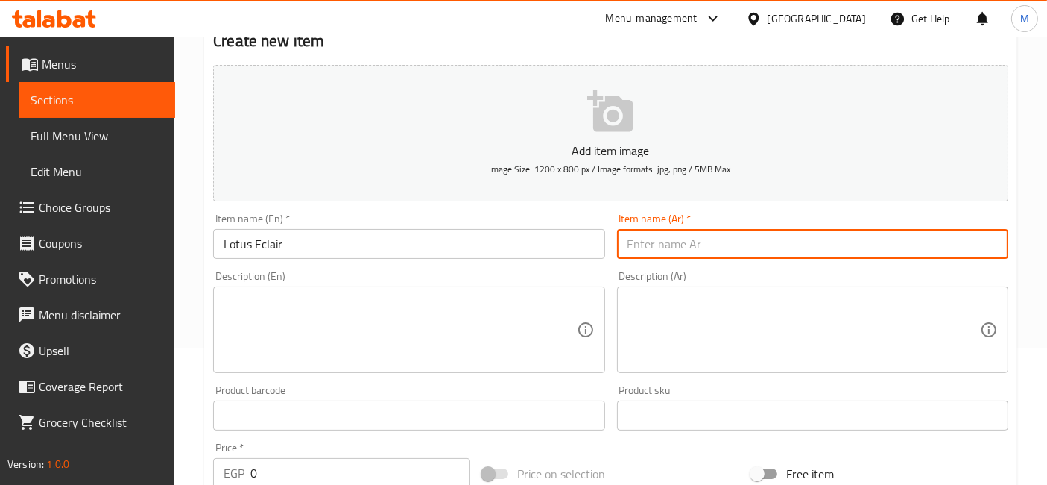
click at [731, 242] on input "text" at bounding box center [812, 244] width 391 height 30
type input "اكلير لوتس"
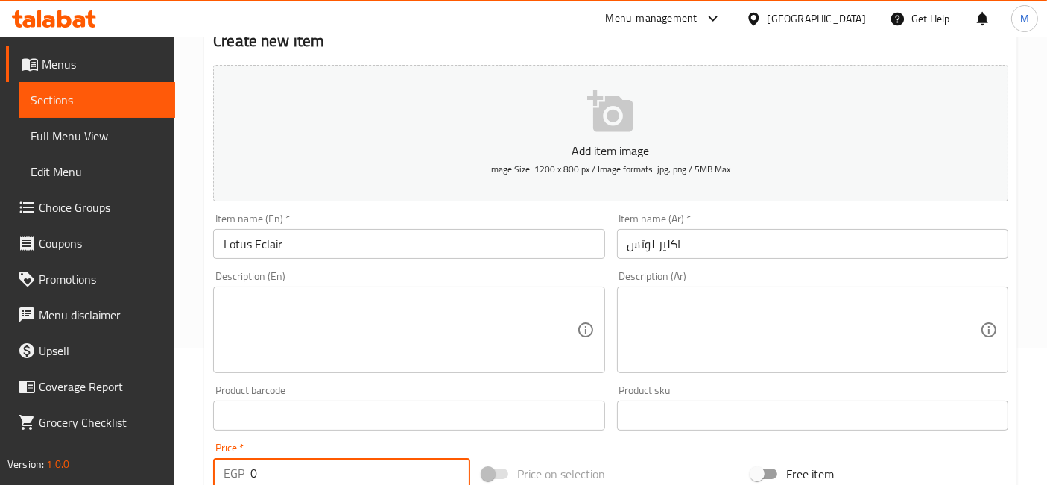
scroll to position [142, 0]
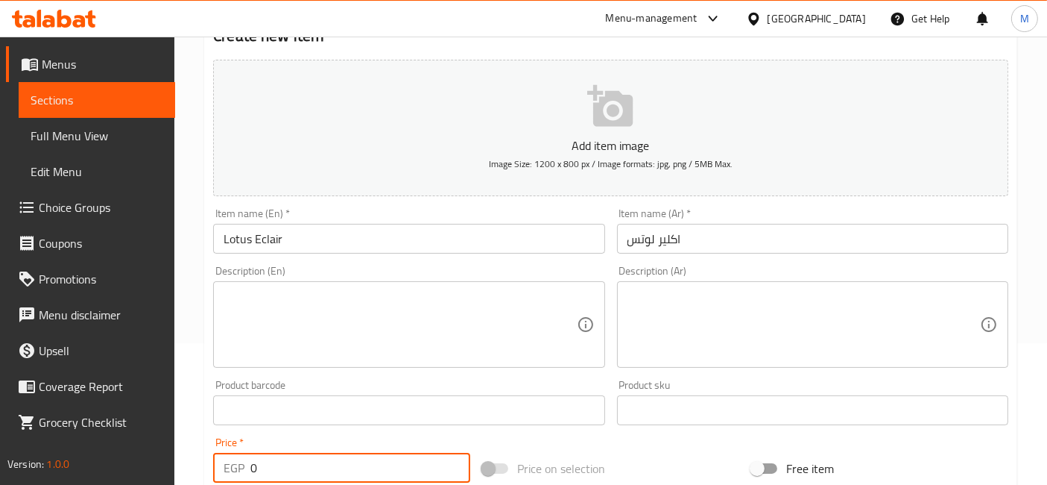
drag, startPoint x: 254, startPoint y: 476, endPoint x: 230, endPoint y: 470, distance: 25.3
click at [230, 470] on div "EGP 0 Price *" at bounding box center [341, 468] width 257 height 30
type input "86"
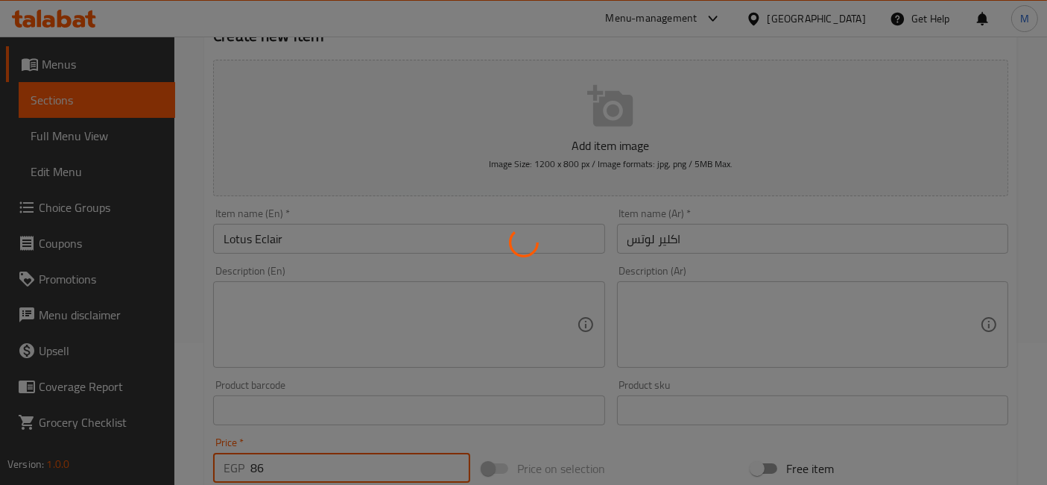
type input "0"
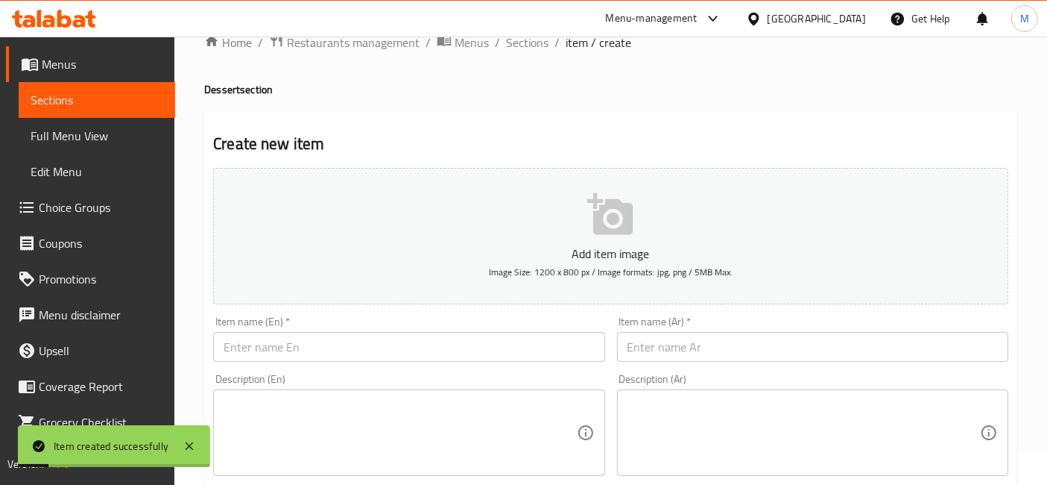
scroll to position [0, 0]
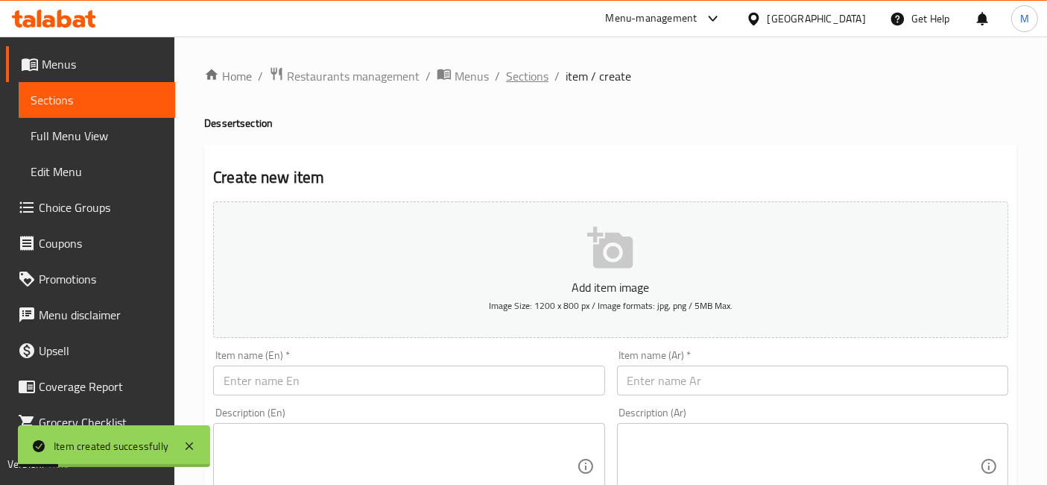
click at [533, 84] on span "Sections" at bounding box center [527, 76] width 42 height 18
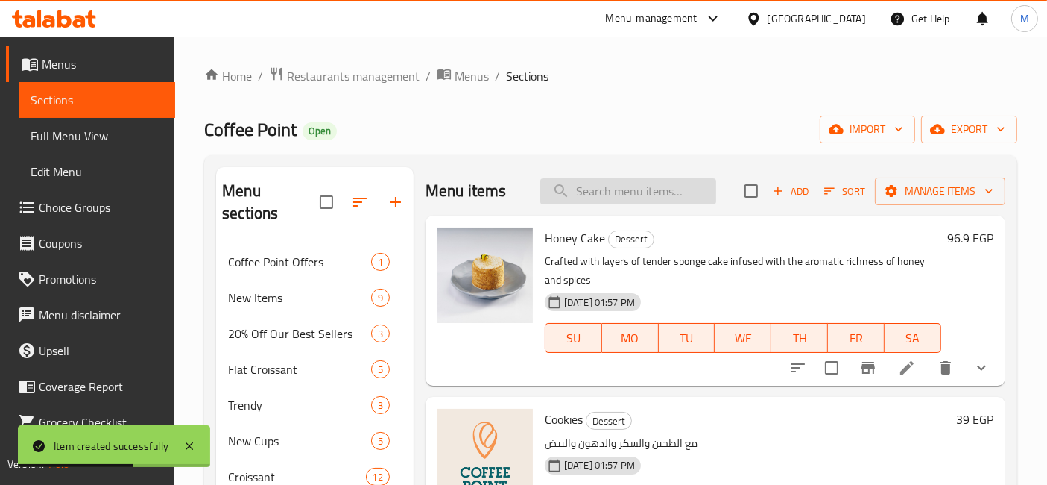
click at [591, 192] on input "search" at bounding box center [628, 191] width 176 height 26
paste input "ENGLISH CAKE"
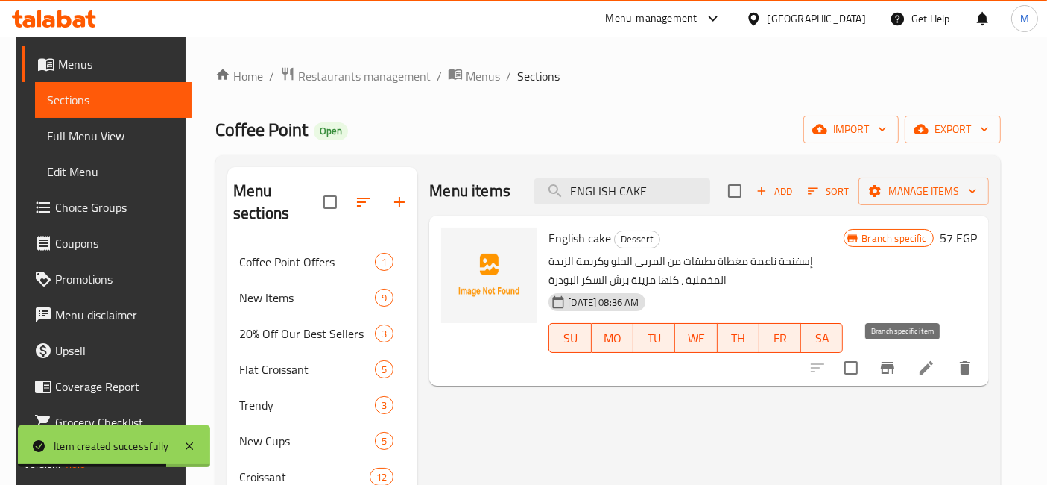
type input "ENGLISH CAKE"
click at [892, 375] on button "Branch-specific-item" at bounding box center [888, 368] width 36 height 36
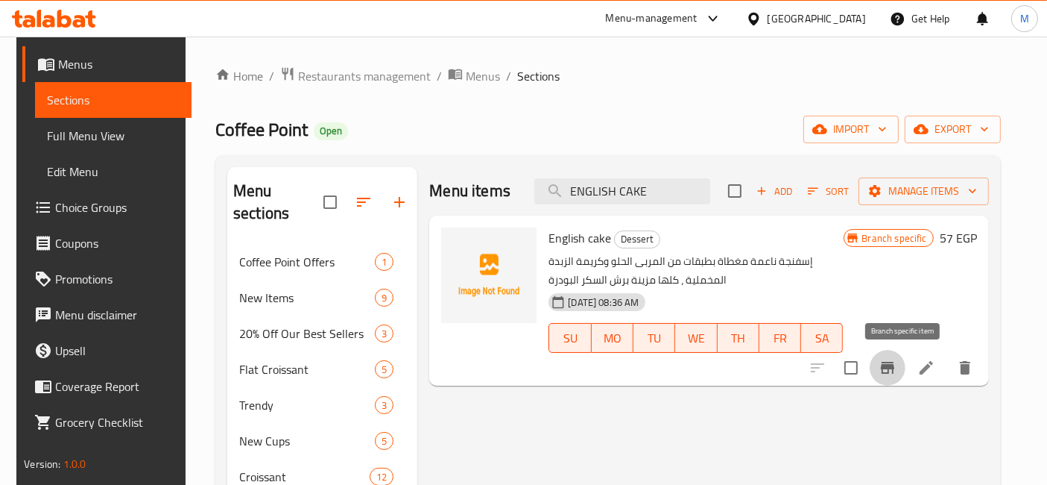
click at [974, 231] on h6 "57 EGP" at bounding box center [958, 237] width 37 height 21
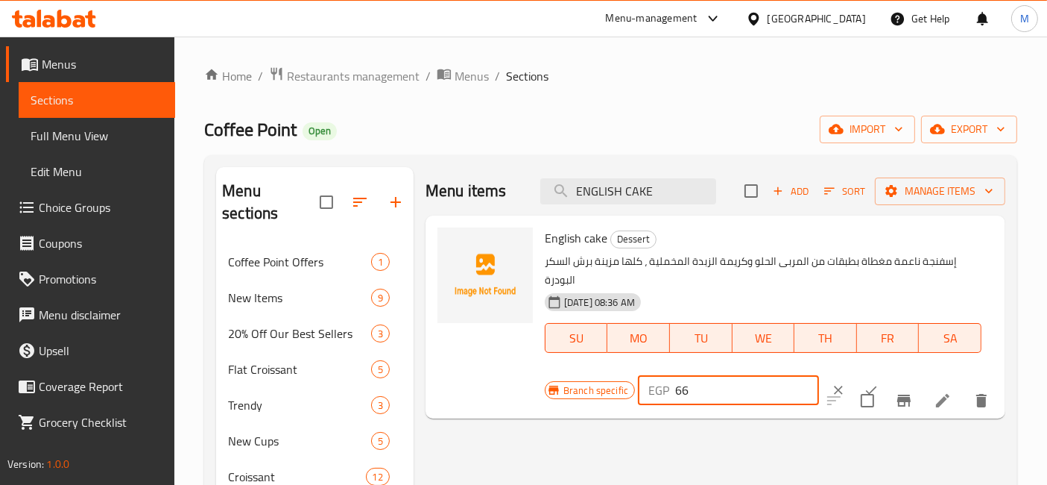
click at [777, 382] on input "66" at bounding box center [747, 390] width 144 height 30
click at [777, 382] on input "67" at bounding box center [747, 390] width 144 height 30
type input "68"
click at [785, 386] on input "68" at bounding box center [747, 390] width 144 height 30
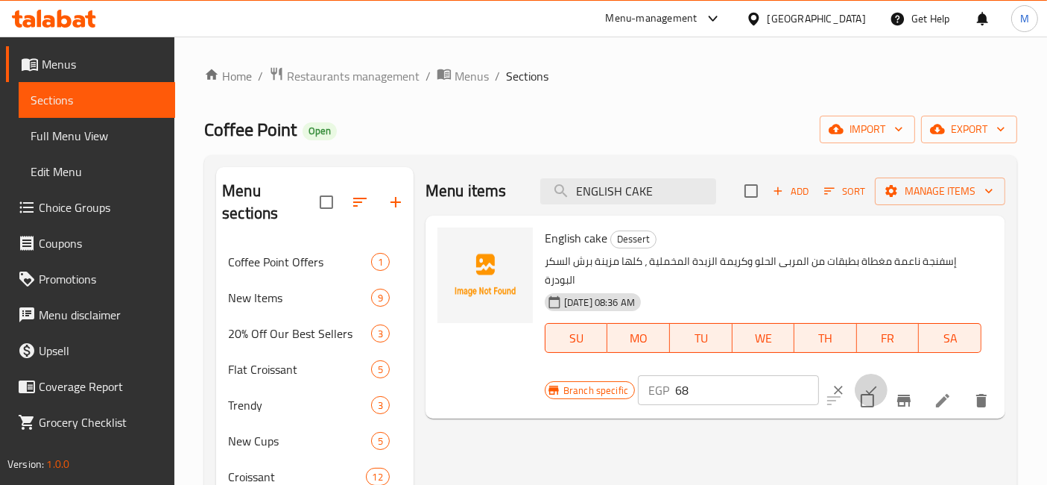
click at [858, 376] on button "ok" at bounding box center [871, 389] width 33 height 33
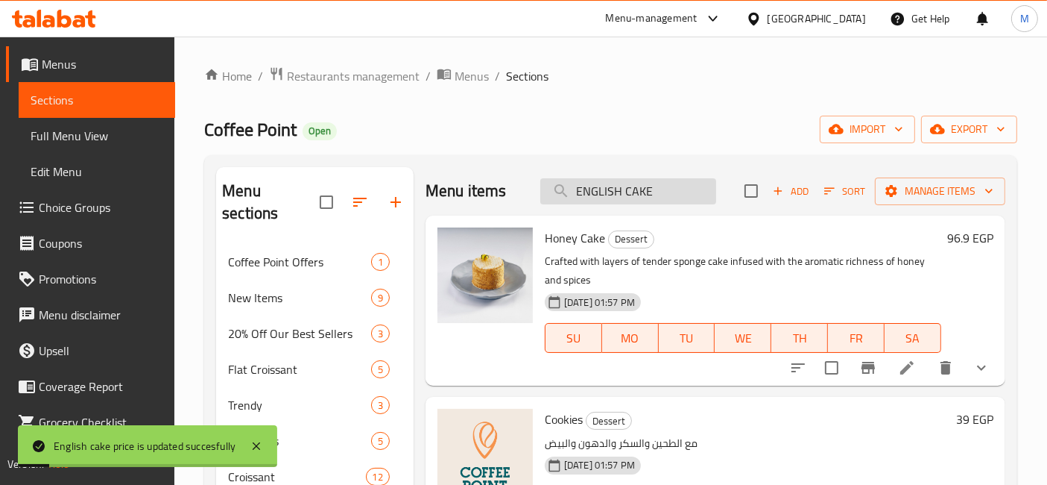
click at [655, 199] on input "ENGLISH CAKE" at bounding box center [628, 191] width 176 height 26
paste input "Cinnamon Roll"
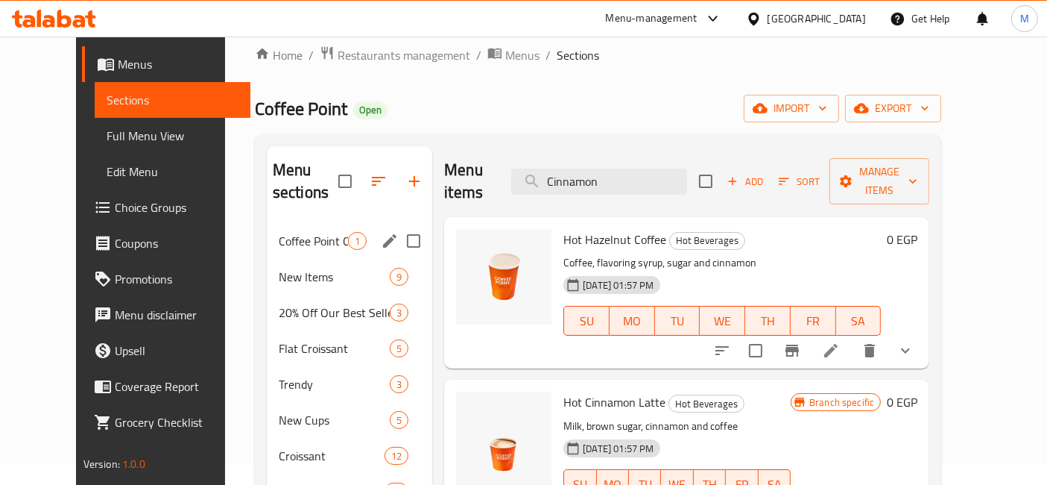
scroll to position [83, 0]
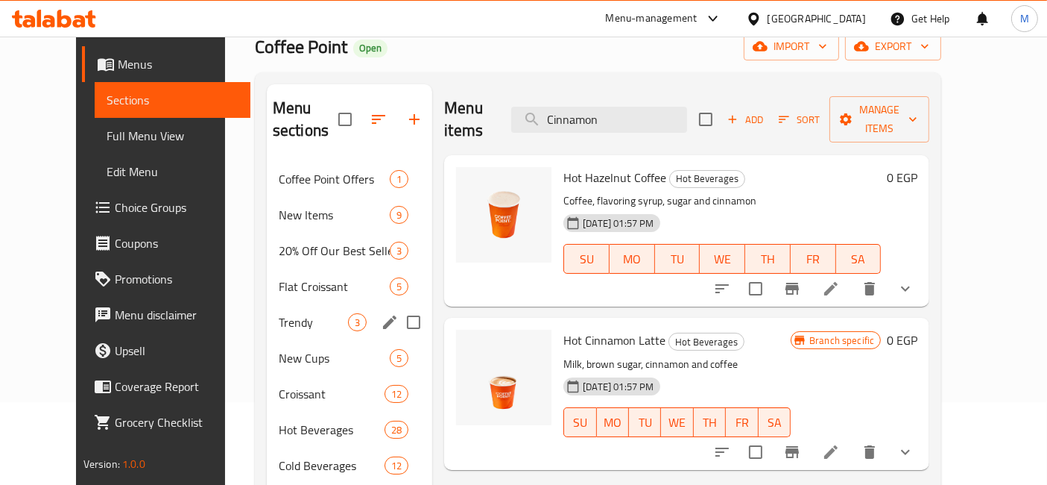
click at [328, 304] on div "Trendy 3" at bounding box center [349, 322] width 165 height 36
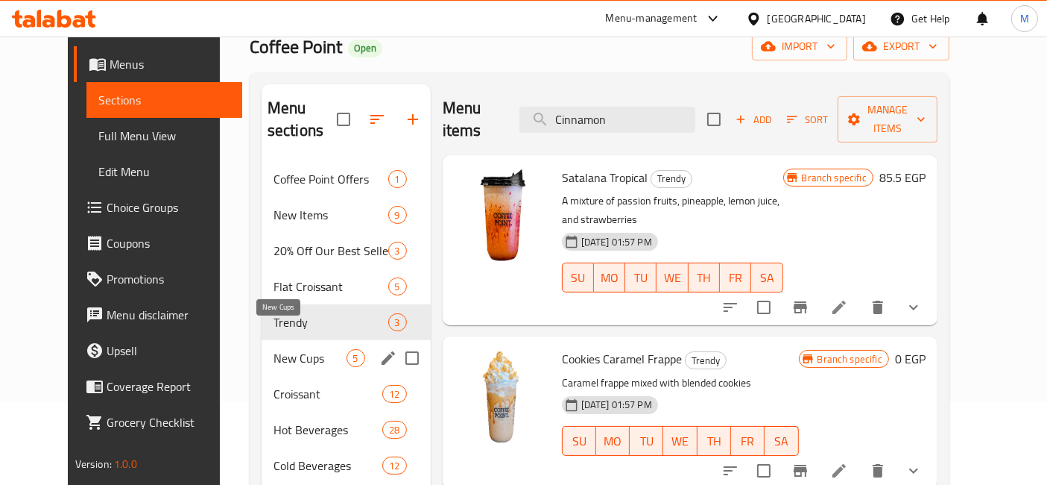
click at [324, 349] on span "New Cups" at bounding box center [310, 358] width 73 height 18
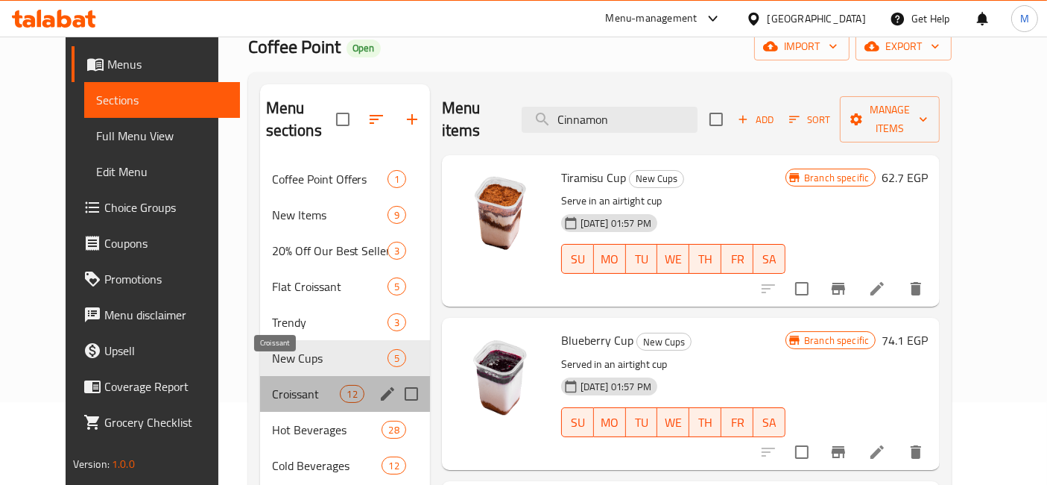
click at [324, 385] on span "Croissant" at bounding box center [306, 394] width 69 height 18
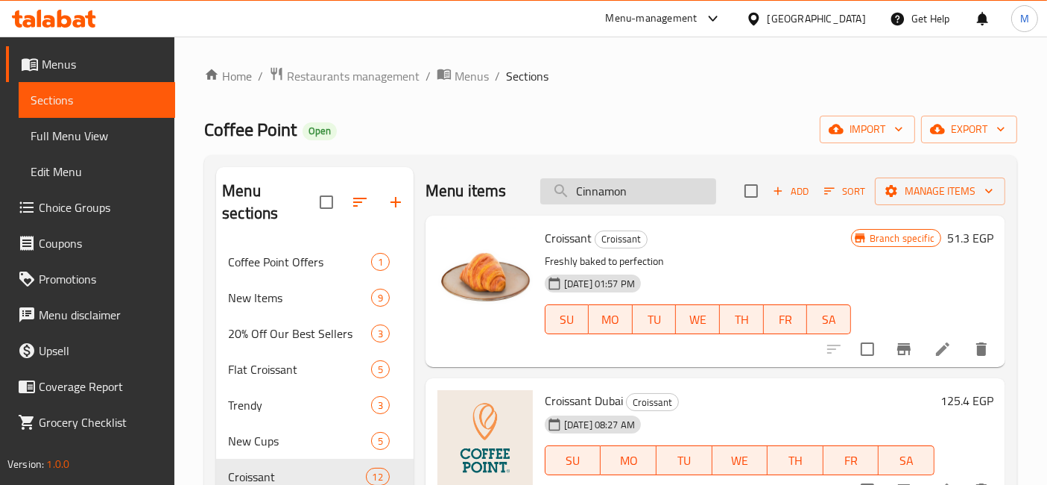
click at [595, 195] on input "Cinnamon" at bounding box center [628, 191] width 176 height 26
paste input "water"
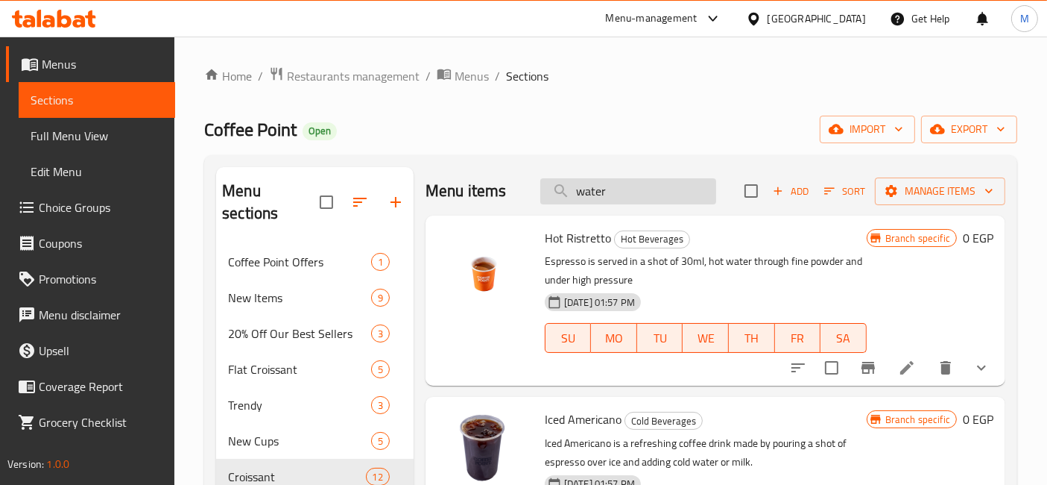
click at [601, 195] on input "water" at bounding box center [628, 191] width 176 height 26
paste input "mango"
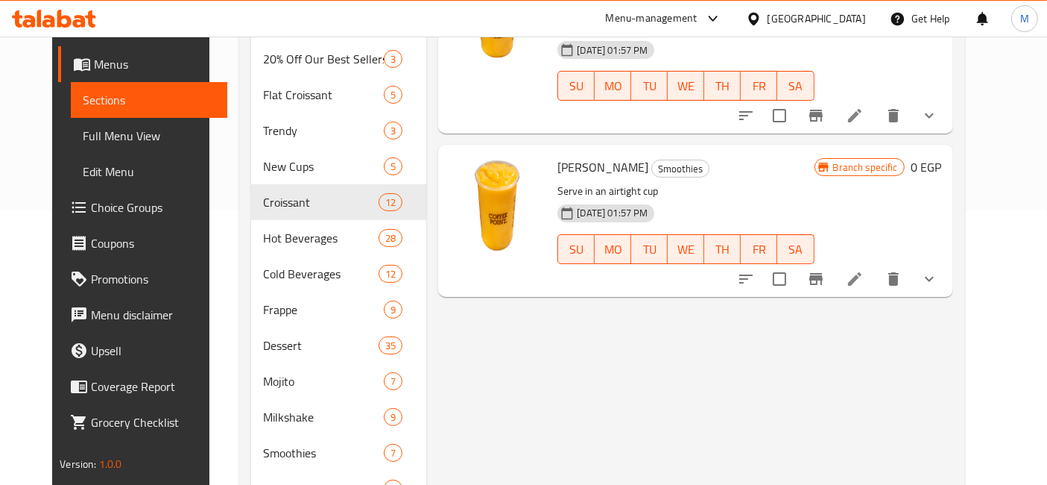
scroll to position [248, 0]
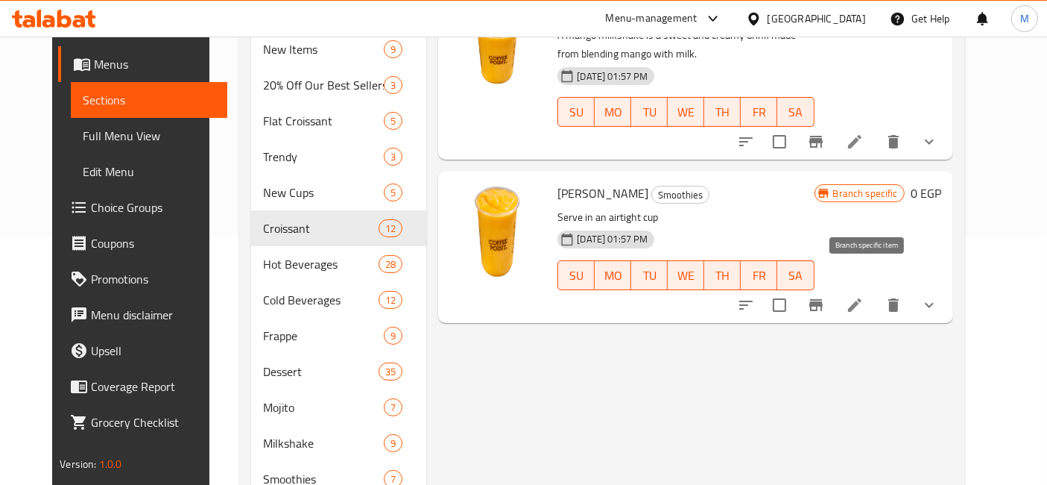
type input "mango"
click at [825, 296] on icon "Branch-specific-item" at bounding box center [816, 305] width 18 height 18
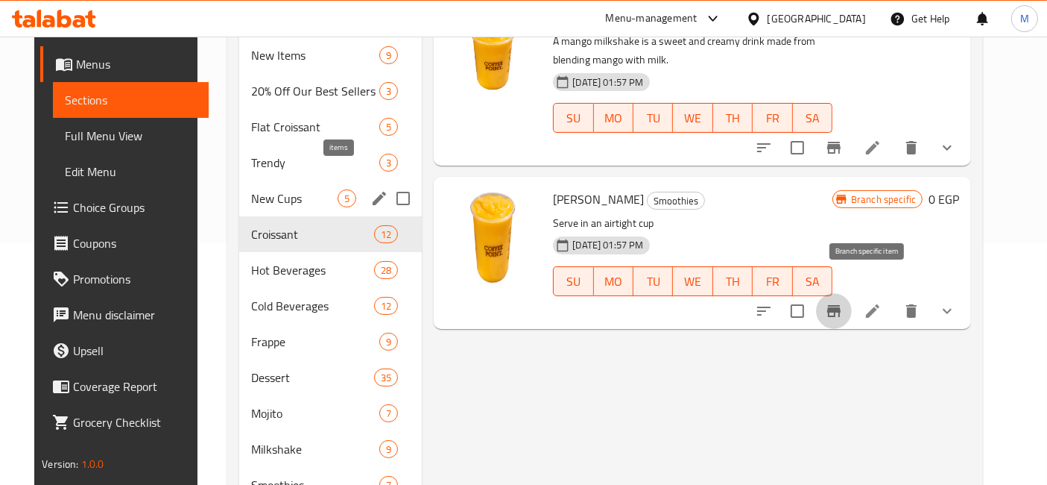
scroll to position [0, 0]
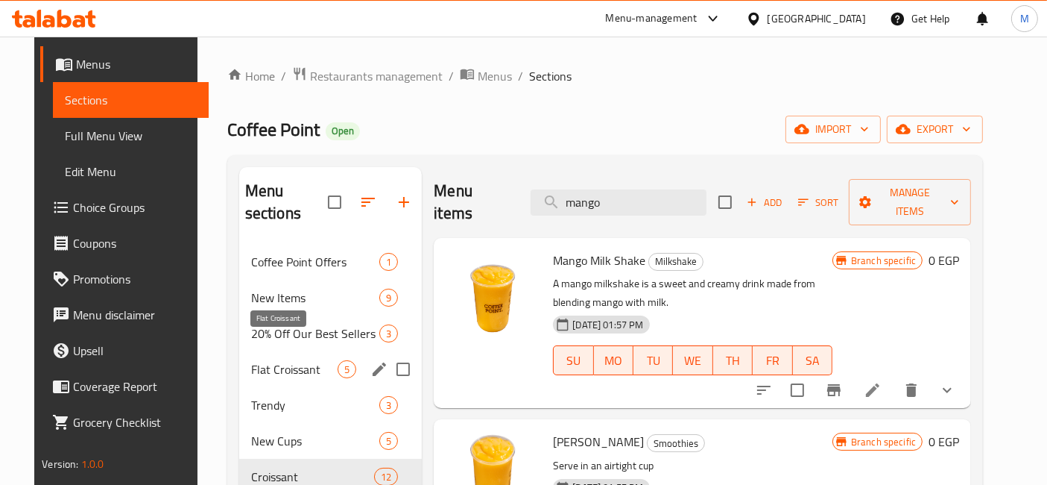
click at [321, 360] on span "Flat Croissant" at bounding box center [294, 369] width 86 height 18
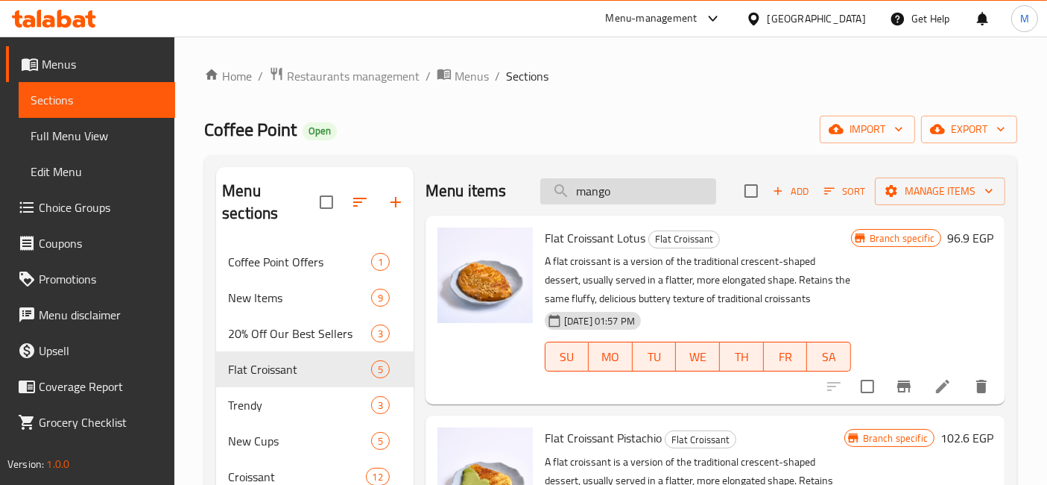
click at [621, 183] on input "mango" at bounding box center [628, 191] width 176 height 26
click at [621, 184] on input "mango" at bounding box center [628, 191] width 176 height 26
paste input "croissant plain"
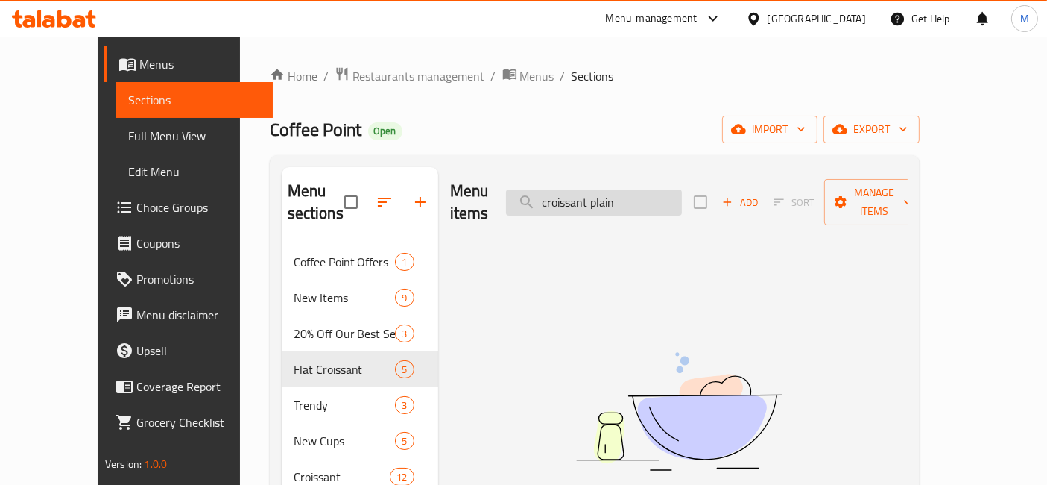
click at [638, 195] on input "croissant plain" at bounding box center [594, 202] width 176 height 26
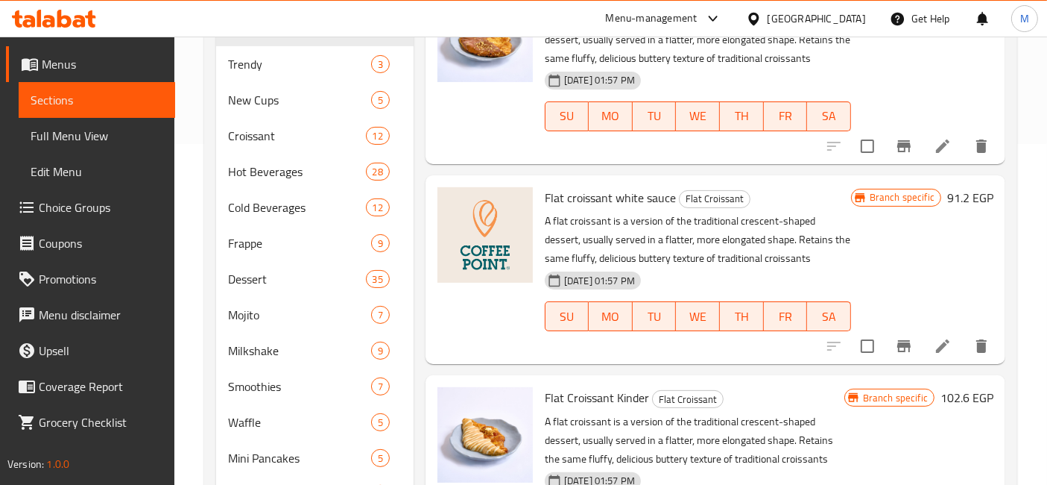
scroll to position [496, 0]
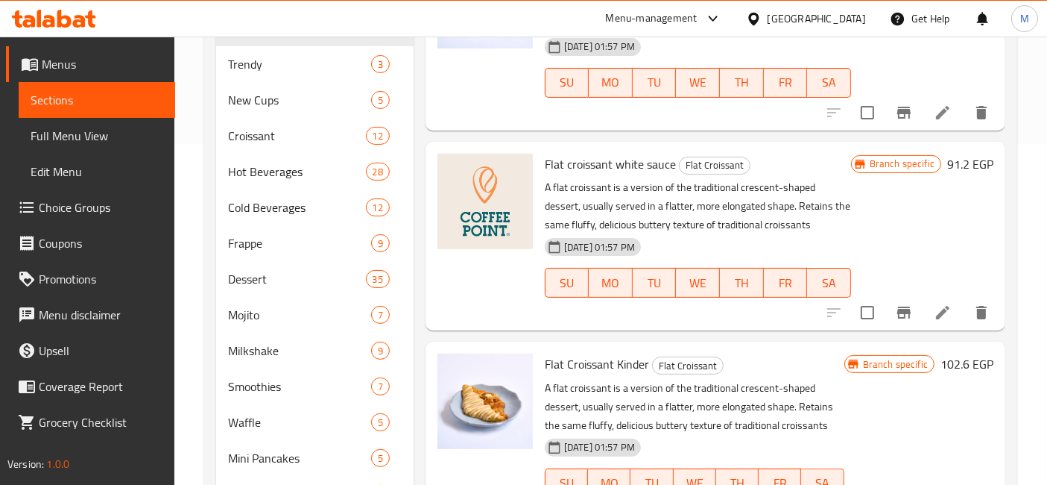
click at [900, 309] on icon "Branch-specific-item" at bounding box center [904, 312] width 18 height 18
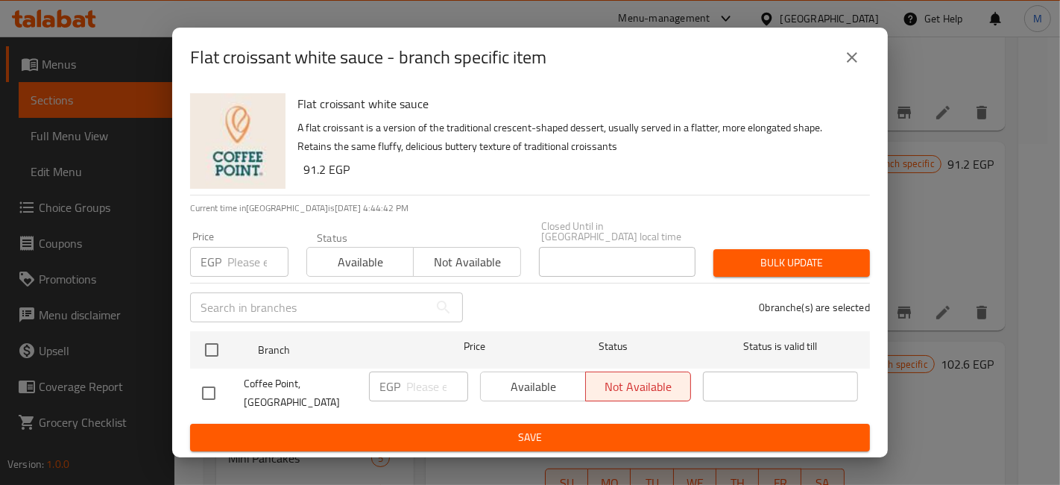
click at [849, 66] on icon "close" at bounding box center [852, 57] width 18 height 18
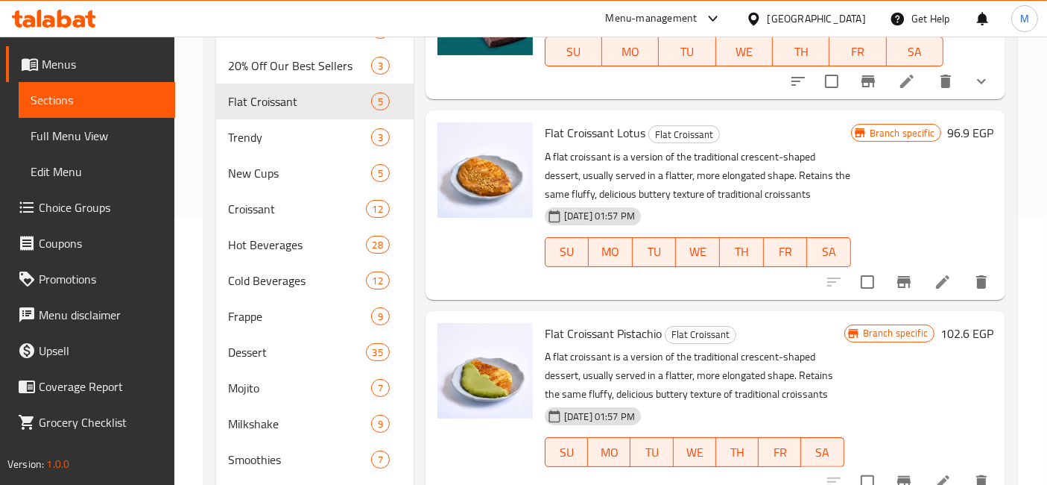
scroll to position [38, 0]
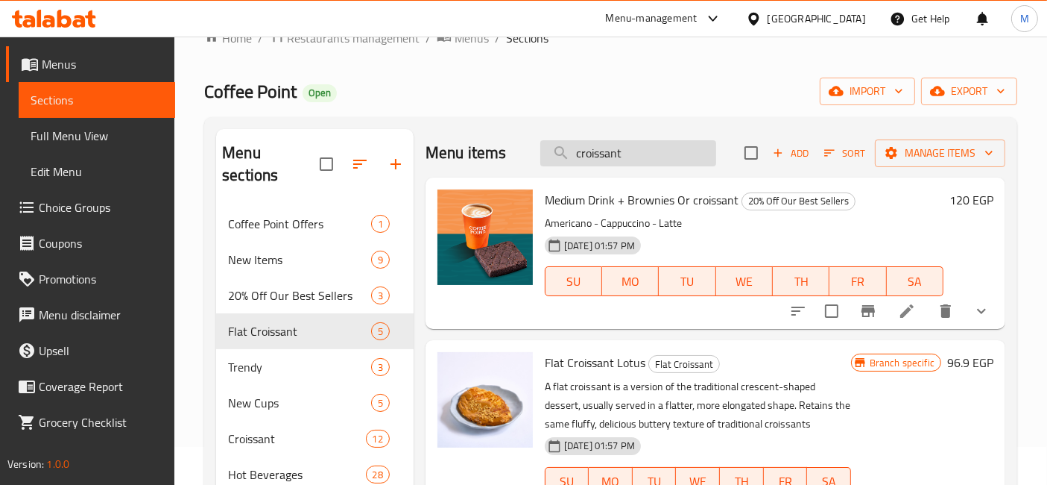
click at [620, 155] on input "croissant" at bounding box center [628, 153] width 176 height 26
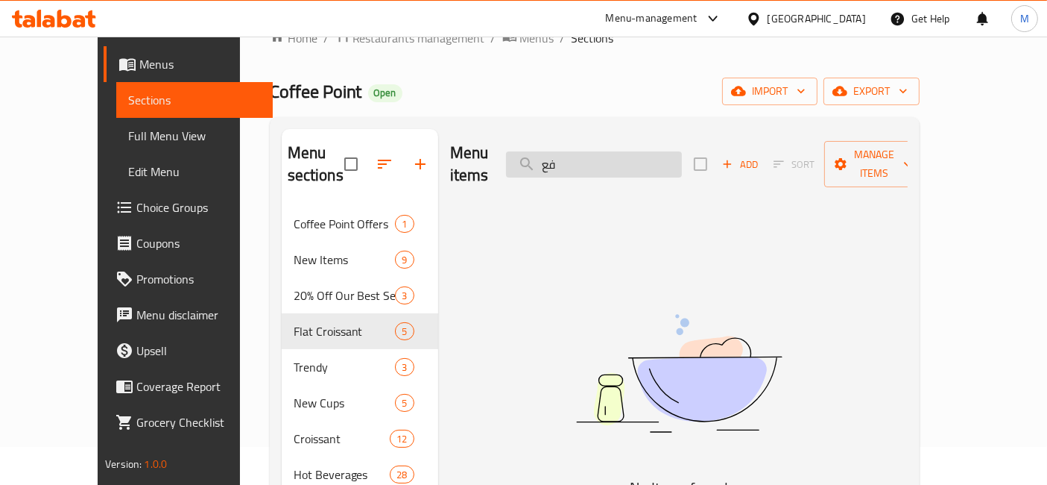
type input "ف"
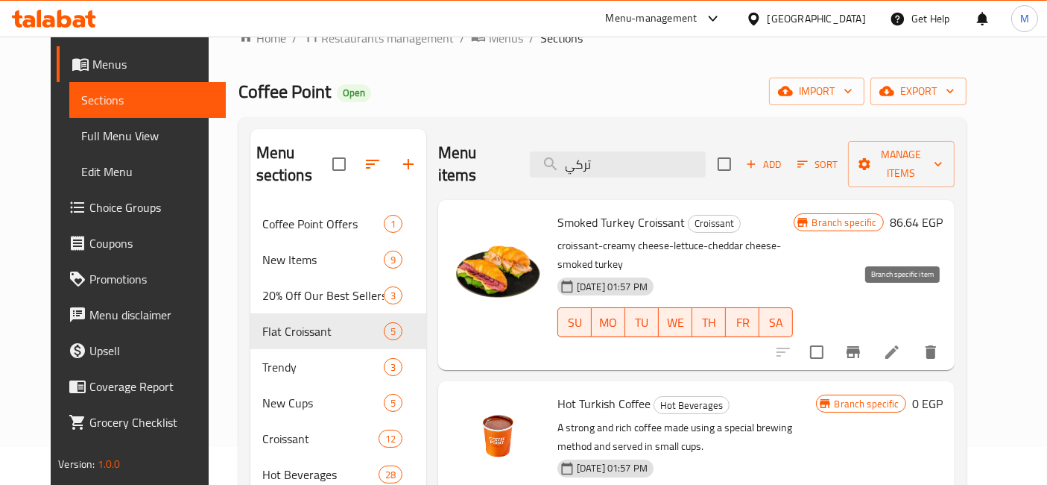
type input "تركي"
click at [863, 343] on icon "Branch-specific-item" at bounding box center [854, 352] width 18 height 18
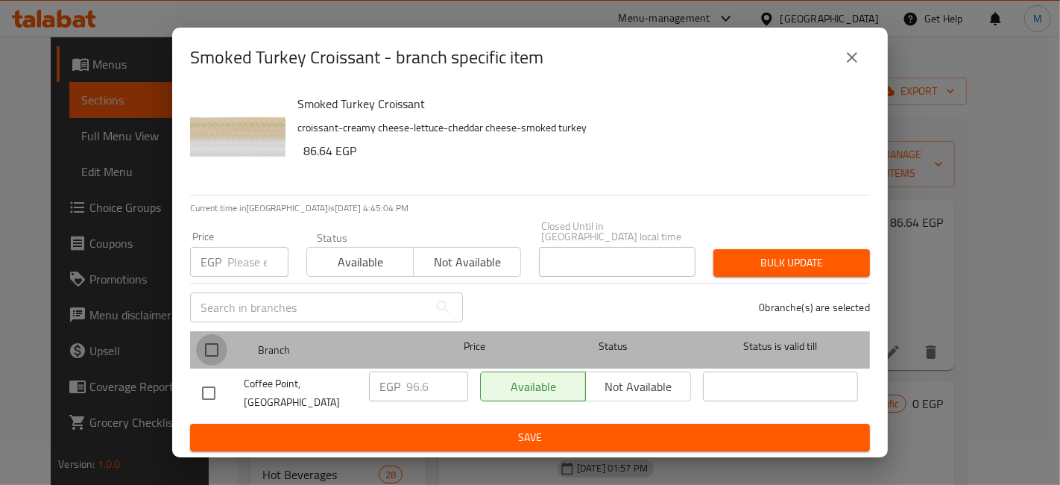
drag, startPoint x: 205, startPoint y: 354, endPoint x: 327, endPoint y: 375, distance: 124.0
click at [207, 354] on input "checkbox" at bounding box center [211, 349] width 31 height 31
checkbox input "true"
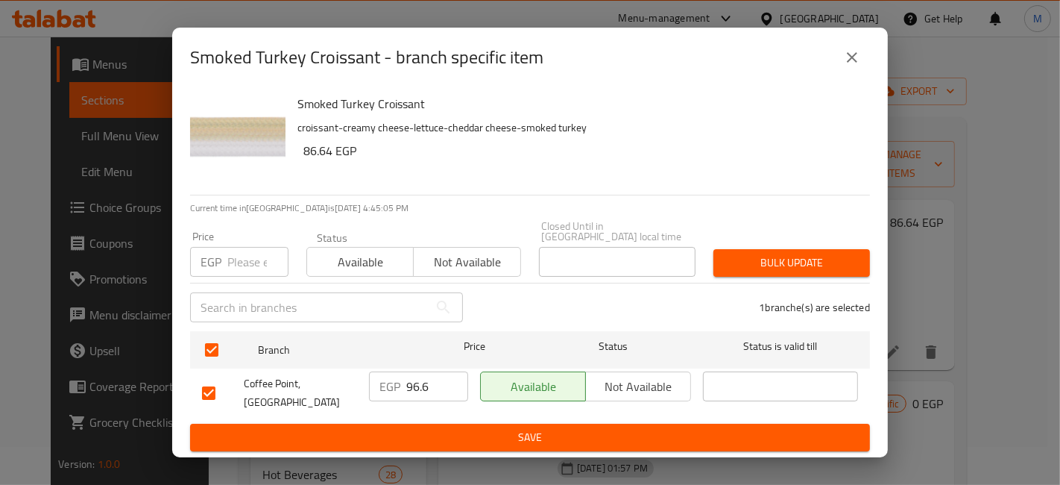
click at [421, 387] on input "96.6" at bounding box center [437, 386] width 62 height 30
type input "114"
click at [446, 438] on button "Save" at bounding box center [530, 437] width 680 height 28
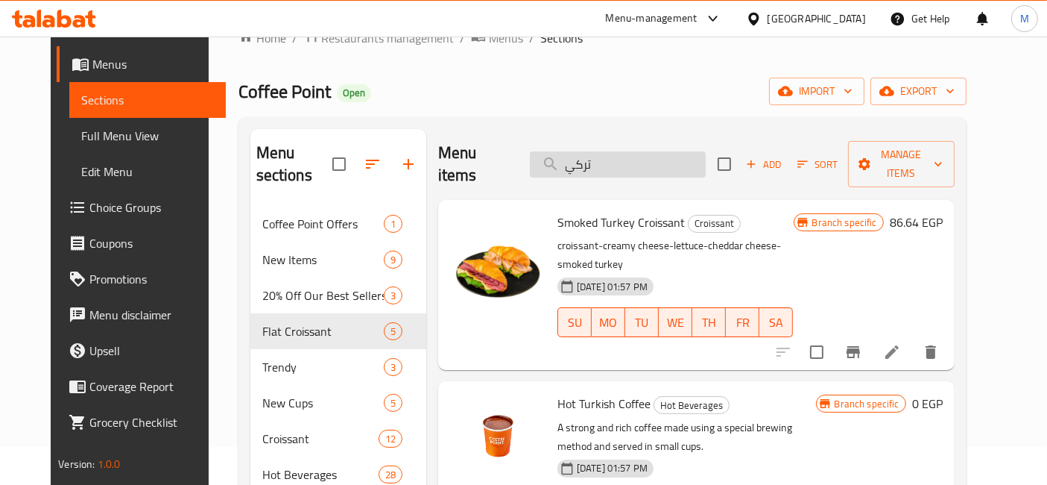
click at [605, 154] on input "تركي" at bounding box center [618, 164] width 176 height 26
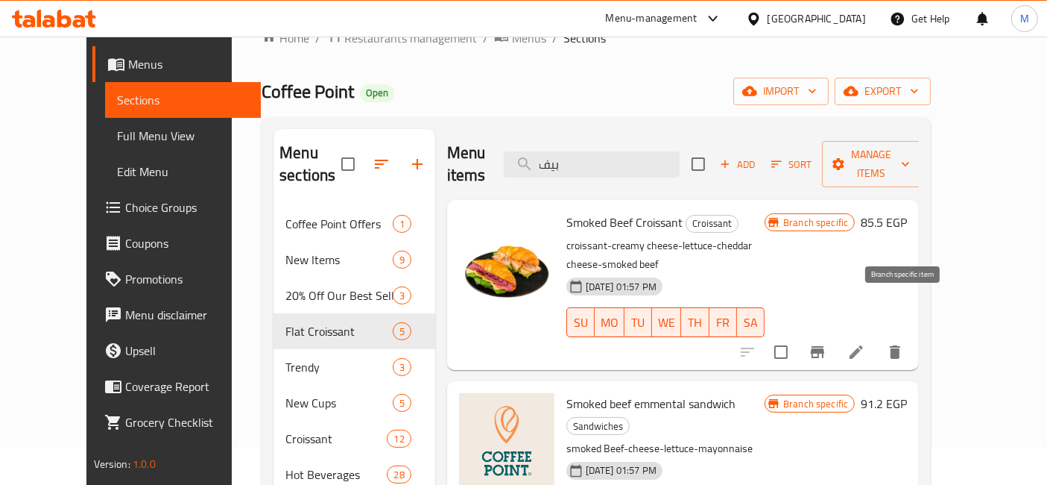
type input "بيف"
click at [836, 334] on button "Branch-specific-item" at bounding box center [818, 352] width 36 height 36
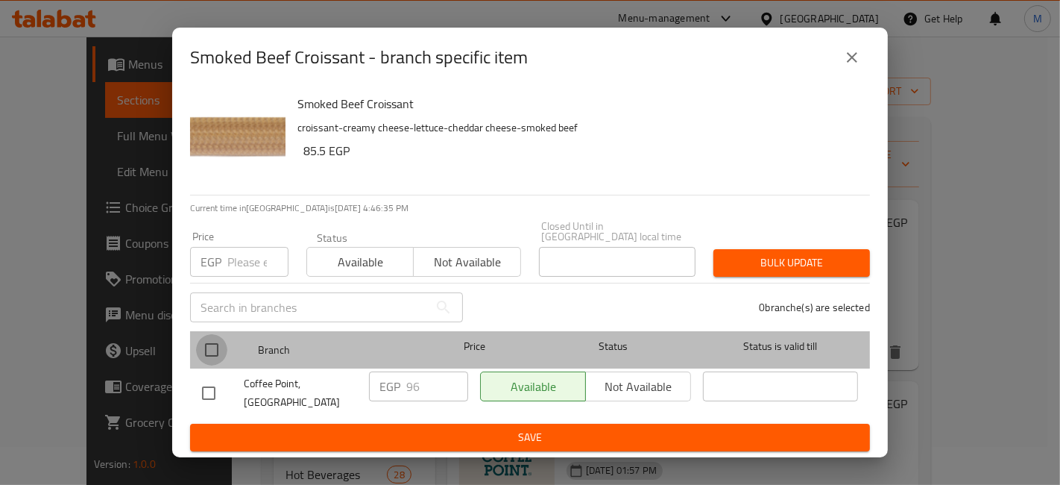
click at [212, 344] on input "checkbox" at bounding box center [211, 349] width 31 height 31
checkbox input "true"
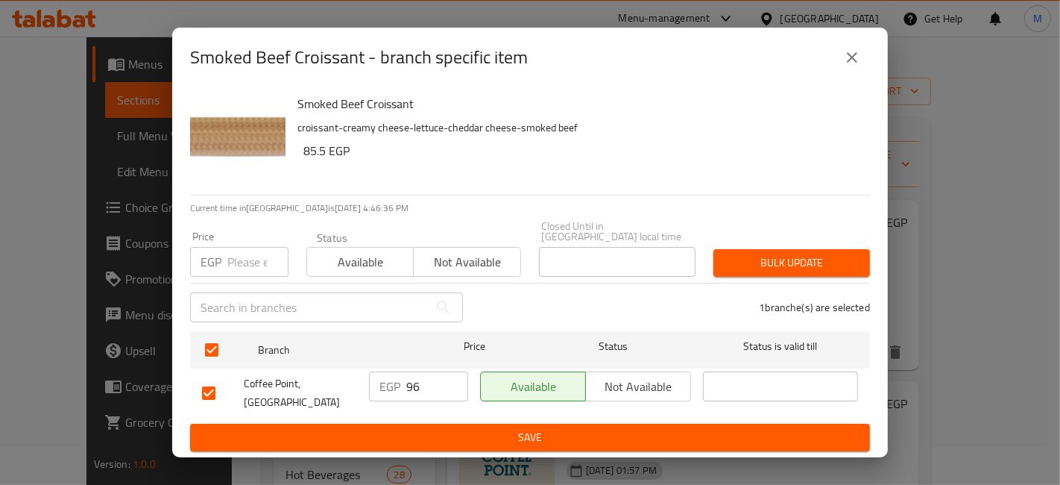
click at [417, 394] on input "96" at bounding box center [437, 386] width 62 height 30
type input "114"
click at [453, 429] on span "Save" at bounding box center [530, 437] width 656 height 19
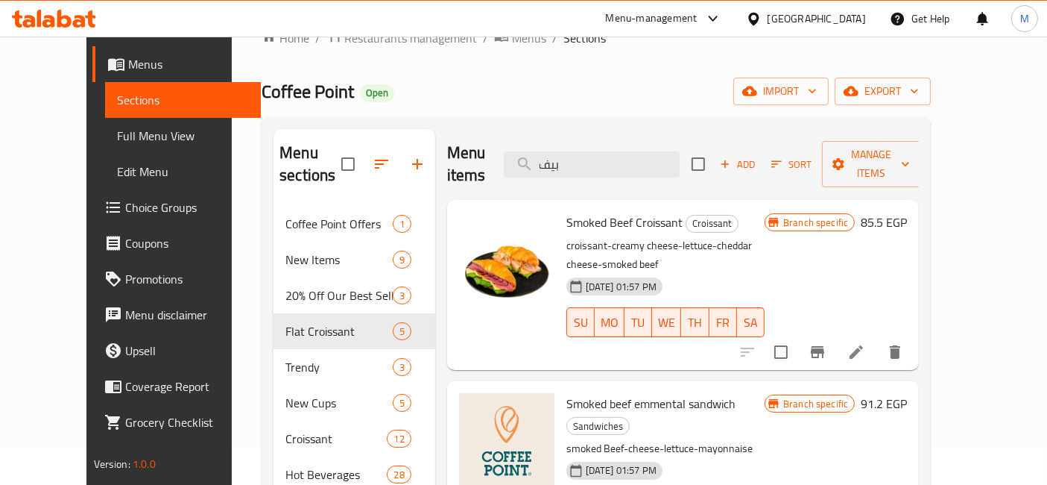
click at [638, 166] on div "Menu items بيف Add Sort Manage items" at bounding box center [683, 164] width 473 height 71
click at [634, 158] on input "بيف" at bounding box center [592, 164] width 176 height 26
paste input "croissant trible cheese"
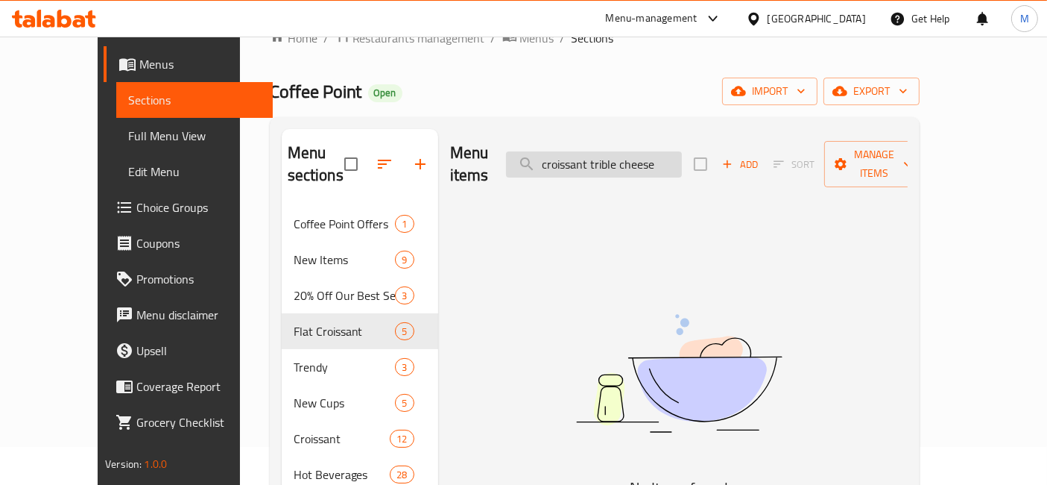
click at [622, 151] on input "croissant trible cheese" at bounding box center [594, 164] width 176 height 26
type input "ف"
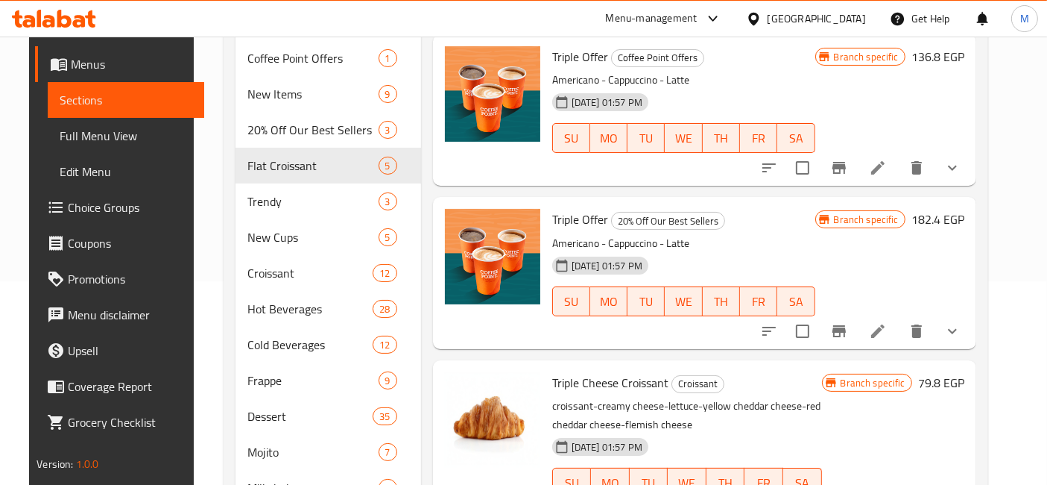
scroll to position [286, 0]
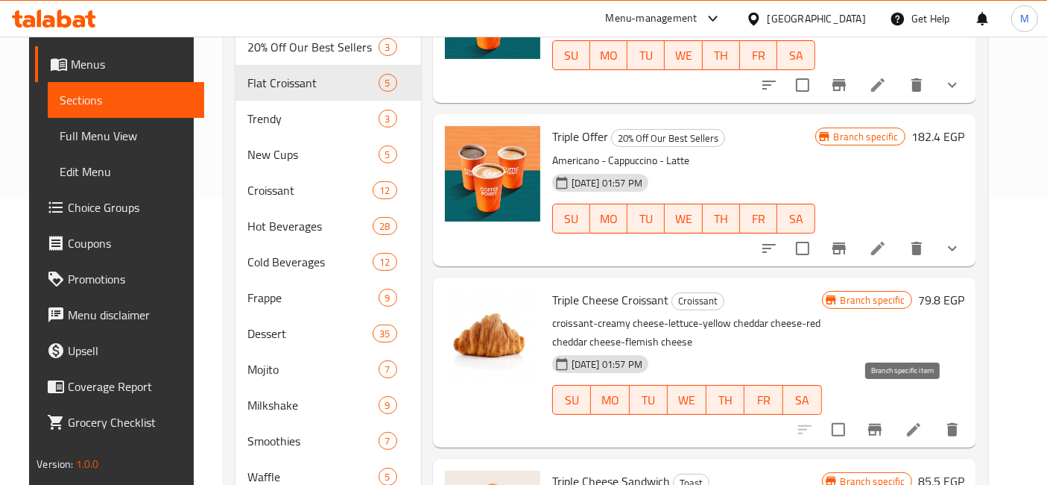
type input "triple"
click at [884, 420] on icon "Branch-specific-item" at bounding box center [875, 429] width 18 height 18
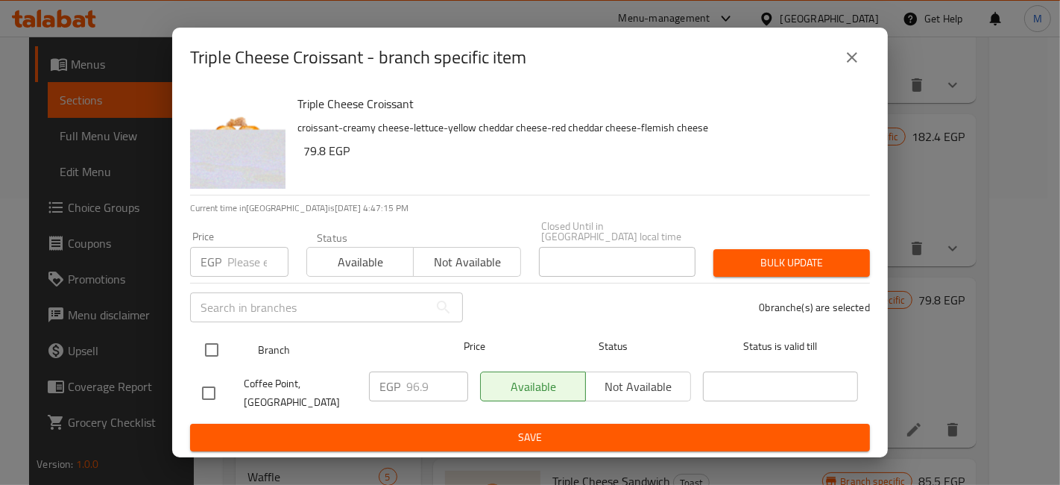
click at [210, 359] on input "checkbox" at bounding box center [211, 349] width 31 height 31
checkbox input "true"
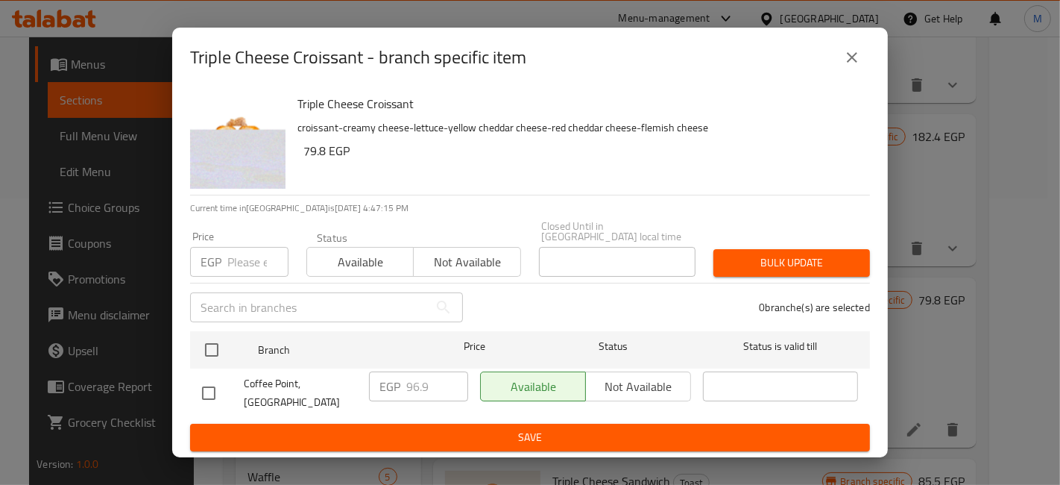
checkbox input "true"
click at [419, 399] on input "96.9" at bounding box center [437, 386] width 62 height 30
type input "114"
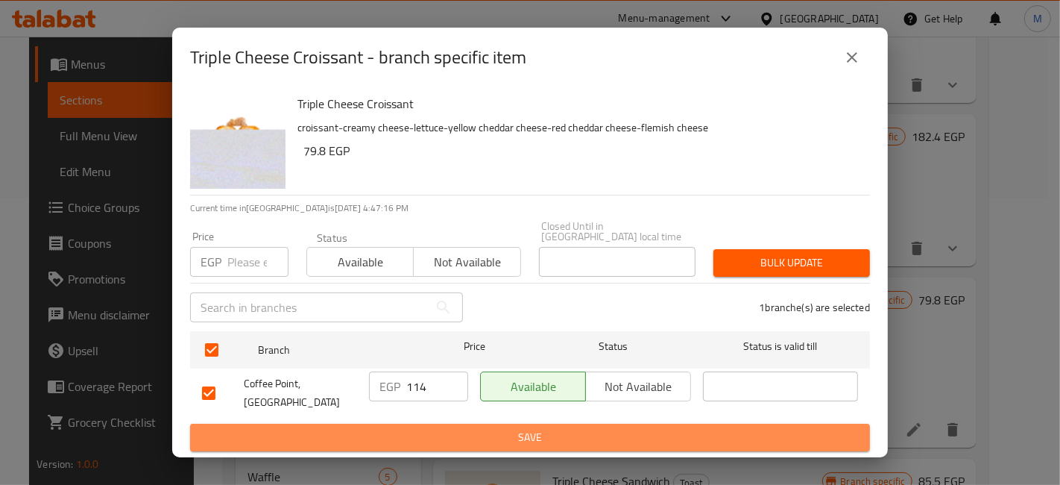
click at [433, 428] on span "Save" at bounding box center [530, 437] width 656 height 19
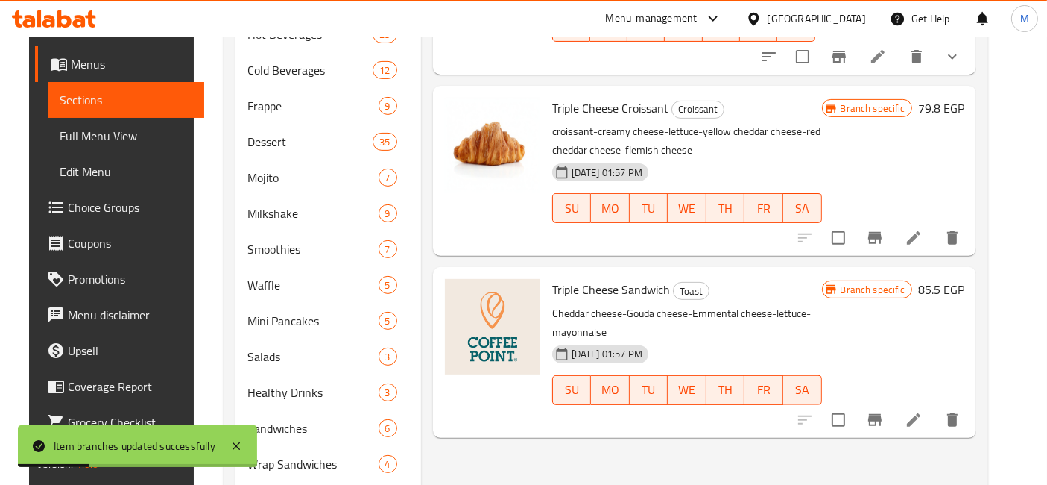
scroll to position [452, 0]
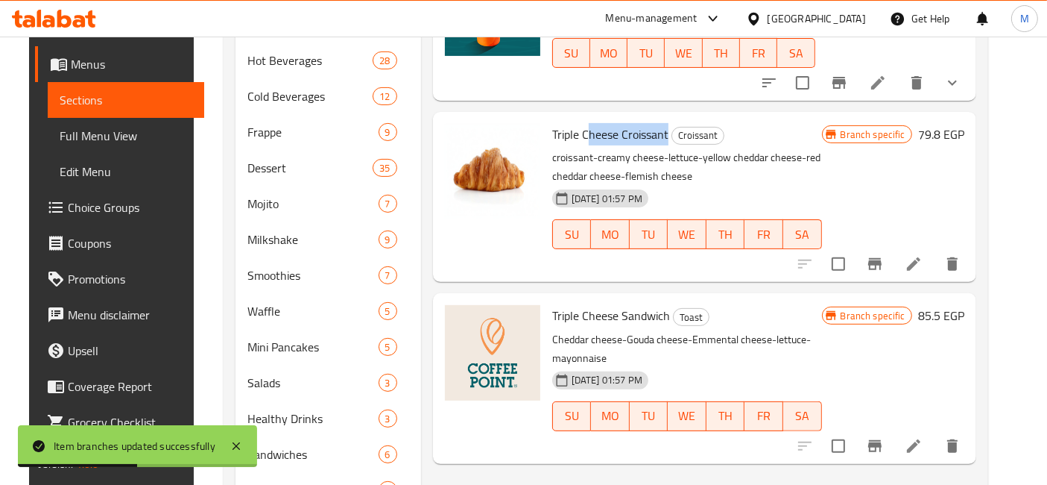
drag, startPoint x: 661, startPoint y: 105, endPoint x: 578, endPoint y: 99, distance: 83.0
click at [578, 124] on h6 "Triple Cheese Croissant Croissant" at bounding box center [687, 134] width 270 height 21
click at [649, 123] on span "Triple Cheese Croissant" at bounding box center [610, 134] width 116 height 22
drag, startPoint x: 665, startPoint y: 115, endPoint x: 573, endPoint y: 111, distance: 92.5
click at [573, 124] on h6 "Triple Cheese Croissant Croissant" at bounding box center [687, 134] width 270 height 21
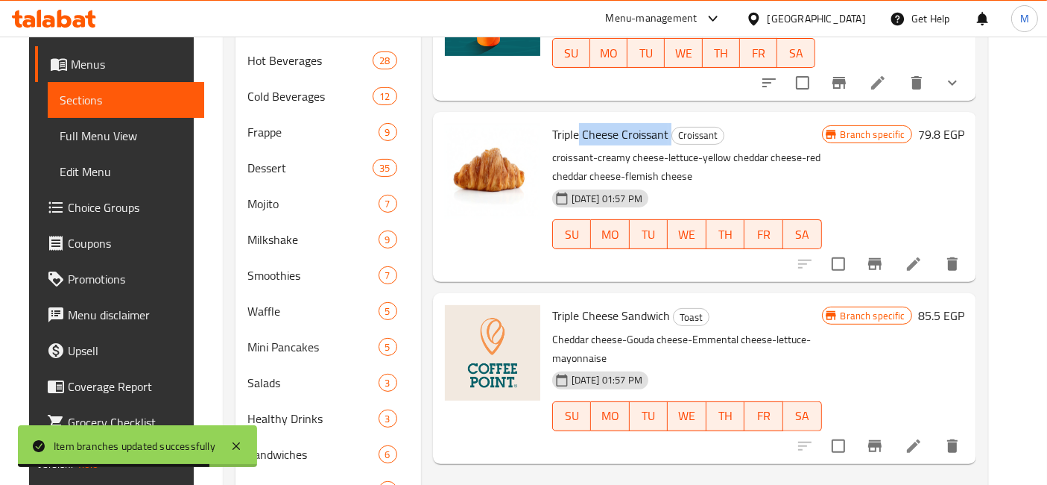
copy h6 "Cheese Croissant"
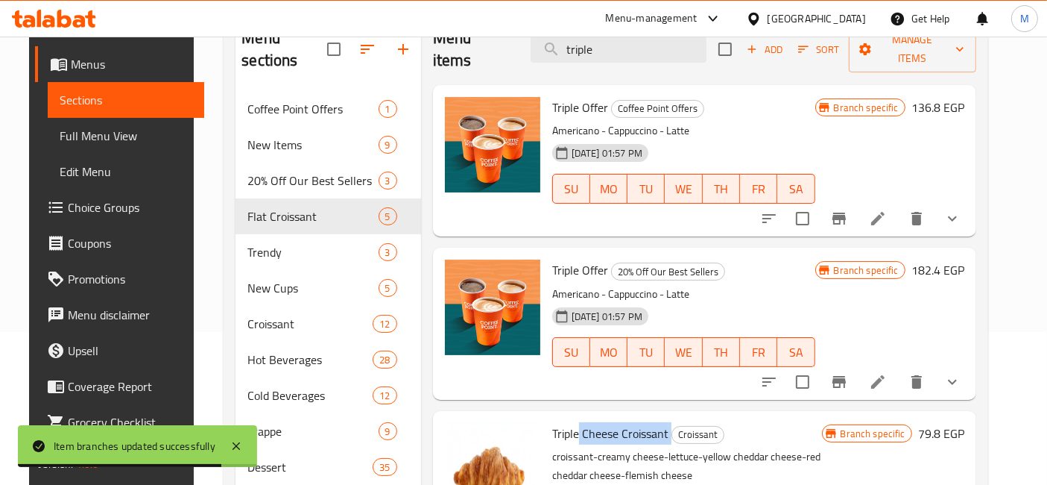
scroll to position [0, 0]
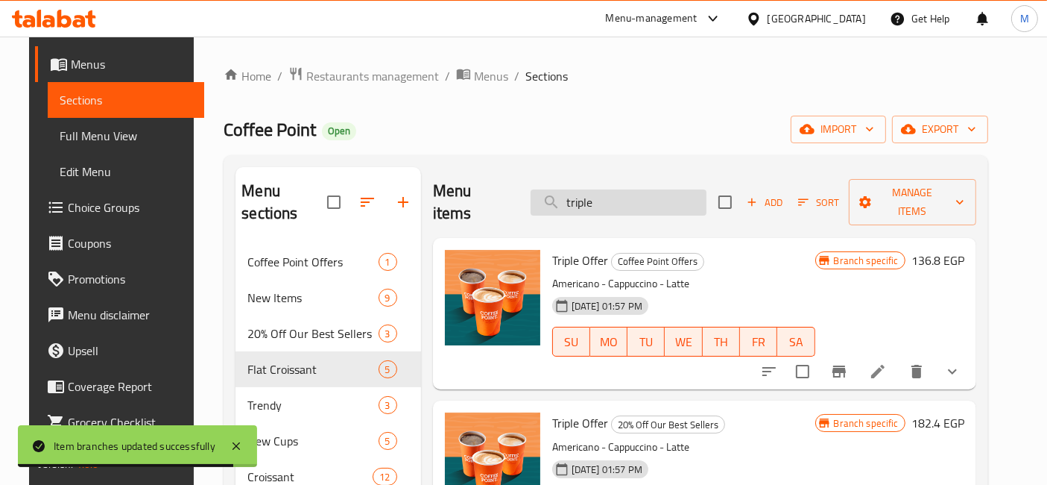
click at [639, 189] on input "triple" at bounding box center [619, 202] width 176 height 26
paste input "Cheese Croissant"
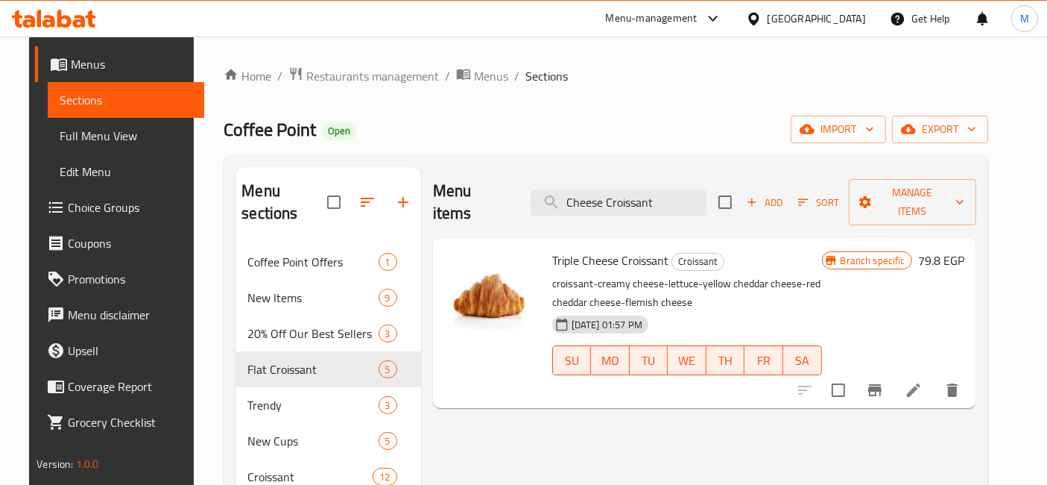
click at [633, 249] on span "Triple Cheese Croissant" at bounding box center [610, 260] width 116 height 22
copy h6 "Croissant"
click at [632, 189] on input "Cheese Croissant" at bounding box center [619, 202] width 176 height 26
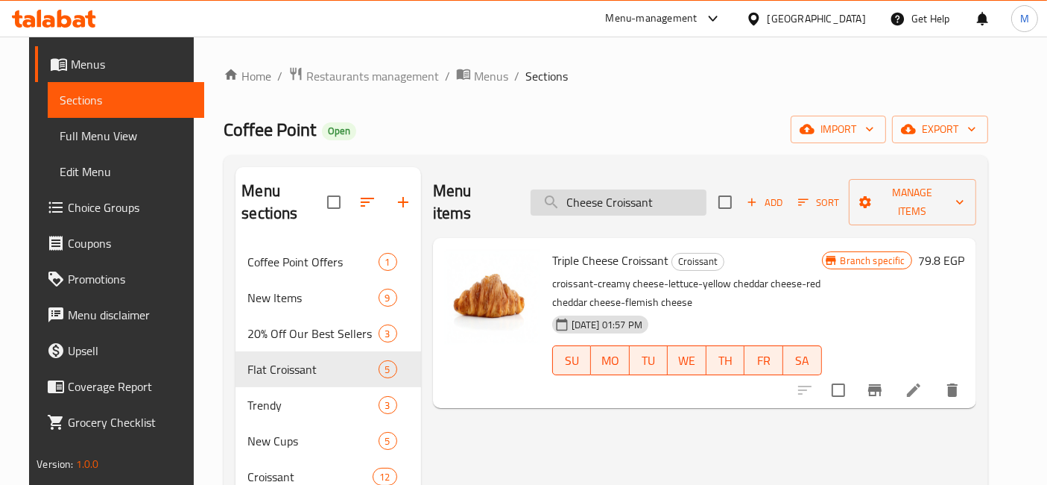
click at [632, 189] on input "Cheese Croissant" at bounding box center [619, 202] width 176 height 26
paste input "Croissant"
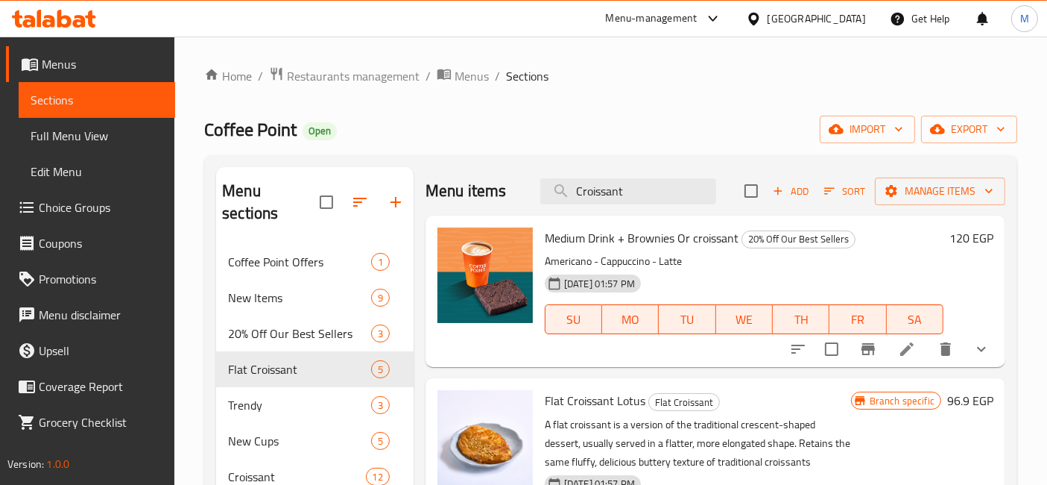
type input "Croissant"
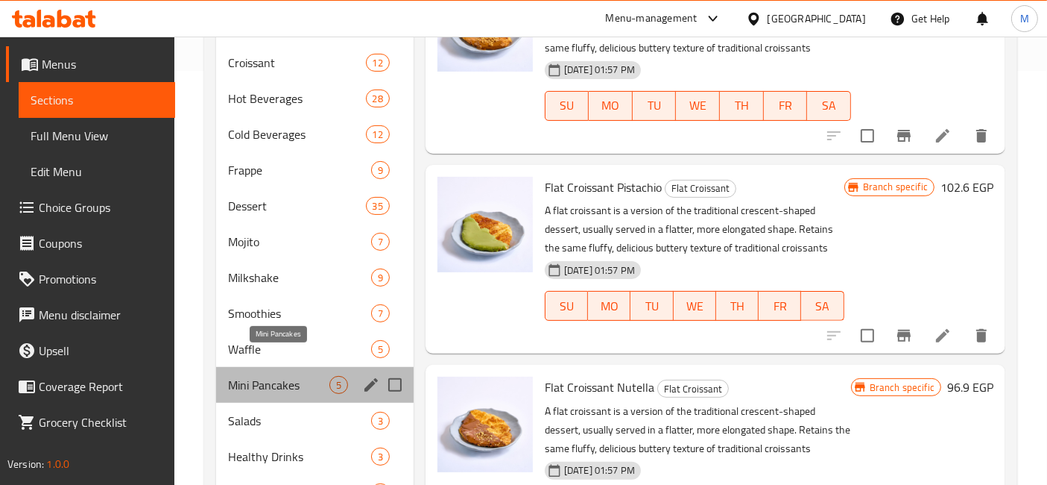
click at [290, 376] on span "Mini Pancakes" at bounding box center [278, 385] width 101 height 18
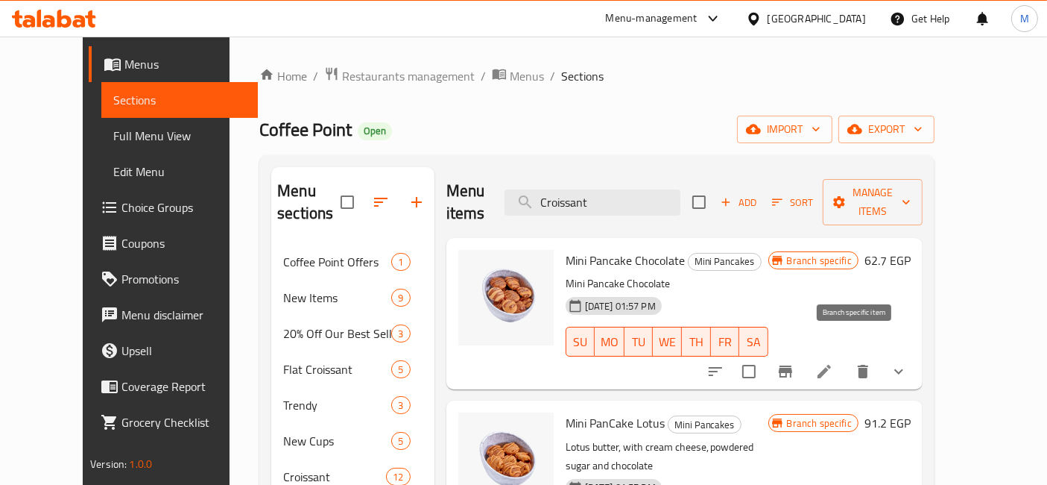
click at [804, 353] on button "Branch-specific-item" at bounding box center [786, 371] width 36 height 36
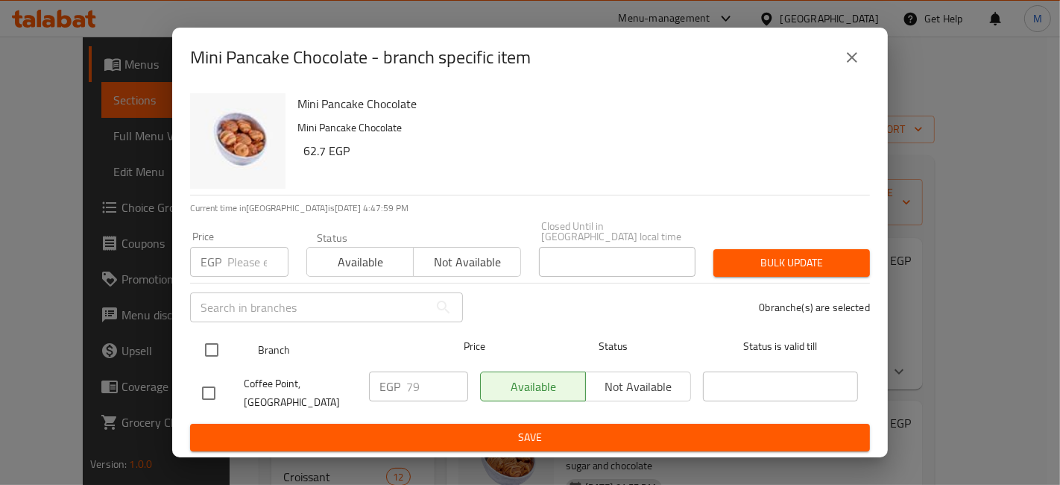
click at [207, 350] on input "checkbox" at bounding box center [211, 349] width 31 height 31
checkbox input "true"
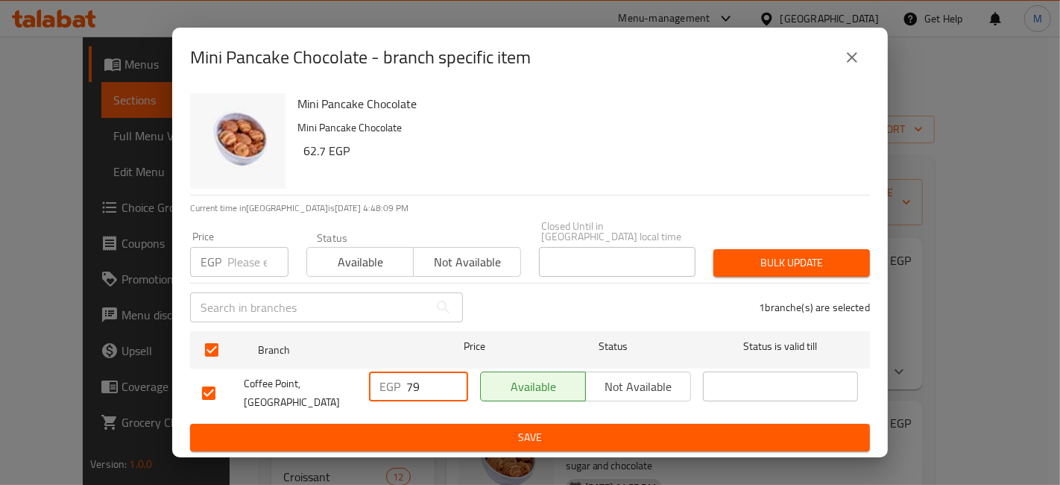
click at [415, 385] on input "79" at bounding box center [437, 386] width 62 height 30
type button "0"
click at [423, 390] on input "79" at bounding box center [437, 386] width 62 height 30
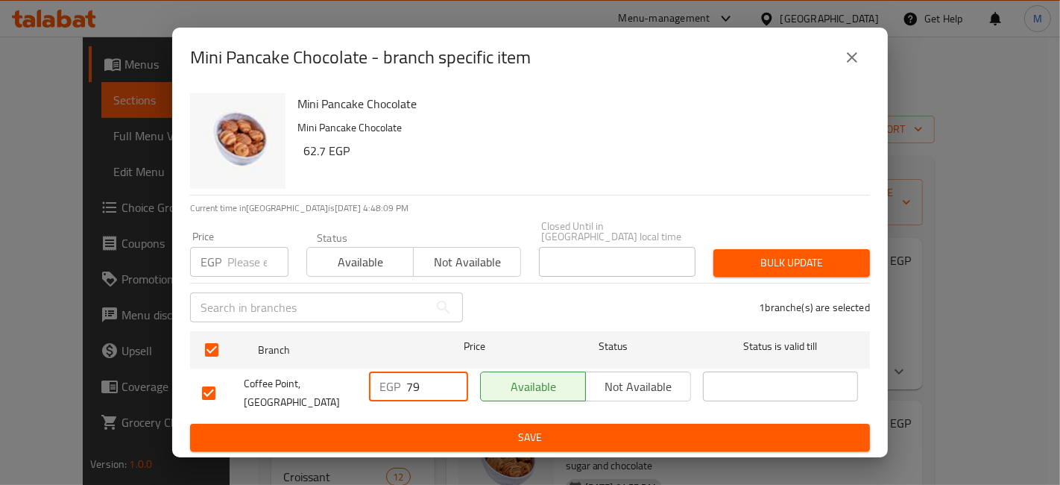
click at [437, 384] on input "79" at bounding box center [437, 386] width 62 height 30
click at [412, 388] on input "79" at bounding box center [437, 386] width 62 height 30
click at [412, 389] on input "79" at bounding box center [437, 386] width 62 height 30
type input "103"
click at [420, 438] on button "Save" at bounding box center [530, 437] width 680 height 28
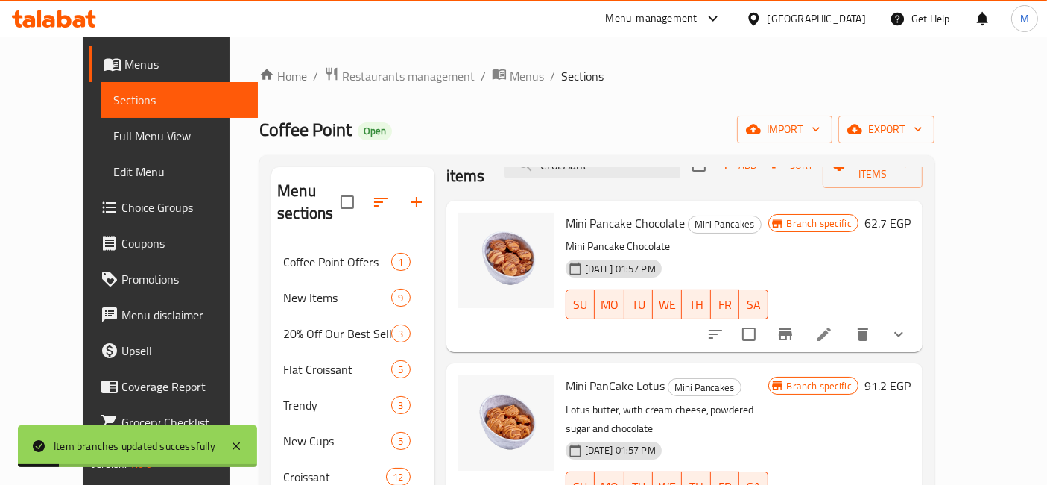
scroll to position [58, 0]
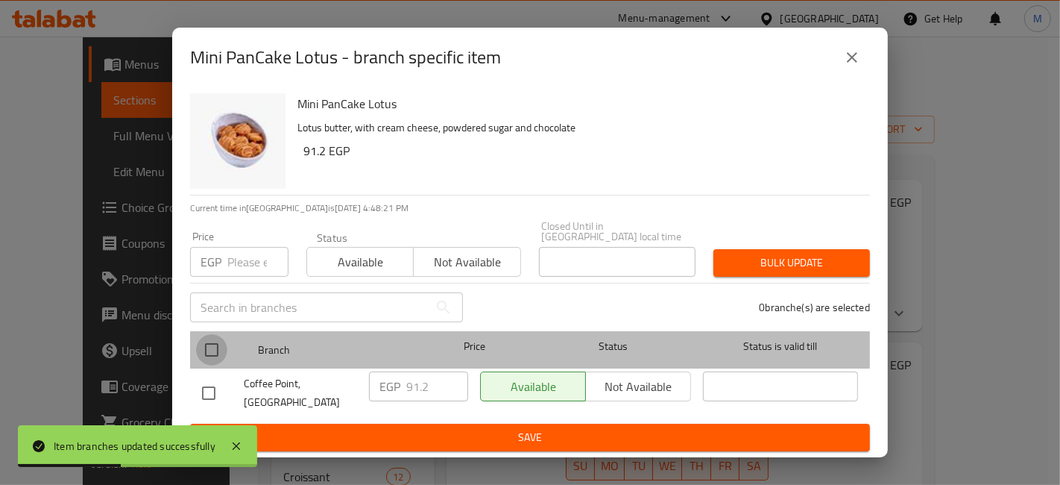
drag, startPoint x: 211, startPoint y: 353, endPoint x: 274, endPoint y: 364, distance: 64.3
click at [213, 353] on input "checkbox" at bounding box center [211, 349] width 31 height 31
checkbox input "true"
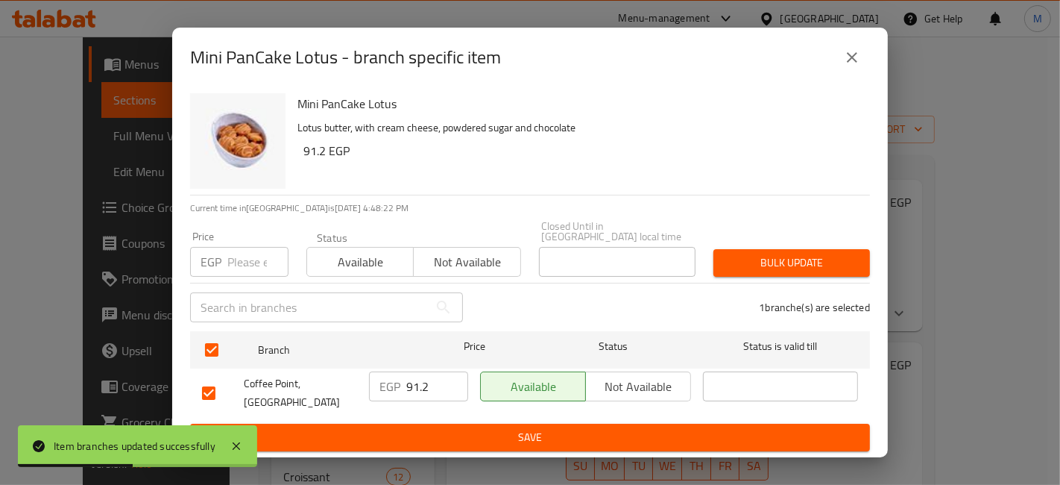
click at [416, 397] on input "91.2" at bounding box center [437, 386] width 62 height 30
type input "108"
click at [439, 444] on div "Mini PanCake Lotus Lotus butter, with cream cheese, powdered sugar and chocolat…" at bounding box center [530, 272] width 716 height 370
click at [438, 431] on span "Save" at bounding box center [530, 437] width 656 height 19
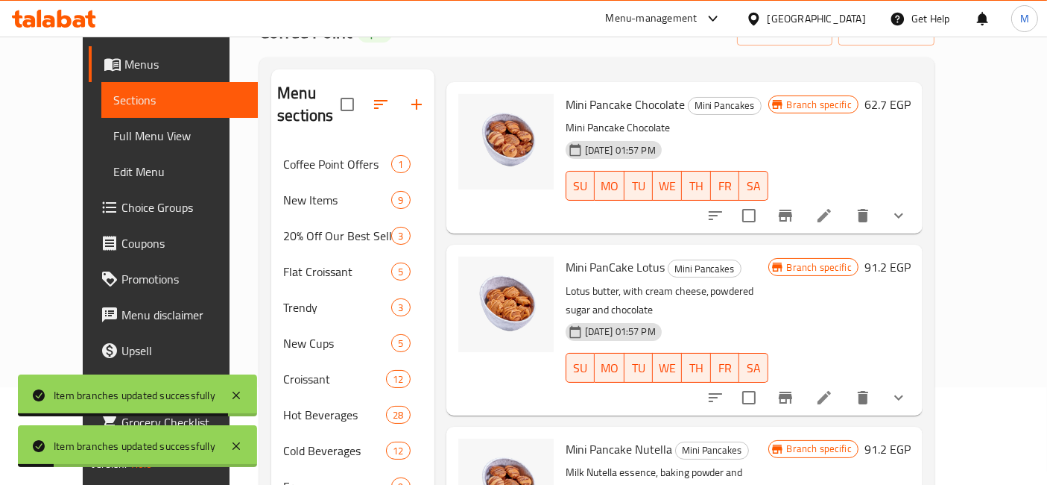
scroll to position [165, 0]
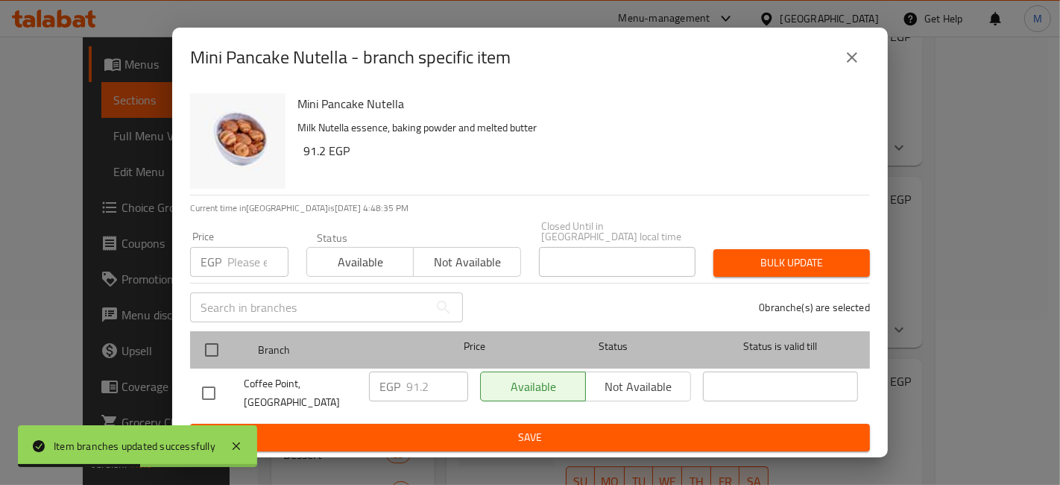
click at [228, 348] on div at bounding box center [224, 349] width 56 height 43
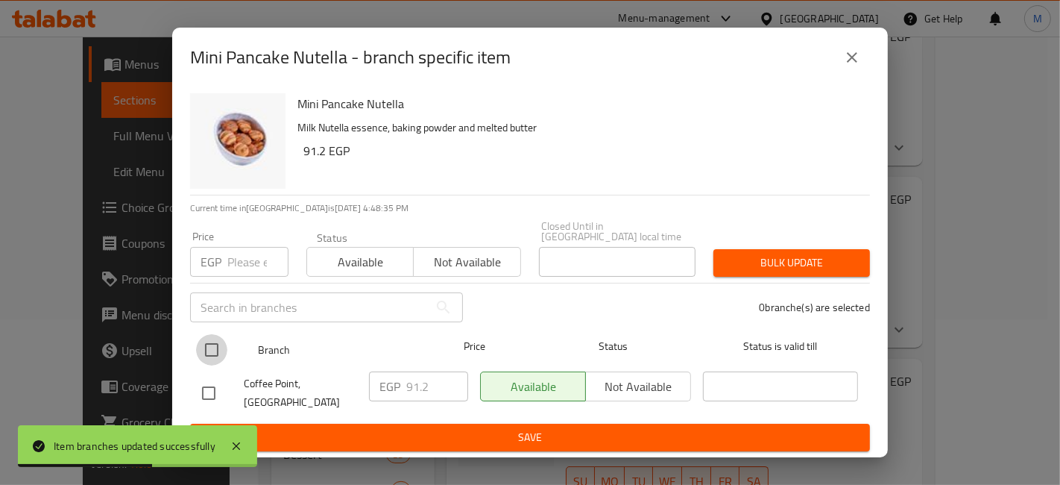
click at [222, 352] on input "checkbox" at bounding box center [211, 349] width 31 height 31
checkbox input "true"
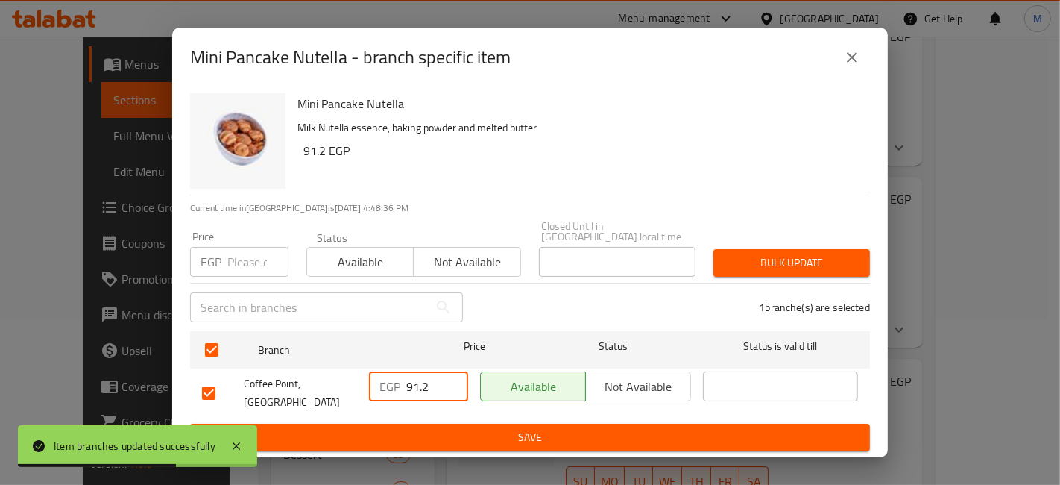
click at [420, 395] on input "91.2" at bounding box center [437, 386] width 62 height 30
type input "108"
click at [429, 423] on button "Save" at bounding box center [530, 437] width 680 height 28
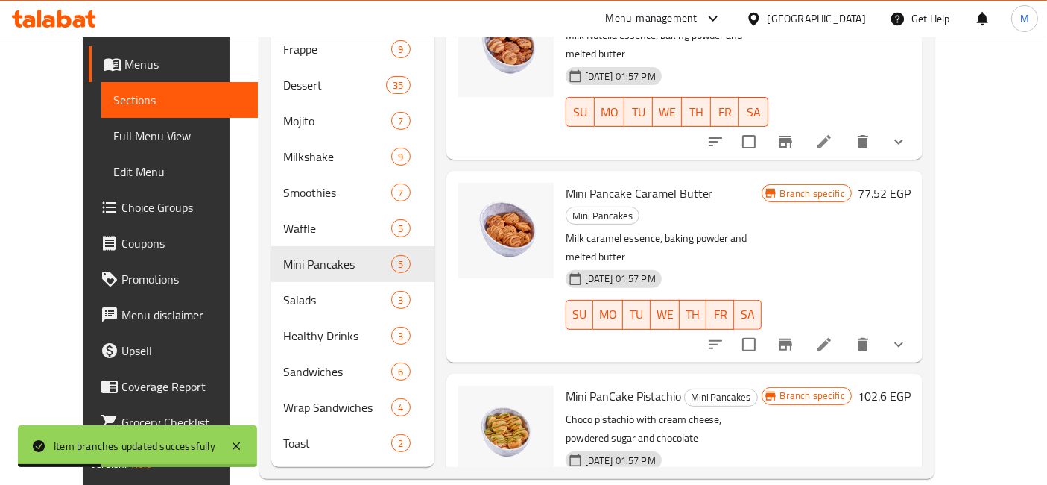
scroll to position [535, 0]
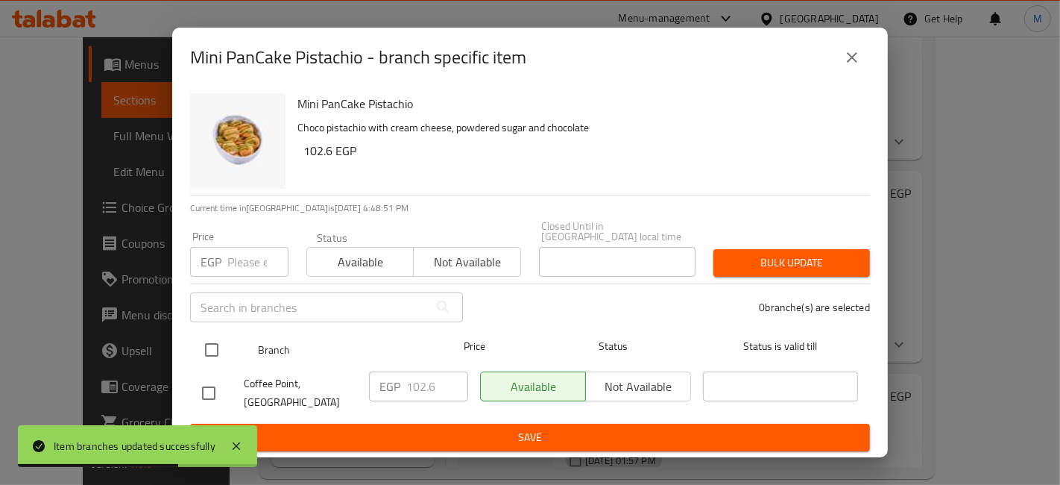
click at [215, 356] on input "checkbox" at bounding box center [211, 349] width 31 height 31
checkbox input "true"
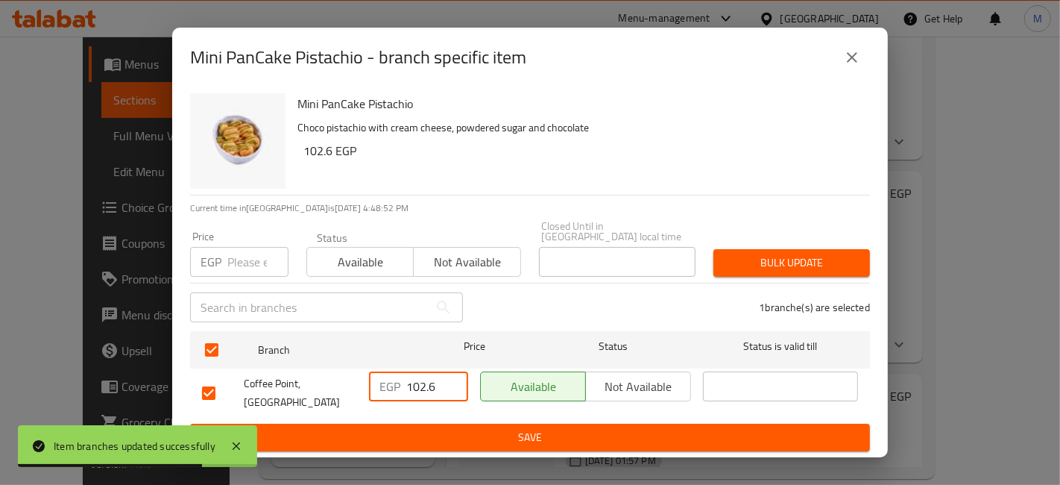
click at [429, 384] on input "102.6" at bounding box center [437, 386] width 62 height 30
type input "114"
click at [451, 428] on span "Save" at bounding box center [530, 437] width 656 height 19
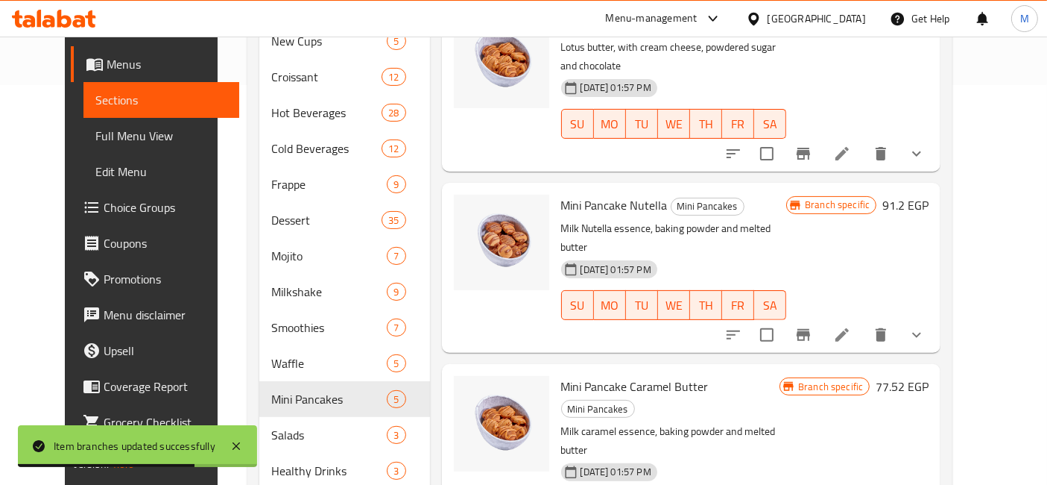
scroll to position [496, 0]
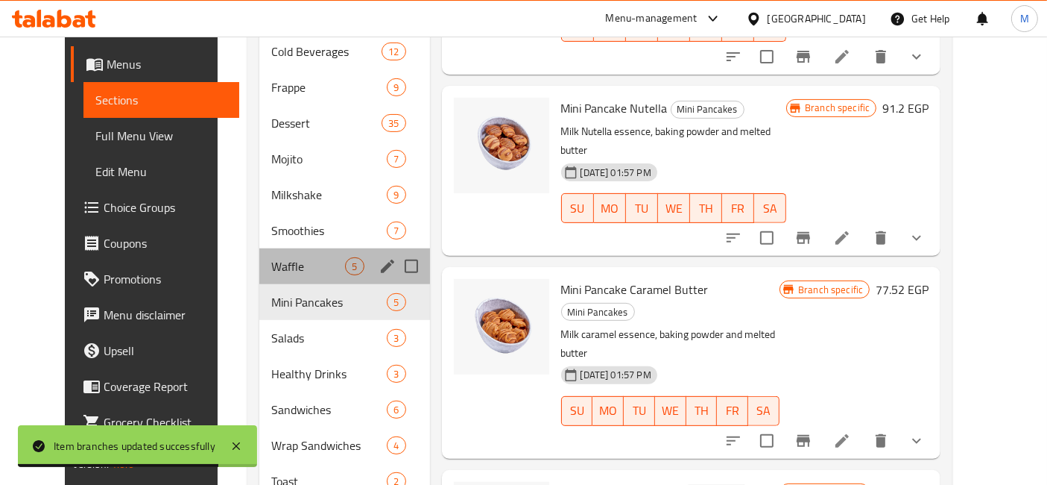
click at [277, 248] on div "Waffle 5" at bounding box center [344, 266] width 171 height 36
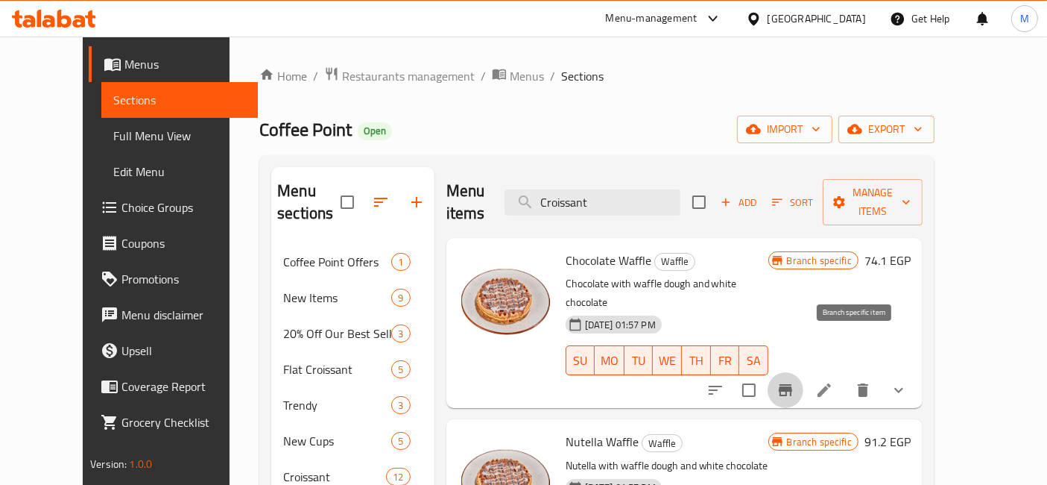
click at [795, 381] on icon "Branch-specific-item" at bounding box center [786, 390] width 18 height 18
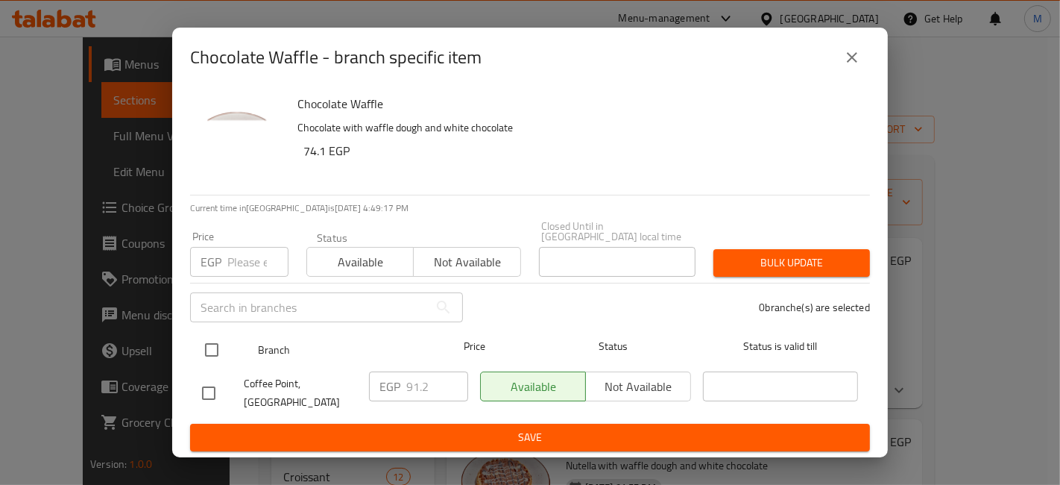
click at [213, 346] on input "checkbox" at bounding box center [211, 349] width 31 height 31
checkbox input "true"
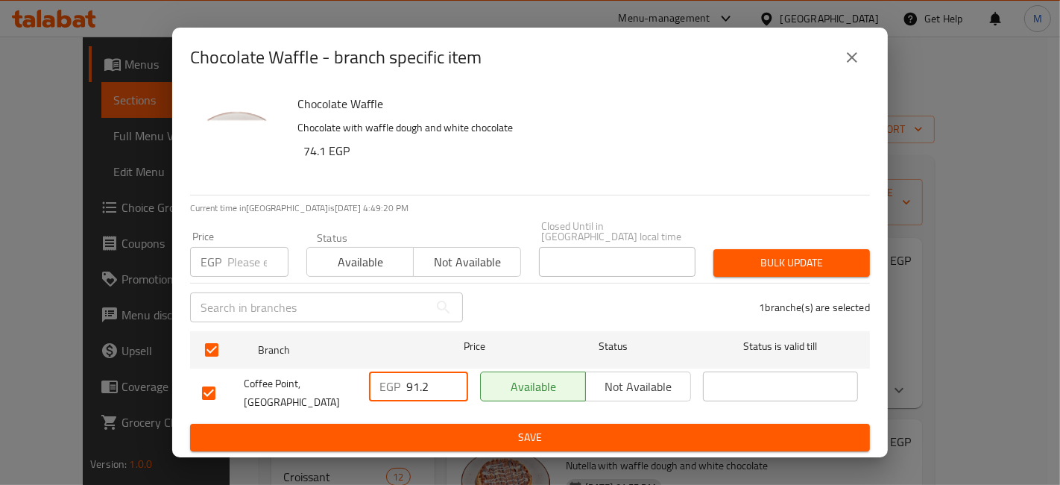
click at [410, 374] on input "91.2" at bounding box center [437, 386] width 62 height 30
type input "108"
click at [436, 428] on span "Save" at bounding box center [530, 437] width 656 height 19
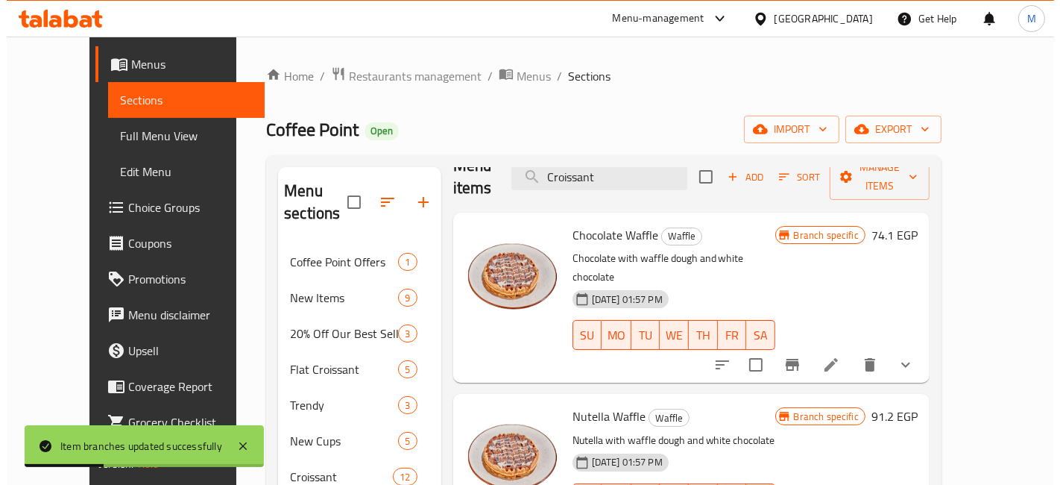
scroll to position [40, 0]
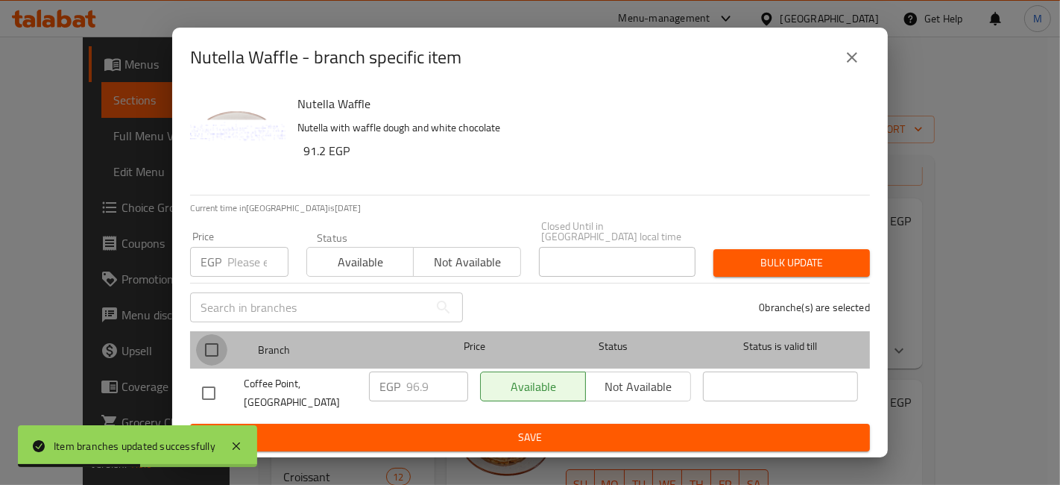
click at [201, 346] on input "checkbox" at bounding box center [211, 349] width 31 height 31
checkbox input "true"
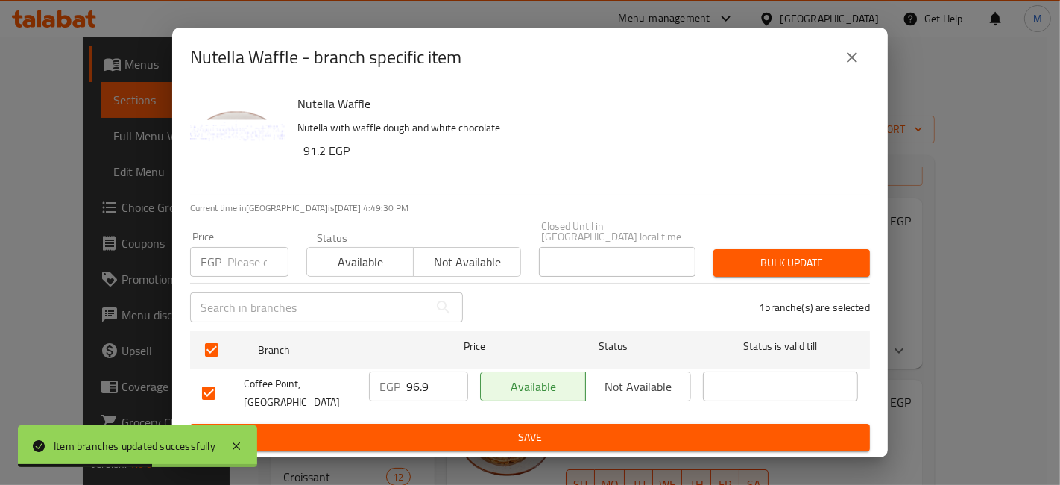
click at [408, 393] on input "96.9" at bounding box center [437, 386] width 62 height 30
type input "114"
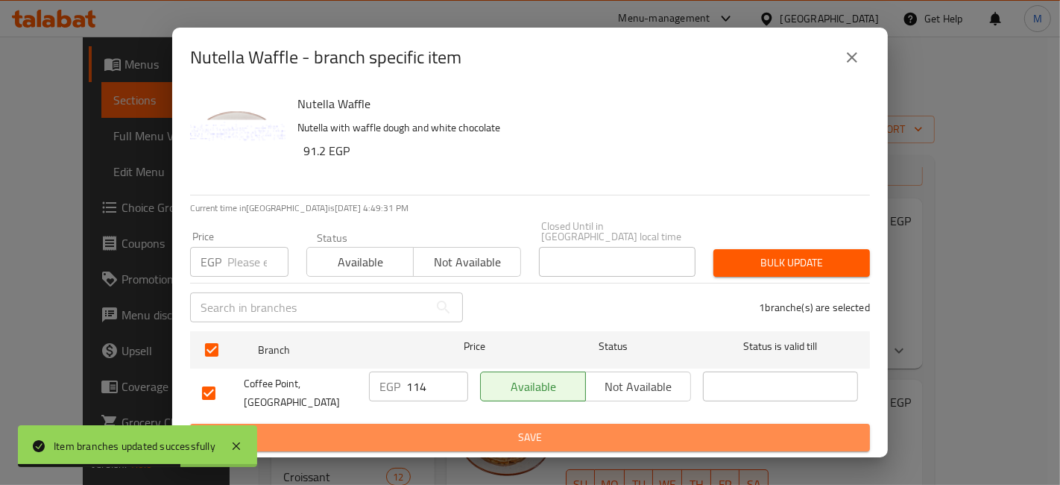
click at [429, 434] on span "Save" at bounding box center [530, 437] width 656 height 19
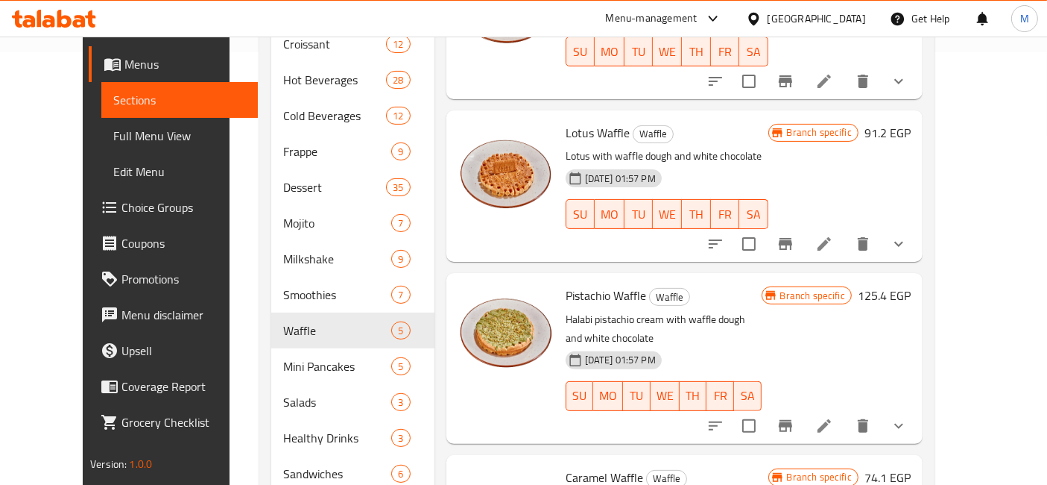
scroll to position [452, 0]
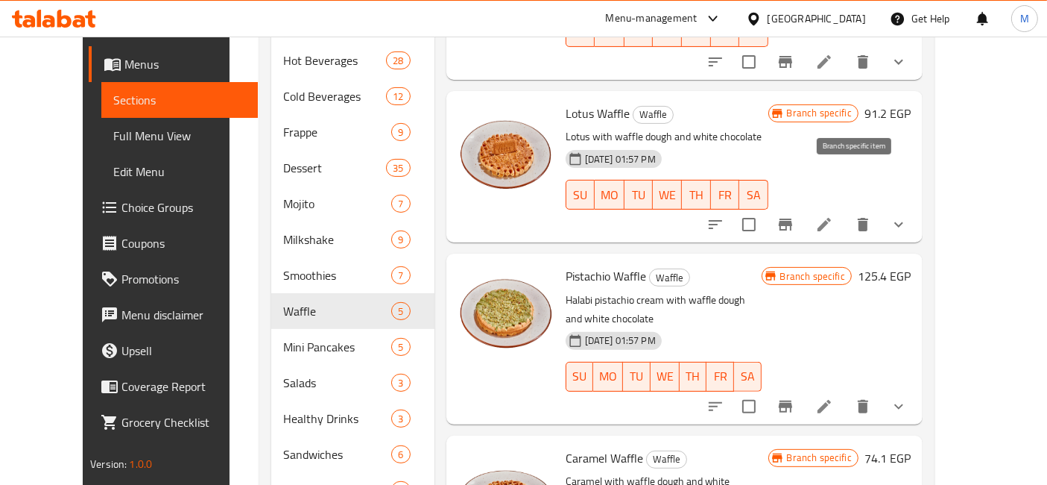
click at [795, 215] on icon "Branch-specific-item" at bounding box center [786, 224] width 18 height 18
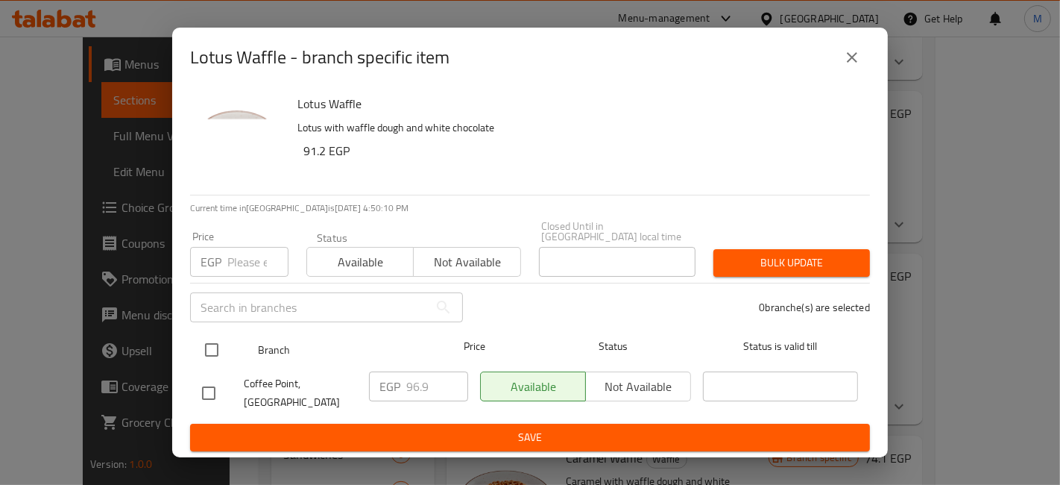
click at [207, 338] on input "checkbox" at bounding box center [211, 349] width 31 height 31
checkbox input "true"
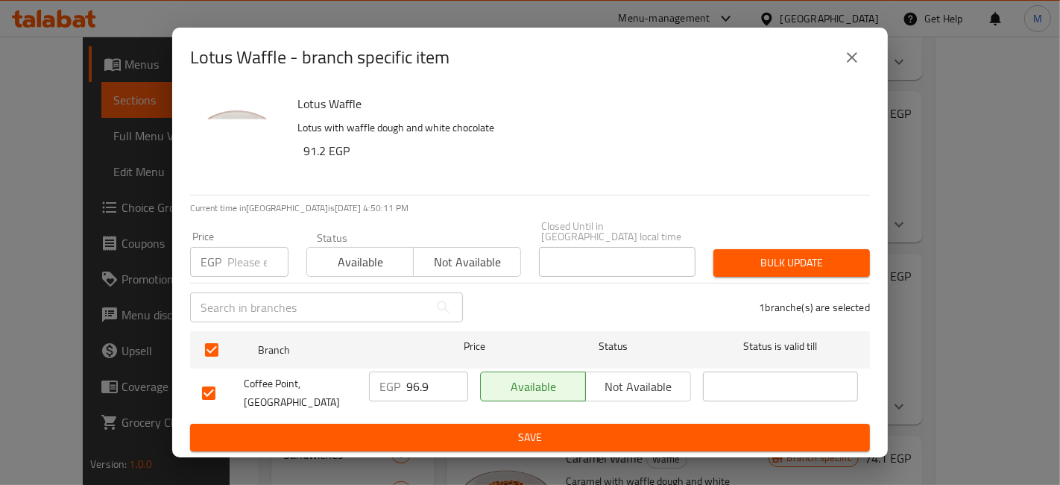
click at [425, 386] on input "96.9" at bounding box center [437, 386] width 62 height 30
type input "114"
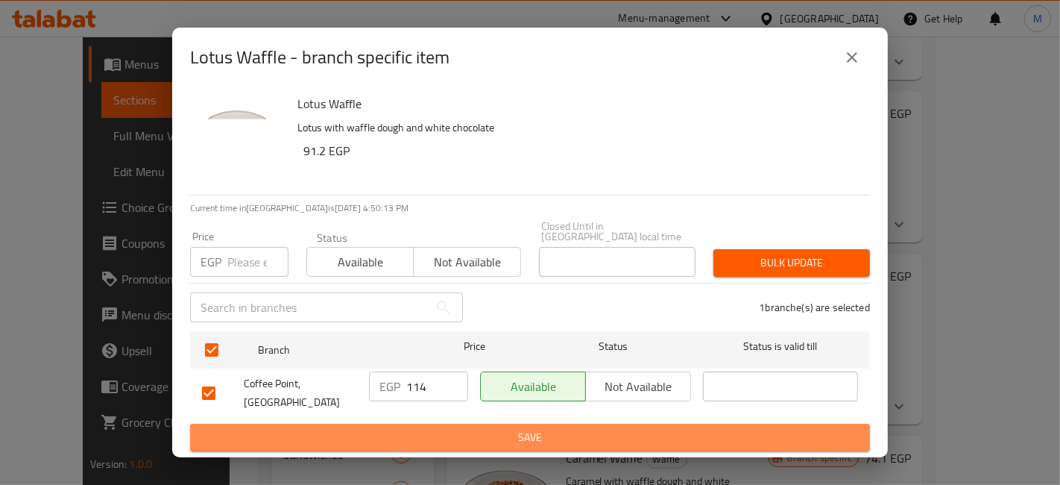
click at [443, 428] on span "Save" at bounding box center [530, 437] width 656 height 19
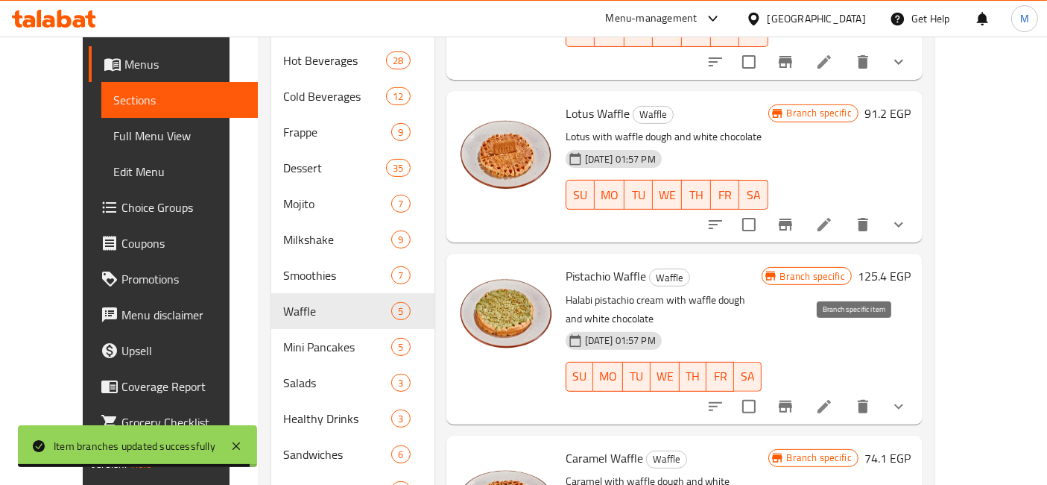
click at [792, 400] on icon "Branch-specific-item" at bounding box center [785, 406] width 13 height 12
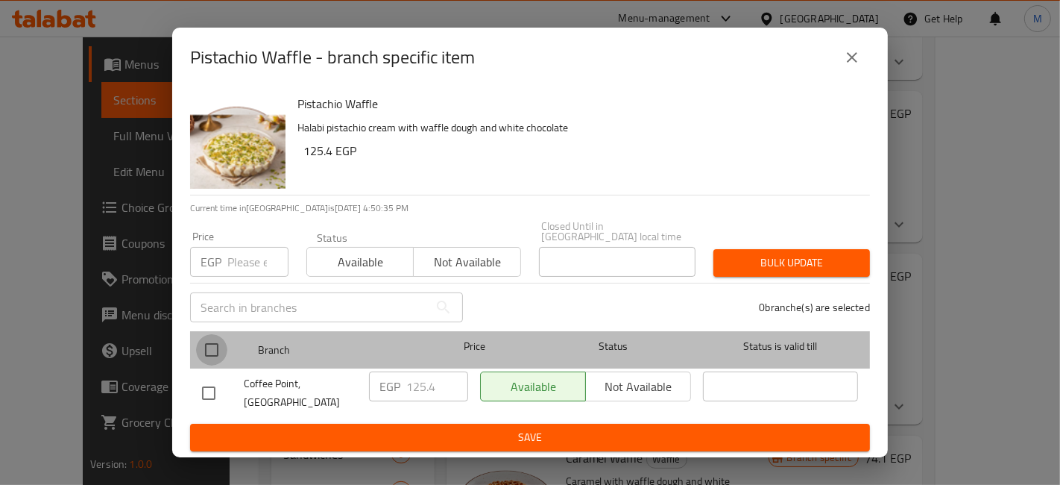
drag, startPoint x: 204, startPoint y: 350, endPoint x: 309, endPoint y: 349, distance: 105.9
click at [204, 348] on input "checkbox" at bounding box center [211, 349] width 31 height 31
checkbox input "true"
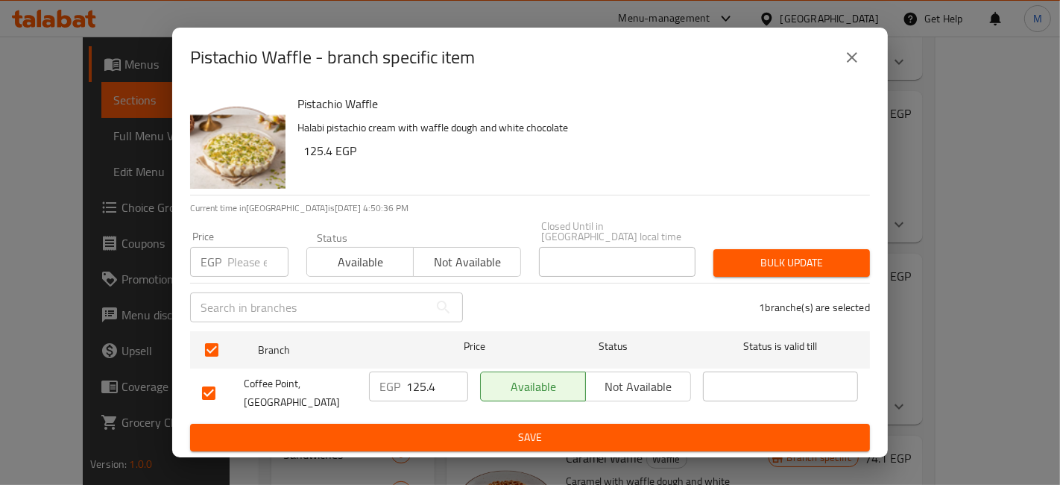
click at [438, 382] on input "125.4" at bounding box center [437, 386] width 62 height 30
type input "125"
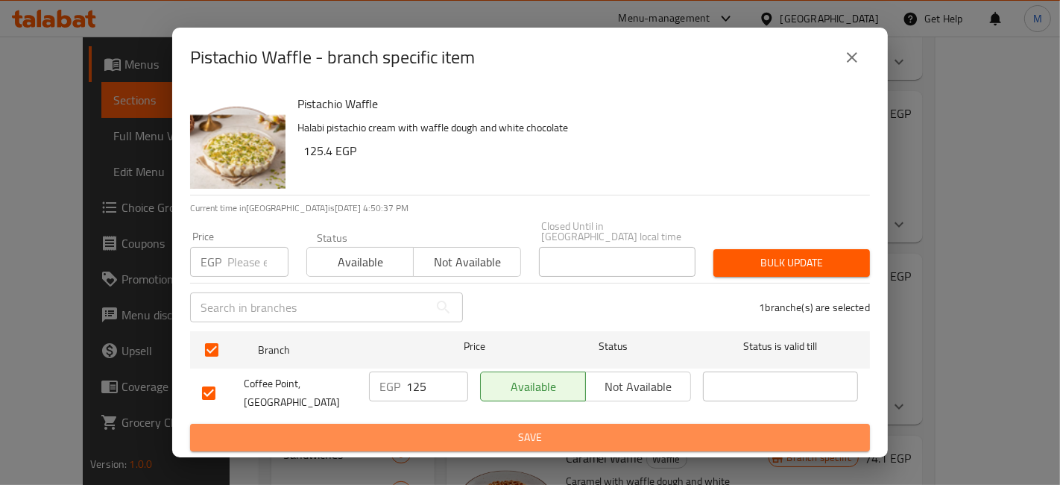
click at [441, 423] on button "Save" at bounding box center [530, 437] width 680 height 28
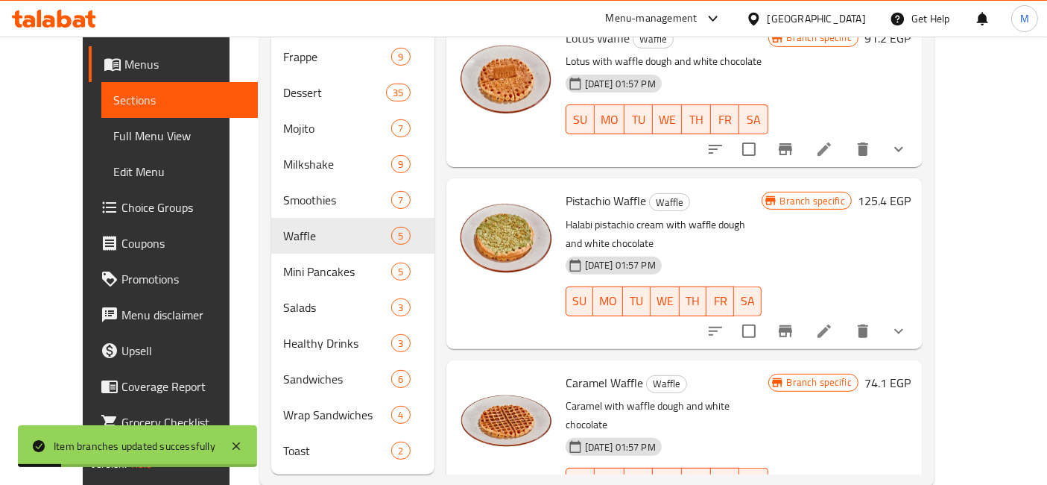
scroll to position [535, 0]
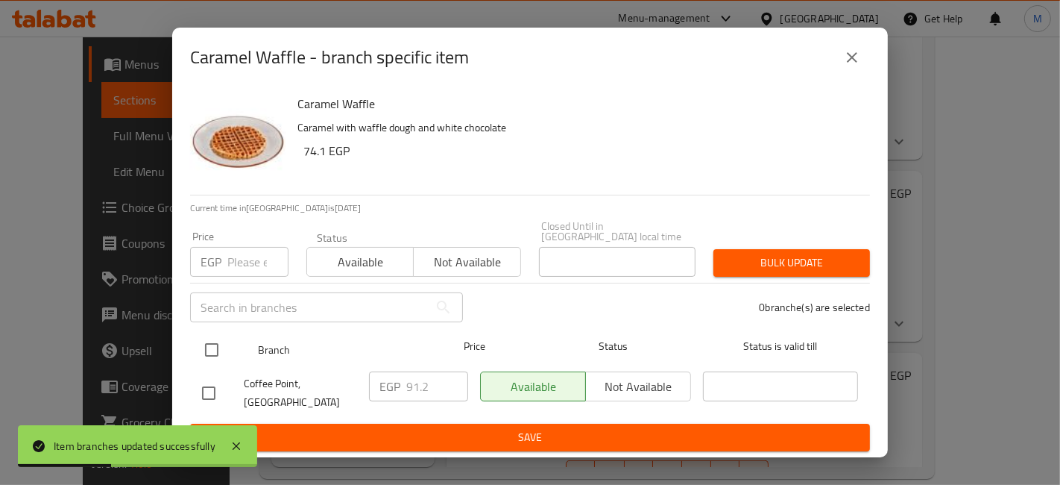
click at [220, 347] on input "checkbox" at bounding box center [211, 349] width 31 height 31
checkbox input "true"
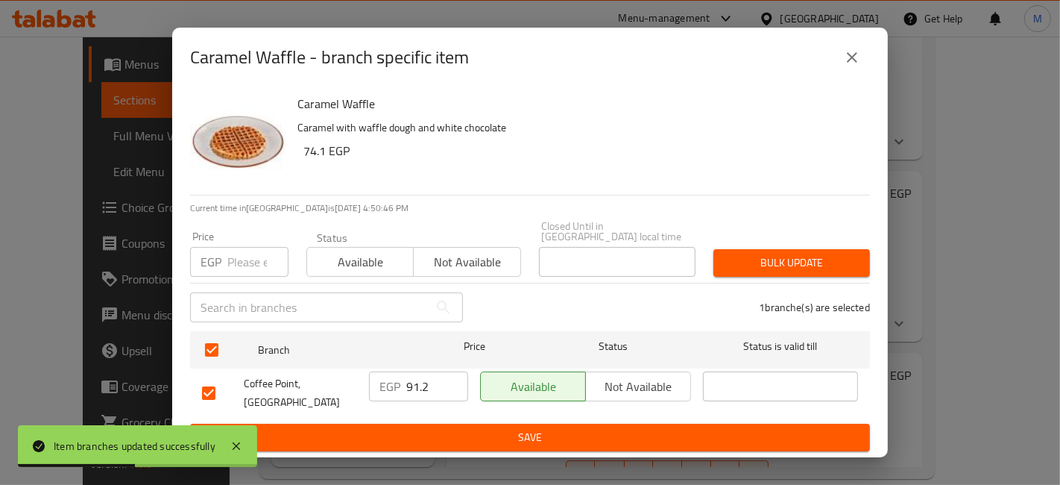
click at [411, 386] on input "91.2" at bounding box center [437, 386] width 62 height 30
type input "108"
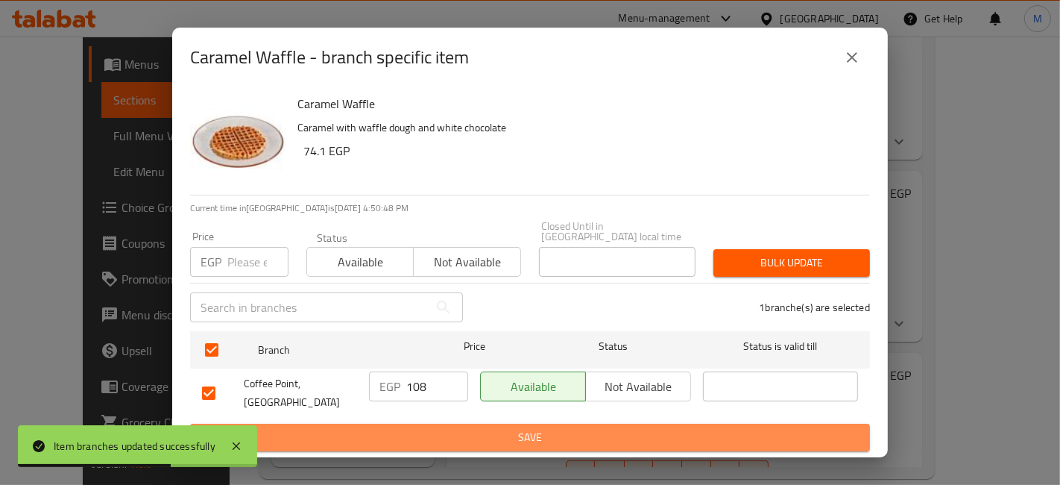
click at [422, 428] on span "Save" at bounding box center [530, 437] width 656 height 19
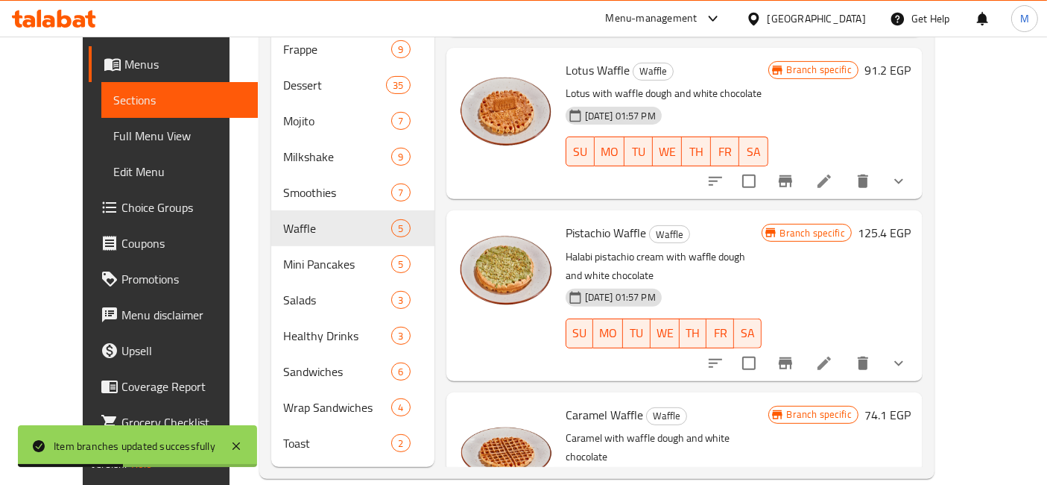
scroll to position [204, 0]
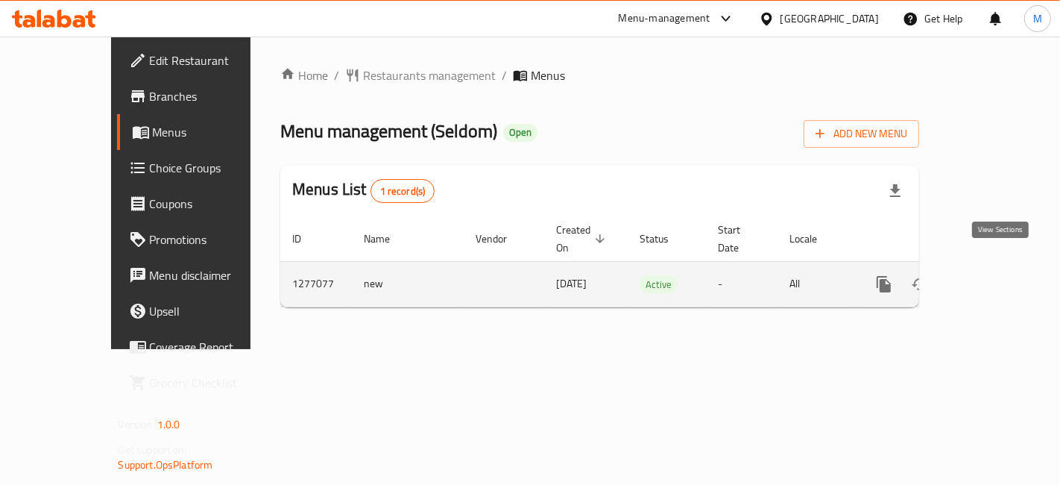
click at [1000, 275] on icon "enhanced table" at bounding box center [992, 284] width 18 height 18
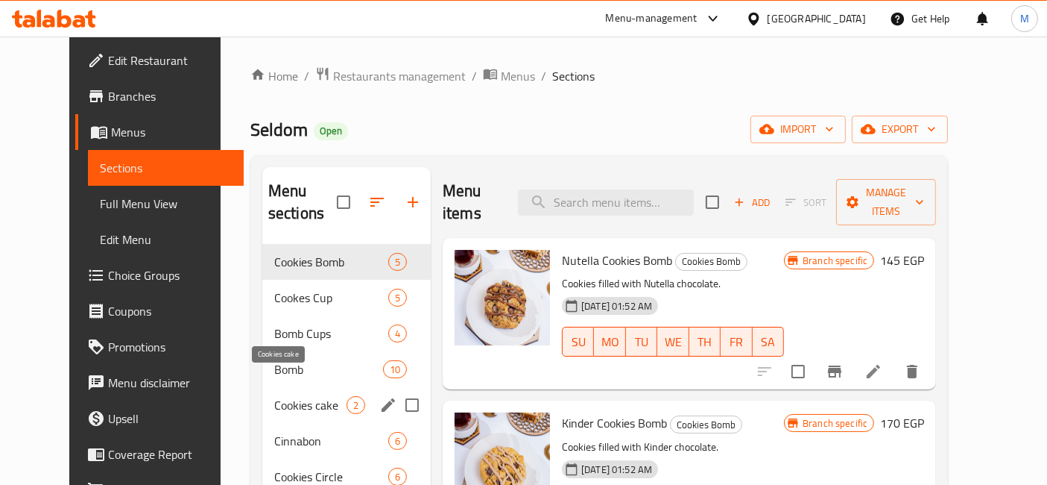
scroll to position [83, 0]
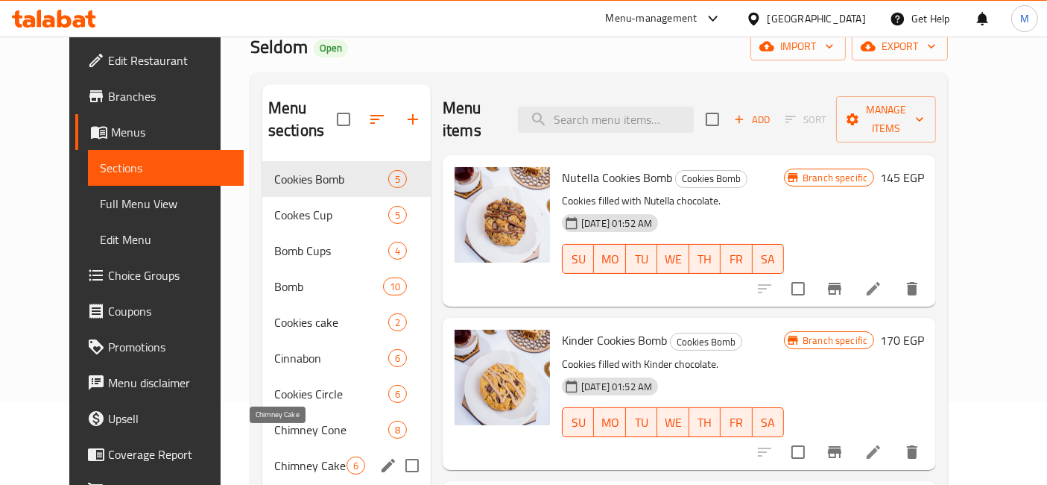
click at [294, 456] on span "Chimney Cake" at bounding box center [310, 465] width 72 height 18
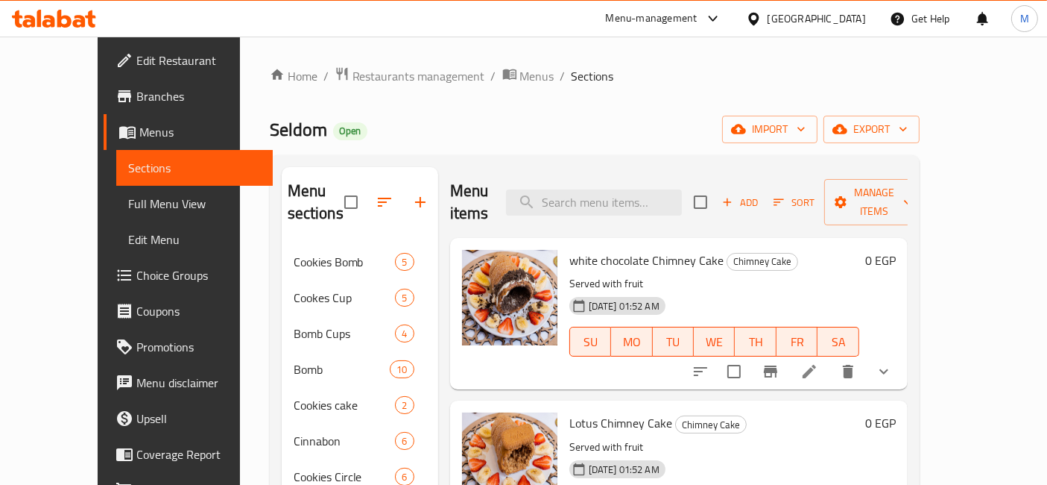
click at [893, 362] on icon "show more" at bounding box center [884, 371] width 18 height 18
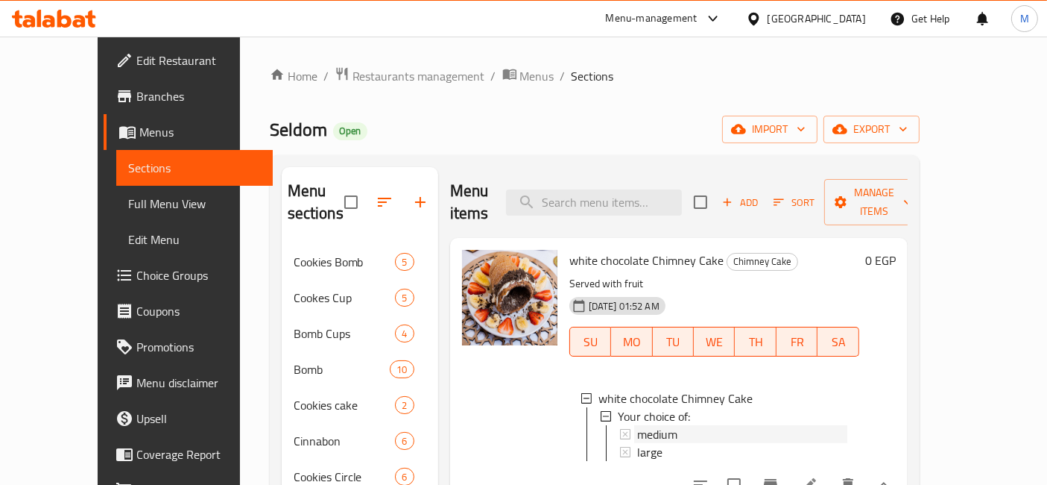
click at [671, 425] on div "medium" at bounding box center [742, 434] width 210 height 18
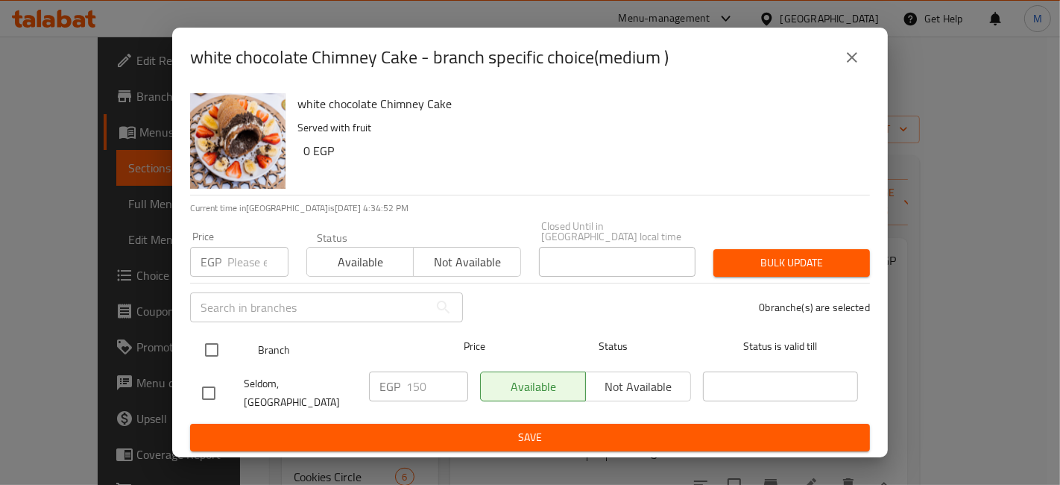
click at [212, 350] on input "checkbox" at bounding box center [211, 349] width 31 height 31
checkbox input "true"
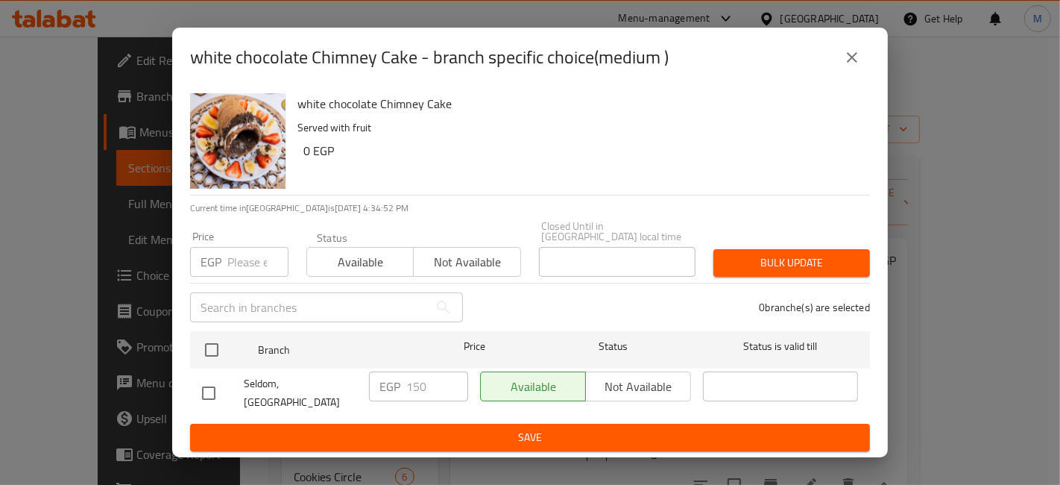
checkbox input "true"
click at [451, 381] on input "151" at bounding box center [437, 386] width 62 height 30
click at [451, 381] on input "152" at bounding box center [437, 386] width 62 height 30
click at [451, 381] on input "153" at bounding box center [437, 386] width 62 height 30
click at [451, 381] on input "154" at bounding box center [437, 386] width 62 height 30
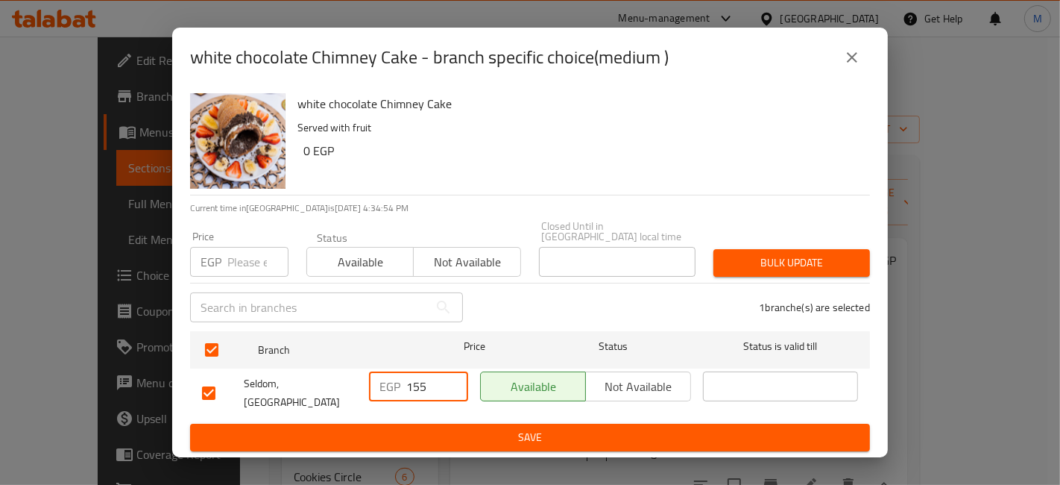
type input "155"
click at [451, 381] on input "155" at bounding box center [437, 386] width 62 height 30
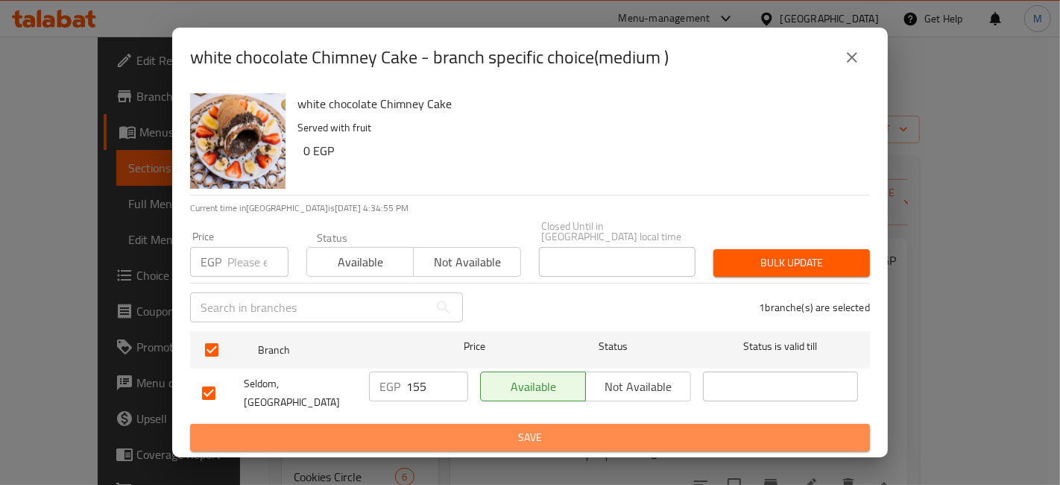
click at [470, 423] on button "Save" at bounding box center [530, 437] width 680 height 28
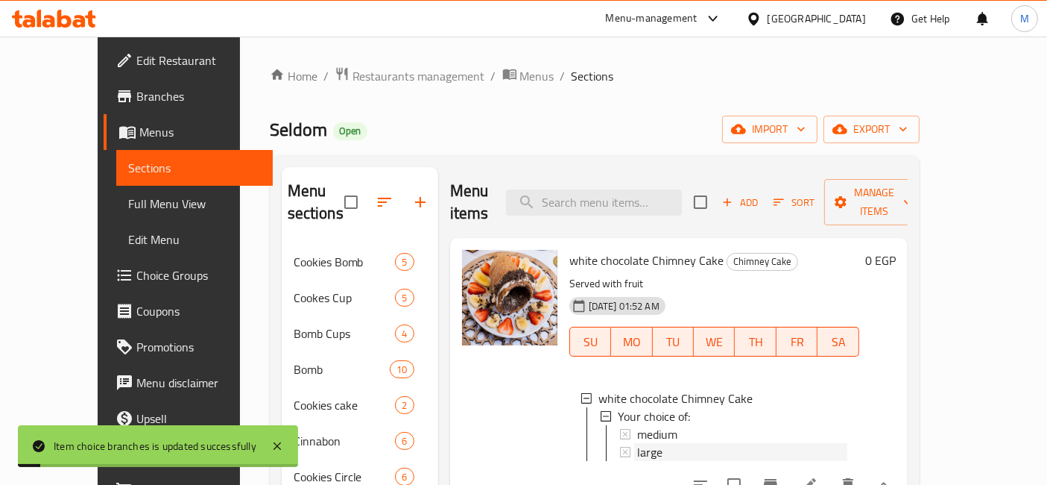
click at [651, 443] on div "large" at bounding box center [742, 452] width 210 height 18
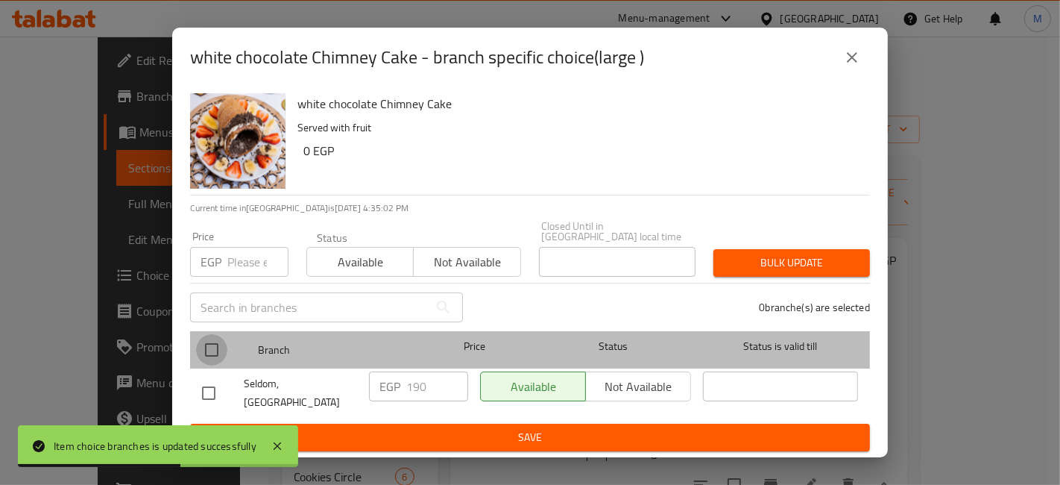
click at [204, 360] on input "checkbox" at bounding box center [211, 349] width 31 height 31
checkbox input "true"
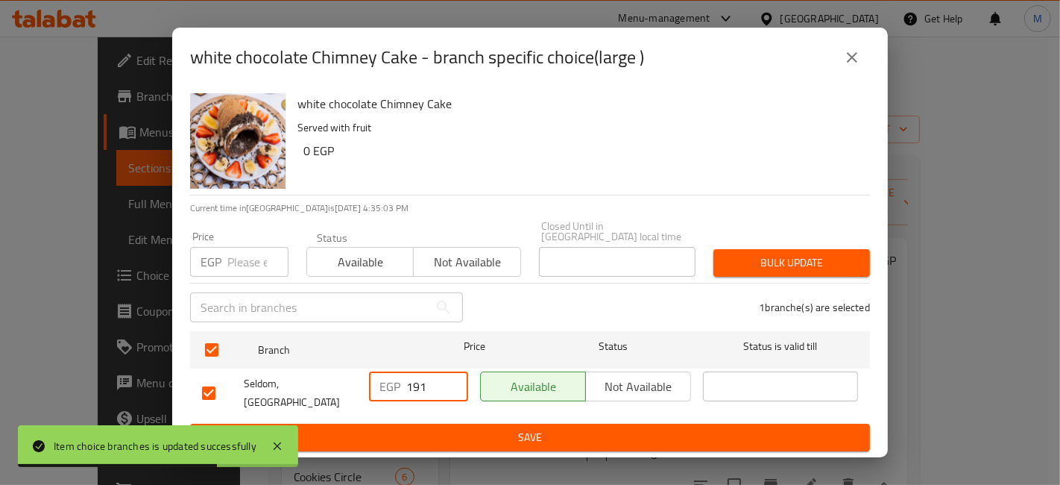
click at [453, 380] on input "191" at bounding box center [437, 386] width 62 height 30
click at [453, 380] on input "192" at bounding box center [437, 386] width 62 height 30
click at [453, 380] on input "193" at bounding box center [437, 386] width 62 height 30
click at [453, 380] on input "194" at bounding box center [437, 386] width 62 height 30
type input "195"
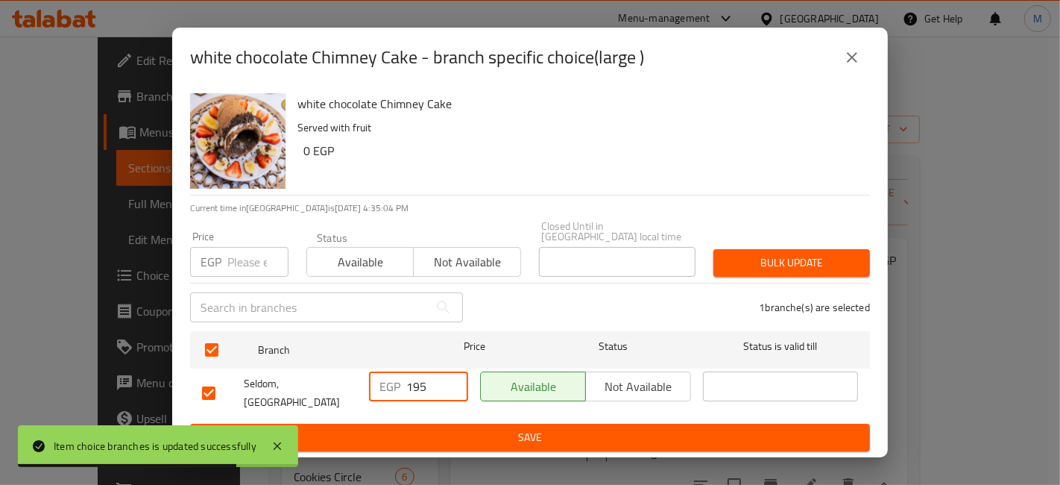
click at [453, 380] on input "195" at bounding box center [437, 386] width 62 height 30
click at [458, 423] on button "Save" at bounding box center [530, 437] width 680 height 28
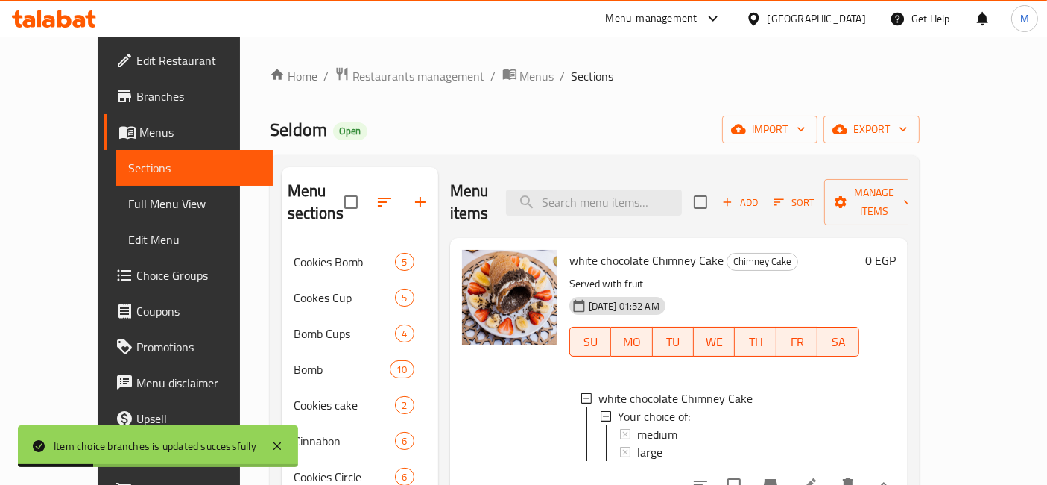
scroll to position [1, 0]
click at [902, 467] on button "show more" at bounding box center [884, 485] width 36 height 36
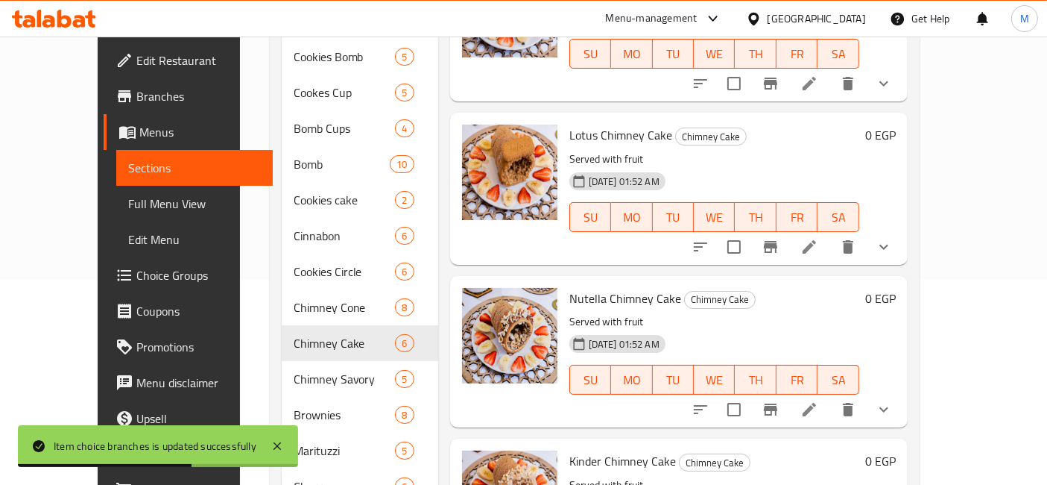
scroll to position [212, 0]
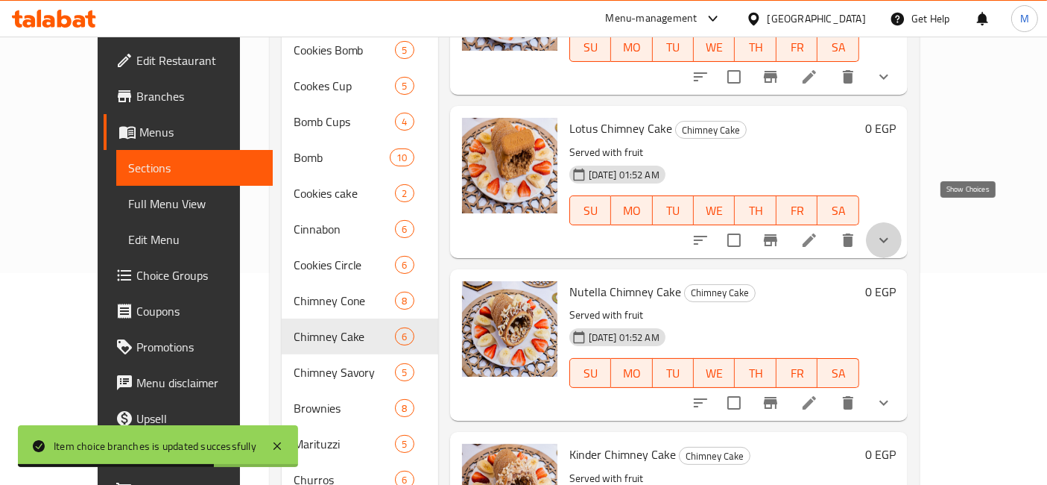
click at [893, 231] on icon "show more" at bounding box center [884, 240] width 18 height 18
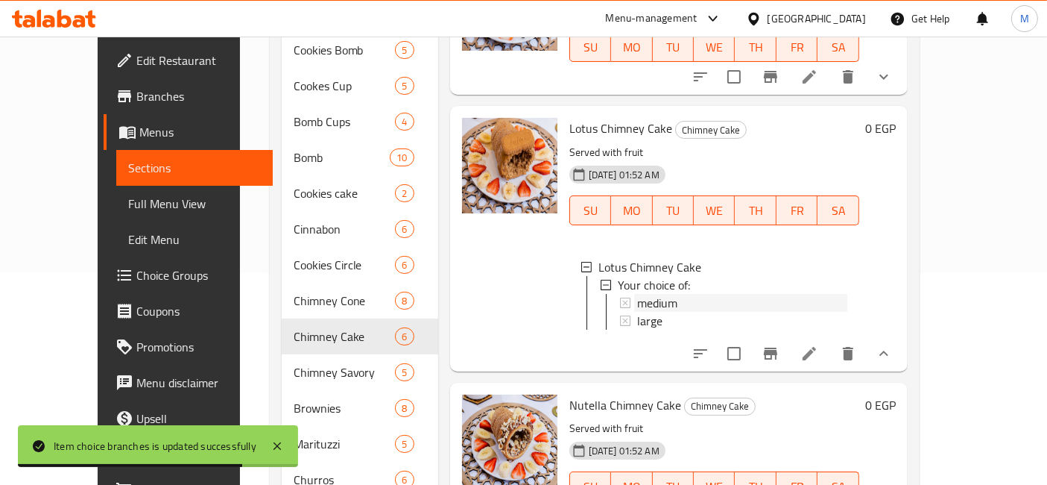
click at [637, 294] on span "medium" at bounding box center [657, 303] width 40 height 18
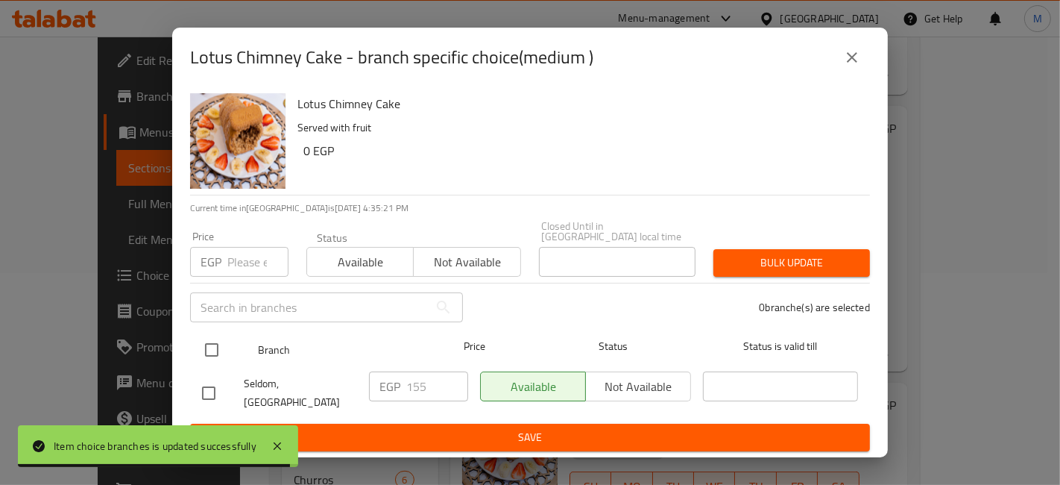
click at [204, 352] on input "checkbox" at bounding box center [211, 349] width 31 height 31
checkbox input "true"
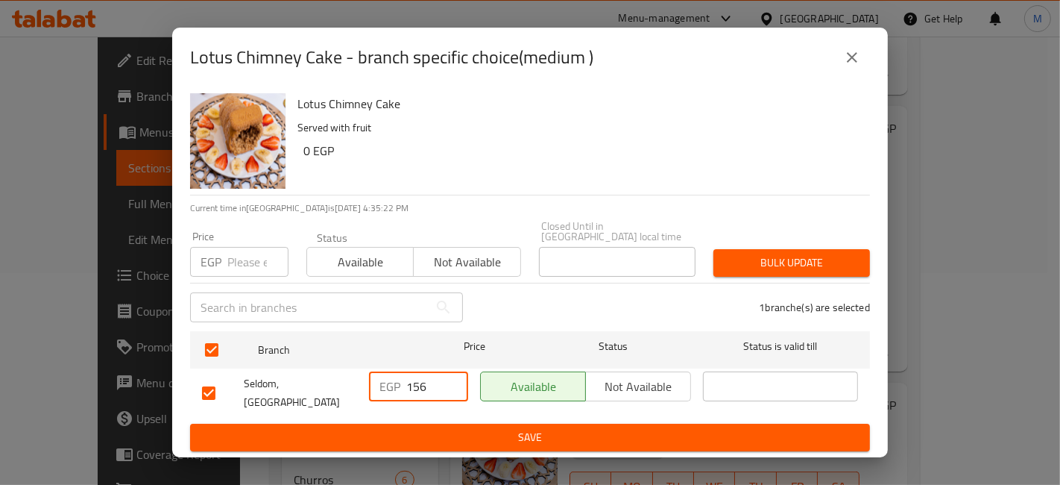
click at [453, 376] on input "156" at bounding box center [437, 386] width 62 height 30
click at [453, 376] on input "157" at bounding box center [437, 386] width 62 height 30
click at [453, 376] on input "158" at bounding box center [437, 386] width 62 height 30
click at [453, 376] on input "159" at bounding box center [437, 386] width 62 height 30
type input "160"
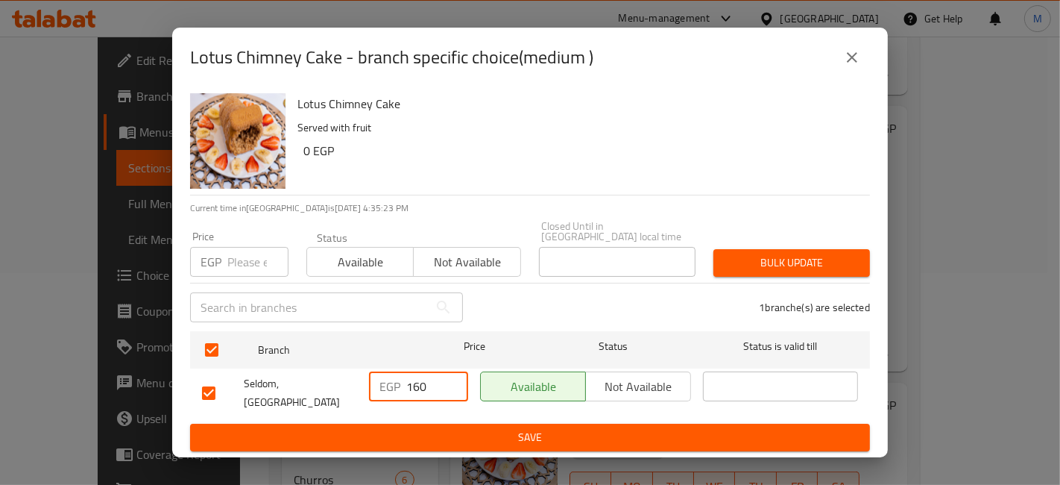
click at [453, 376] on input "160" at bounding box center [437, 386] width 62 height 30
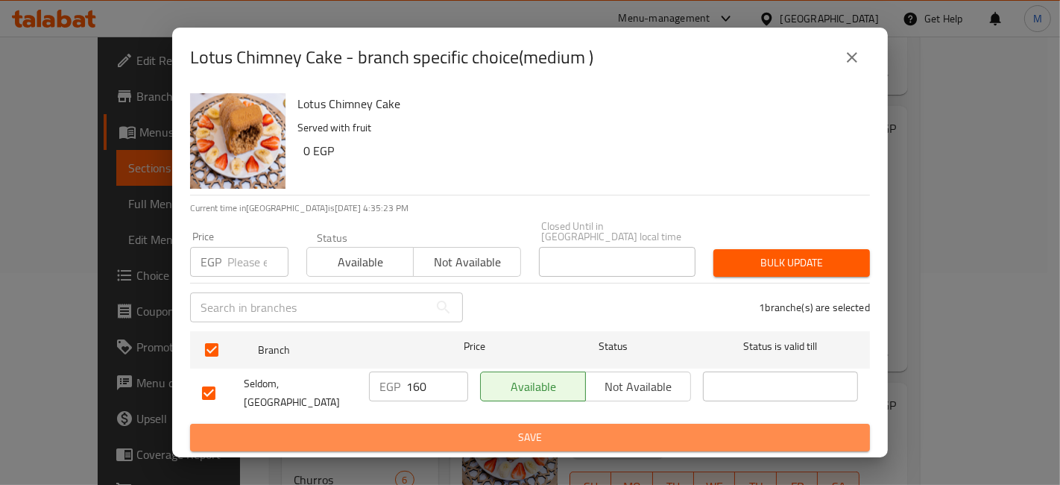
click at [455, 428] on span "Save" at bounding box center [530, 437] width 656 height 19
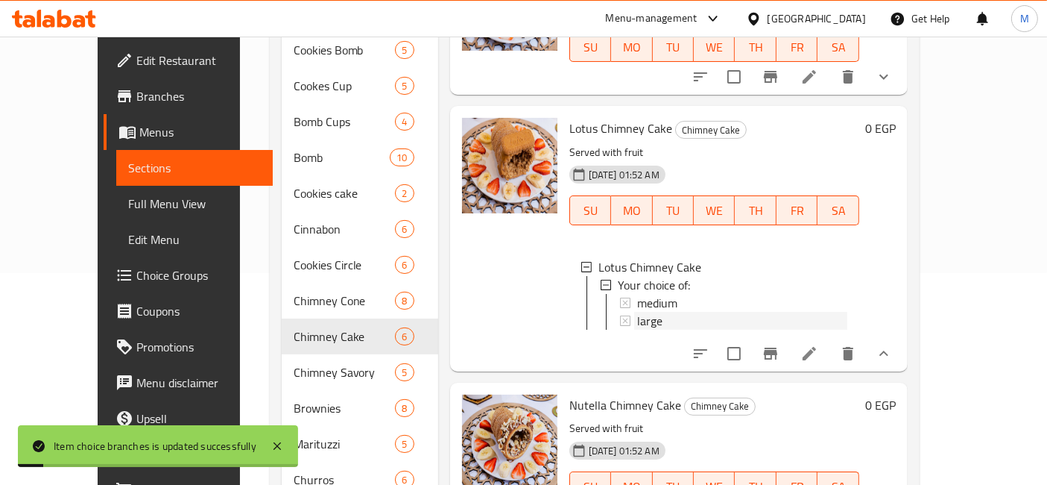
click at [637, 312] on span "large" at bounding box center [649, 321] width 25 height 18
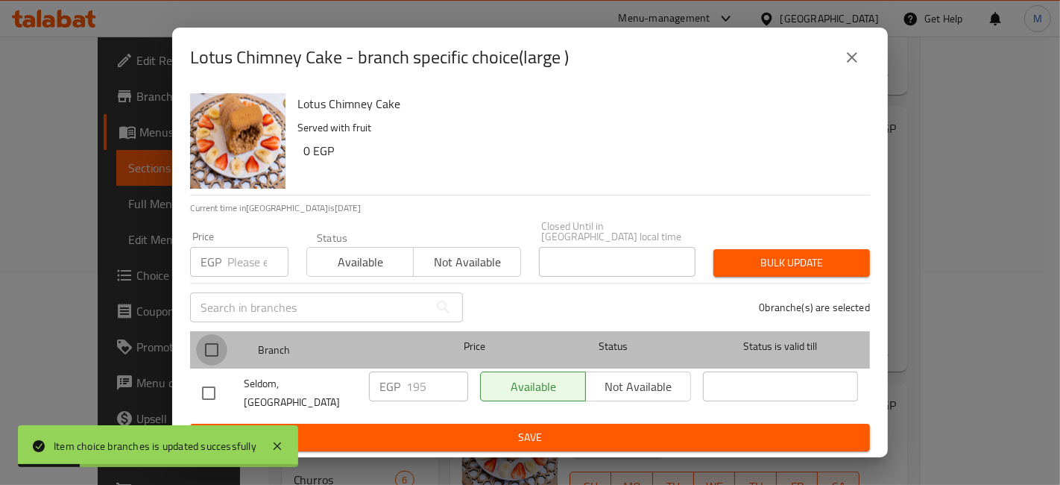
click at [218, 346] on input "checkbox" at bounding box center [211, 349] width 31 height 31
checkbox input "true"
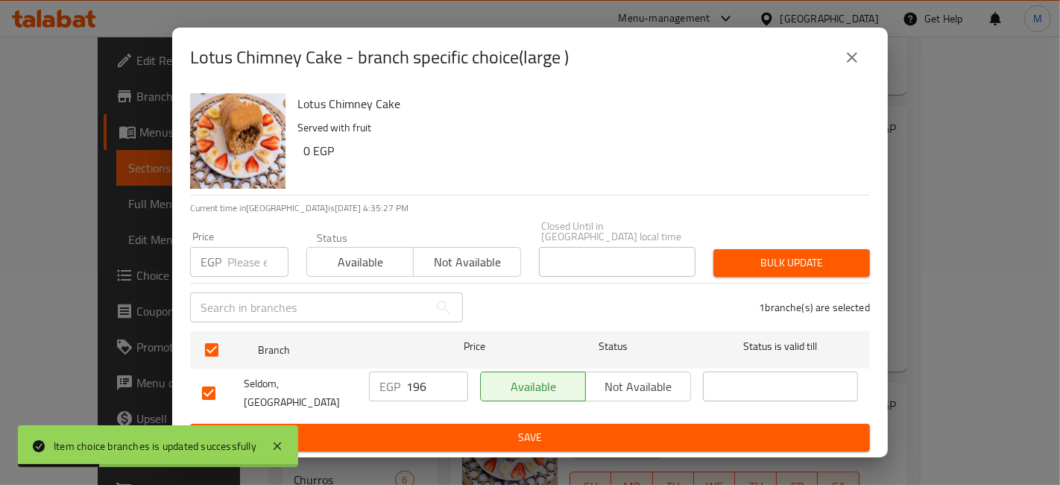
click at [453, 379] on input "196" at bounding box center [437, 386] width 62 height 30
click at [453, 379] on input "197" at bounding box center [437, 386] width 62 height 30
click at [453, 379] on input "198" at bounding box center [437, 386] width 62 height 30
type input "199"
click at [453, 379] on input "199" at bounding box center [437, 386] width 62 height 30
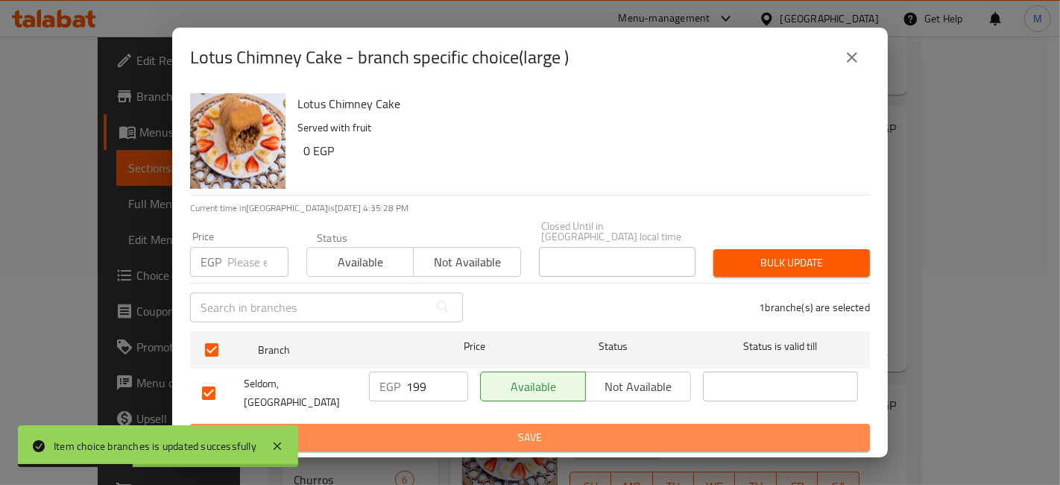
click at [445, 428] on span "Save" at bounding box center [530, 437] width 656 height 19
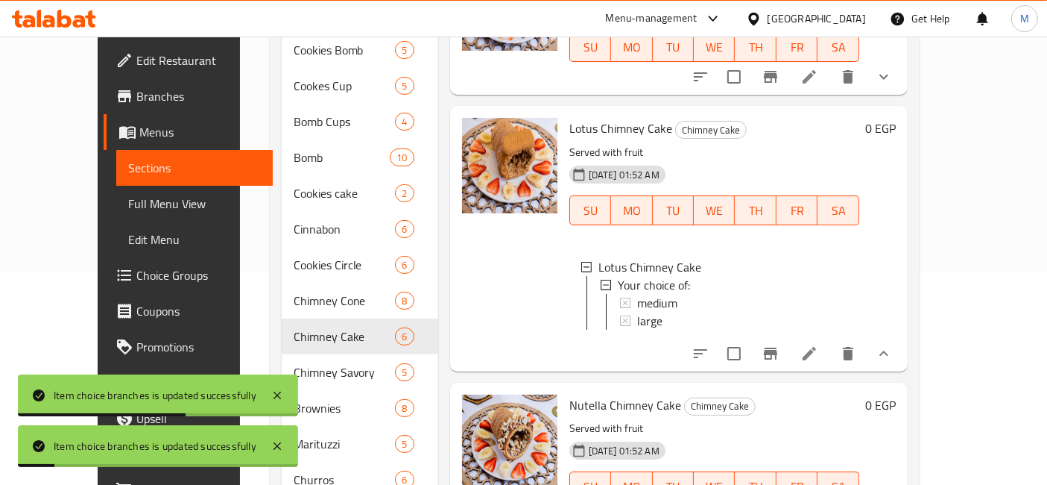
click at [637, 312] on span "large" at bounding box center [649, 321] width 25 height 18
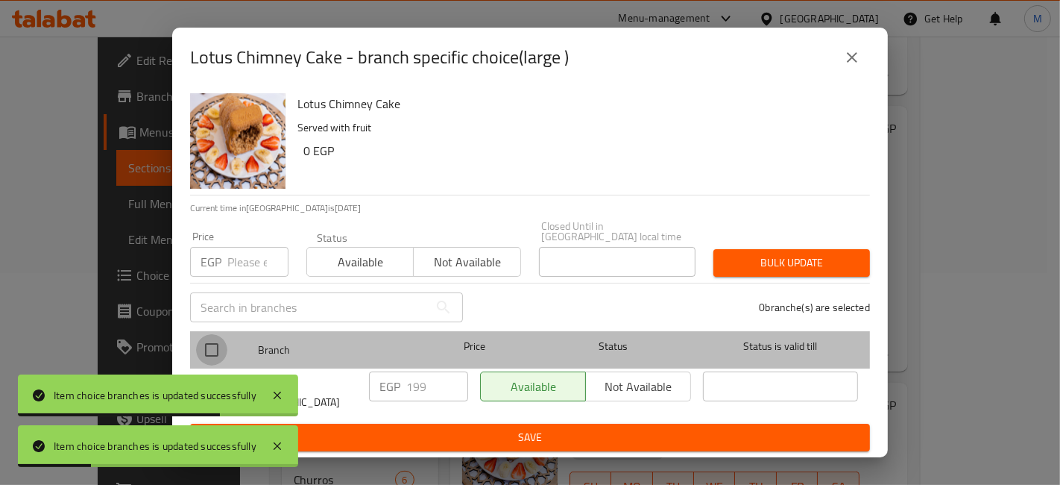
click at [214, 350] on input "checkbox" at bounding box center [211, 349] width 31 height 31
checkbox input "true"
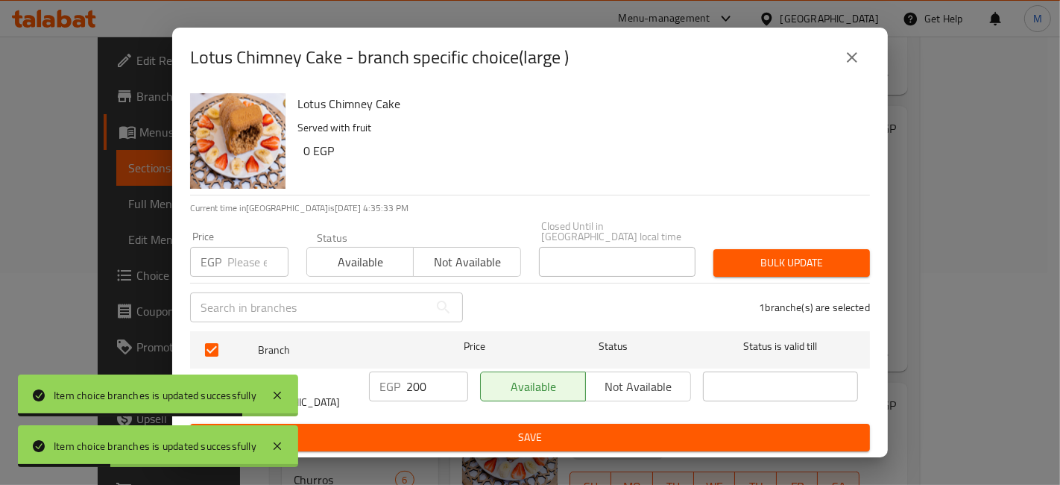
drag, startPoint x: 451, startPoint y: 384, endPoint x: 457, endPoint y: 404, distance: 21.0
type input "200"
click at [452, 384] on input "200" at bounding box center [437, 386] width 62 height 30
click at [458, 412] on ul "Branch Price Status Status is valid till Seldom, Down Town EGP 200 ​ Available …" at bounding box center [530, 374] width 680 height 98
click at [563, 444] on div "Lotus Chimney Cake Served with fruit 0 EGP Current time in [GEOGRAPHIC_DATA] is…" at bounding box center [530, 272] width 716 height 370
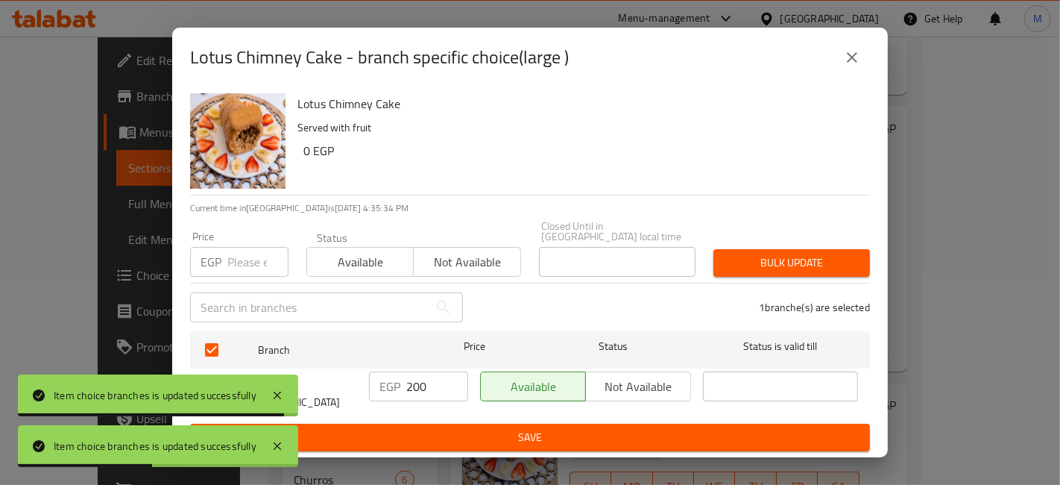
click at [751, 423] on button "Save" at bounding box center [530, 437] width 680 height 28
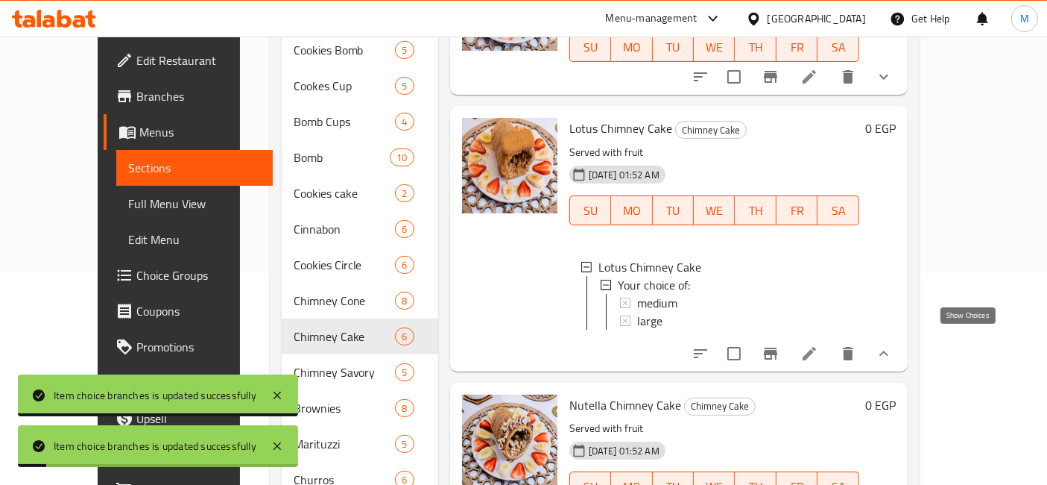
click at [893, 344] on icon "show more" at bounding box center [884, 353] width 18 height 18
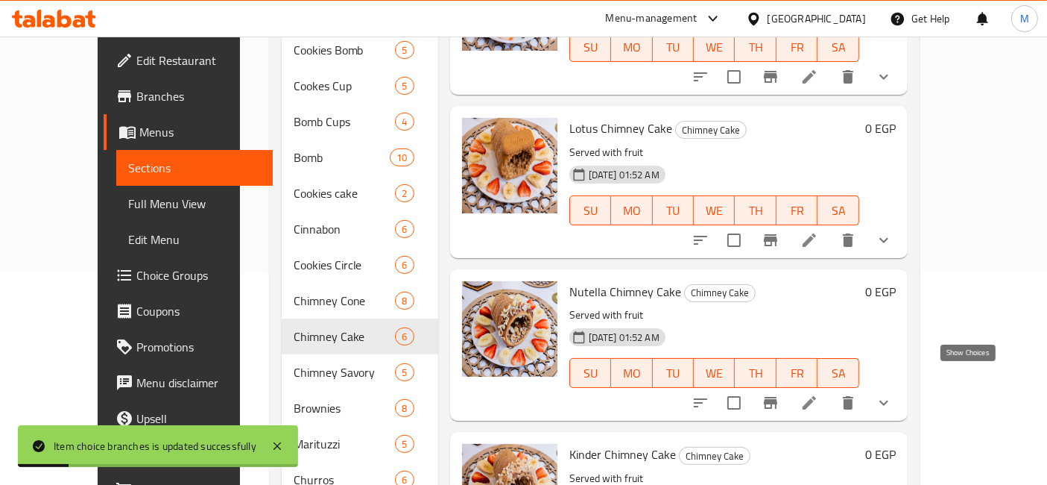
click at [893, 394] on icon "show more" at bounding box center [884, 403] width 18 height 18
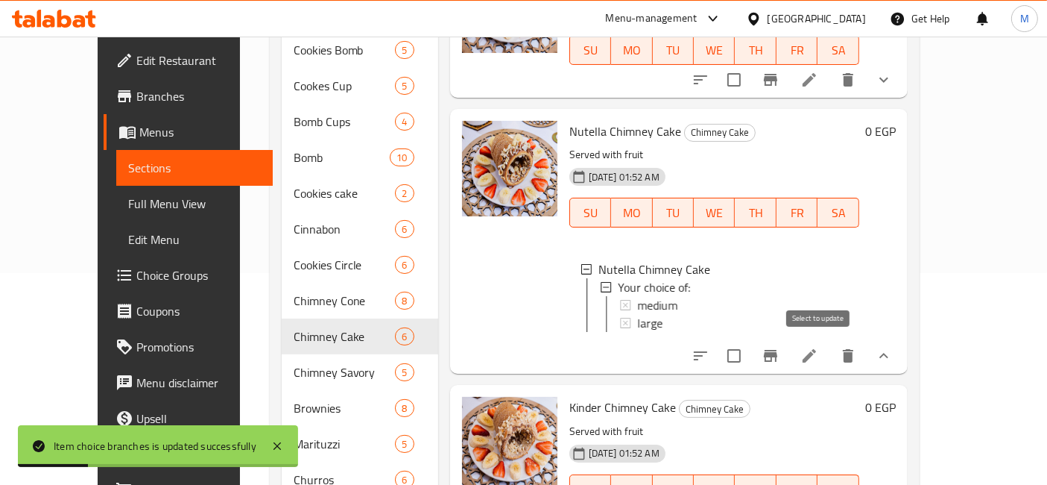
scroll to position [248, 0]
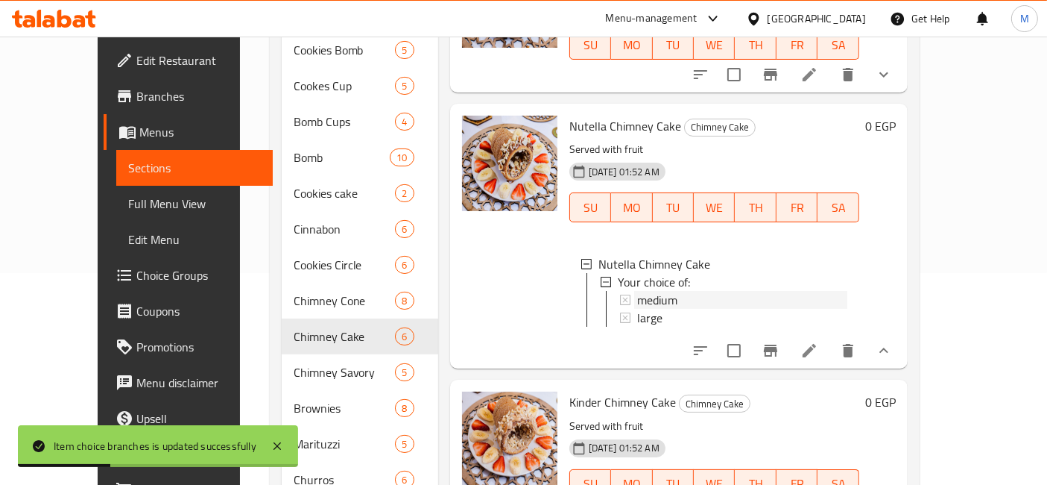
click at [661, 291] on div "medium" at bounding box center [742, 300] width 210 height 18
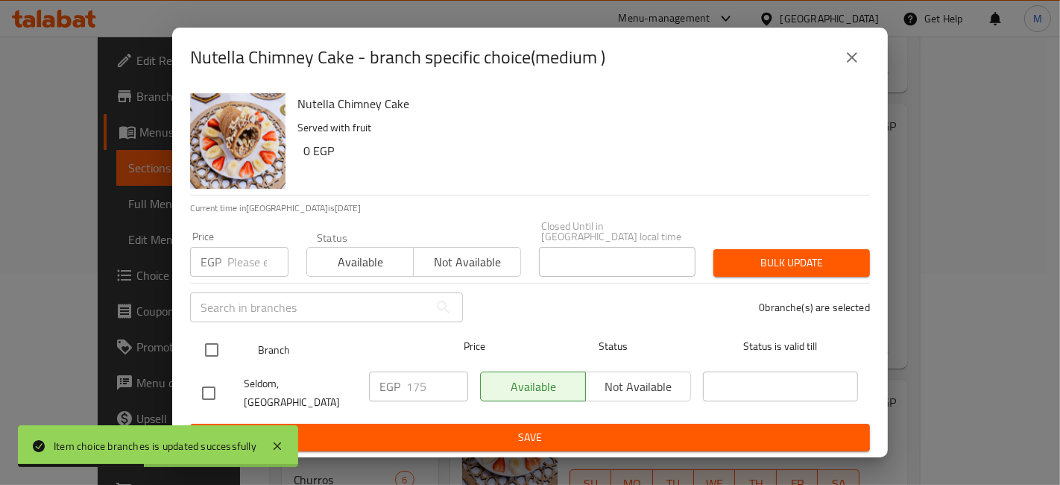
click at [221, 345] on input "checkbox" at bounding box center [211, 349] width 31 height 31
checkbox input "true"
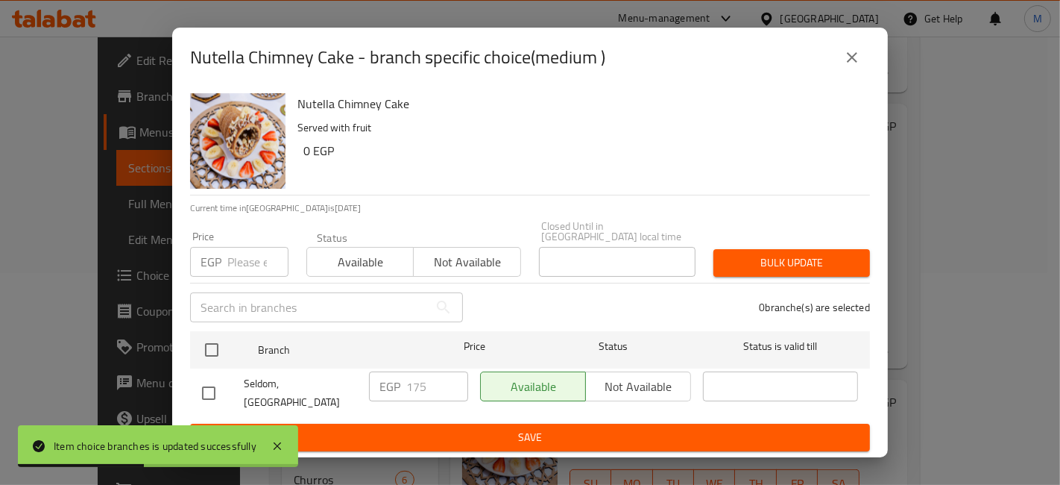
checkbox input "true"
click at [447, 379] on input "176" at bounding box center [437, 386] width 62 height 30
click at [447, 379] on input "177" at bounding box center [437, 386] width 62 height 30
click at [447, 379] on input "178" at bounding box center [437, 386] width 62 height 30
click at [447, 379] on input "179" at bounding box center [437, 386] width 62 height 30
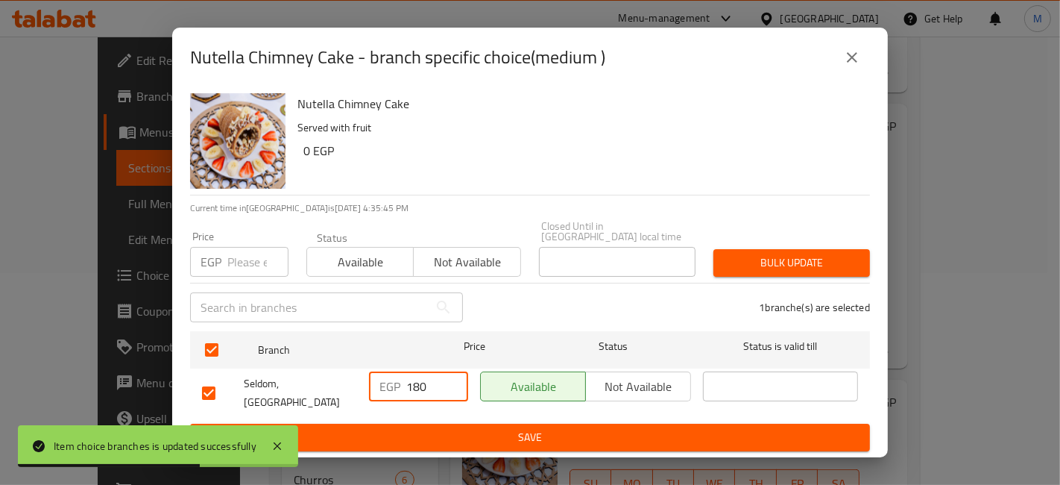
type input "180"
click at [447, 379] on input "180" at bounding box center [437, 386] width 62 height 30
click at [463, 423] on button "Save" at bounding box center [530, 437] width 680 height 28
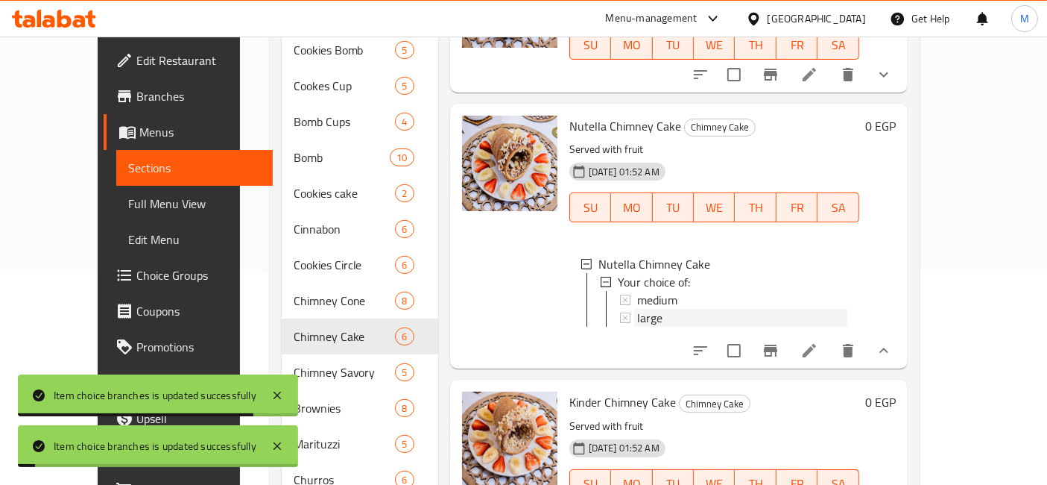
click at [700, 309] on div "large" at bounding box center [742, 318] width 210 height 18
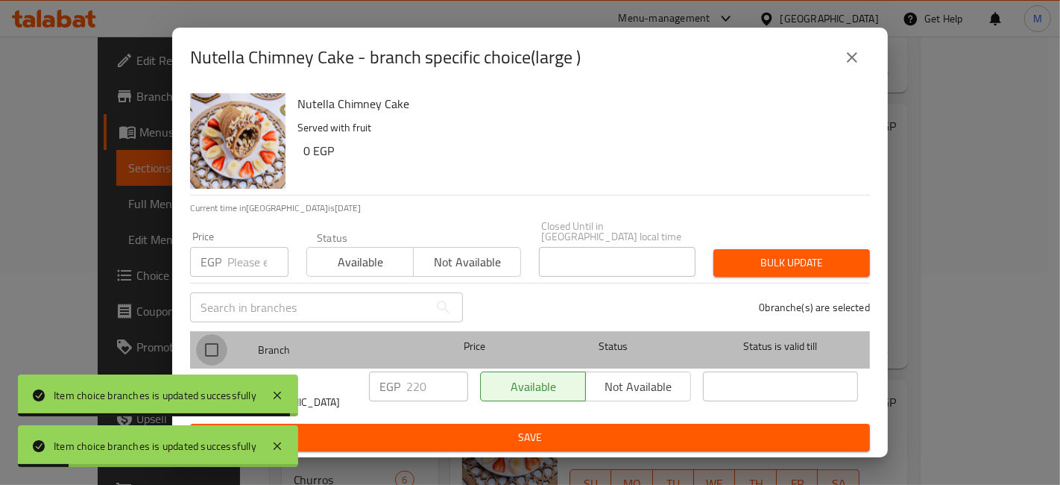
click at [220, 350] on input "checkbox" at bounding box center [211, 349] width 31 height 31
checkbox input "true"
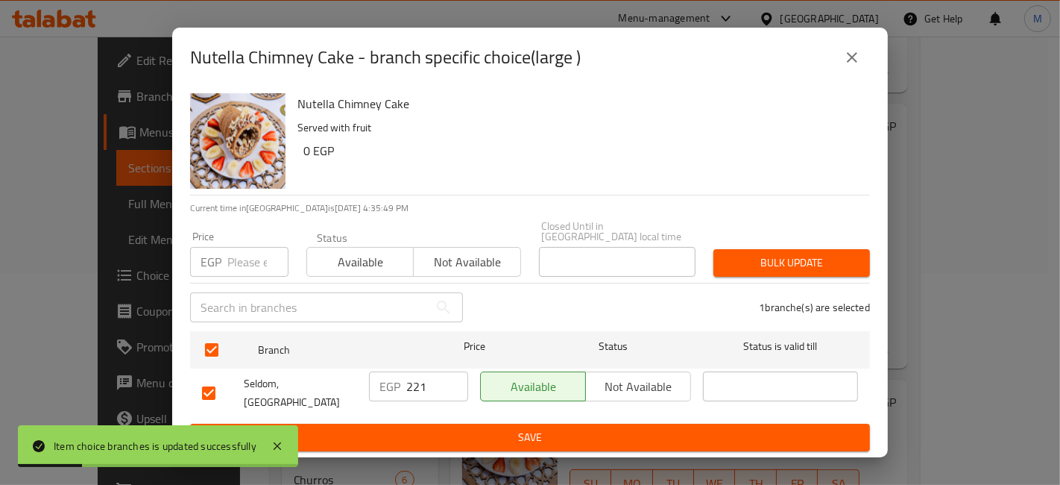
click at [452, 381] on input "221" at bounding box center [437, 386] width 62 height 30
click at [452, 381] on input "222" at bounding box center [437, 386] width 62 height 30
click at [452, 381] on input "223" at bounding box center [437, 386] width 62 height 30
click at [452, 381] on input "224" at bounding box center [437, 386] width 62 height 30
type input "225"
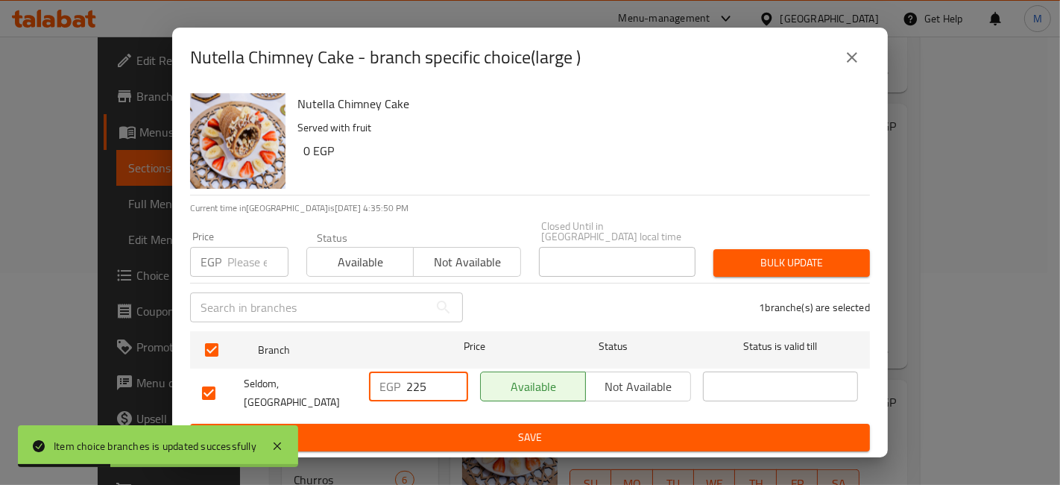
click at [452, 381] on input "225" at bounding box center [437, 386] width 62 height 30
click at [462, 428] on span "Save" at bounding box center [530, 437] width 656 height 19
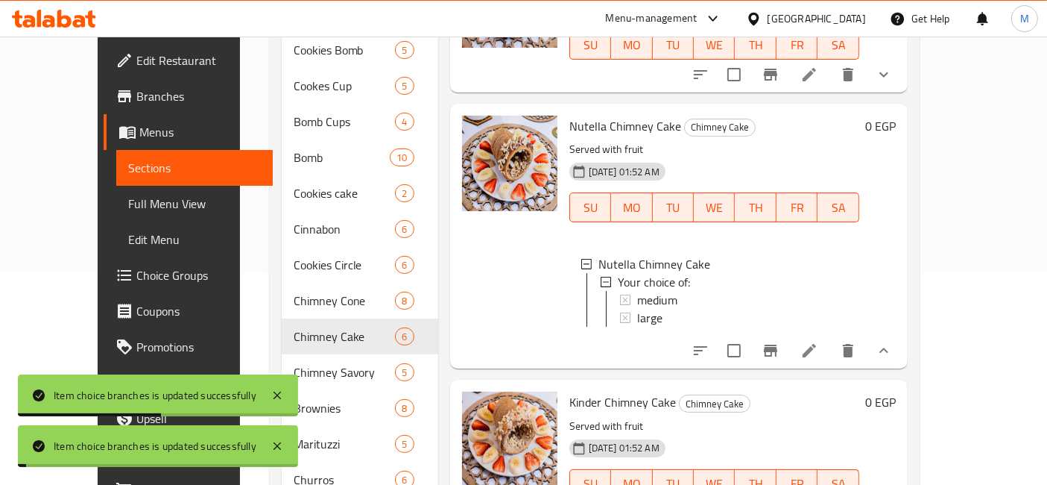
click at [893, 341] on icon "show more" at bounding box center [884, 350] width 18 height 18
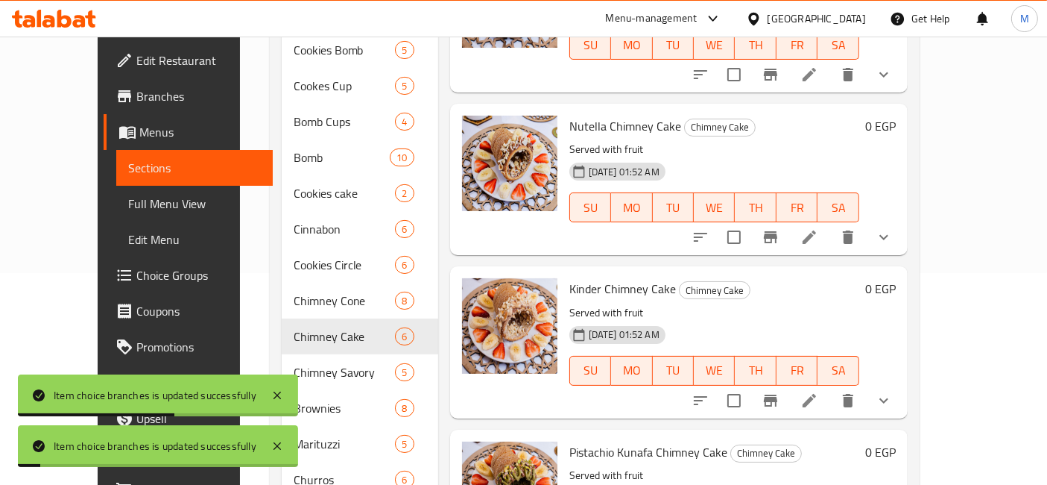
scroll to position [309, 0]
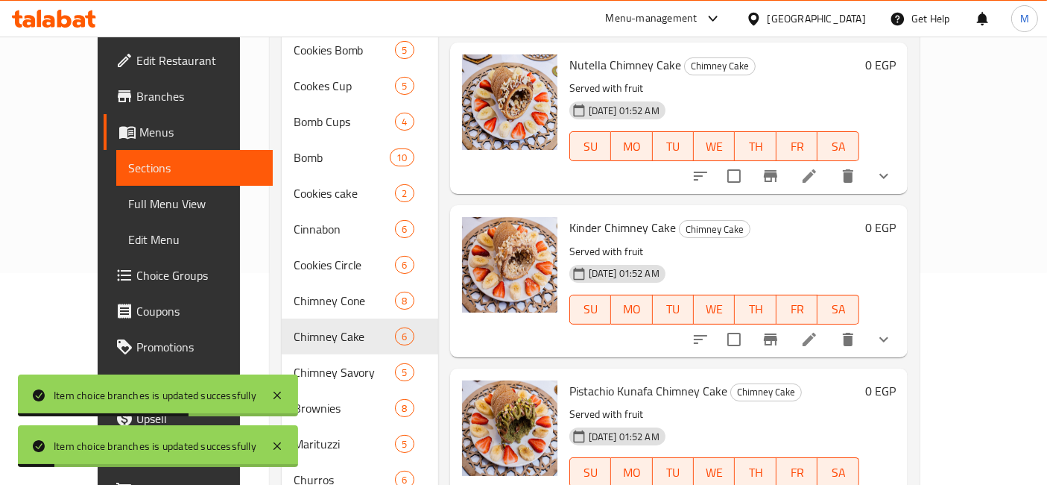
click at [902, 321] on button "show more" at bounding box center [884, 339] width 36 height 36
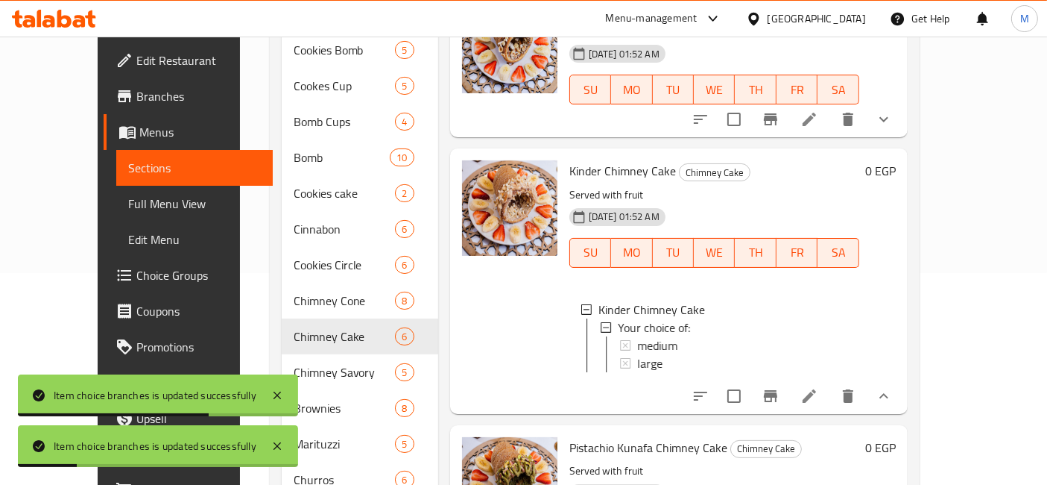
scroll to position [392, 0]
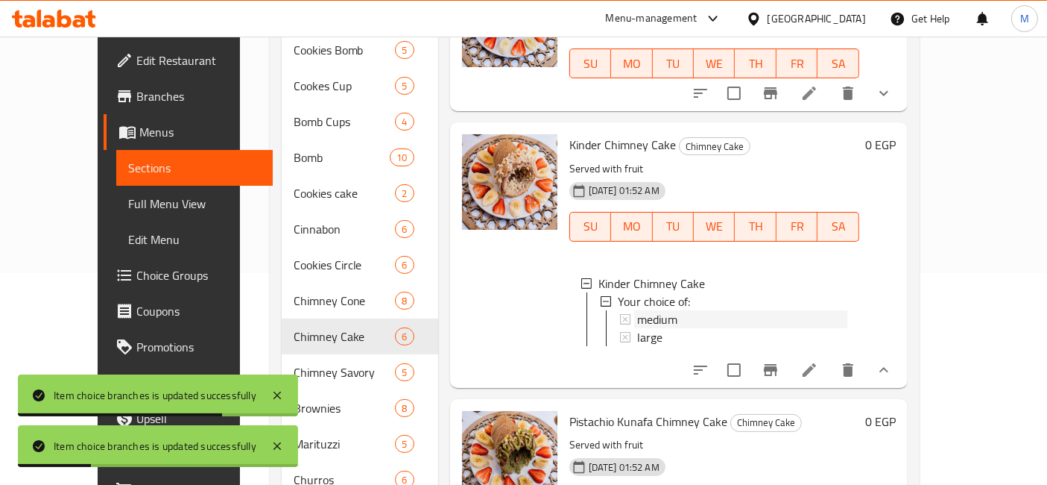
click at [637, 310] on span "medium" at bounding box center [657, 319] width 40 height 18
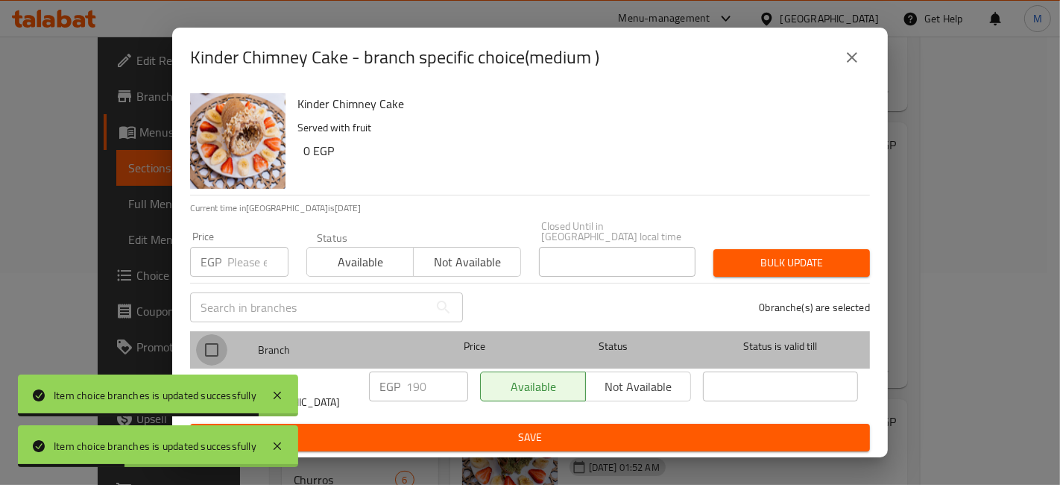
drag, startPoint x: 204, startPoint y: 350, endPoint x: 371, endPoint y: 357, distance: 167.1
click at [204, 350] on input "checkbox" at bounding box center [211, 349] width 31 height 31
checkbox input "true"
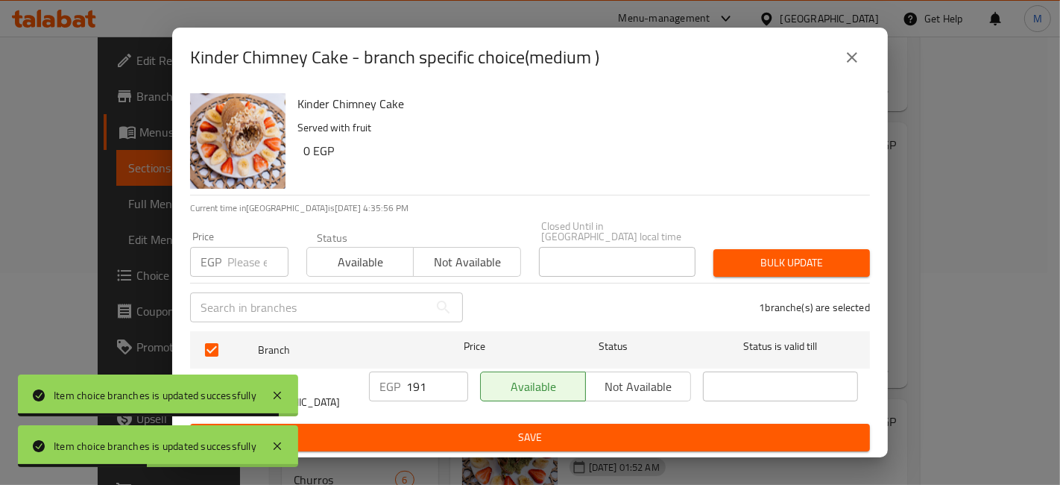
click at [449, 379] on input "191" at bounding box center [437, 386] width 62 height 30
click at [449, 379] on input "192" at bounding box center [437, 386] width 62 height 30
click at [449, 379] on input "193" at bounding box center [437, 386] width 62 height 30
click at [449, 379] on input "194" at bounding box center [437, 386] width 62 height 30
type input "195"
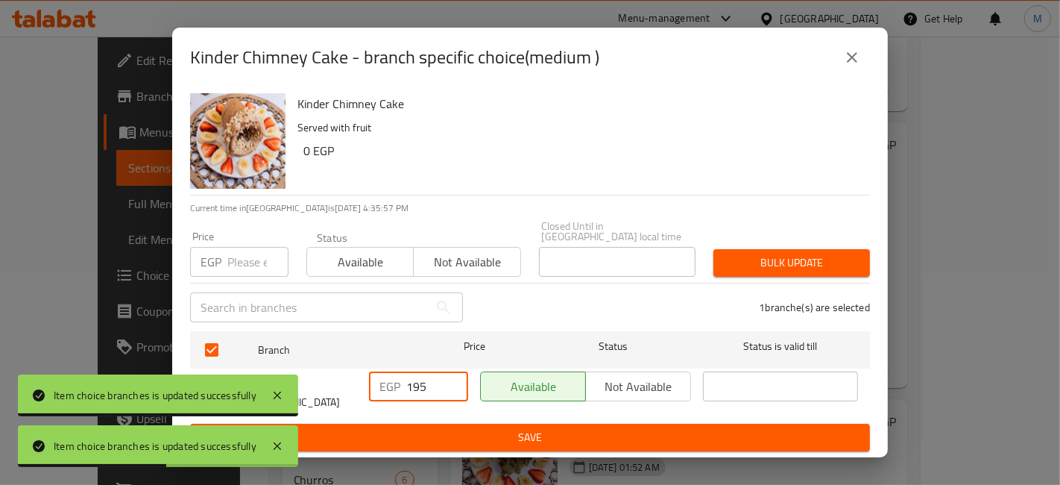
click at [449, 379] on input "195" at bounding box center [437, 386] width 62 height 30
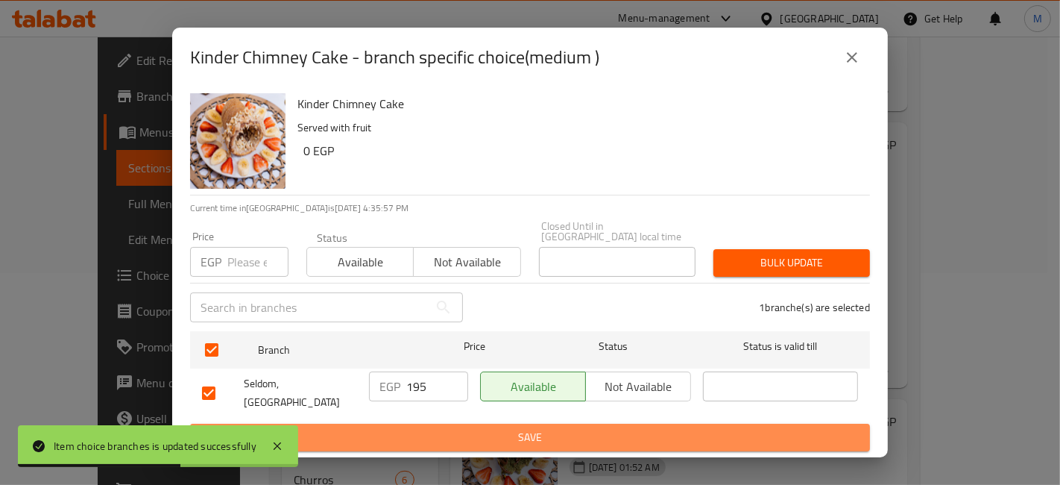
click at [447, 428] on span "Save" at bounding box center [530, 437] width 656 height 19
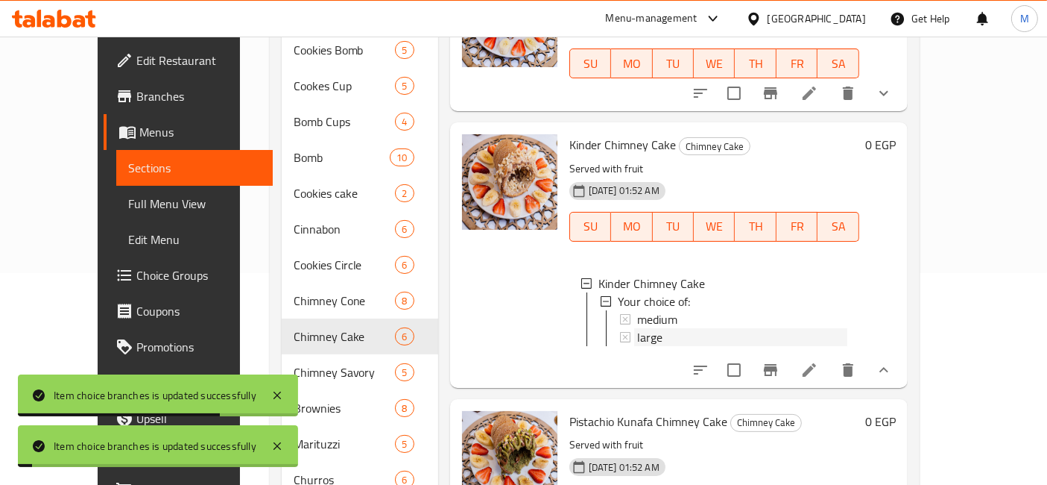
click at [640, 328] on div "large" at bounding box center [742, 337] width 210 height 18
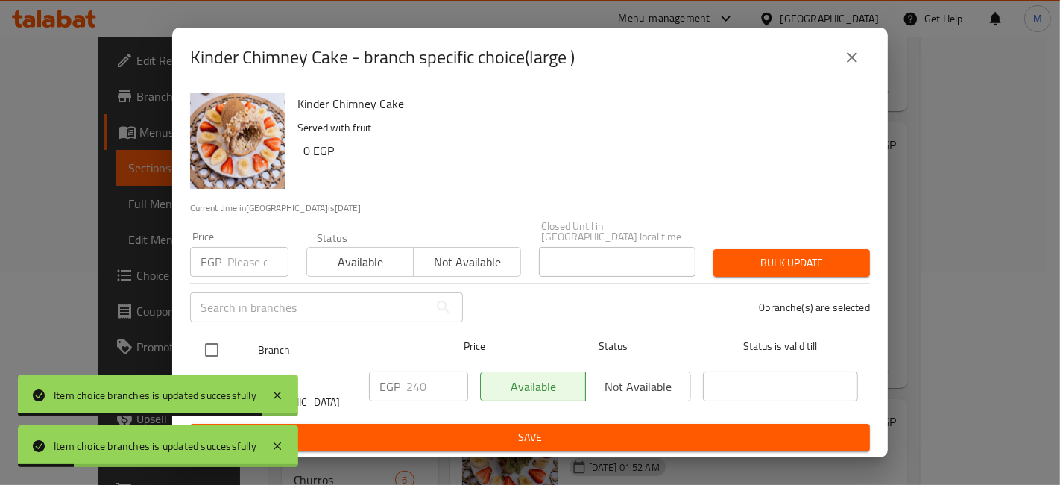
click at [212, 349] on input "checkbox" at bounding box center [211, 349] width 31 height 31
checkbox input "true"
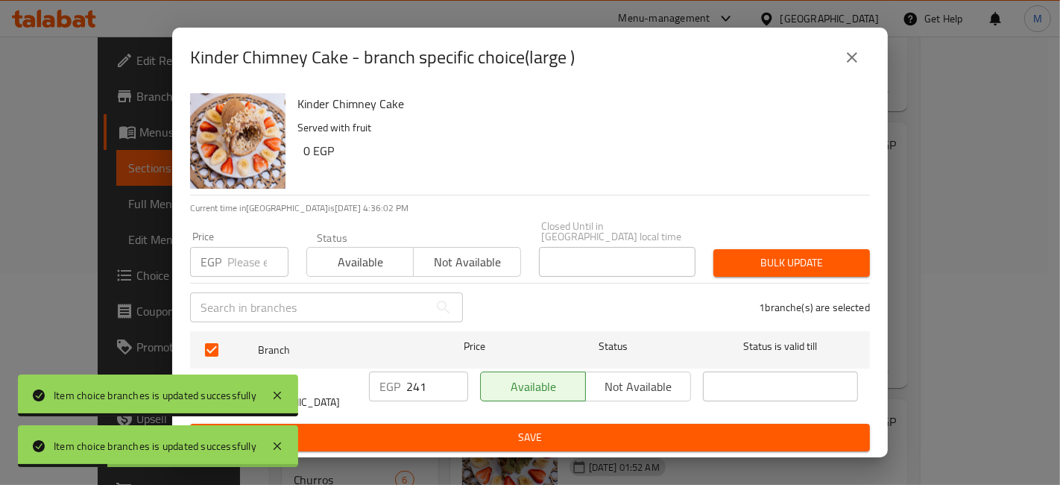
click at [453, 382] on input "241" at bounding box center [437, 386] width 62 height 30
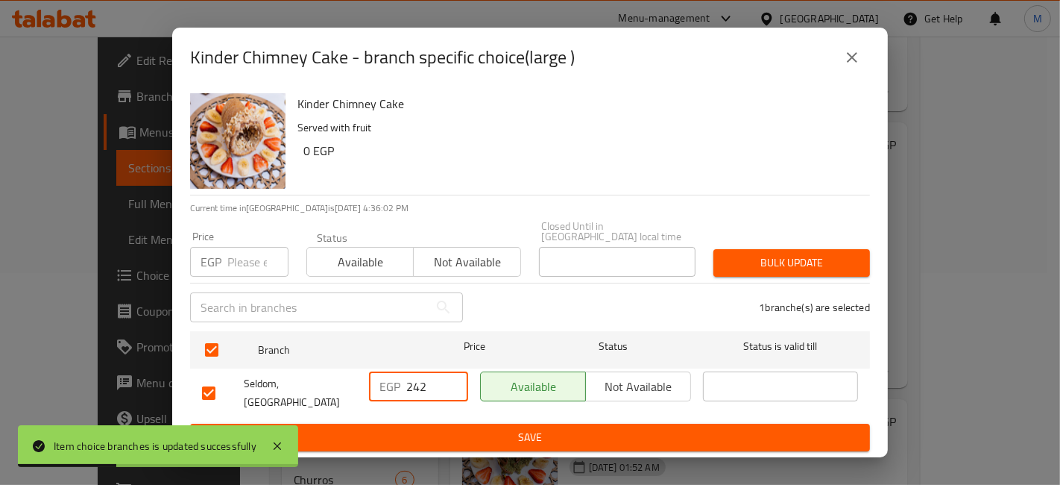
click at [453, 382] on input "242" at bounding box center [437, 386] width 62 height 30
click at [453, 382] on input "243" at bounding box center [437, 386] width 62 height 30
click at [453, 382] on input "244" at bounding box center [437, 386] width 62 height 30
type input "245"
click at [453, 382] on input "245" at bounding box center [437, 386] width 62 height 30
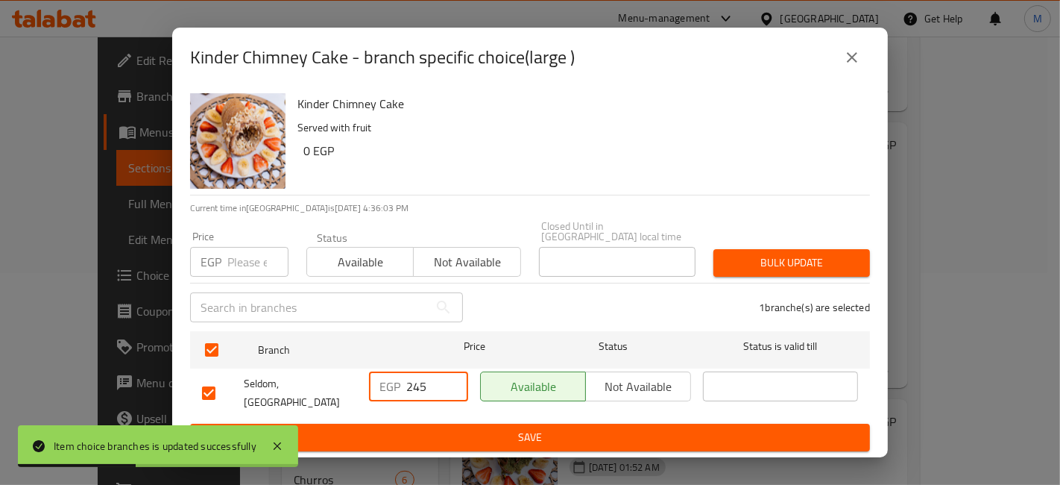
click at [451, 428] on span "Save" at bounding box center [530, 437] width 656 height 19
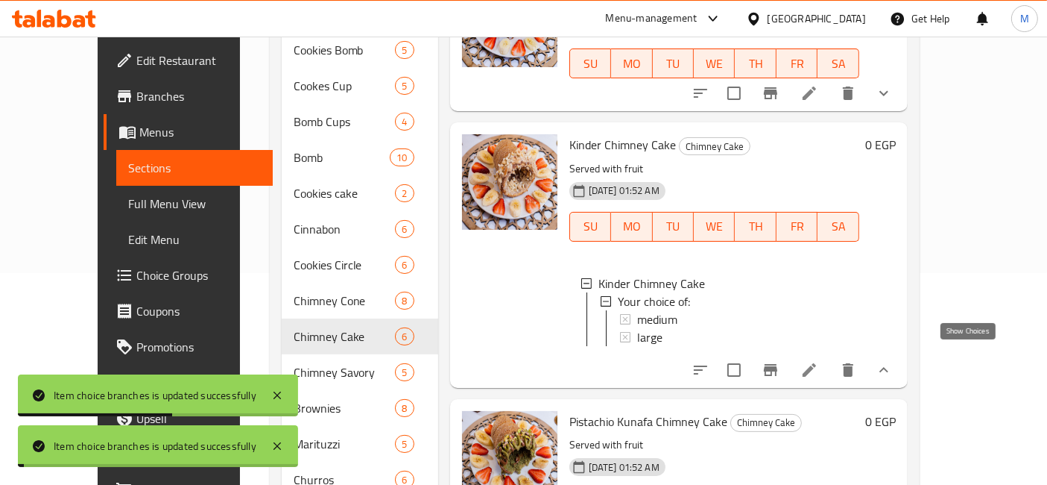
drag, startPoint x: 968, startPoint y: 362, endPoint x: 956, endPoint y: 361, distance: 11.3
click at [893, 362] on icon "show more" at bounding box center [884, 370] width 18 height 18
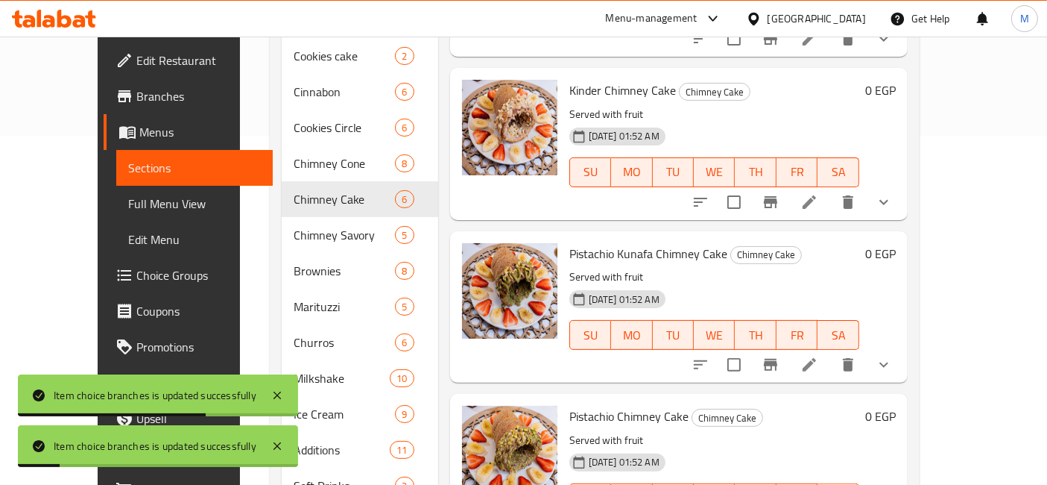
scroll to position [427, 0]
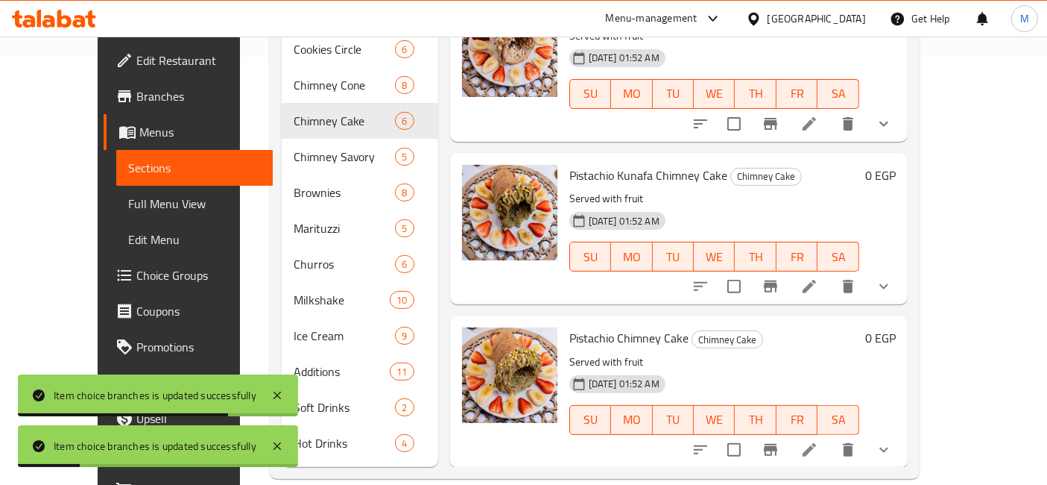
click at [889, 284] on icon "show more" at bounding box center [884, 286] width 9 height 5
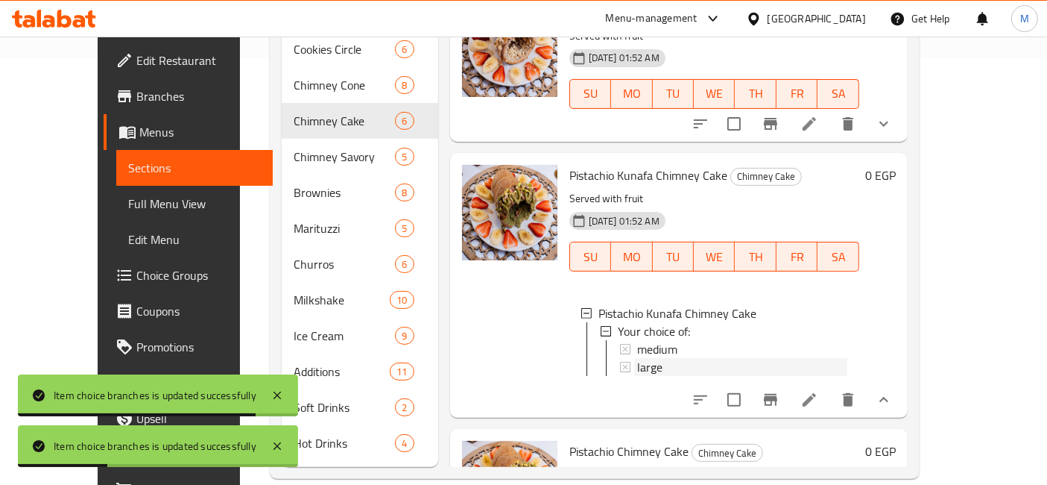
click at [637, 358] on span "large" at bounding box center [649, 367] width 25 height 18
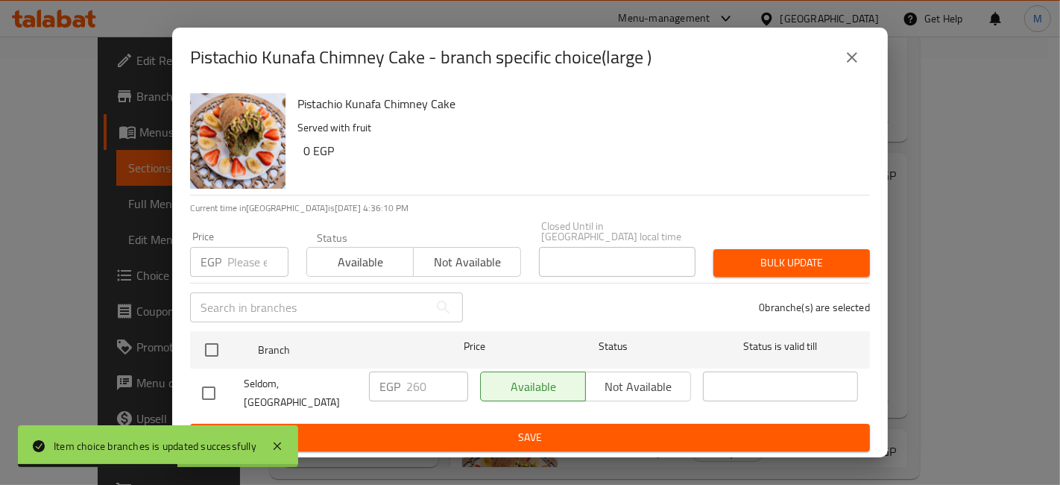
drag, startPoint x: 219, startPoint y: 348, endPoint x: 288, endPoint y: 372, distance: 72.6
click at [219, 348] on input "checkbox" at bounding box center [211, 349] width 31 height 31
checkbox input "true"
click at [453, 380] on input "261" at bounding box center [437, 386] width 62 height 30
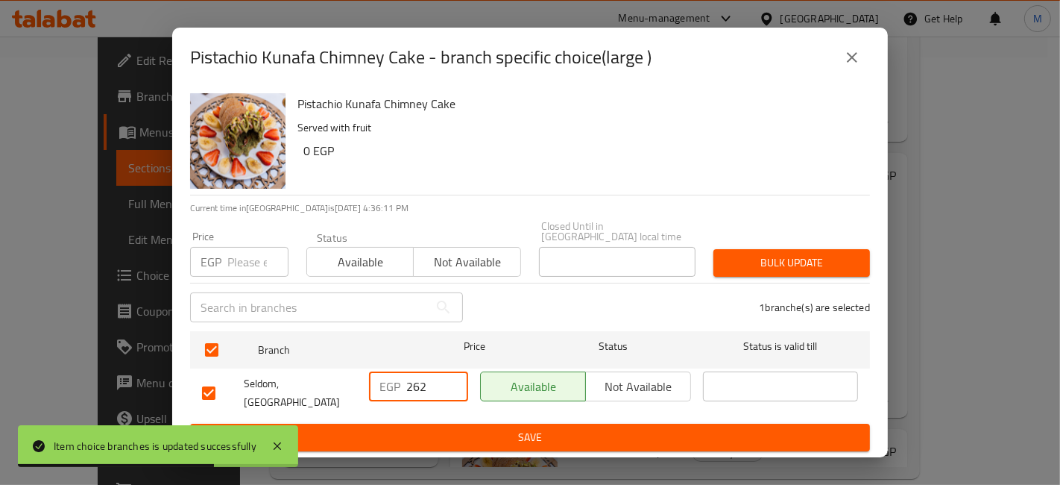
click at [453, 380] on input "262" at bounding box center [437, 386] width 62 height 30
click at [453, 380] on input "263" at bounding box center [437, 386] width 62 height 30
click at [453, 380] on input "264" at bounding box center [437, 386] width 62 height 30
type input "265"
click at [453, 380] on input "265" at bounding box center [437, 386] width 62 height 30
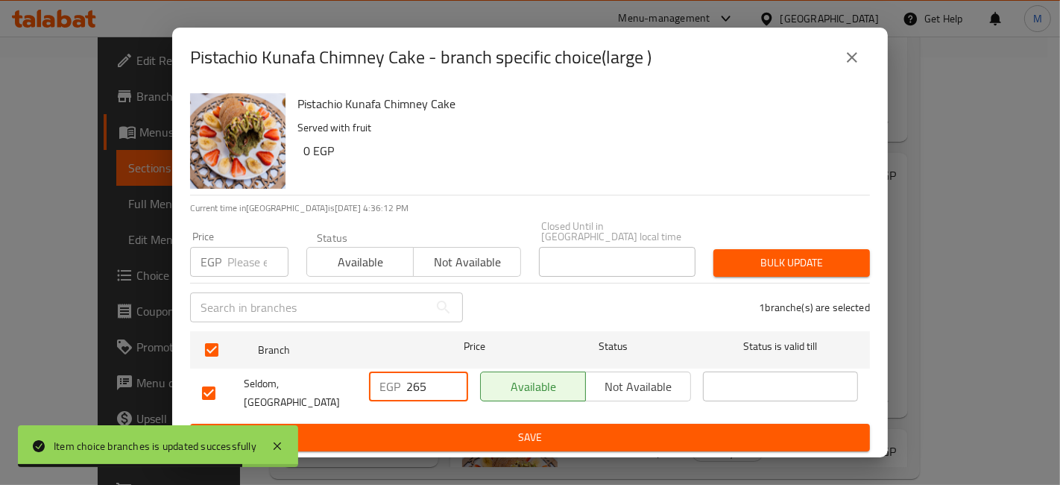
click at [479, 428] on span "Save" at bounding box center [530, 437] width 656 height 19
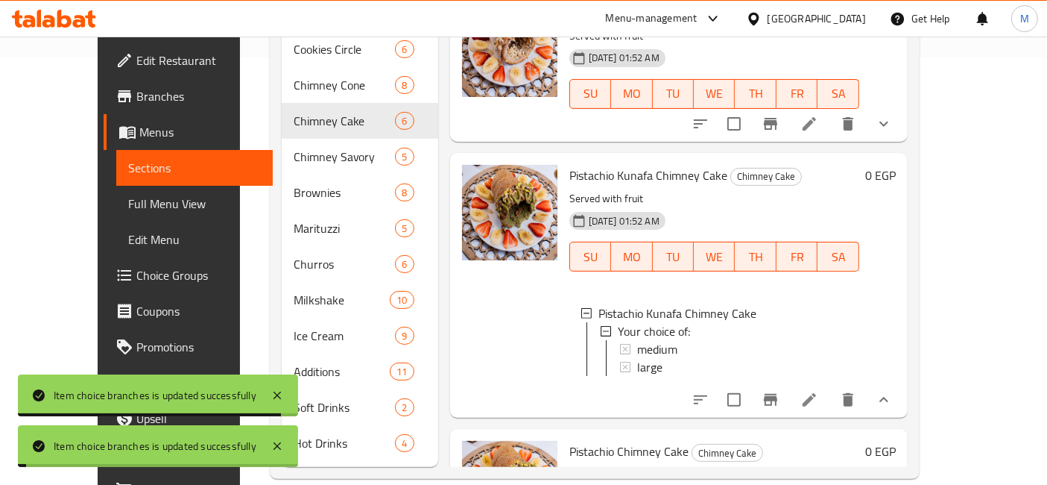
click at [677, 358] on div "large" at bounding box center [742, 367] width 210 height 18
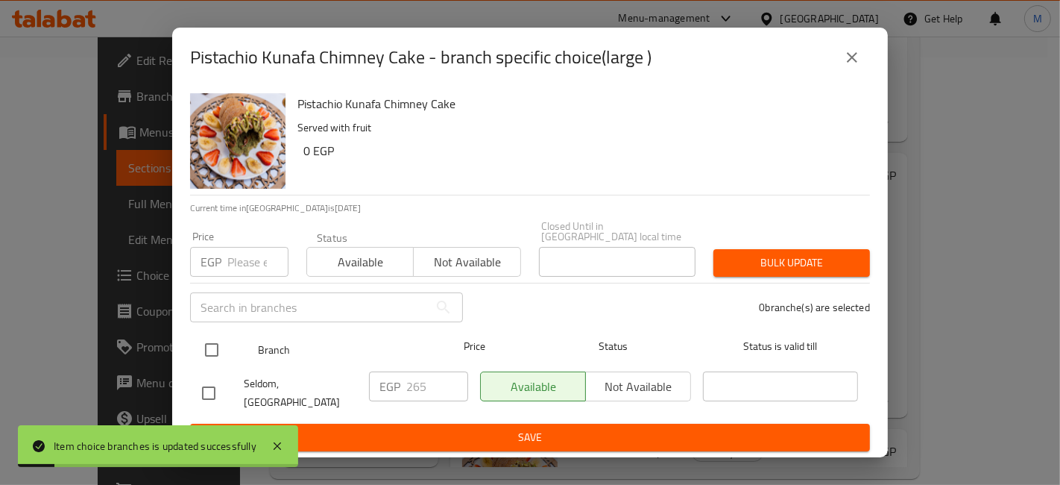
click at [205, 345] on input "checkbox" at bounding box center [211, 349] width 31 height 31
checkbox input "true"
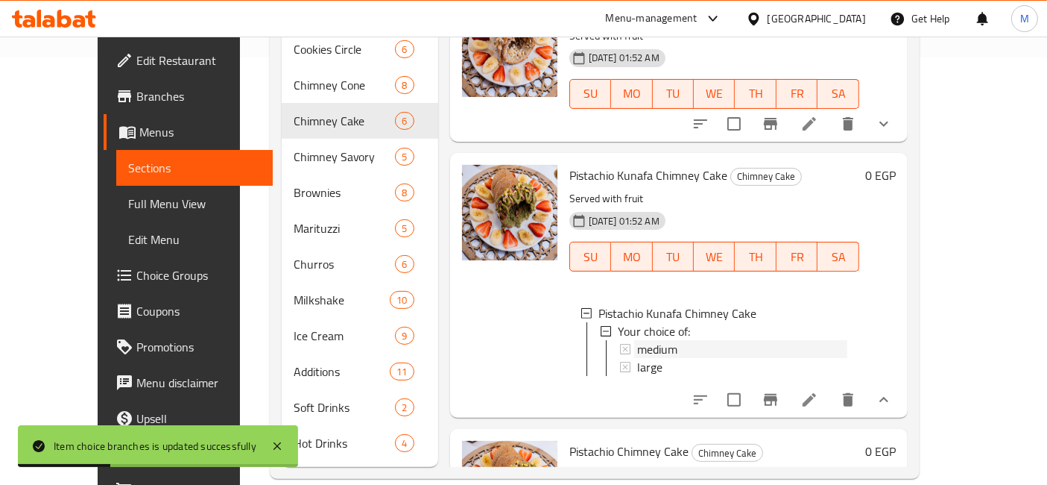
click at [644, 340] on span "medium" at bounding box center [657, 349] width 40 height 18
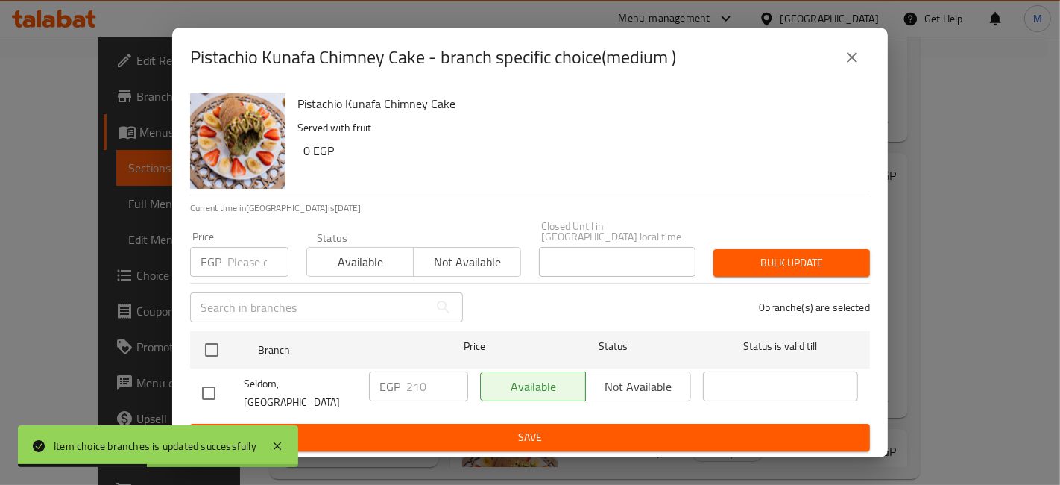
drag, startPoint x: 174, startPoint y: 337, endPoint x: 198, endPoint y: 347, distance: 25.7
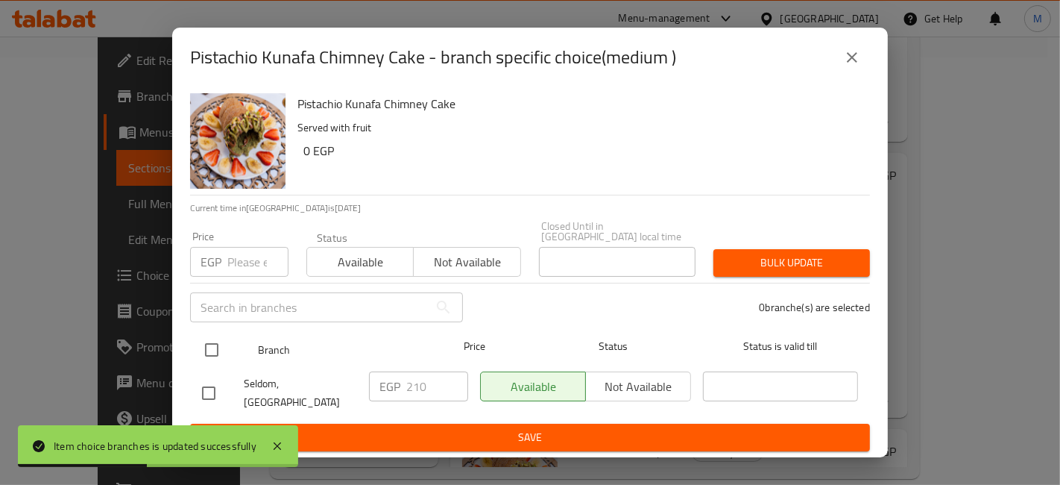
click at [174, 337] on div "Pistachio Kunafa Chimney Cake Served with fruit 0 EGP Current time in [GEOGRAPH…" at bounding box center [530, 272] width 716 height 370
click at [200, 347] on input "checkbox" at bounding box center [211, 349] width 31 height 31
checkbox input "true"
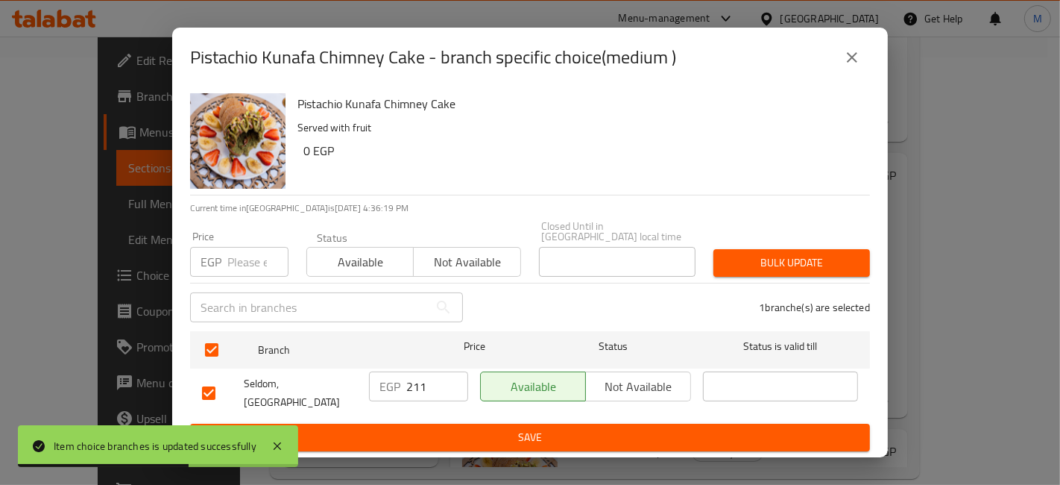
click at [455, 379] on input "211" at bounding box center [437, 386] width 62 height 30
click at [455, 379] on input "212" at bounding box center [437, 386] width 62 height 30
click at [455, 379] on input "213" at bounding box center [437, 386] width 62 height 30
click at [455, 379] on input "214" at bounding box center [437, 386] width 62 height 30
type input "215"
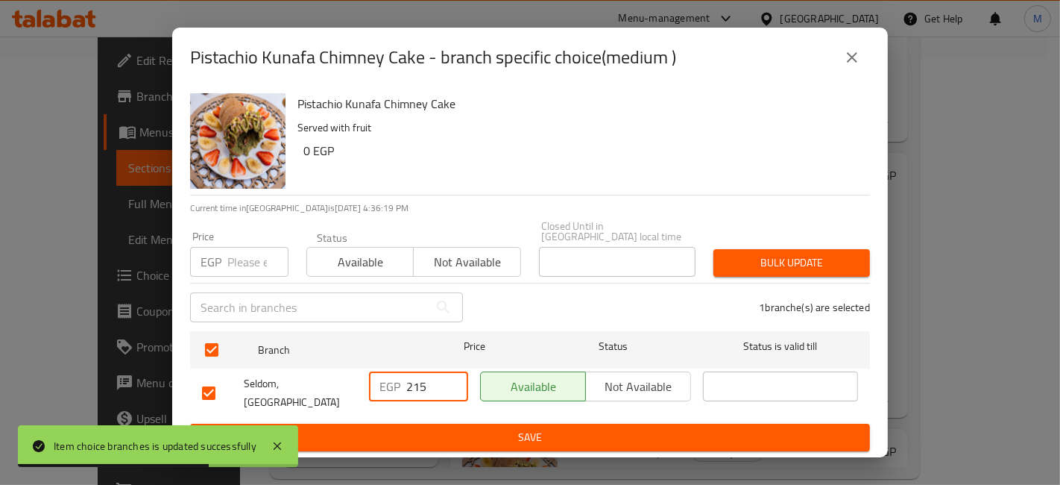
click at [455, 379] on input "215" at bounding box center [437, 386] width 62 height 30
click at [476, 440] on button "Save" at bounding box center [530, 437] width 680 height 28
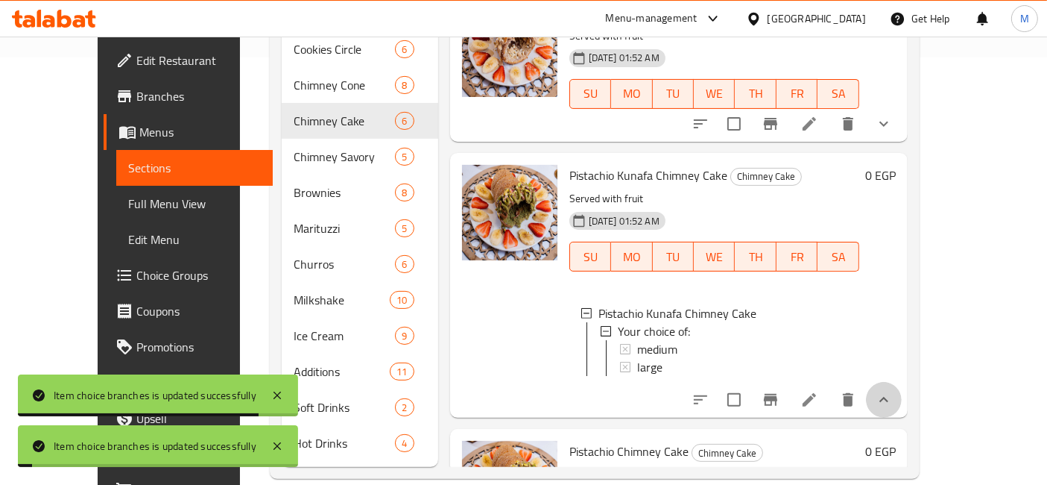
click at [902, 382] on button "show more" at bounding box center [884, 400] width 36 height 36
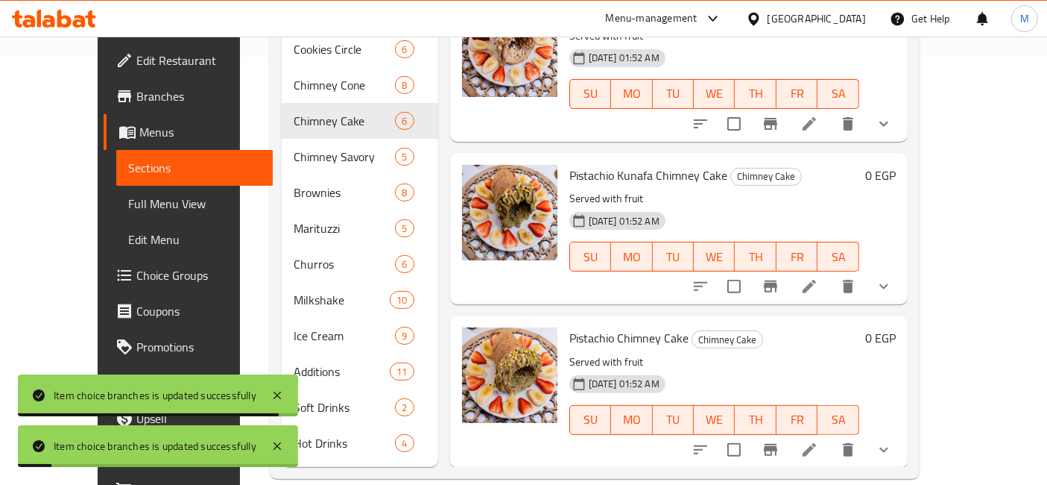
click at [893, 441] on icon "show more" at bounding box center [884, 450] width 18 height 18
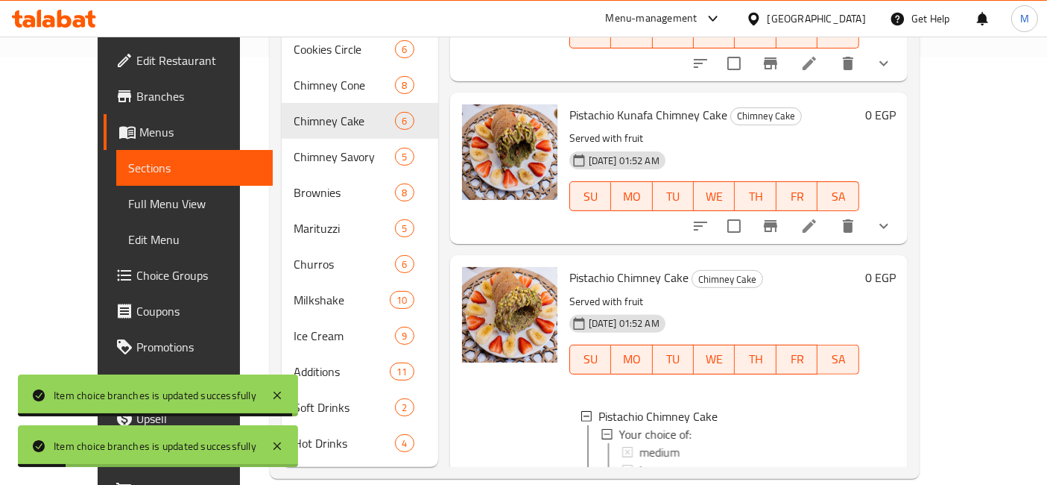
scroll to position [432, 0]
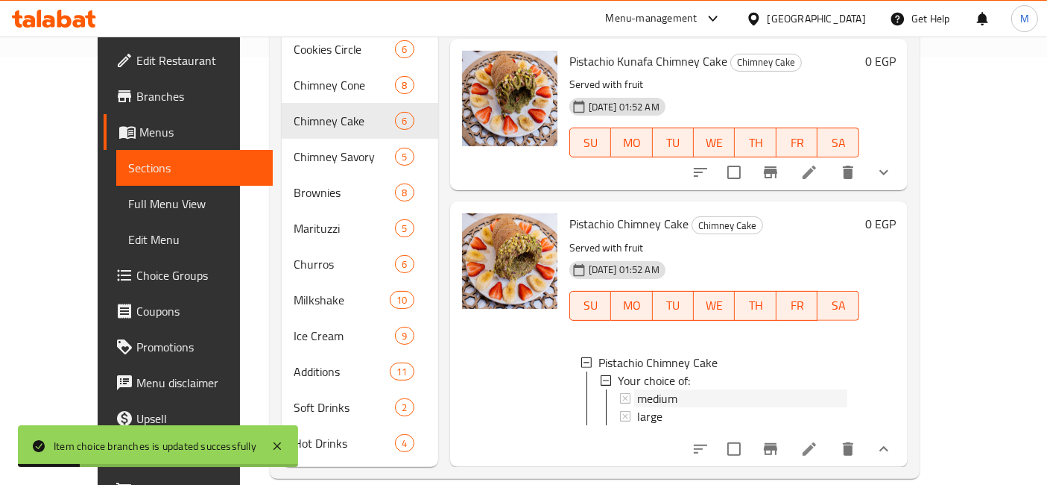
click at [637, 389] on span "medium" at bounding box center [657, 398] width 40 height 18
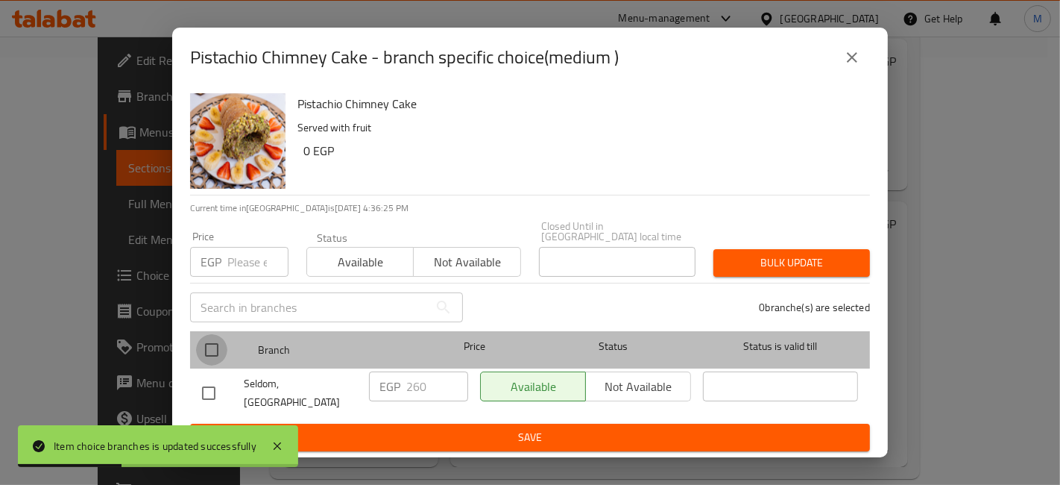
click at [215, 347] on input "checkbox" at bounding box center [211, 349] width 31 height 31
checkbox input "true"
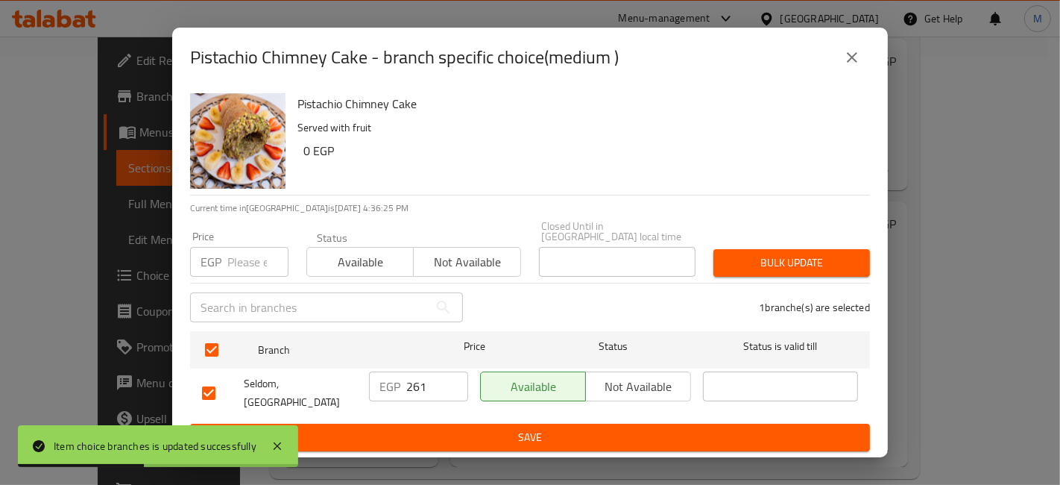
click at [452, 381] on input "261" at bounding box center [437, 386] width 62 height 30
click at [452, 381] on input "262" at bounding box center [437, 386] width 62 height 30
click at [452, 381] on input "263" at bounding box center [437, 386] width 62 height 30
click at [452, 380] on input "264" at bounding box center [437, 386] width 62 height 30
type input "265"
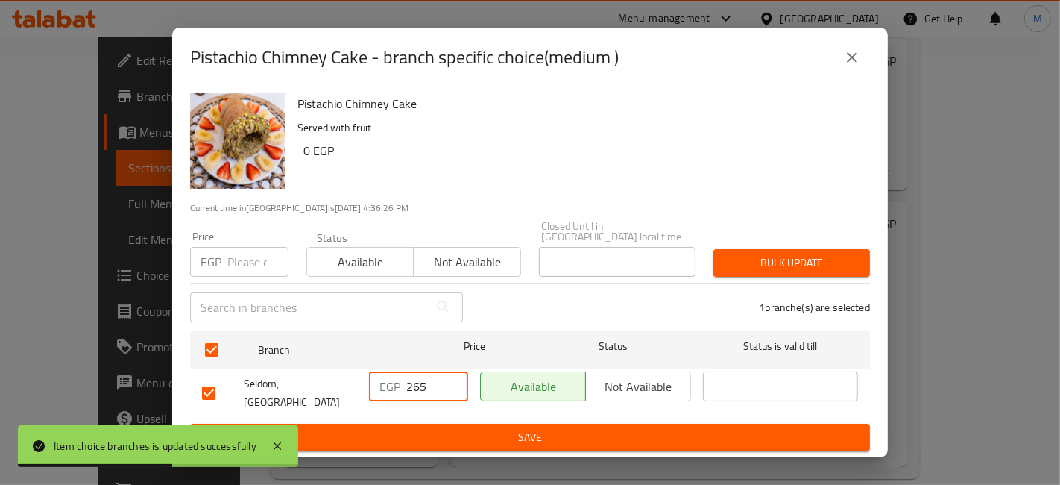
click at [452, 380] on input "265" at bounding box center [437, 386] width 62 height 30
click at [455, 428] on span "Save" at bounding box center [530, 437] width 656 height 19
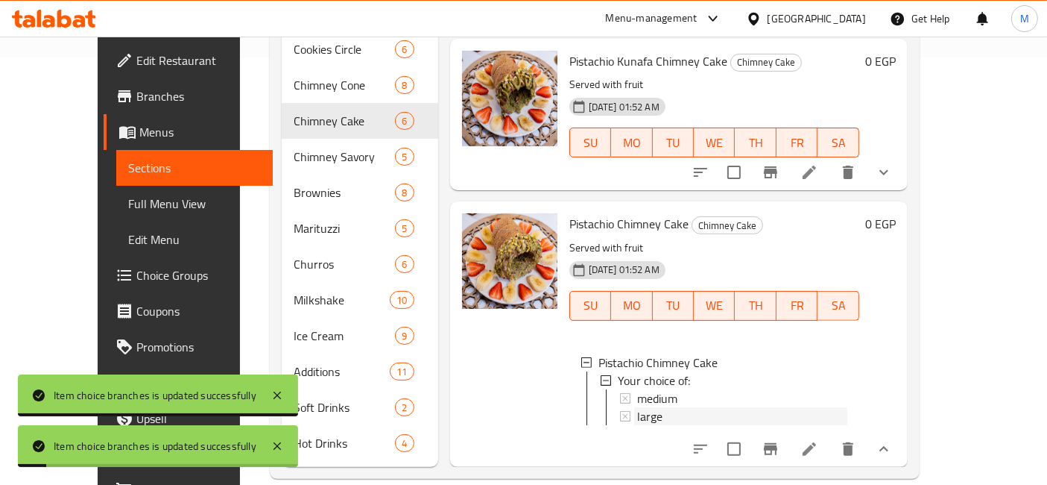
click at [638, 407] on div "large" at bounding box center [742, 416] width 210 height 18
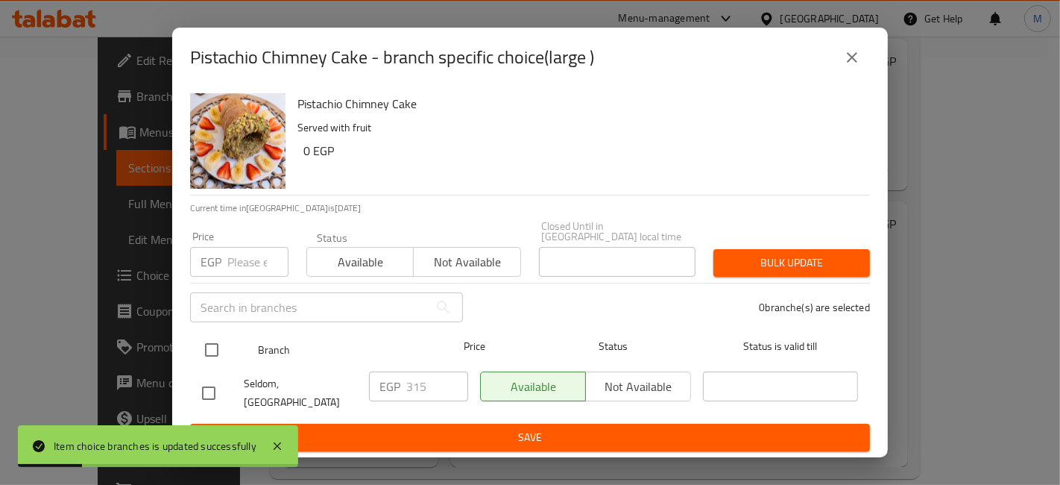
click at [215, 356] on input "checkbox" at bounding box center [211, 349] width 31 height 31
checkbox input "true"
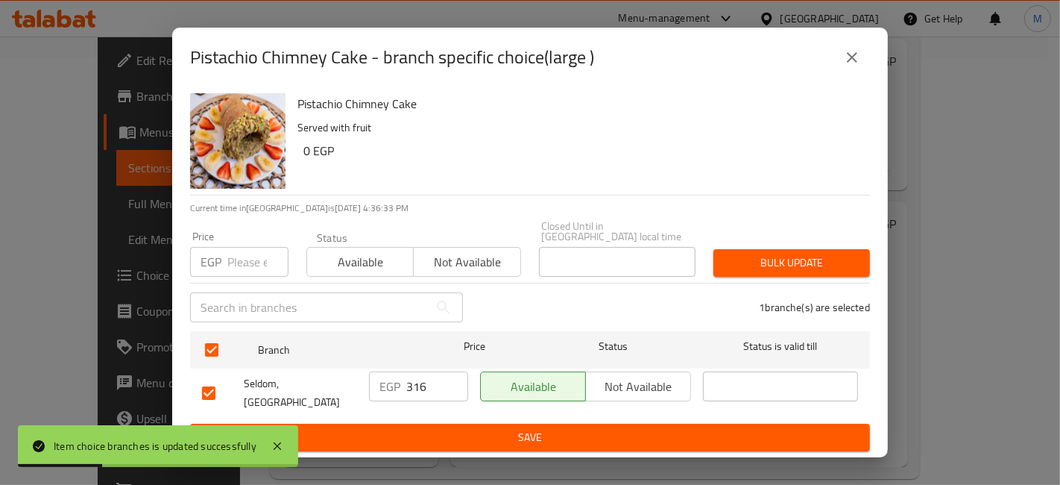
click at [453, 379] on input "316" at bounding box center [437, 386] width 62 height 30
click at [453, 379] on input "317" at bounding box center [437, 386] width 62 height 30
click at [453, 379] on input "318" at bounding box center [437, 386] width 62 height 30
click at [453, 379] on input "319" at bounding box center [437, 386] width 62 height 30
type input "320"
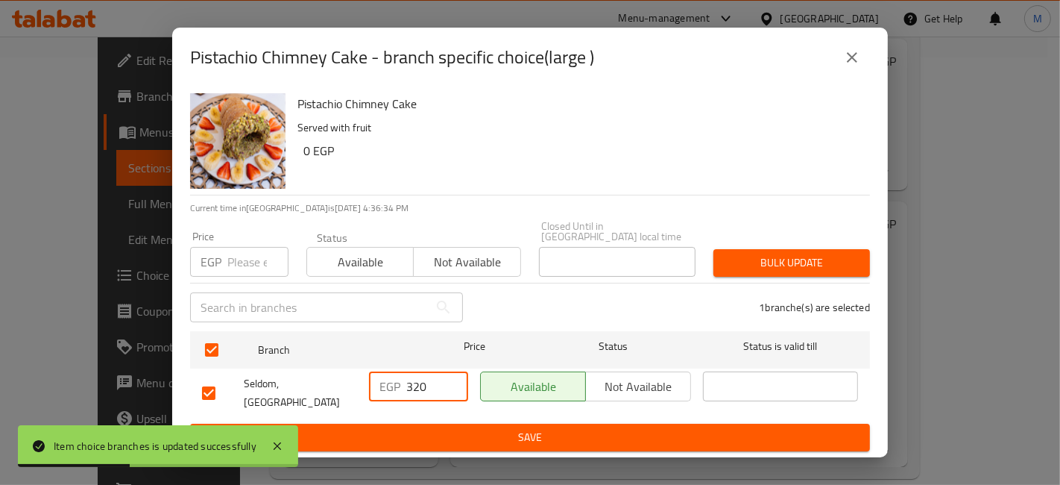
click at [453, 379] on input "320" at bounding box center [437, 386] width 62 height 30
click at [459, 428] on span "Save" at bounding box center [530, 437] width 656 height 19
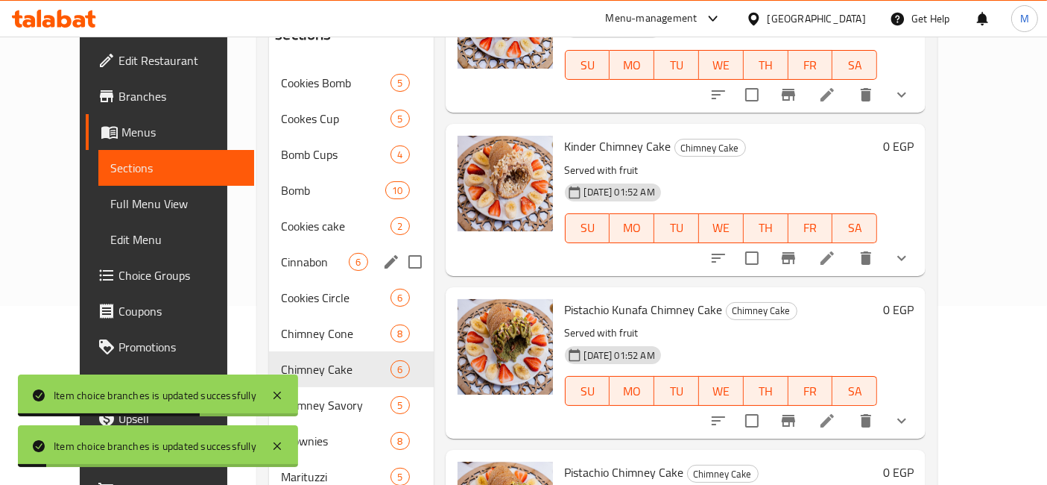
scroll to position [262, 0]
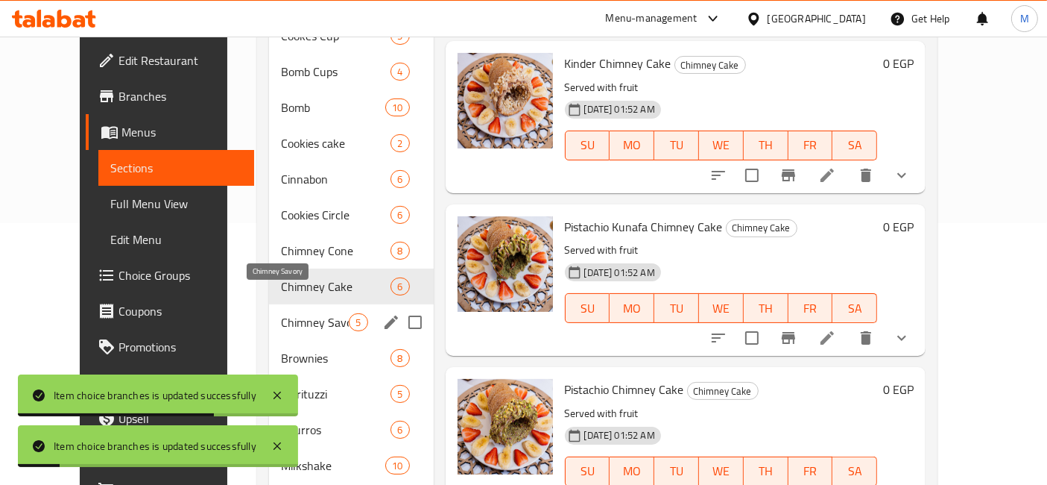
click at [303, 313] on span "Chimney Savory" at bounding box center [315, 322] width 68 height 18
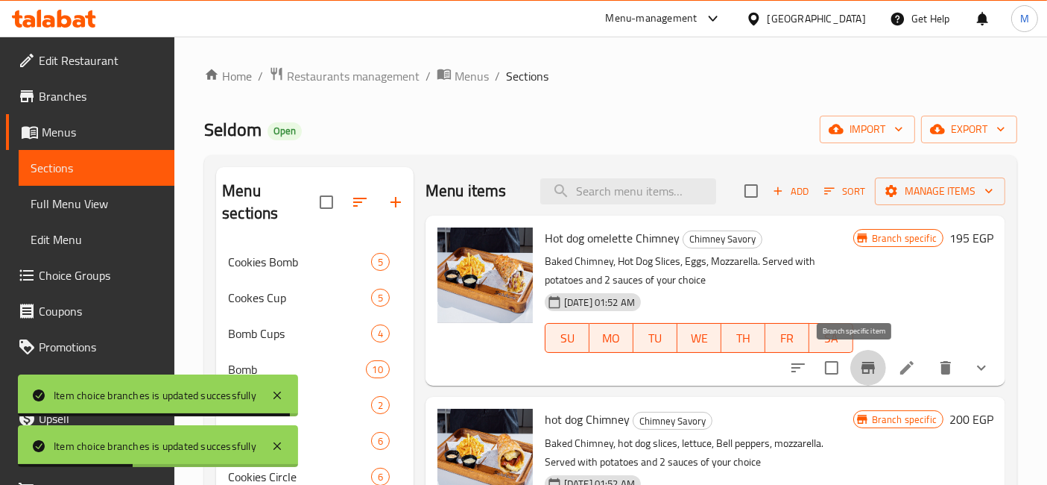
click at [862, 369] on icon "Branch-specific-item" at bounding box center [868, 368] width 13 height 12
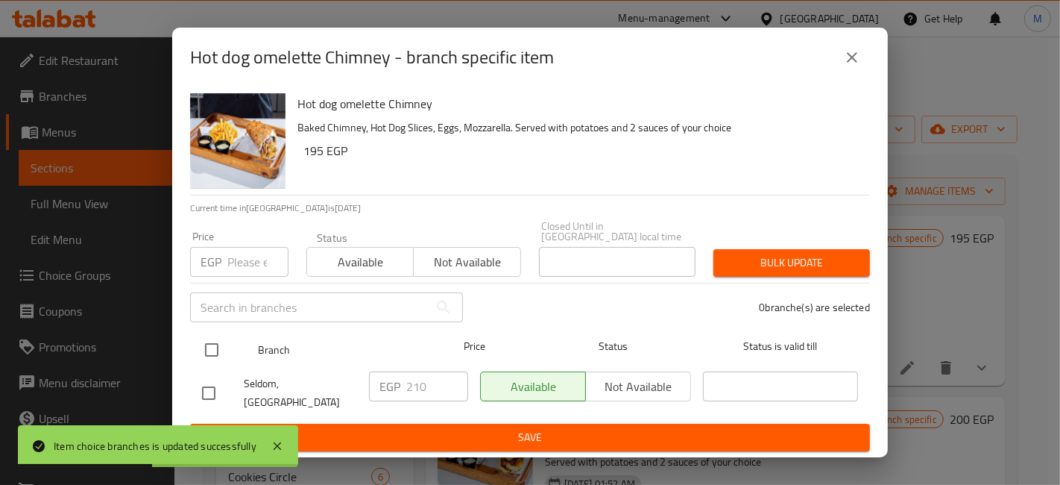
drag, startPoint x: 209, startPoint y: 344, endPoint x: 378, endPoint y: 367, distance: 170.7
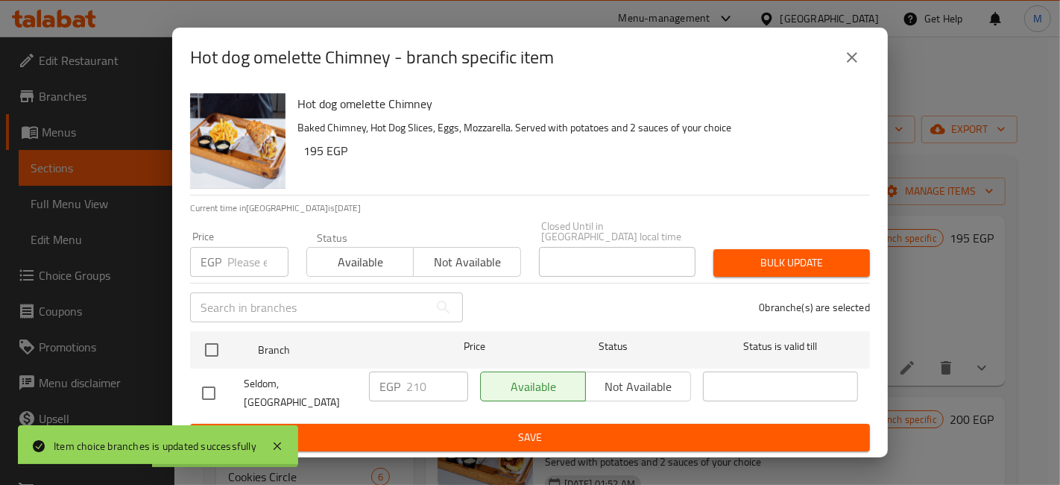
click at [209, 345] on input "checkbox" at bounding box center [211, 349] width 31 height 31
checkbox input "true"
click at [449, 379] on input "211" at bounding box center [437, 386] width 62 height 30
click at [449, 379] on input "212" at bounding box center [437, 386] width 62 height 30
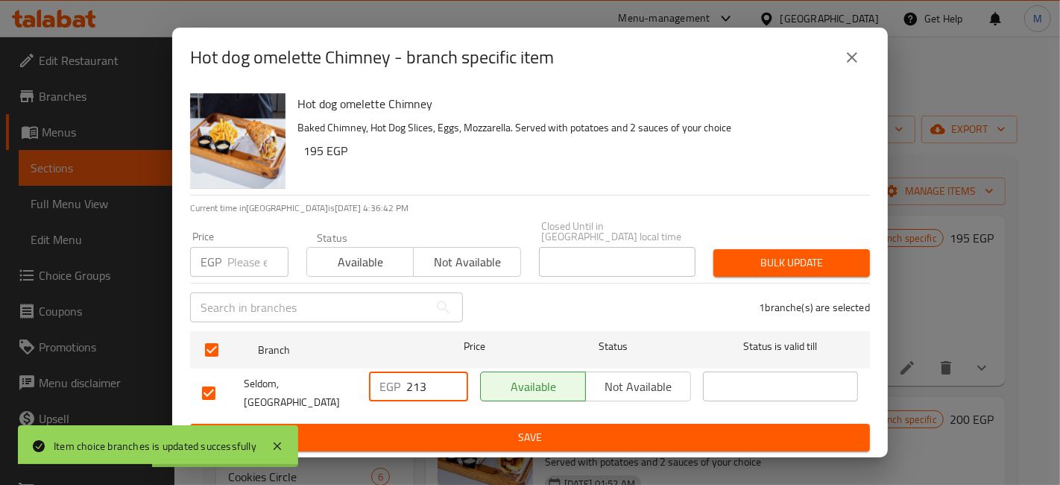
click at [449, 379] on input "213" at bounding box center [437, 386] width 62 height 30
click at [449, 379] on input "214" at bounding box center [437, 386] width 62 height 30
type input "215"
click at [449, 379] on input "215" at bounding box center [437, 386] width 62 height 30
click at [478, 431] on span "Save" at bounding box center [530, 437] width 656 height 19
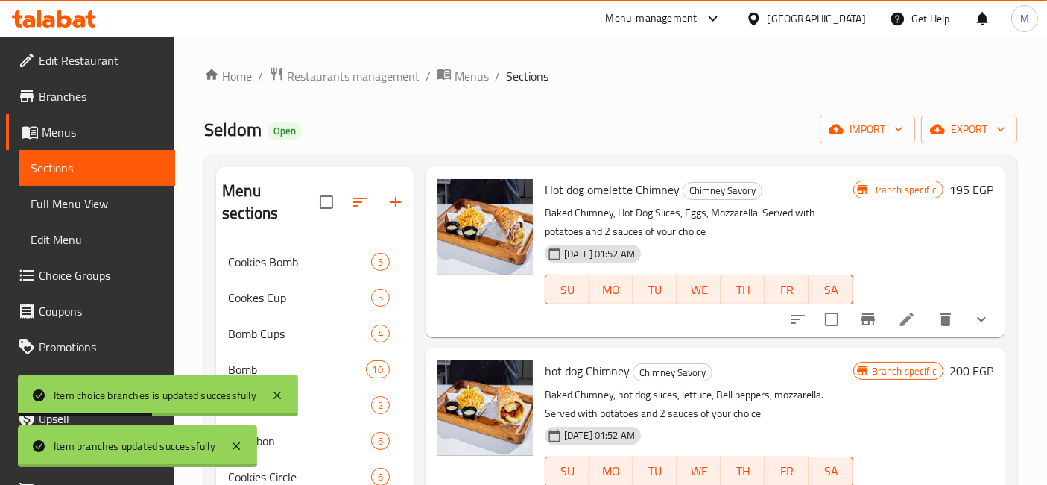
scroll to position [83, 0]
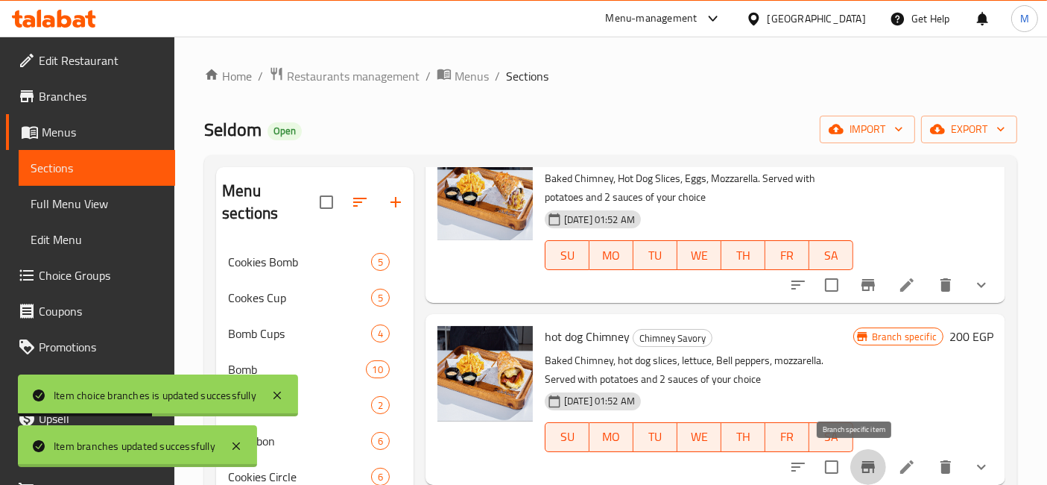
click at [860, 473] on icon "Branch-specific-item" at bounding box center [869, 467] width 18 height 18
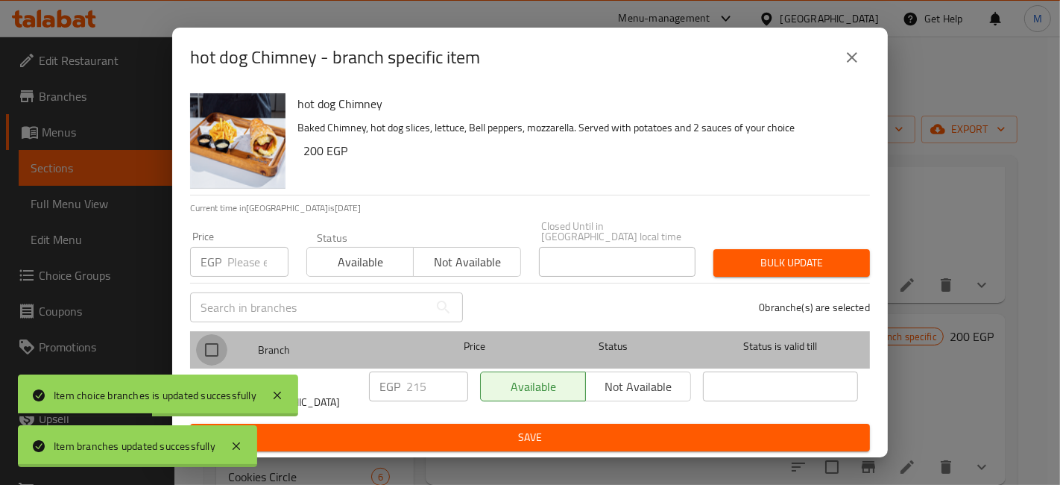
click at [217, 354] on input "checkbox" at bounding box center [211, 349] width 31 height 31
checkbox input "true"
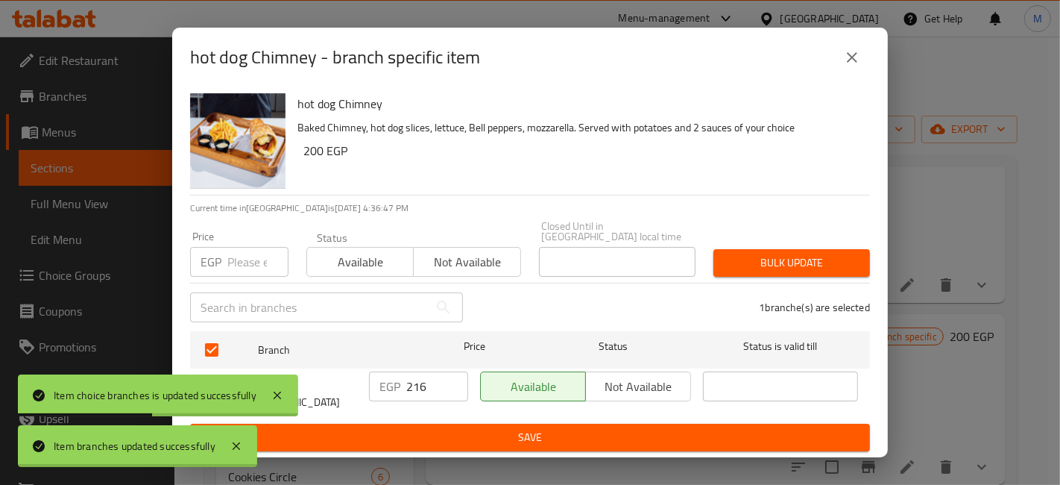
click at [450, 379] on input "216" at bounding box center [437, 386] width 62 height 30
click at [450, 379] on input "217" at bounding box center [437, 386] width 62 height 30
click at [450, 379] on input "218" at bounding box center [437, 386] width 62 height 30
click at [450, 379] on input "219" at bounding box center [437, 386] width 62 height 30
type input "220"
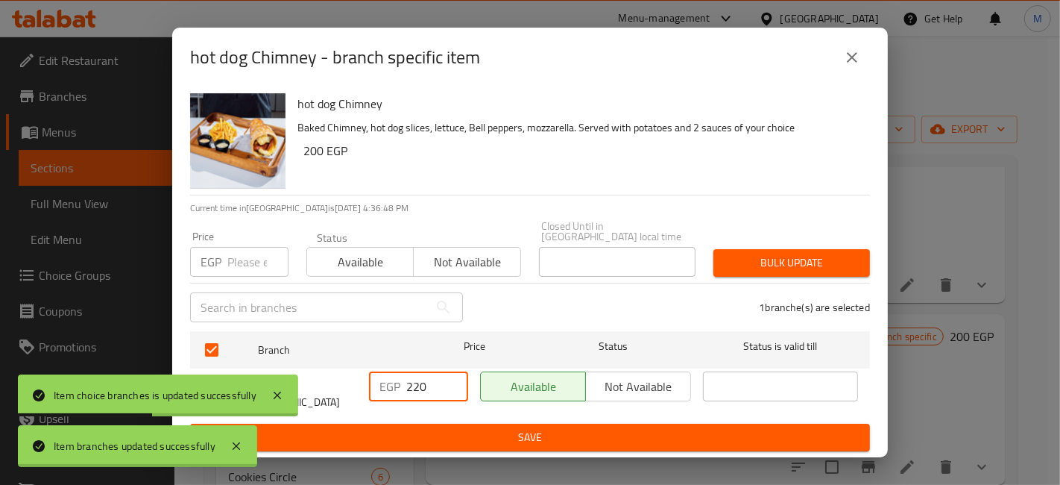
click at [450, 379] on input "220" at bounding box center [437, 386] width 62 height 30
click at [463, 428] on span "Save" at bounding box center [530, 437] width 656 height 19
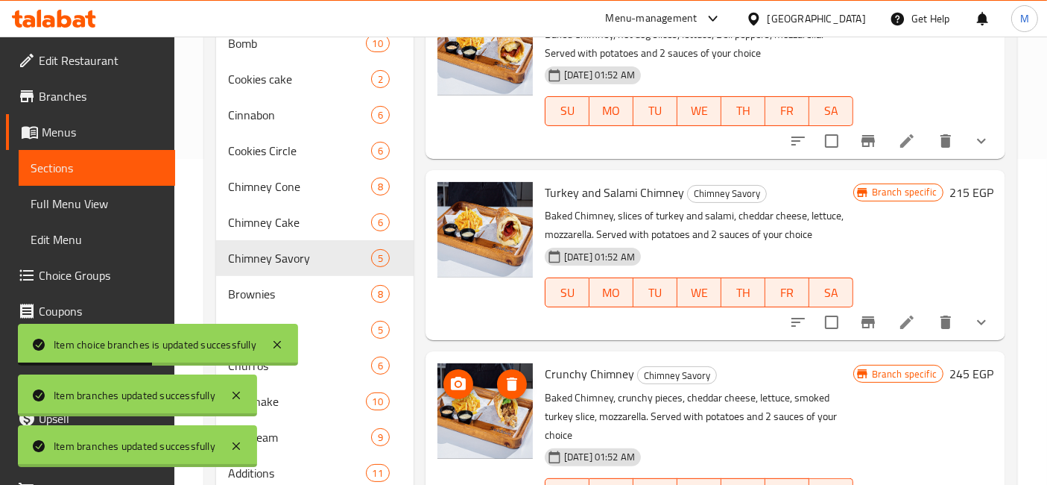
scroll to position [321, 0]
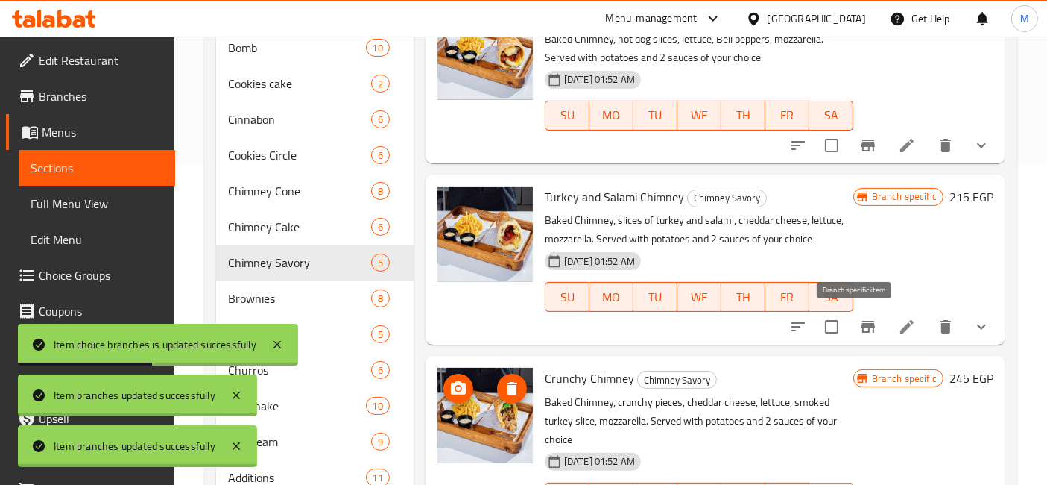
click at [860, 333] on icon "Branch-specific-item" at bounding box center [869, 327] width 18 height 18
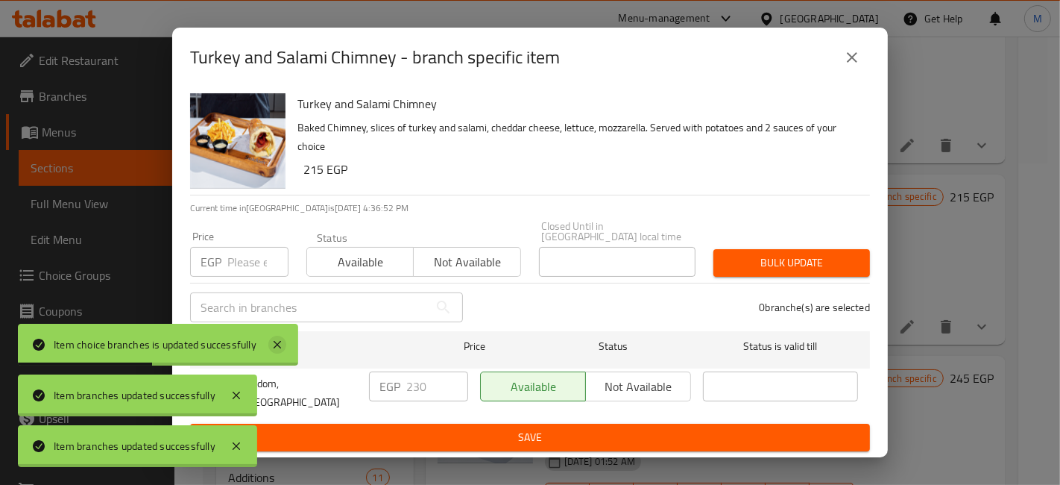
click at [276, 344] on icon at bounding box center [277, 344] width 7 height 7
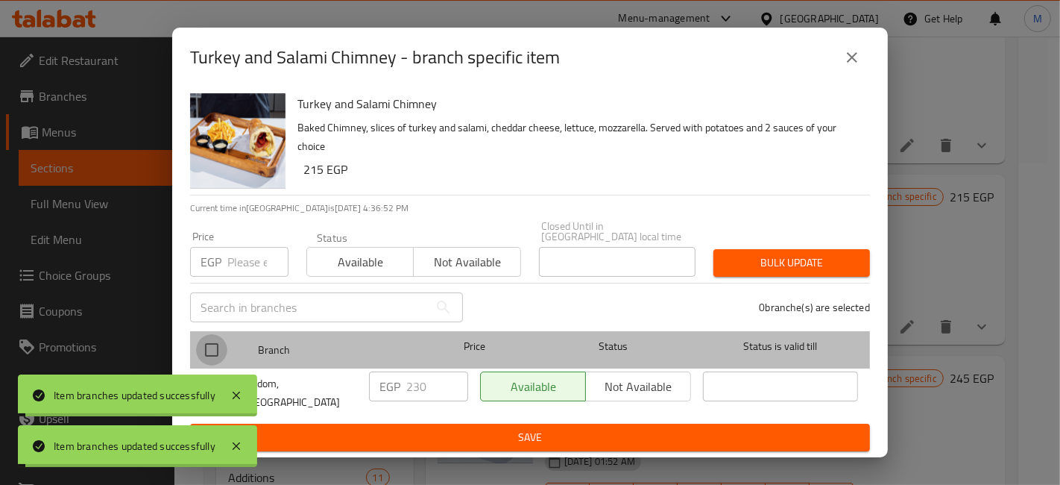
click at [212, 344] on input "checkbox" at bounding box center [211, 349] width 31 height 31
checkbox input "true"
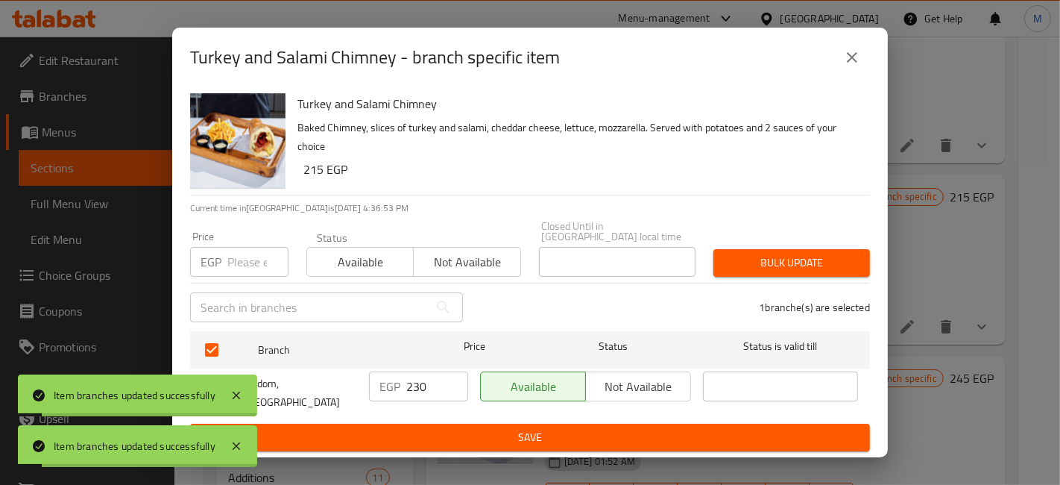
click at [455, 375] on input "230" at bounding box center [437, 386] width 62 height 30
click at [449, 381] on input "231" at bounding box center [437, 386] width 62 height 30
click at [449, 381] on input "232" at bounding box center [437, 386] width 62 height 30
click at [449, 381] on input "233" at bounding box center [437, 386] width 62 height 30
click at [449, 381] on input "234" at bounding box center [437, 386] width 62 height 30
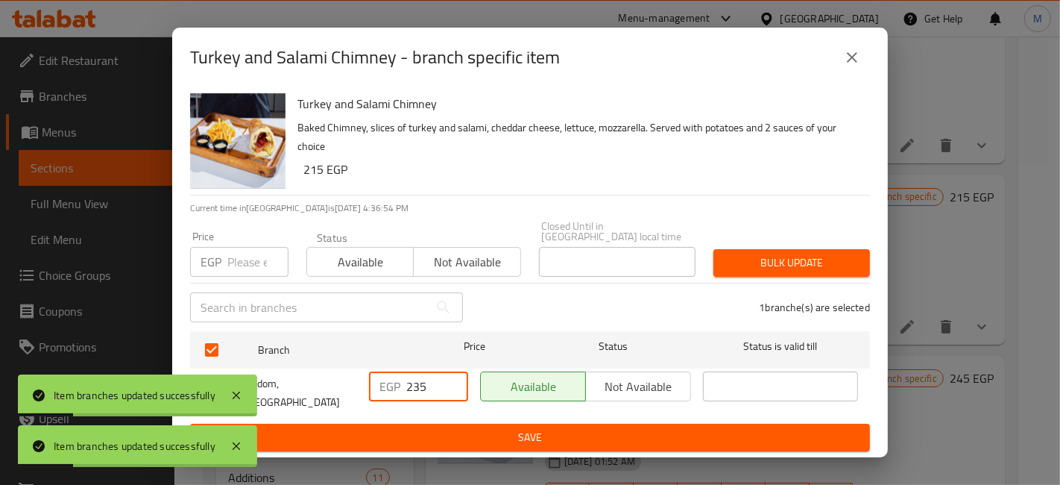
type input "235"
click at [449, 381] on input "235" at bounding box center [437, 386] width 62 height 30
click at [475, 431] on span "Save" at bounding box center [530, 437] width 656 height 19
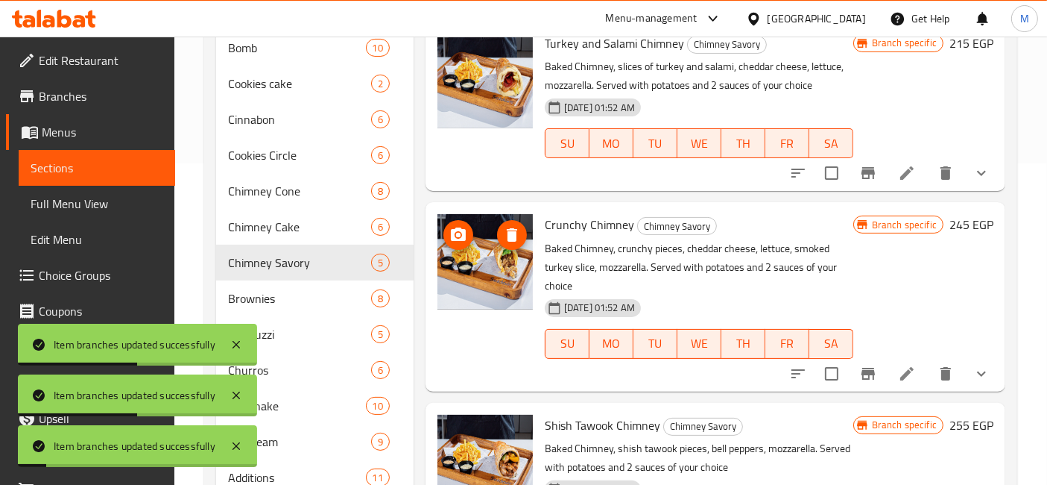
scroll to position [259, 0]
click at [856, 362] on button "Branch-specific-item" at bounding box center [869, 374] width 36 height 36
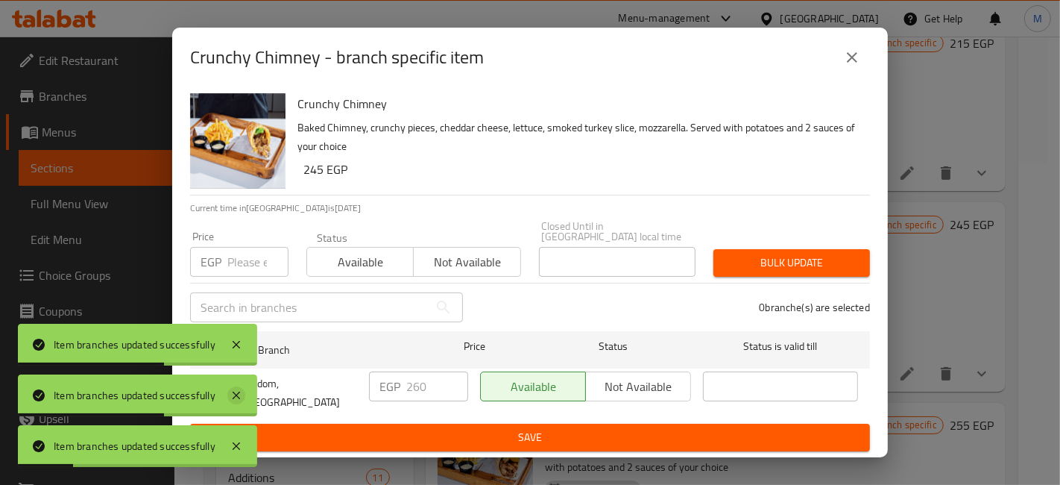
drag, startPoint x: 230, startPoint y: 386, endPoint x: 233, endPoint y: 394, distance: 8.3
click at [230, 386] on icon at bounding box center [236, 395] width 18 height 18
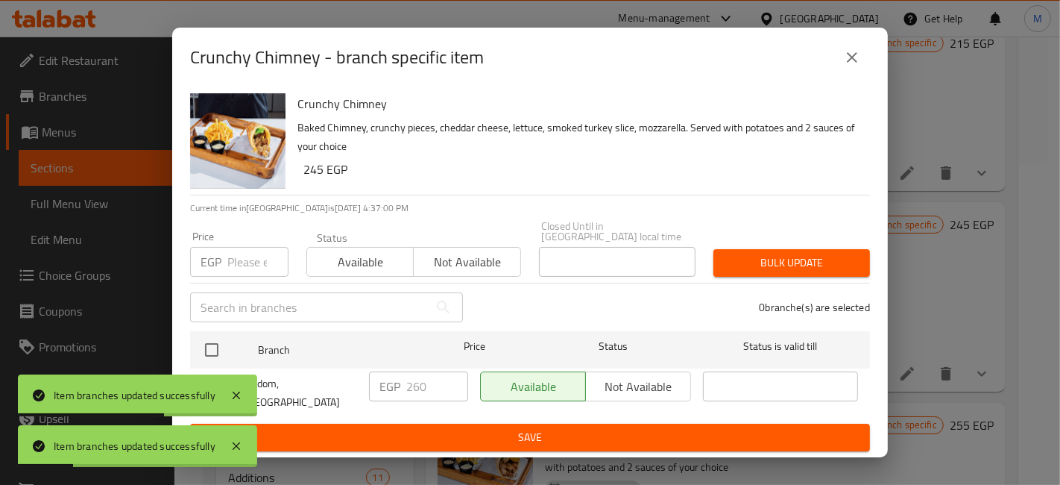
click at [221, 390] on div "Item branches updated successfully" at bounding box center [137, 395] width 239 height 42
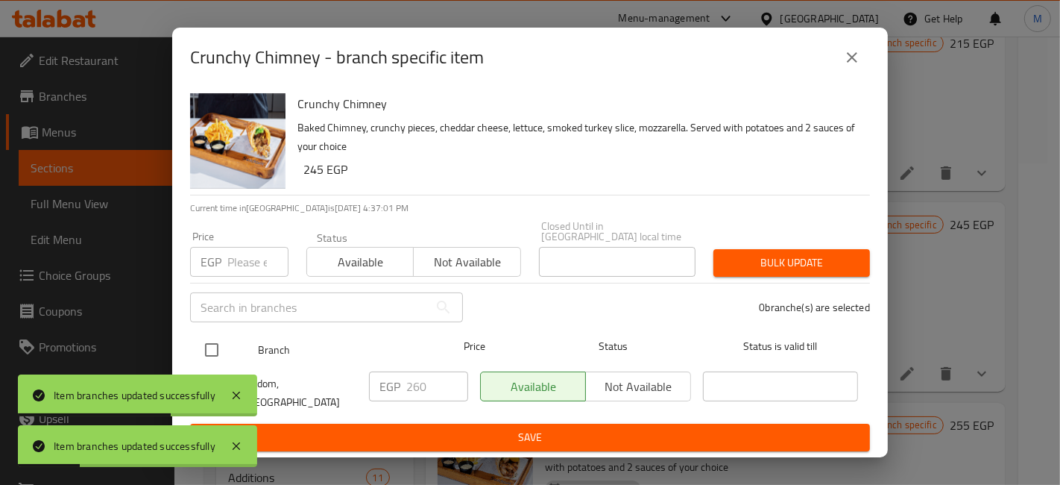
click at [218, 347] on input "checkbox" at bounding box center [211, 349] width 31 height 31
checkbox input "true"
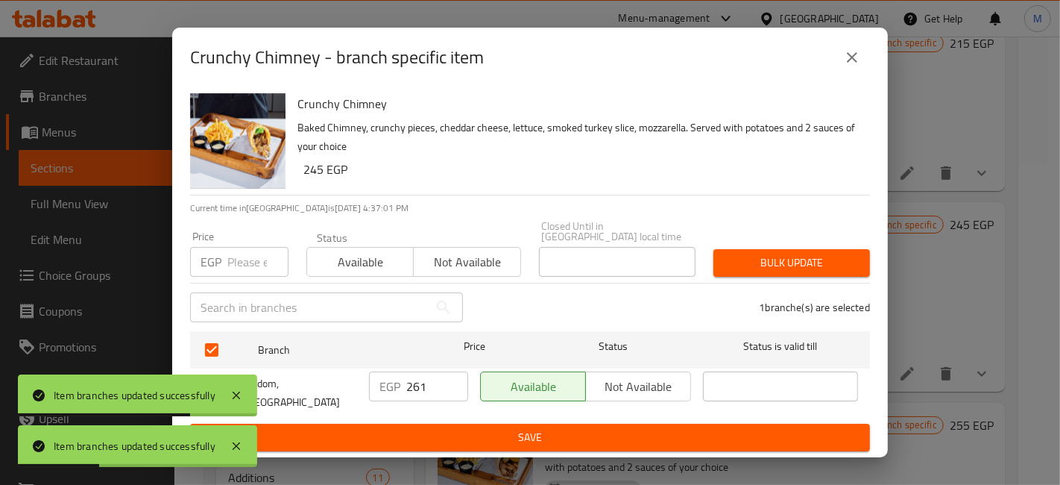
click at [447, 379] on input "261" at bounding box center [437, 386] width 62 height 30
click at [447, 379] on input "262" at bounding box center [437, 386] width 62 height 30
click at [447, 379] on input "263" at bounding box center [437, 386] width 62 height 30
type input "265"
click at [447, 379] on input "265" at bounding box center [437, 386] width 62 height 30
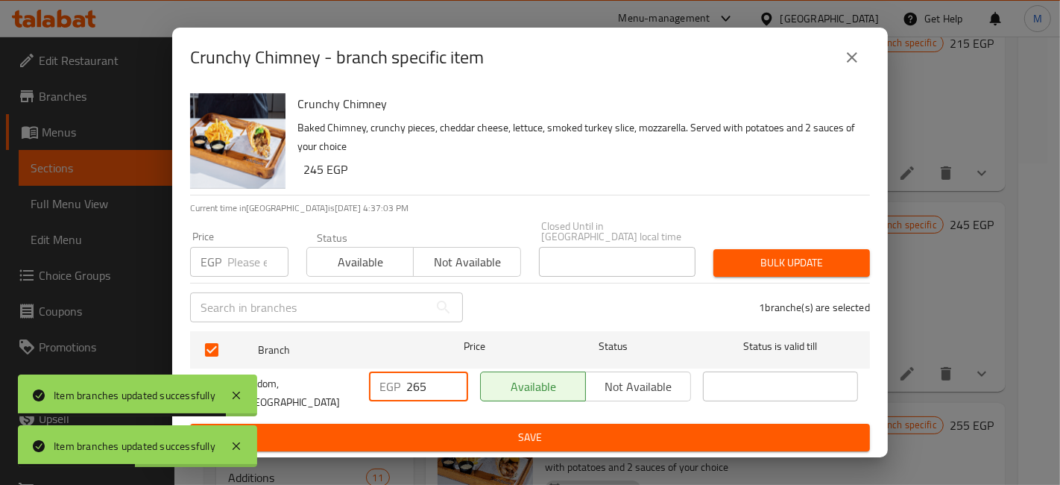
click at [455, 428] on span "Save" at bounding box center [530, 437] width 656 height 19
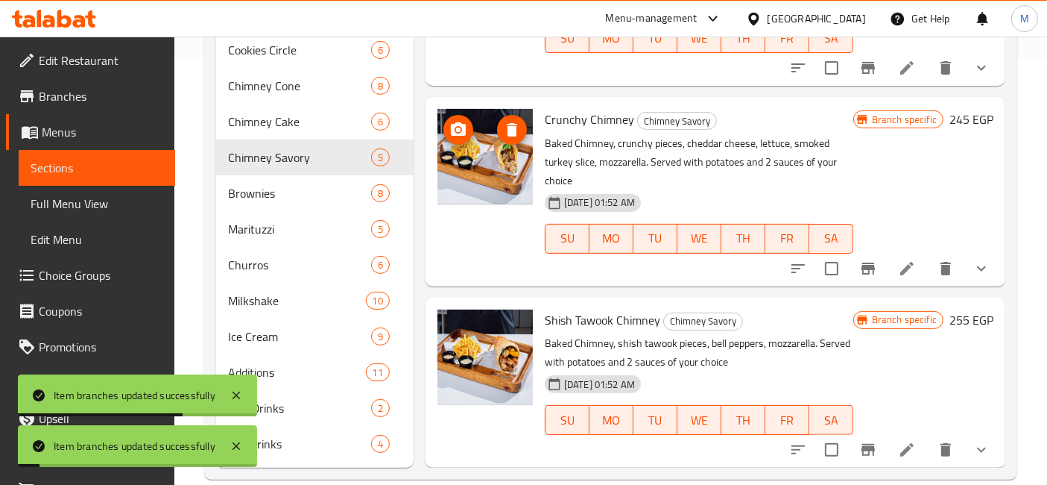
scroll to position [427, 0]
click at [860, 440] on icon "Branch-specific-item" at bounding box center [869, 449] width 18 height 18
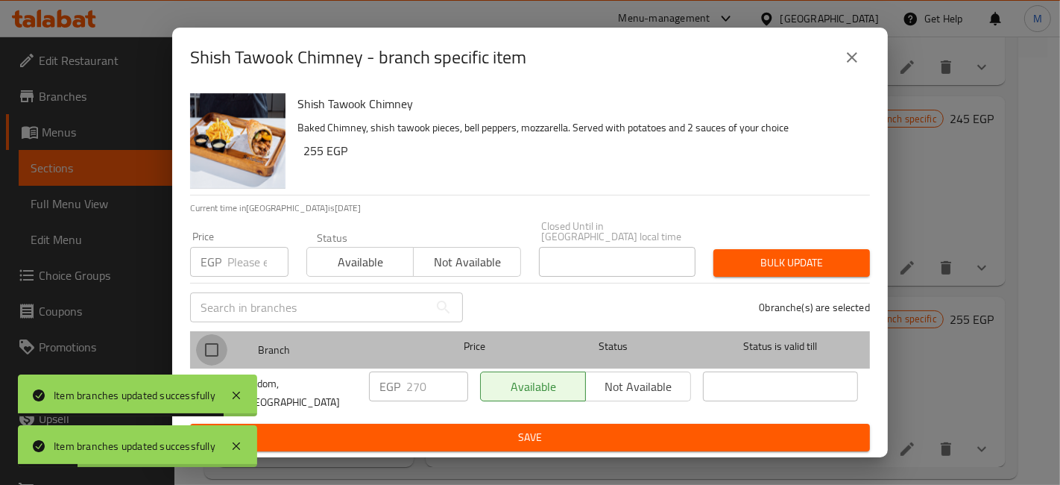
click at [217, 353] on input "checkbox" at bounding box center [211, 349] width 31 height 31
checkbox input "true"
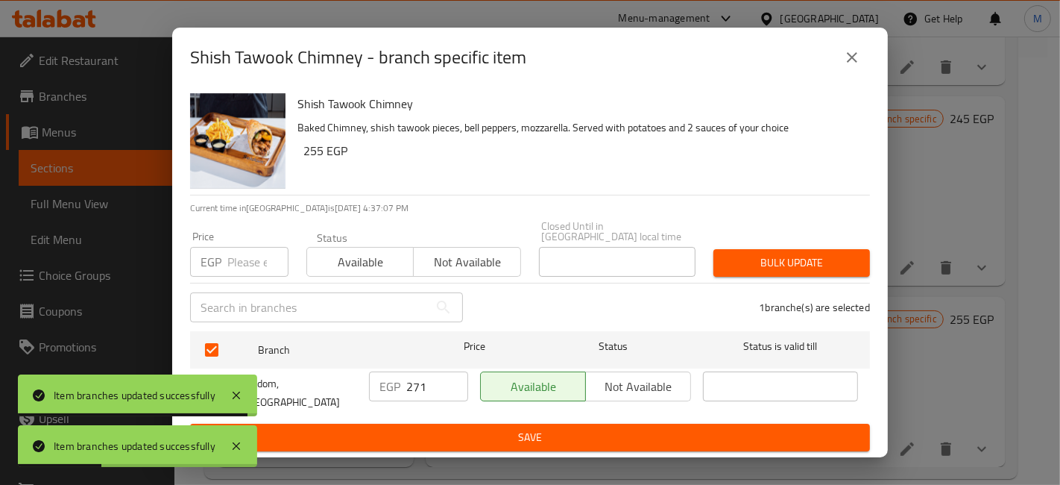
click at [450, 380] on input "271" at bounding box center [437, 386] width 62 height 30
click at [450, 380] on input "272" at bounding box center [437, 386] width 62 height 30
click at [450, 380] on input "273" at bounding box center [437, 386] width 62 height 30
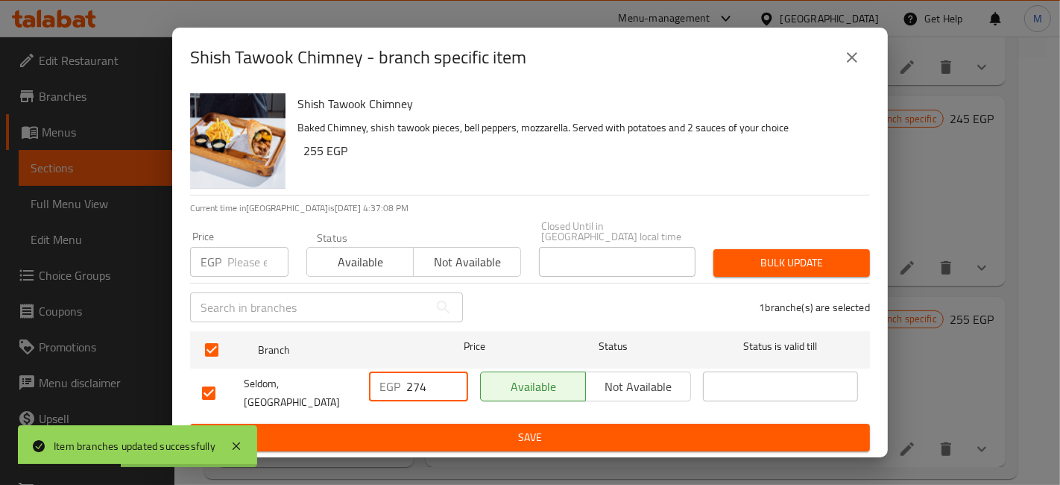
click at [450, 380] on input "274" at bounding box center [437, 386] width 62 height 30
type input "275"
click at [450, 380] on input "275" at bounding box center [437, 386] width 62 height 30
click at [448, 428] on span "Save" at bounding box center [530, 437] width 656 height 19
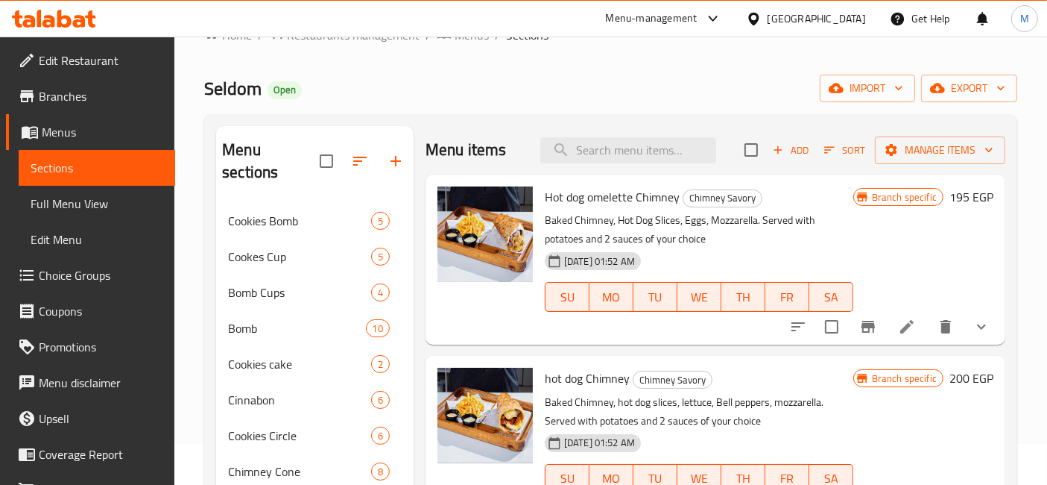
scroll to position [0, 0]
